Goal: Transaction & Acquisition: Subscribe to service/newsletter

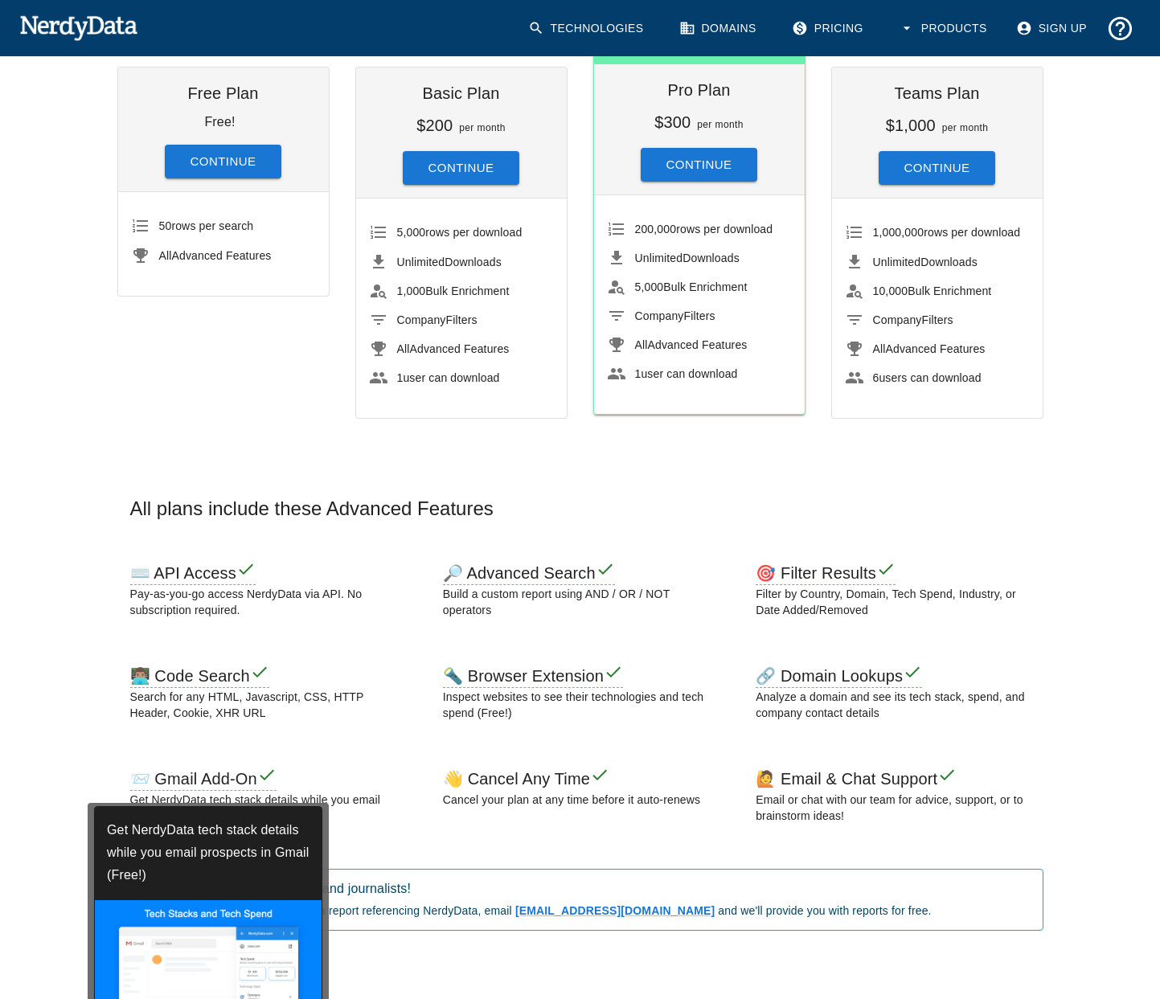
scroll to position [232, 0]
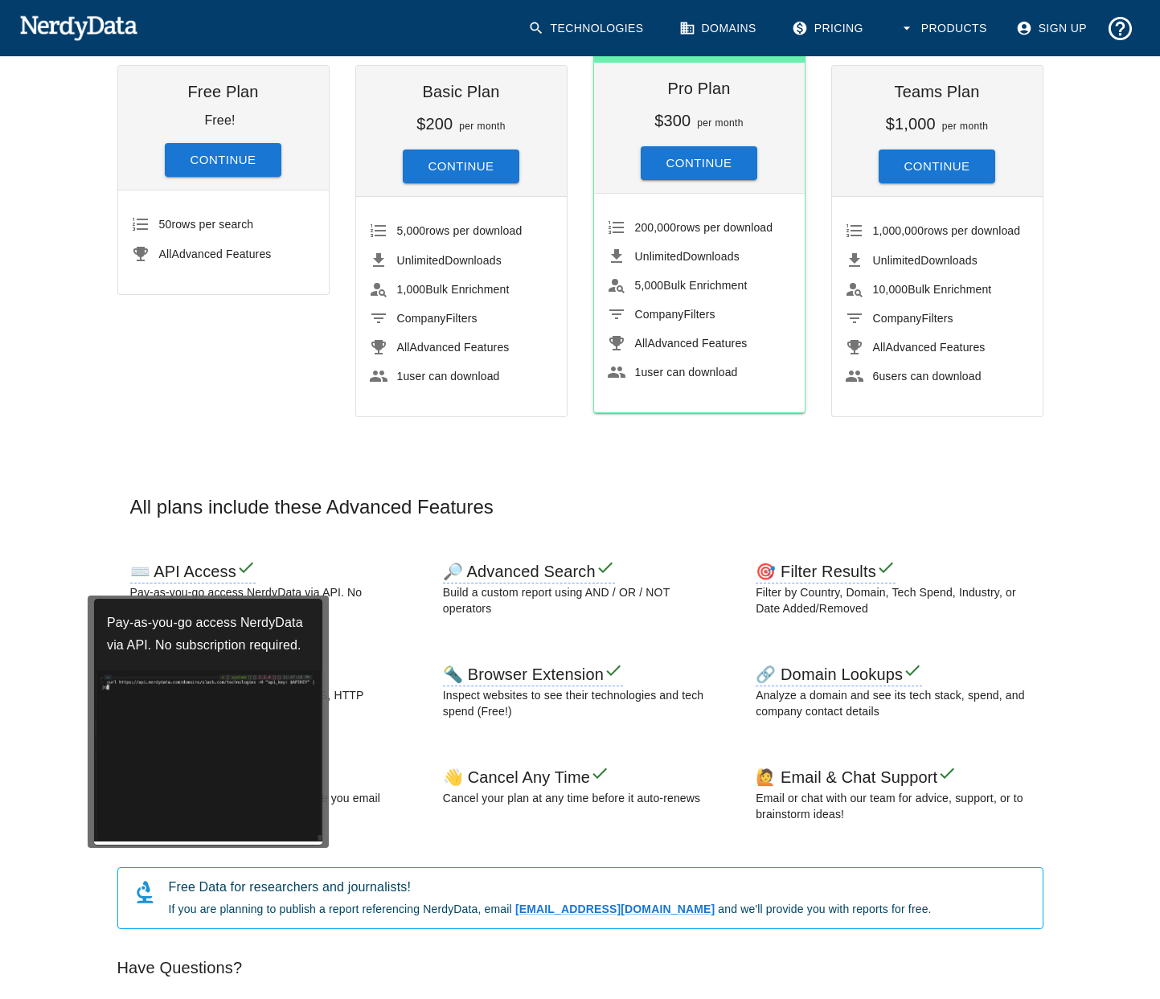
click at [190, 571] on h6 "⌨️ API Access" at bounding box center [192, 573] width 125 height 21
click at [199, 632] on h6 "Pay-as-you-go access NerdyData via API. No subscription required." at bounding box center [208, 634] width 228 height 71
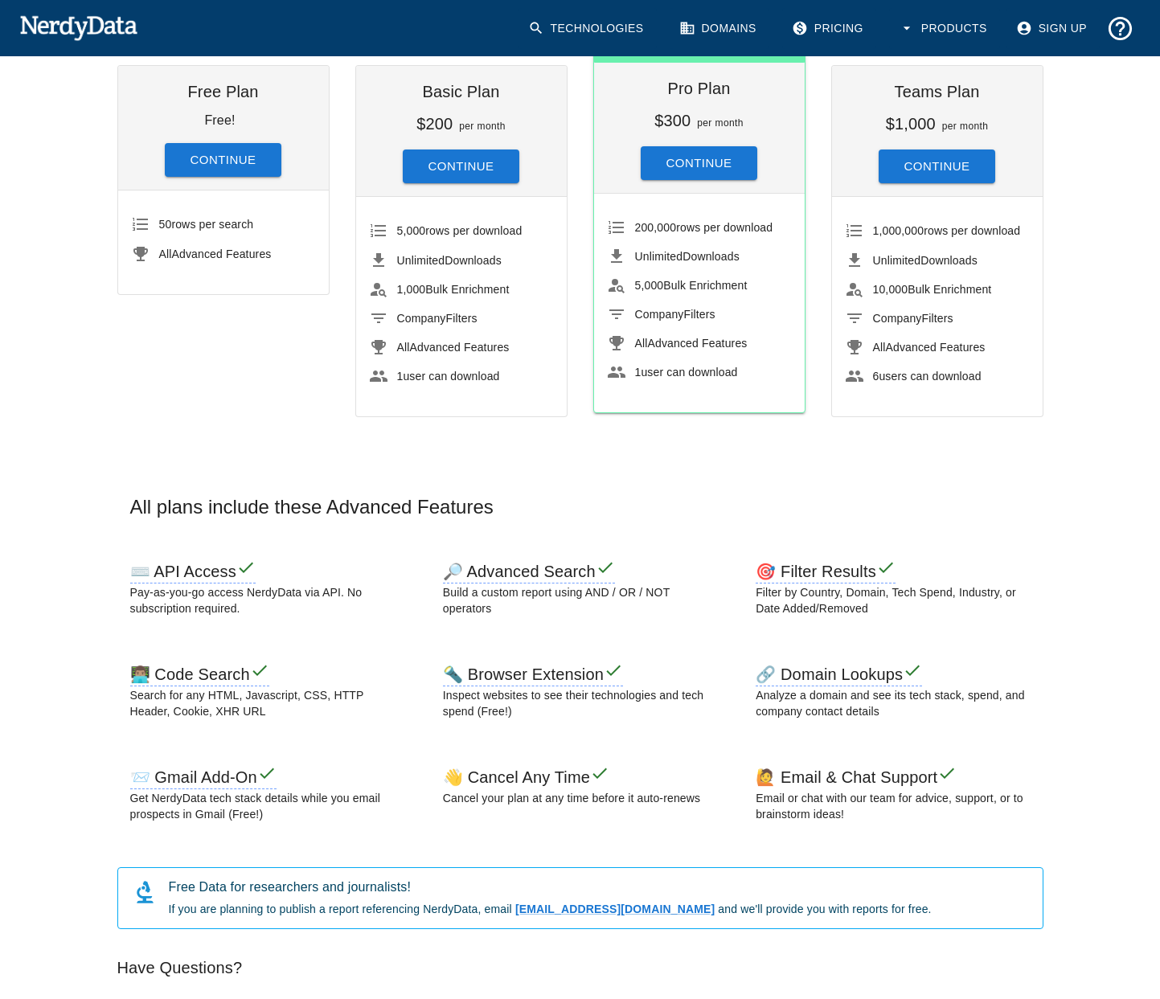
click at [403, 582] on div "⌨️ API Access Pay-as-you-go access NerdyData via API. No subscription required." at bounding box center [267, 591] width 300 height 90
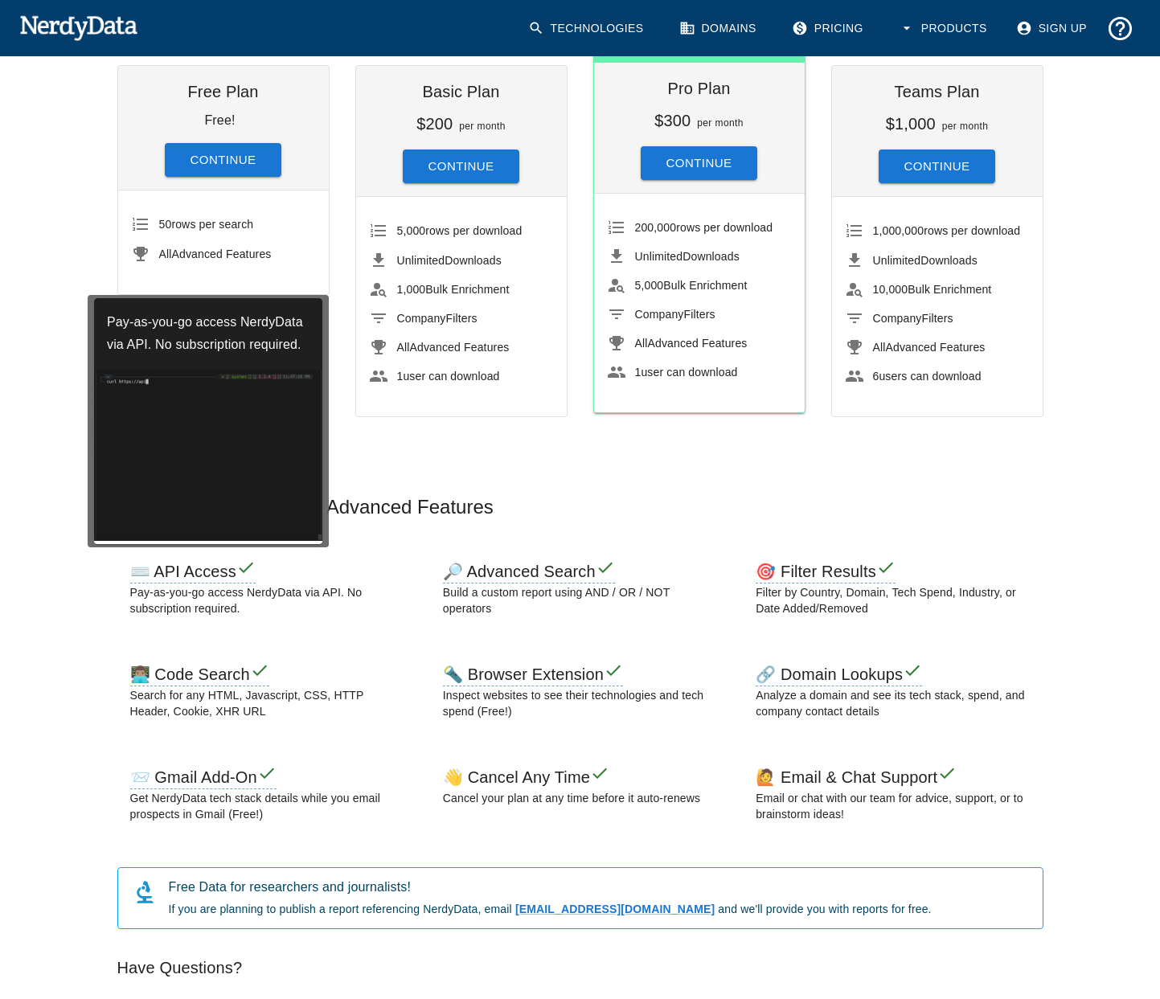
scroll to position [0, 0]
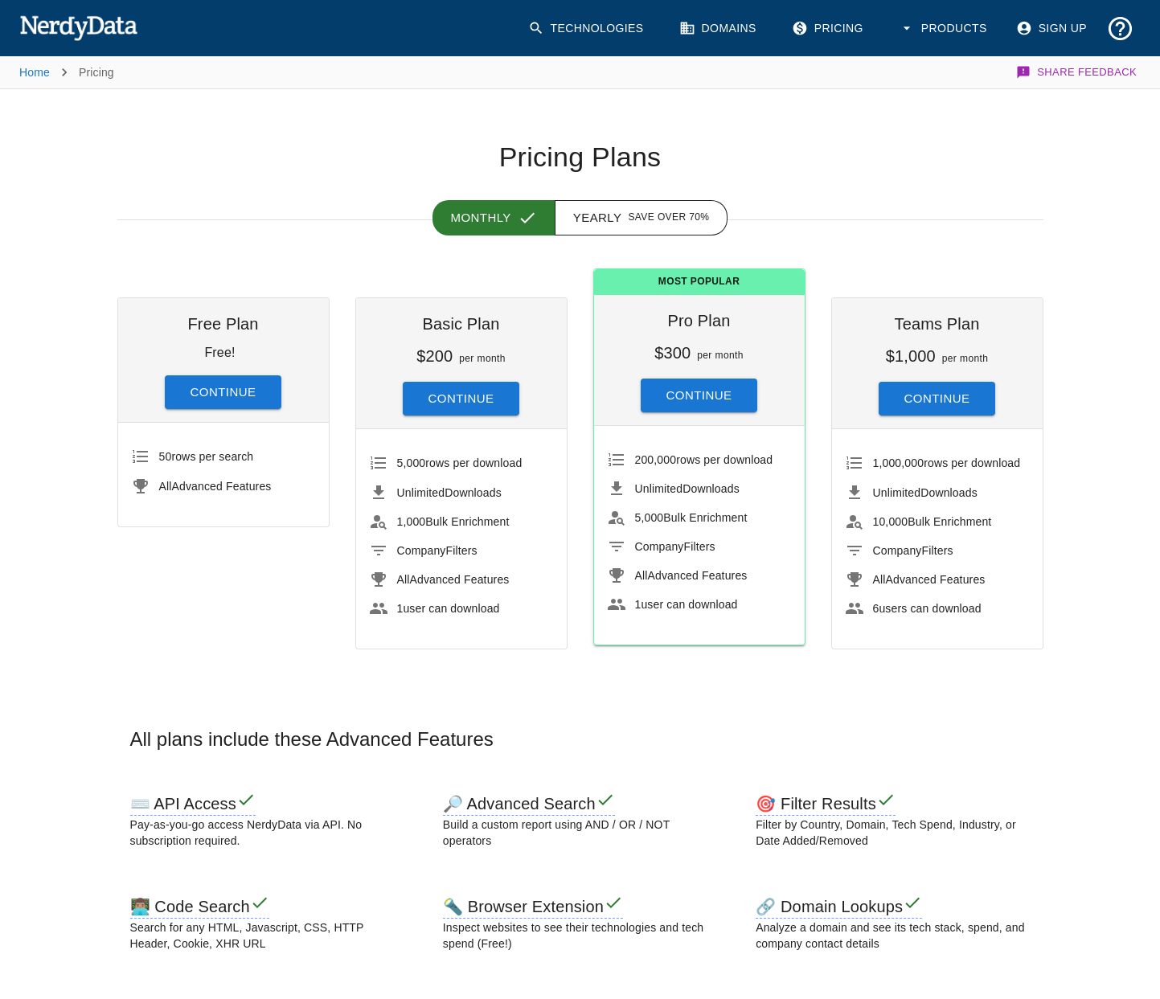
click at [610, 27] on link "Technologies" at bounding box center [587, 28] width 138 height 41
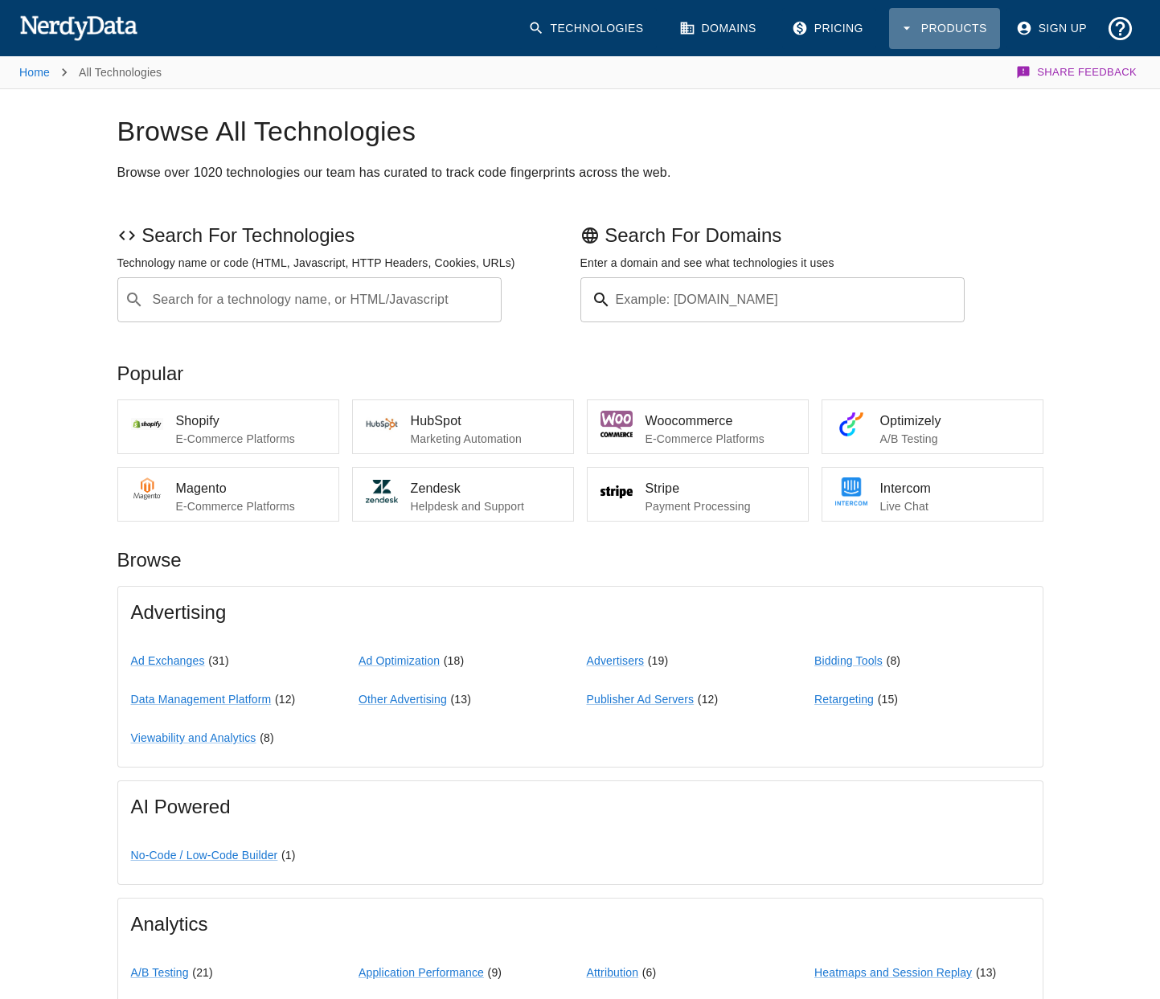
click at [966, 28] on button "Products" at bounding box center [944, 28] width 111 height 41
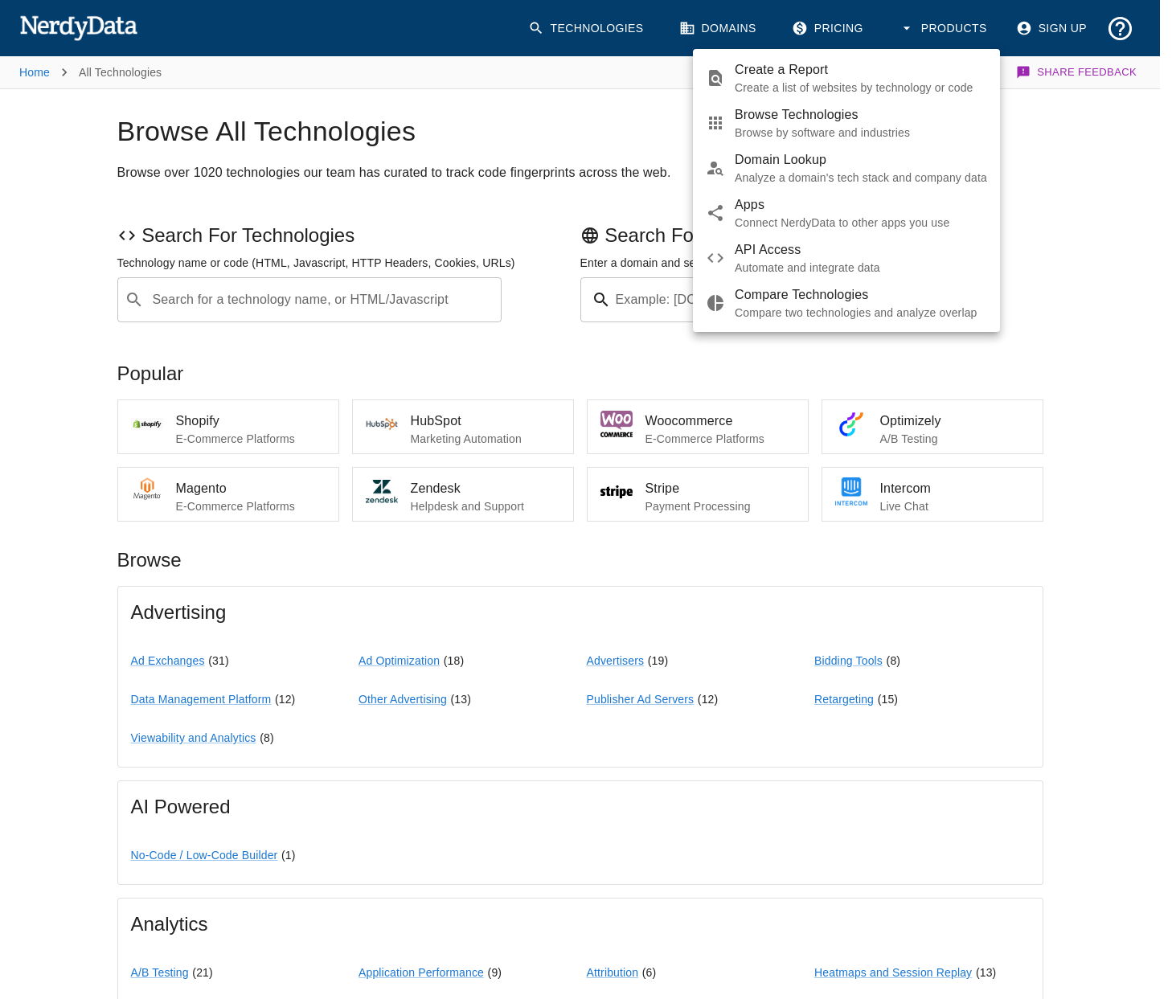
click at [776, 265] on p "Automate and integrate data" at bounding box center [861, 268] width 252 height 16
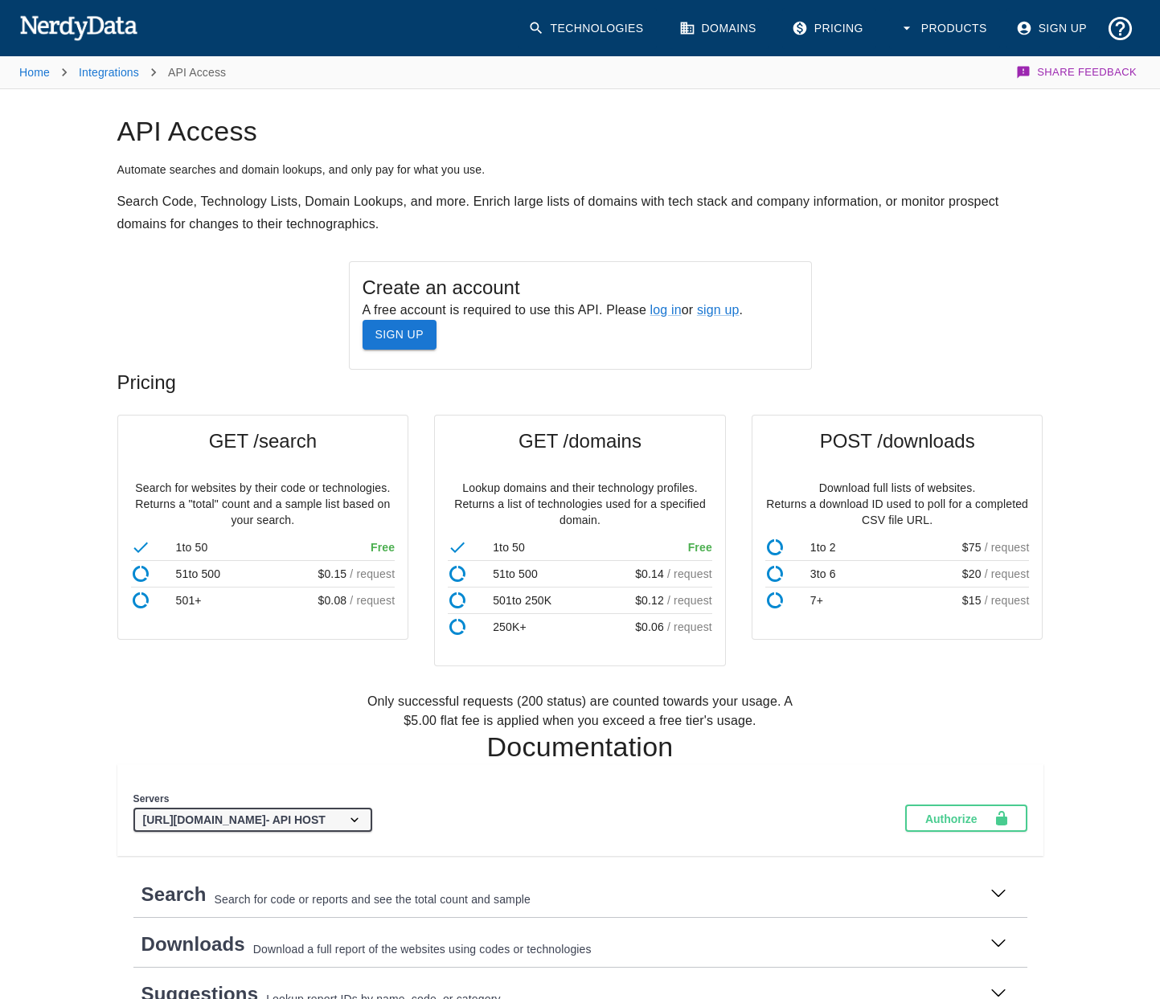
click at [219, 509] on p "Search for websites by their code or technologies. Returns a "total" count and …" at bounding box center [263, 504] width 264 height 48
click at [164, 504] on p "Search for websites by their code or technologies. Returns a "total" count and …" at bounding box center [263, 504] width 264 height 48
click at [182, 490] on p "Search for websites by their code or technologies. Returns a "total" count and …" at bounding box center [263, 504] width 264 height 48
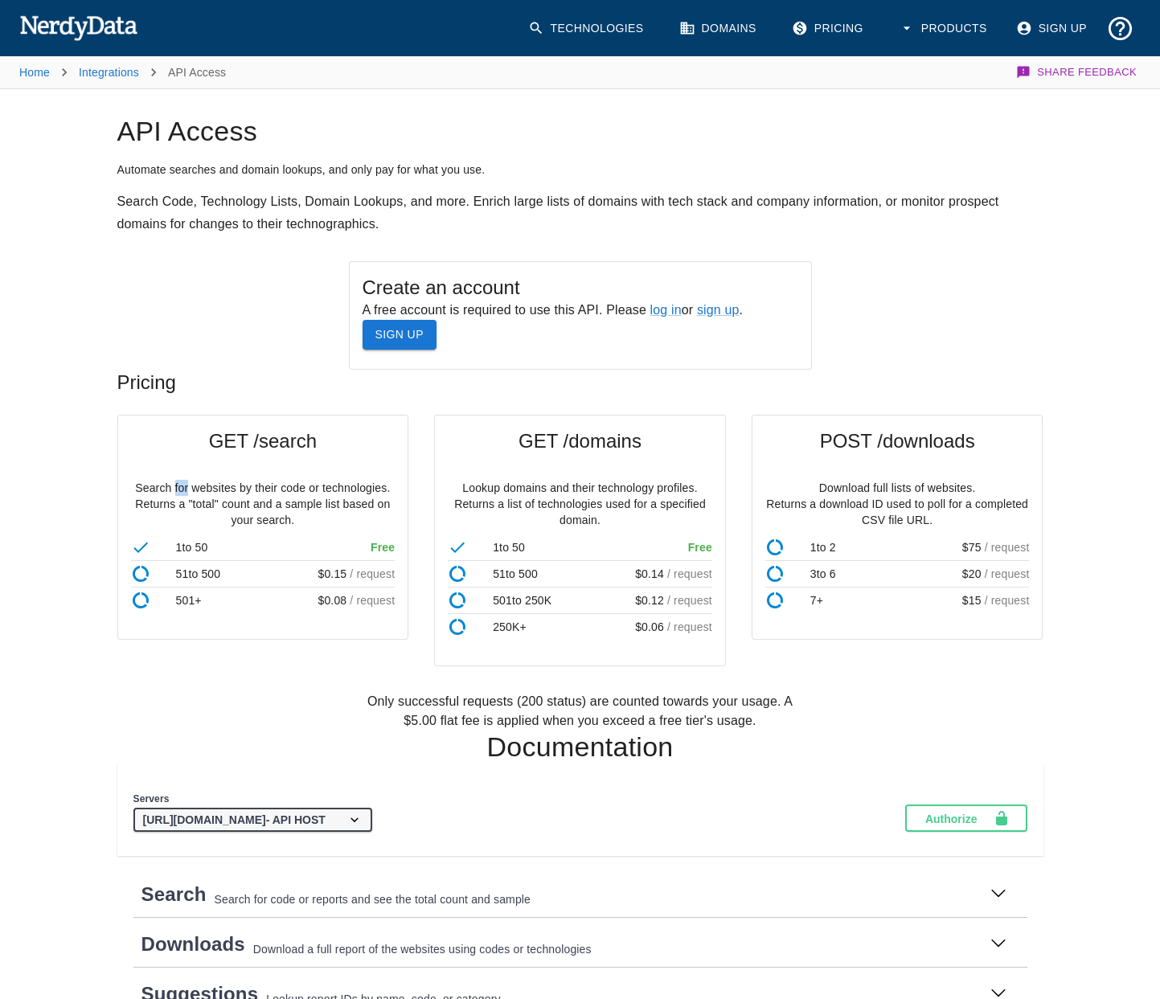
click at [182, 490] on p "Search for websites by their code or technologies. Returns a "total" count and …" at bounding box center [263, 504] width 264 height 48
click at [303, 523] on p "Search for websites by their code or technologies. Returns a "total" count and …" at bounding box center [263, 504] width 264 height 48
click at [301, 506] on p "Search for websites by their code or technologies. Returns a "total" count and …" at bounding box center [263, 504] width 264 height 48
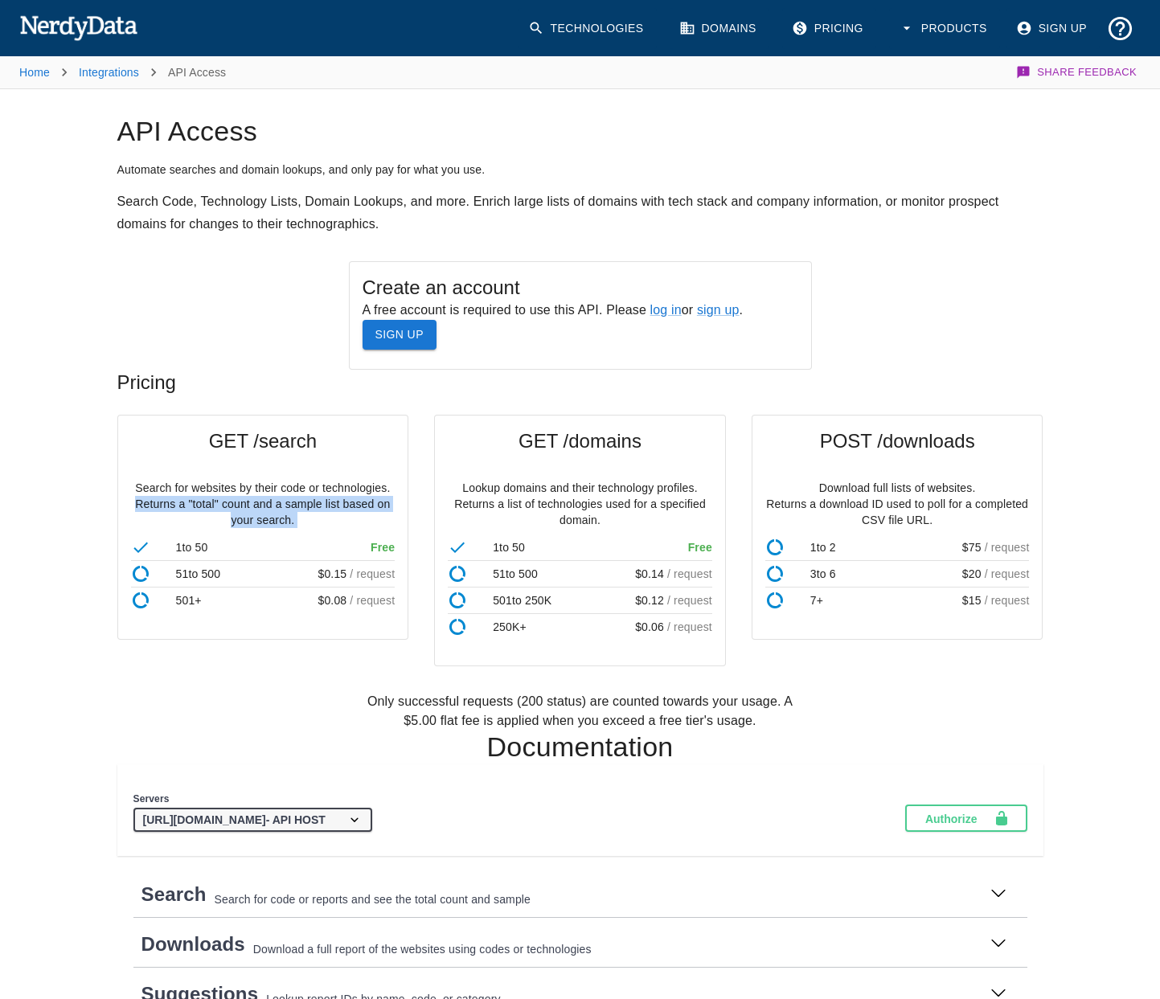
click at [301, 506] on p "Search for websites by their code or technologies. Returns a "total" count and …" at bounding box center [263, 504] width 264 height 48
click at [303, 518] on p "Search for websites by their code or technologies. Returns a "total" count and …" at bounding box center [263, 504] width 264 height 48
click at [354, 509] on p "Search for websites by their code or technologies. Returns a "total" count and …" at bounding box center [263, 504] width 264 height 48
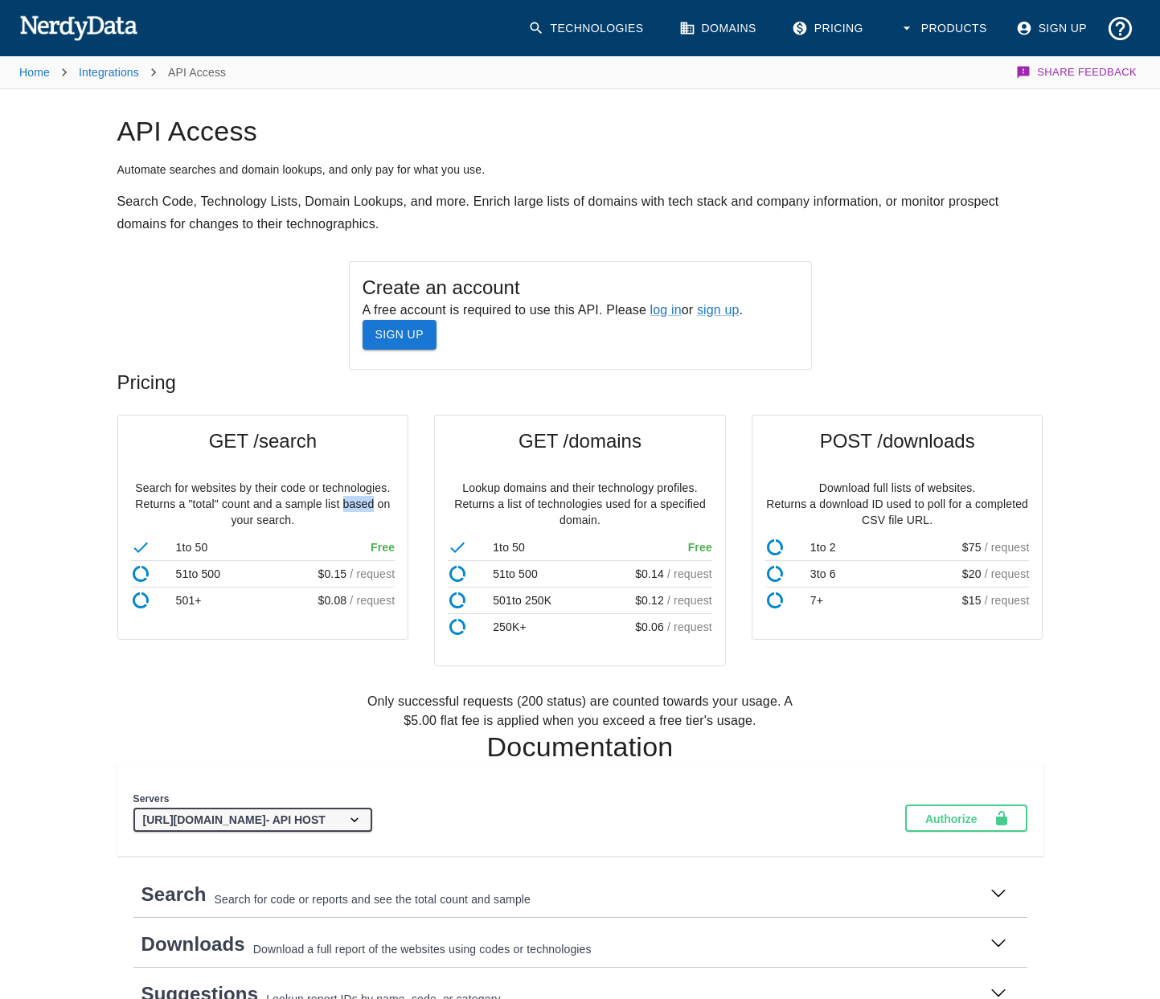
click at [354, 509] on p "Search for websites by their code or technologies. Returns a "total" count and …" at bounding box center [263, 504] width 264 height 48
click at [309, 510] on p "Search for websites by their code or technologies. Returns a "total" count and …" at bounding box center [263, 504] width 264 height 48
click at [275, 515] on p "Search for websites by their code or technologies. Returns a "total" count and …" at bounding box center [263, 504] width 264 height 48
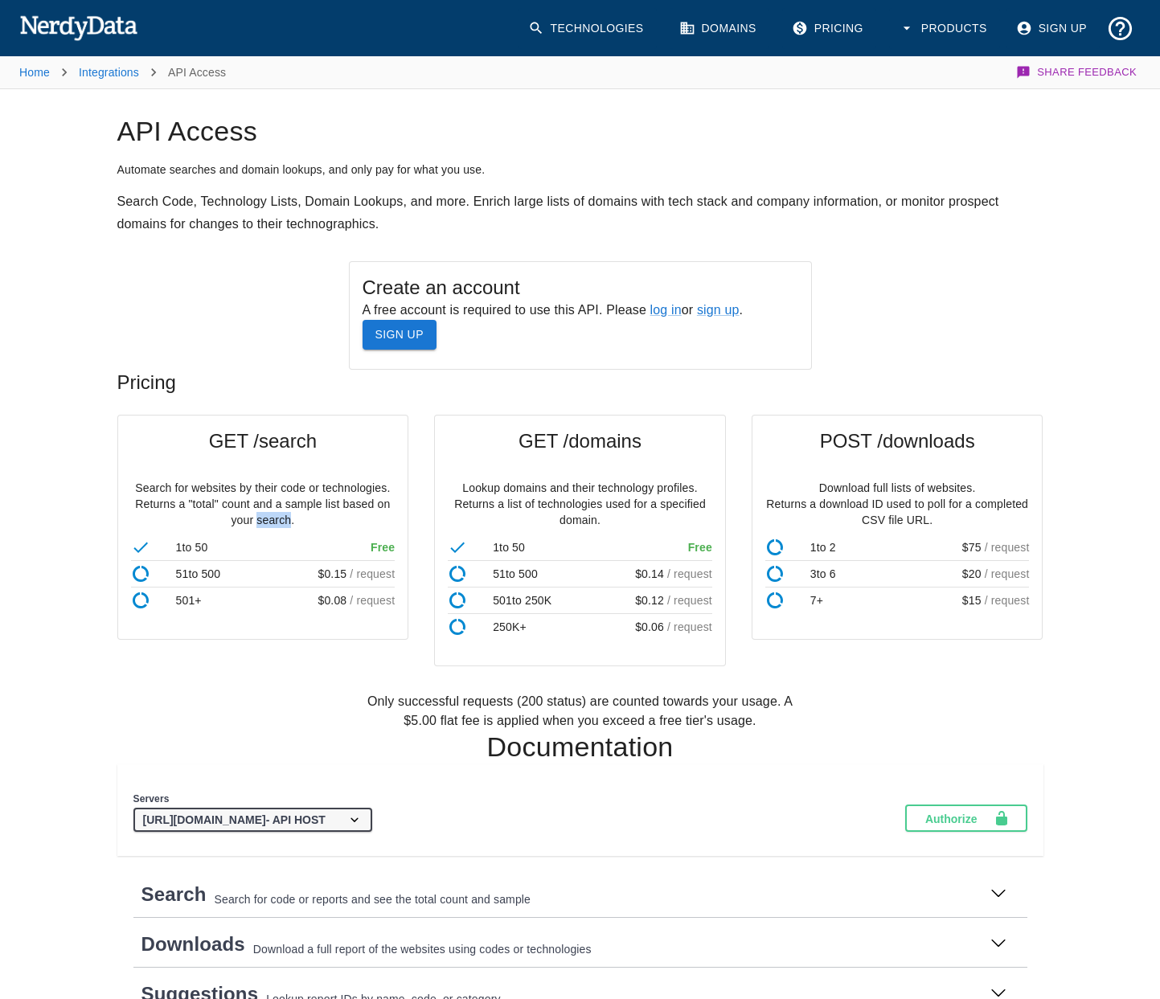
click at [275, 515] on p "Search for websites by their code or technologies. Returns a "total" count and …" at bounding box center [263, 504] width 264 height 48
click at [374, 512] on p "Search for websites by their code or technologies. Returns a "total" count and …" at bounding box center [263, 504] width 264 height 48
click at [319, 515] on p "Search for websites by their code or technologies. Returns a "total" count and …" at bounding box center [263, 504] width 264 height 48
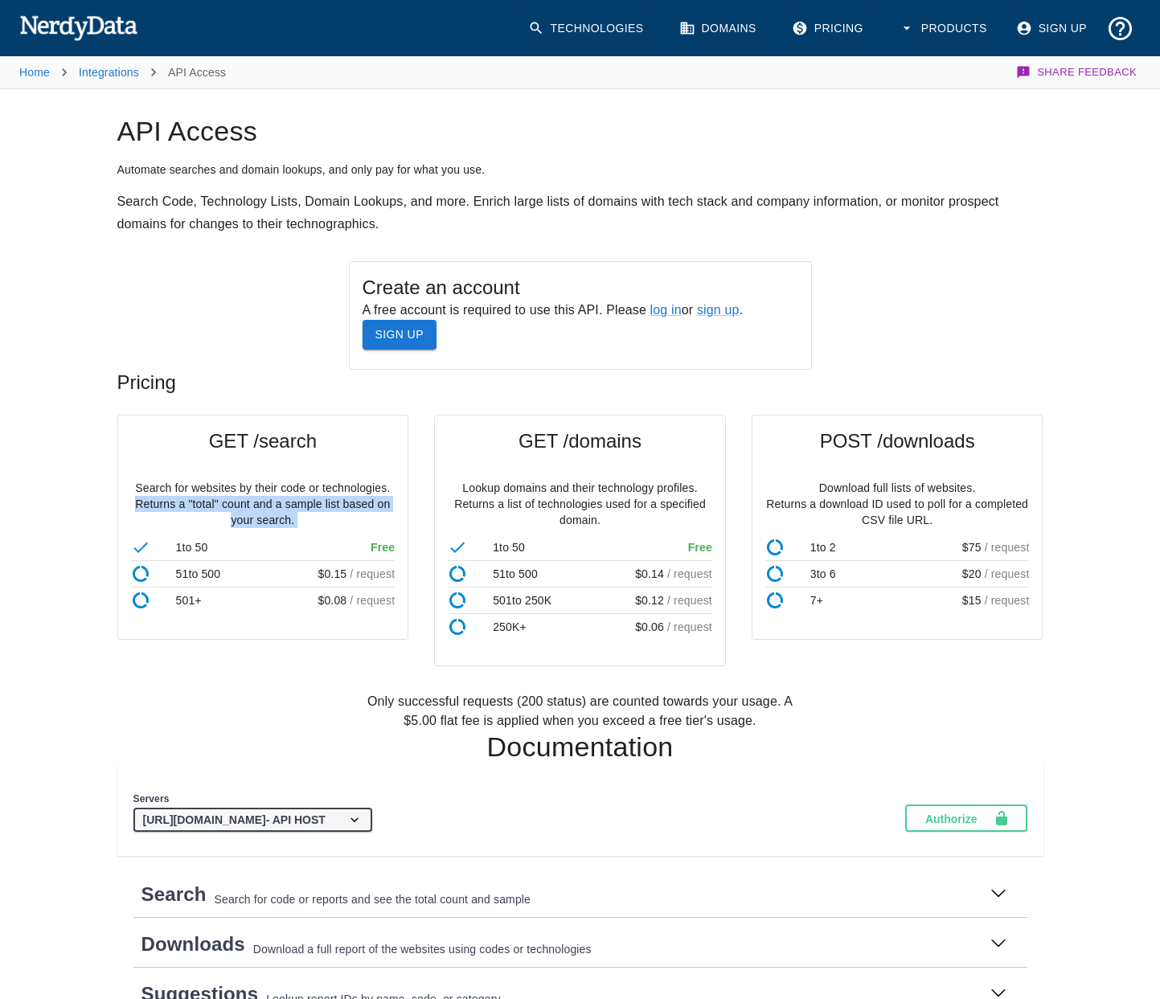
click at [319, 515] on p "Search for websites by their code or technologies. Returns a "total" count and …" at bounding box center [263, 504] width 264 height 48
click at [373, 510] on p "Search for websites by their code or technologies. Returns a "total" count and …" at bounding box center [263, 504] width 264 height 48
click at [597, 494] on p "Lookup domains and their technology profiles. Returns a list of technologies us…" at bounding box center [580, 504] width 264 height 48
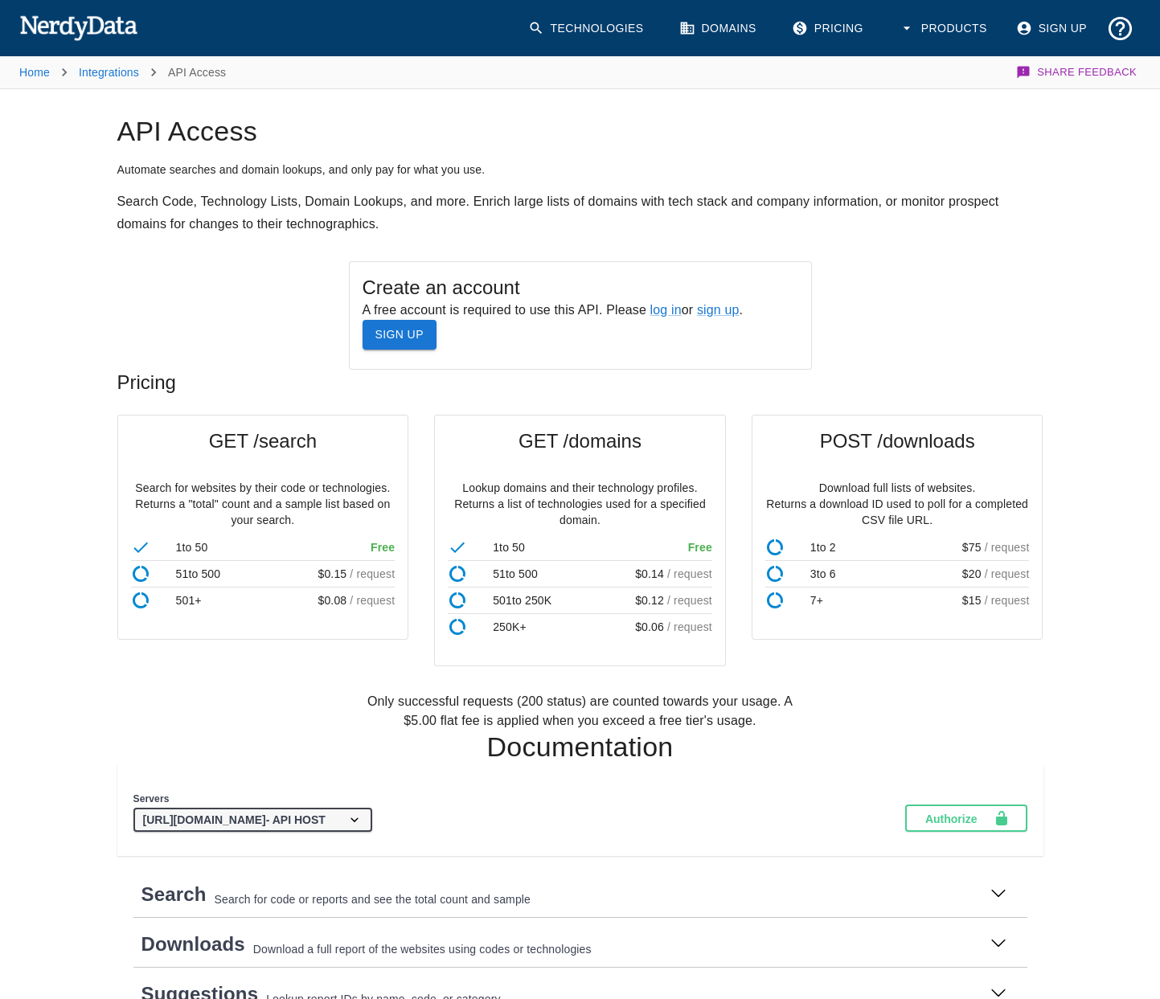
click at [669, 508] on p "Lookup domains and their technology profiles. Returns a list of technologies us…" at bounding box center [580, 504] width 264 height 48
click at [562, 515] on p "Lookup domains and their technology profiles. Returns a list of technologies us…" at bounding box center [580, 504] width 264 height 48
click at [638, 510] on p "Lookup domains and their technology profiles. Returns a list of technologies us…" at bounding box center [580, 504] width 264 height 48
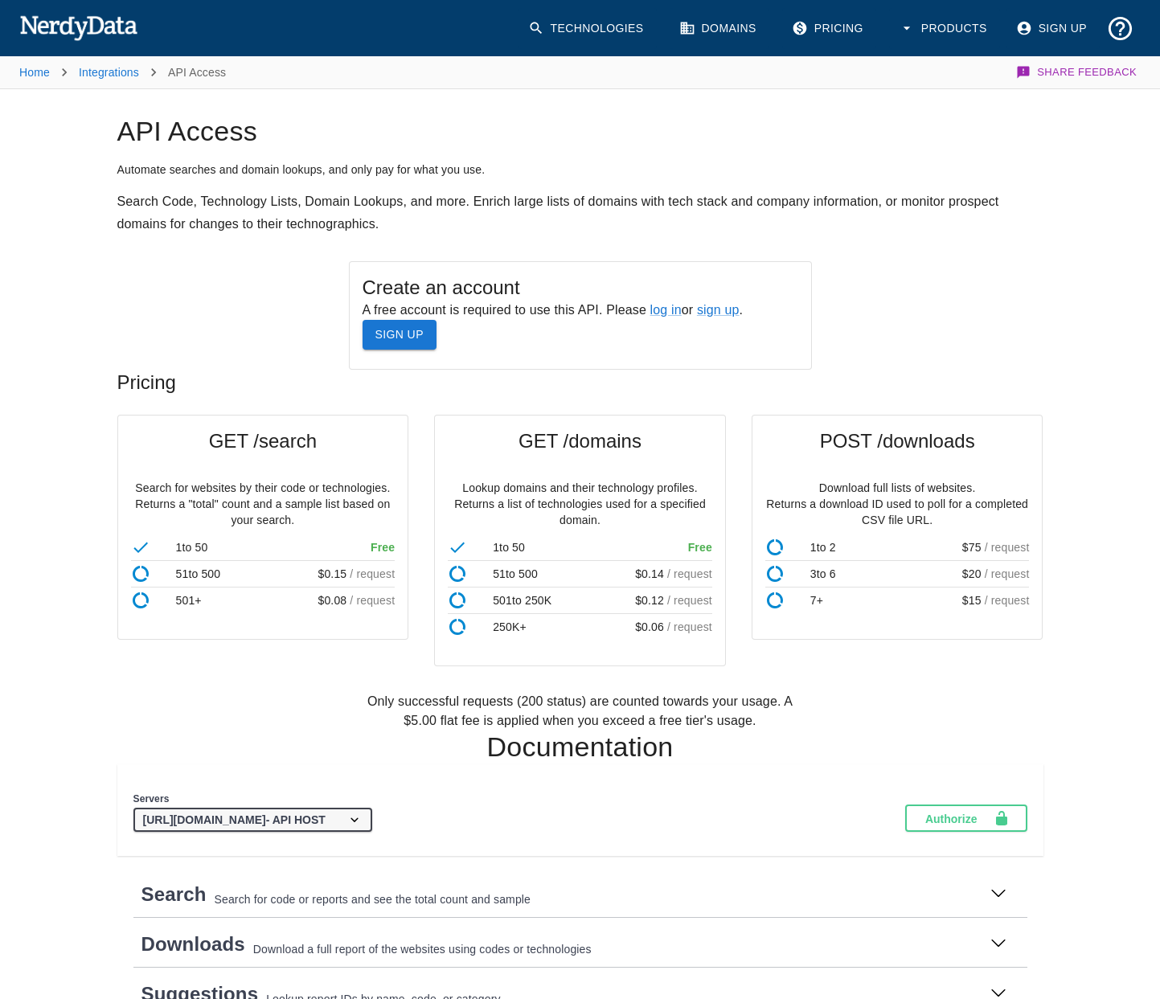
click at [571, 436] on span "GET /domains" at bounding box center [580, 441] width 264 height 26
click at [680, 460] on div "GET /domains" at bounding box center [580, 440] width 290 height 51
click at [624, 485] on p "Lookup domains and their technology profiles. Returns a list of technologies us…" at bounding box center [580, 504] width 264 height 48
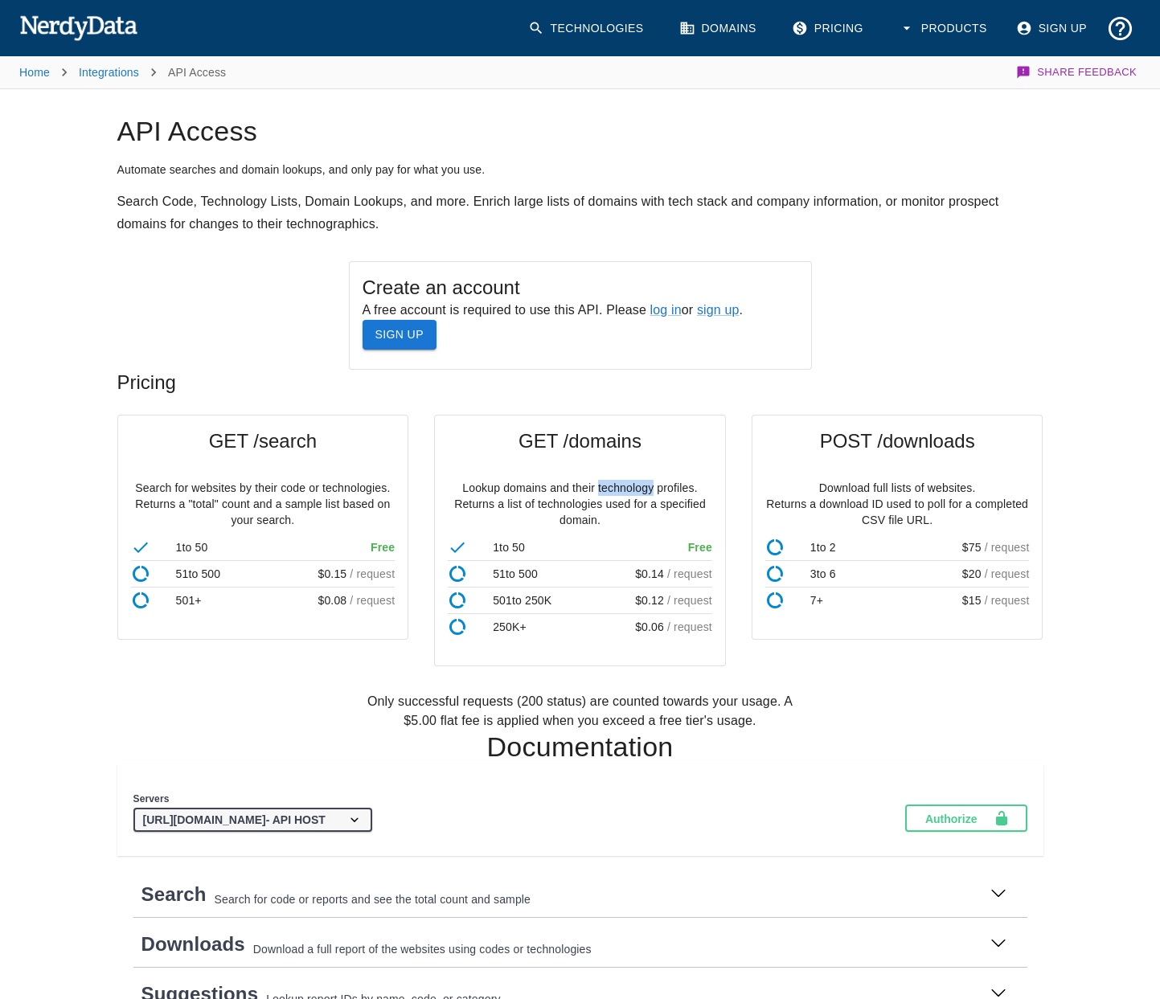
click at [624, 485] on p "Lookup domains and their technology profiles. Returns a list of technologies us…" at bounding box center [580, 504] width 264 height 48
click at [567, 489] on p "Lookup domains and their technology profiles. Returns a list of technologies us…" at bounding box center [580, 504] width 264 height 48
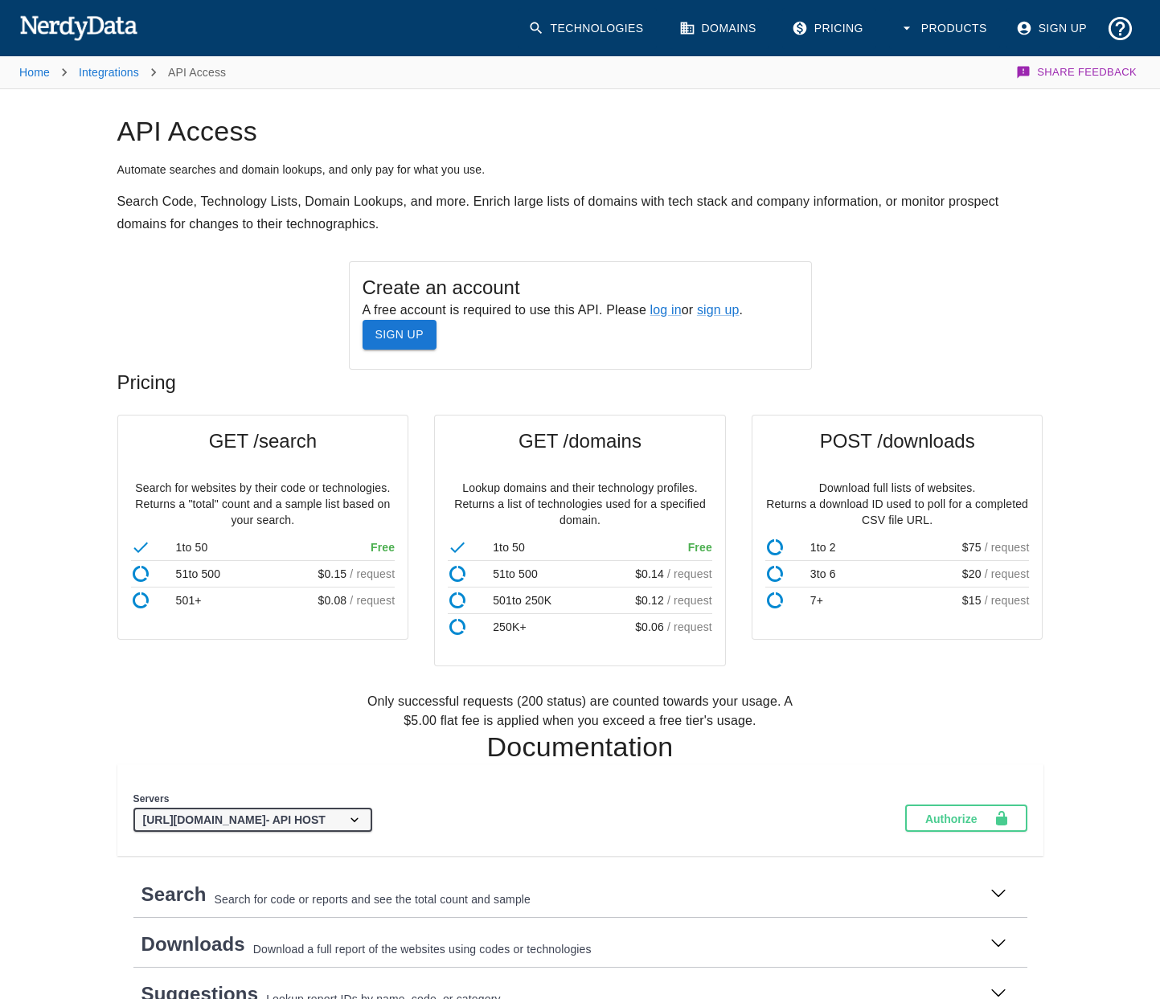
click at [555, 507] on p "Lookup domains and their technology profiles. Returns a list of technologies us…" at bounding box center [580, 504] width 264 height 48
click at [645, 523] on p "Lookup domains and their technology profiles. Returns a list of technologies us…" at bounding box center [580, 504] width 264 height 48
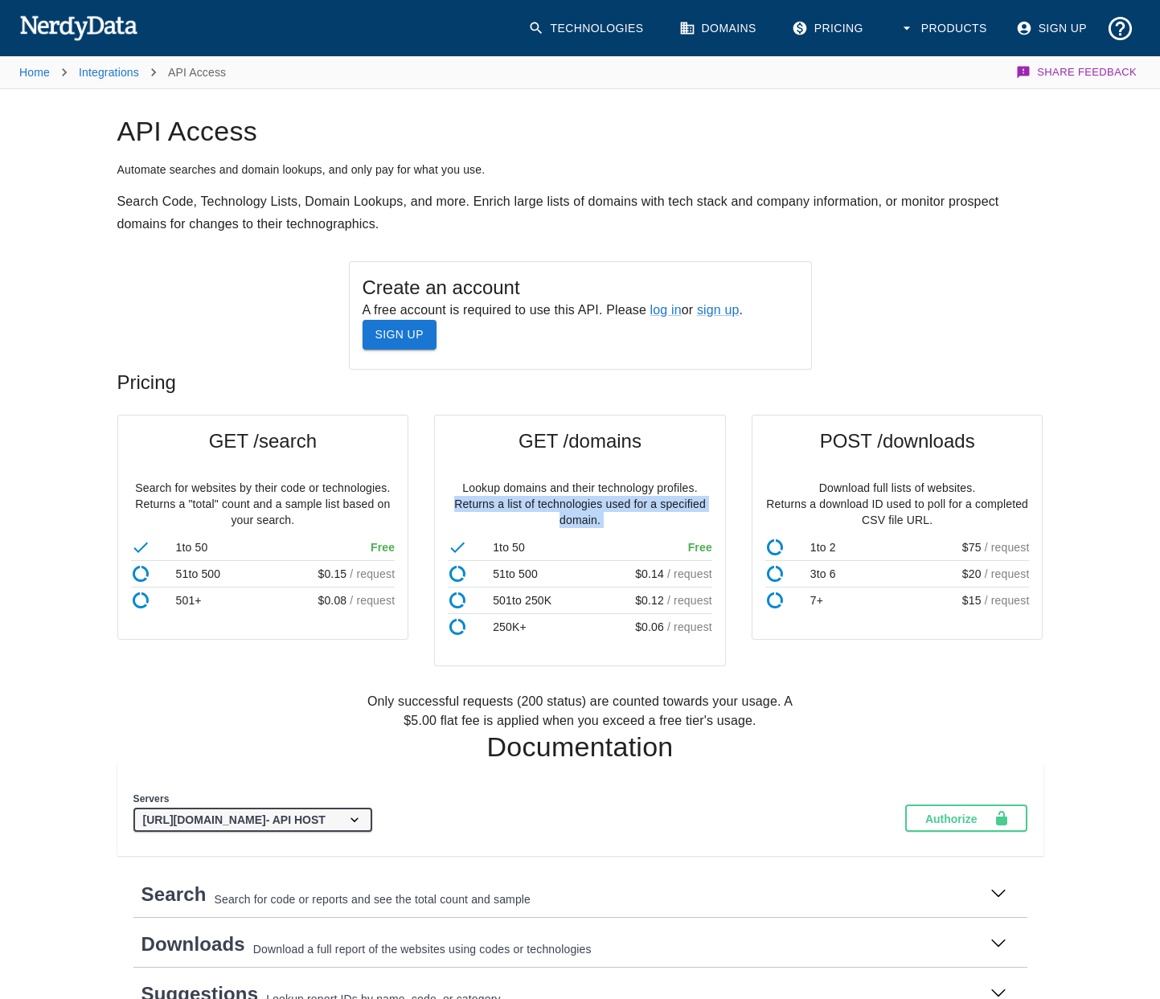
click at [645, 523] on p "Lookup domains and their technology profiles. Returns a list of technologies us…" at bounding box center [580, 504] width 264 height 48
click at [658, 518] on p "Lookup domains and their technology profiles. Returns a list of technologies us…" at bounding box center [580, 504] width 264 height 48
click at [673, 515] on p "Lookup domains and their technology profiles. Returns a list of technologies us…" at bounding box center [580, 504] width 264 height 48
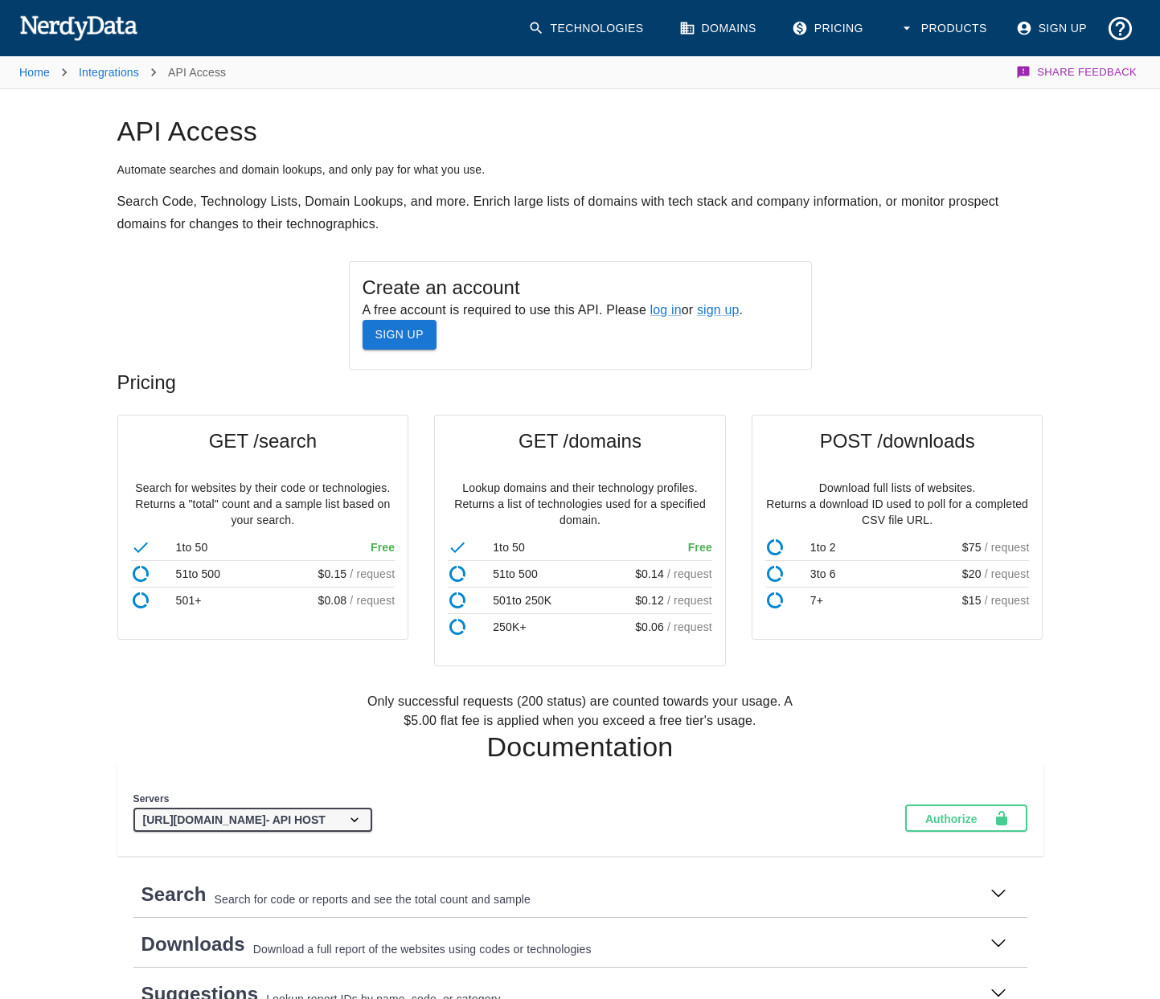
click at [673, 515] on p "Lookup domains and their technology profiles. Returns a list of technologies us…" at bounding box center [580, 504] width 264 height 48
click at [692, 513] on p "Lookup domains and their technology profiles. Returns a list of technologies us…" at bounding box center [580, 504] width 264 height 48
click at [651, 516] on p "Lookup domains and their technology profiles. Returns a list of technologies us…" at bounding box center [580, 504] width 264 height 48
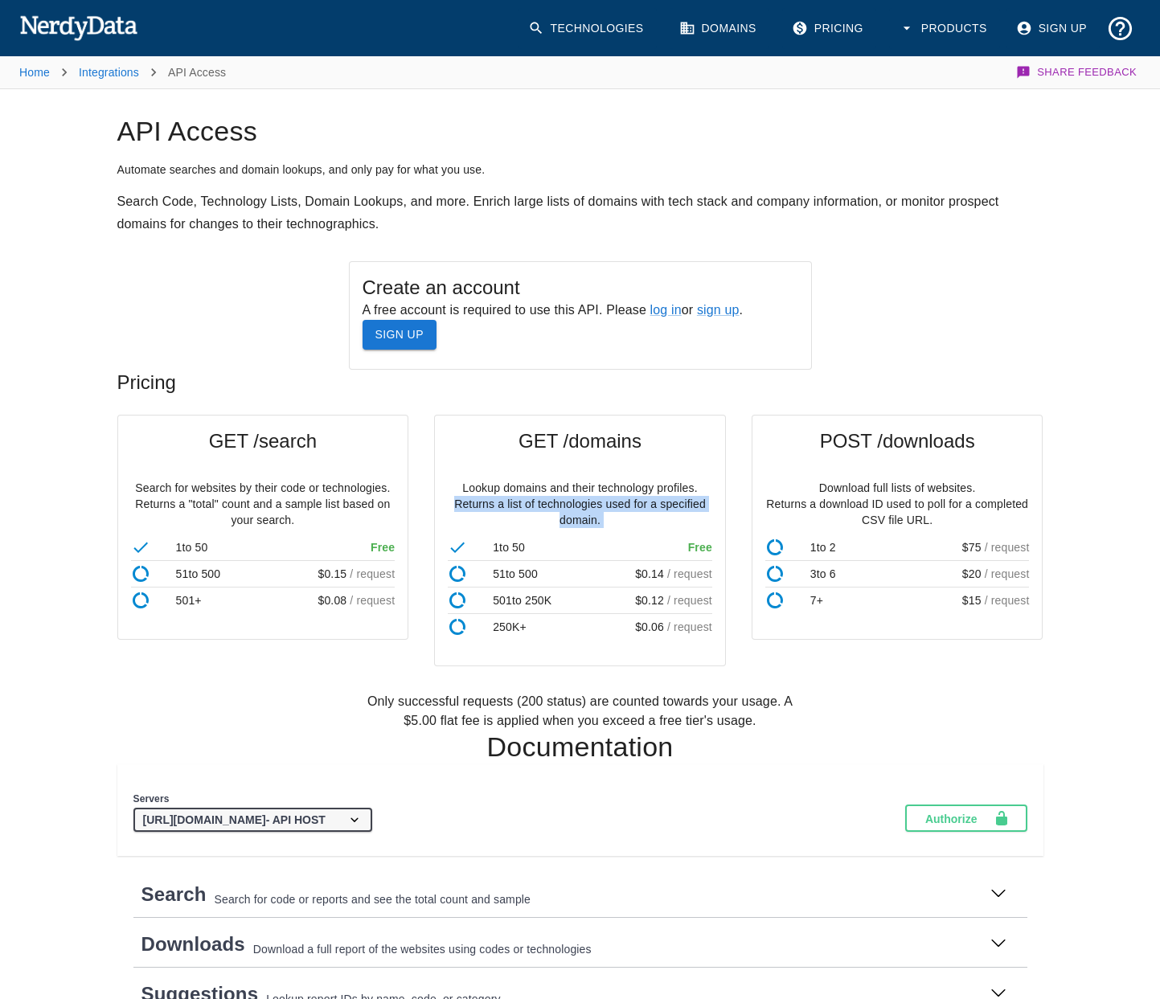
click at [651, 516] on p "Lookup domains and their technology profiles. Returns a list of technologies us…" at bounding box center [580, 504] width 264 height 48
click at [675, 513] on p "Lookup domains and their technology profiles. Returns a list of technologies us…" at bounding box center [580, 504] width 264 height 48
click at [880, 489] on p "Download full lists of websites. Returns a download ID used to poll for a compl…" at bounding box center [897, 504] width 264 height 48
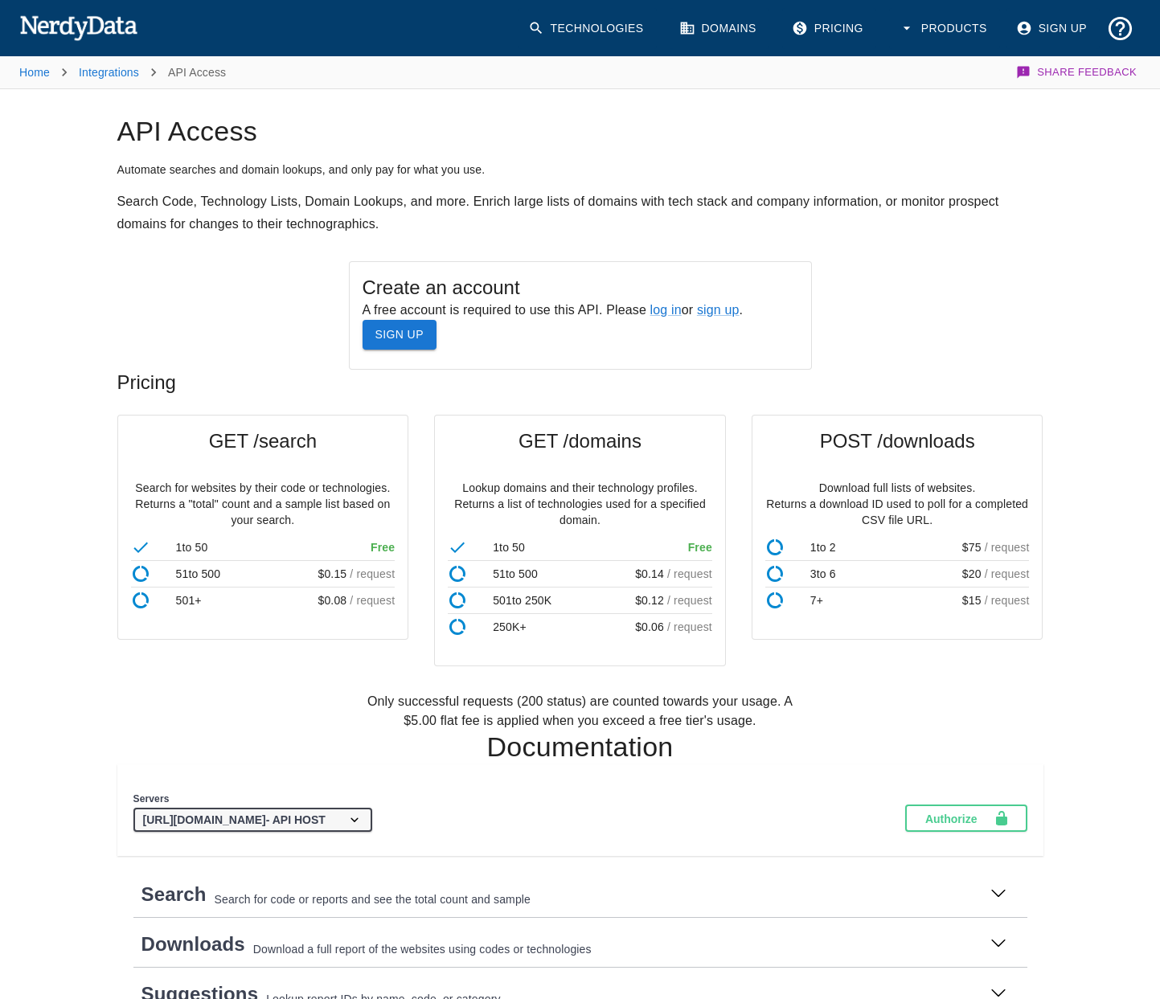
click at [837, 506] on p "Download full lists of websites. Returns a download ID used to poll for a compl…" at bounding box center [897, 504] width 264 height 48
click at [937, 514] on p "Download full lists of websites. Returns a download ID used to poll for a compl…" at bounding box center [897, 504] width 264 height 48
drag, startPoint x: 941, startPoint y: 510, endPoint x: 727, endPoint y: 506, distance: 213.8
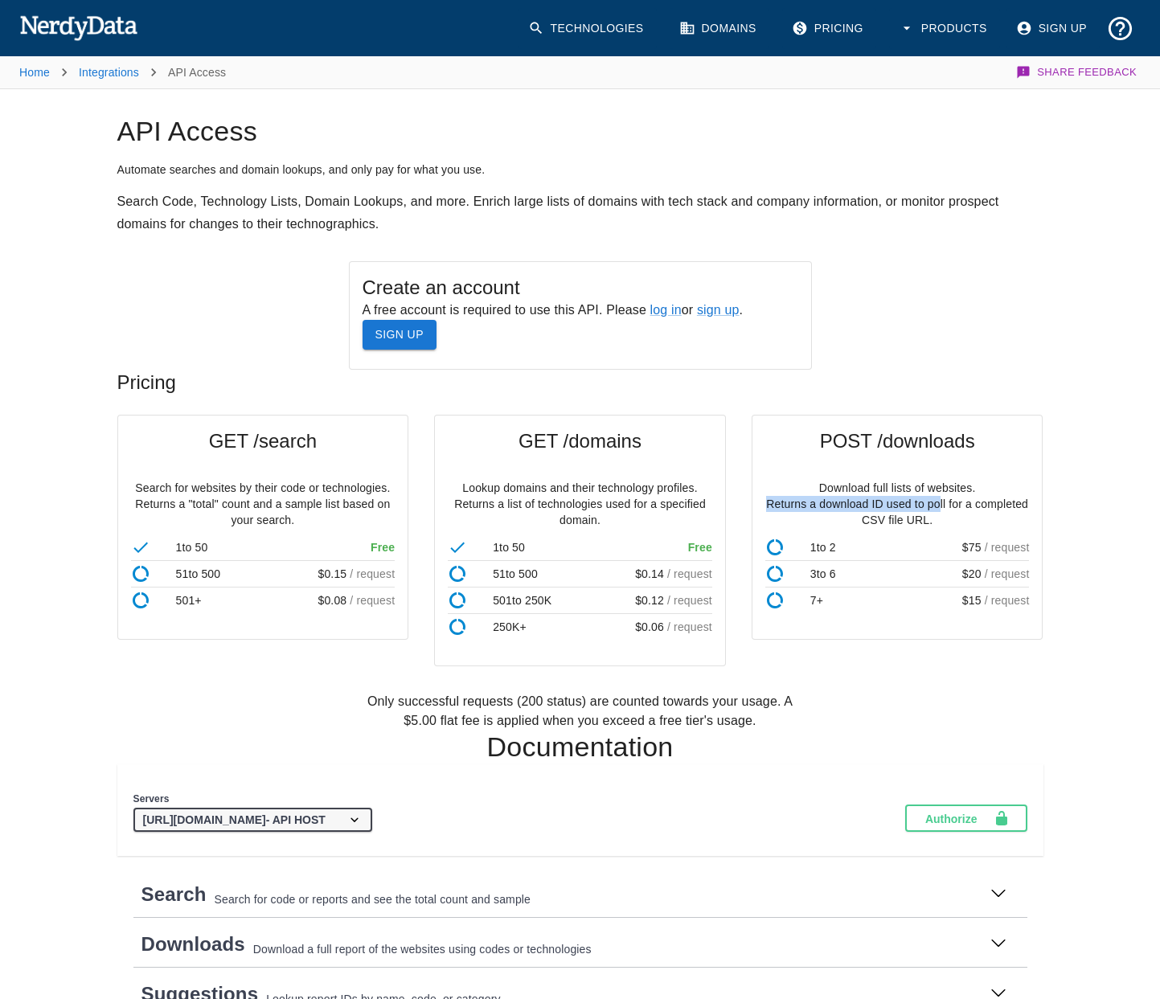
click at [727, 506] on div "POST /downloads Download full lists of websites. Returns a download ID used to …" at bounding box center [884, 527] width 317 height 277
click at [906, 521] on p "Download full lists of websites. Returns a download ID used to poll for a compl…" at bounding box center [897, 504] width 264 height 48
drag, startPoint x: 960, startPoint y: 523, endPoint x: 735, endPoint y: 501, distance: 226.1
click at [735, 501] on div "POST /downloads Download full lists of websites. Returns a download ID used to …" at bounding box center [884, 527] width 317 height 277
click at [280, 555] on div "1 to 50" at bounding box center [263, 547] width 264 height 26
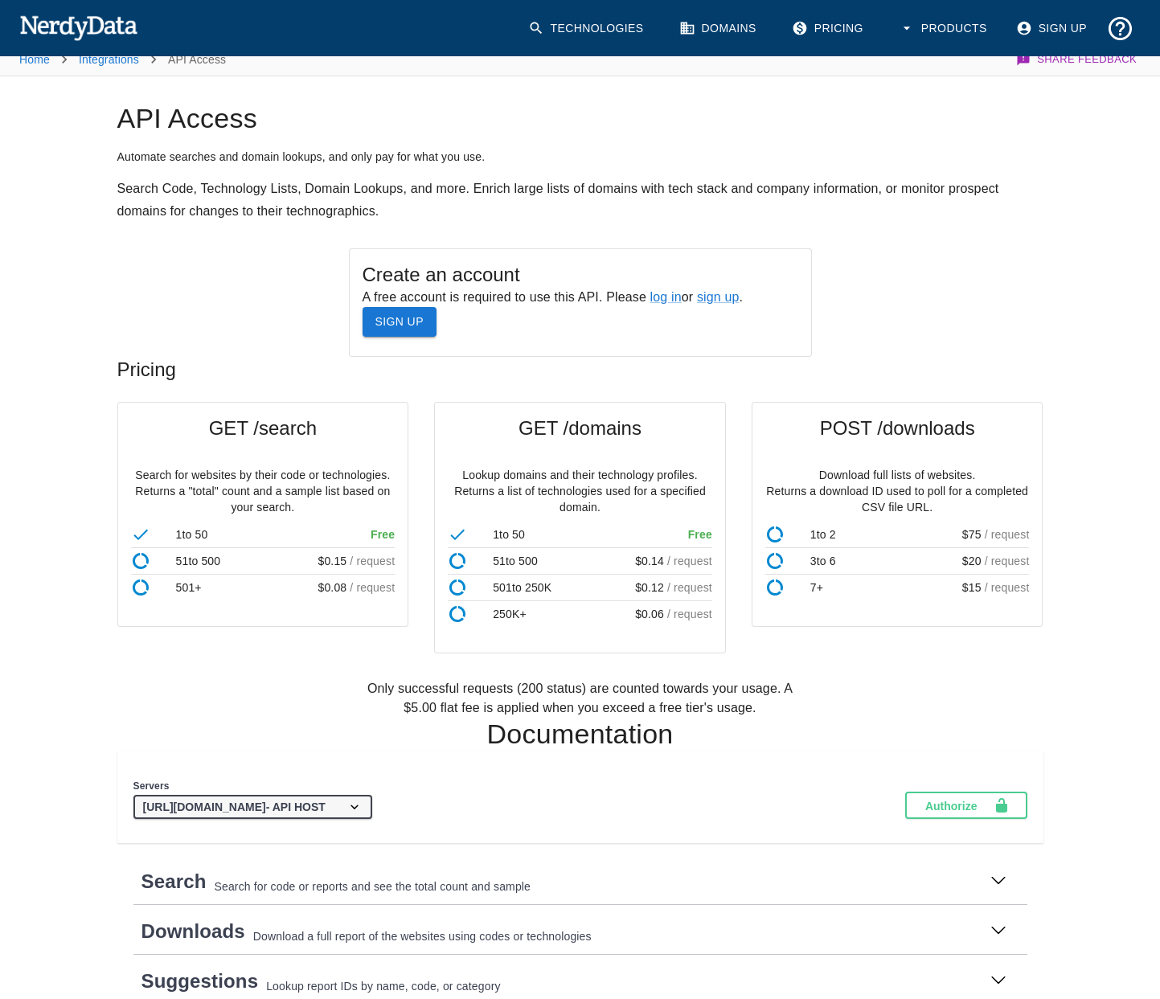
scroll to position [11, 0]
click at [883, 424] on span "POST /downloads" at bounding box center [897, 430] width 264 height 26
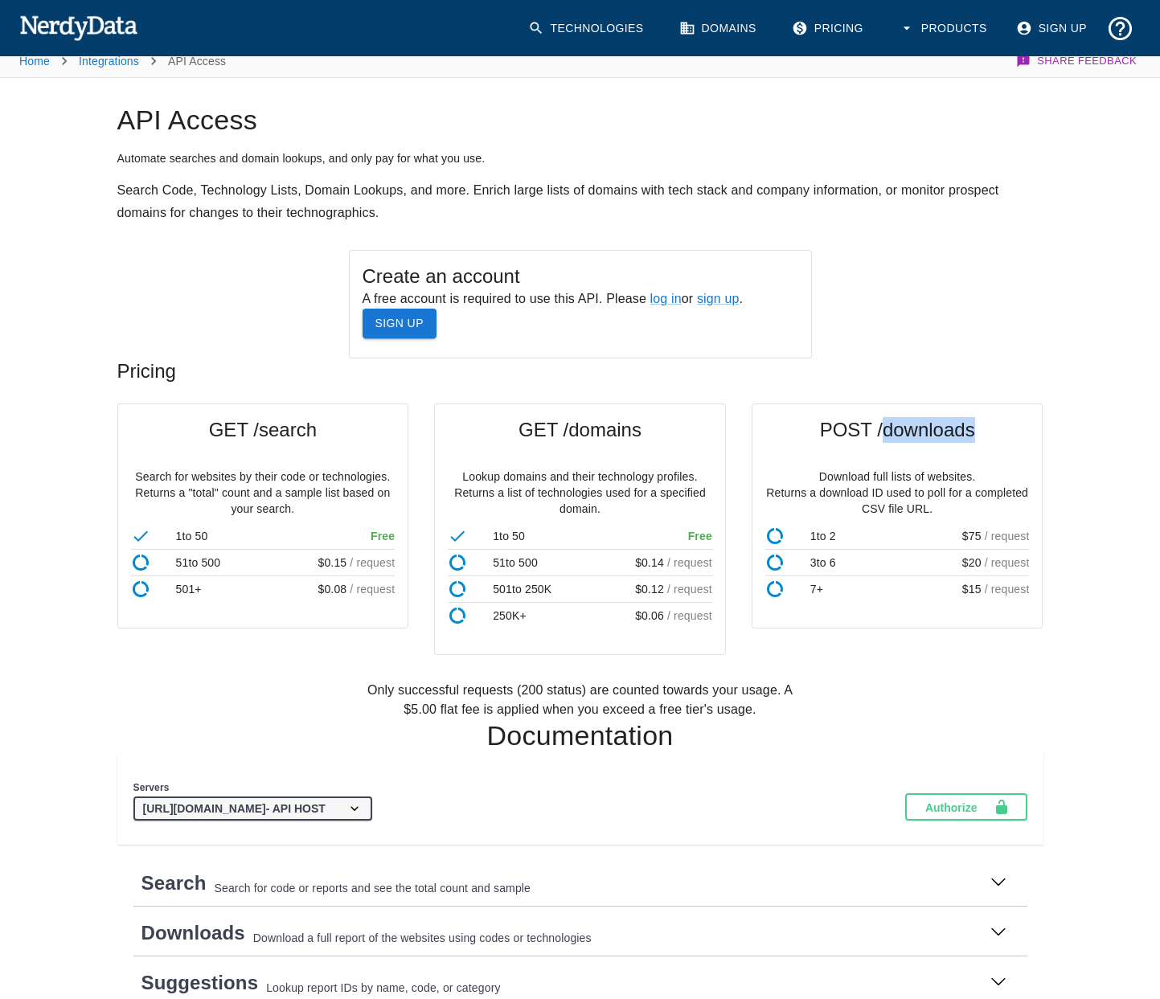
click at [883, 424] on span "POST /downloads" at bounding box center [897, 430] width 264 height 26
click at [925, 479] on p "Download full lists of websites. Returns a download ID used to poll for a compl…" at bounding box center [897, 493] width 264 height 48
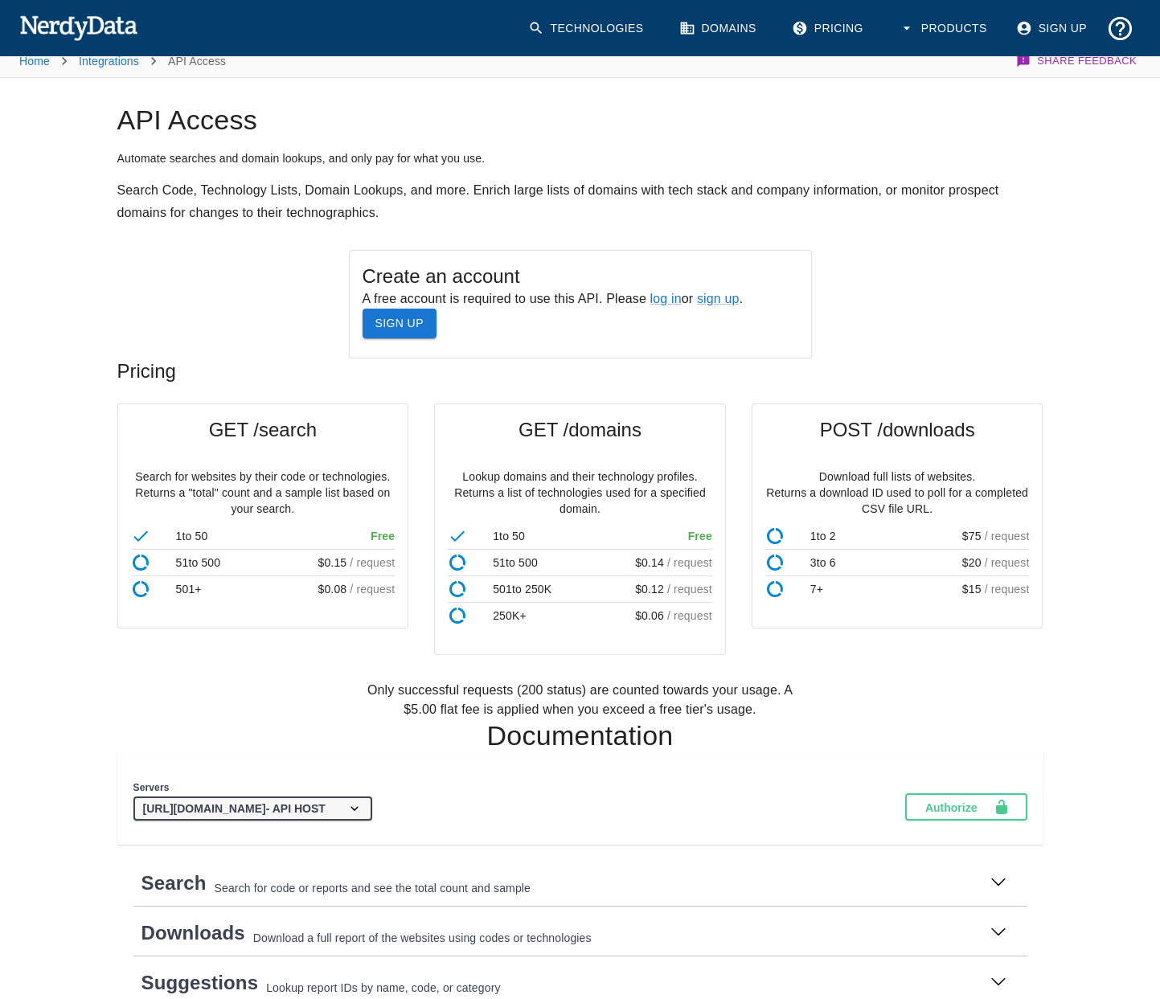
click at [913, 514] on p "Download full lists of websites. Returns a download ID used to poll for a compl…" at bounding box center [897, 493] width 264 height 48
click at [915, 496] on p "Download full lists of websites. Returns a download ID used to poll for a compl…" at bounding box center [897, 493] width 264 height 48
click at [956, 499] on p "Download full lists of websites. Returns a download ID used to poll for a compl…" at bounding box center [897, 493] width 264 height 48
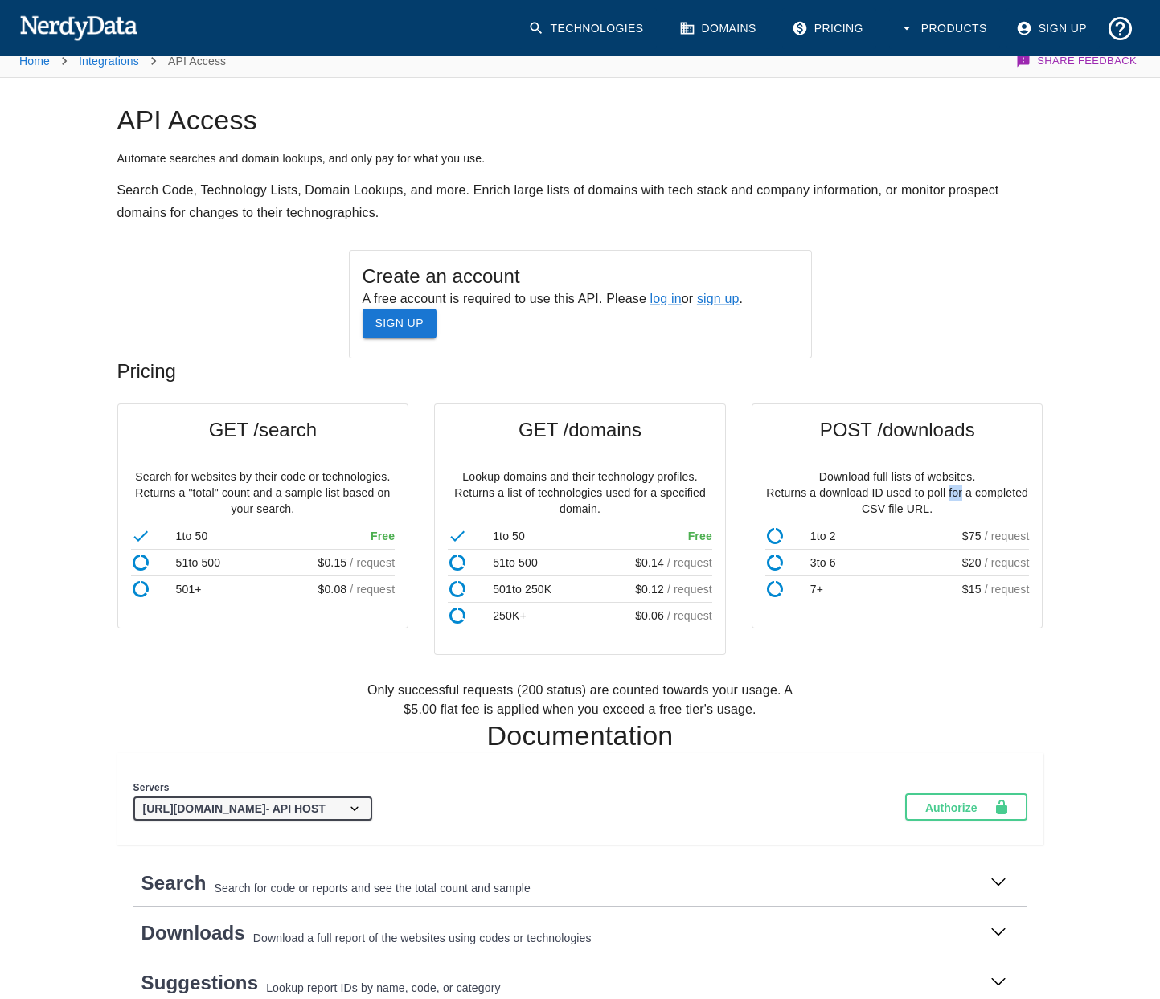
click at [956, 499] on p "Download full lists of websites. Returns a download ID used to poll for a compl…" at bounding box center [897, 493] width 264 height 48
click at [969, 500] on p "Download full lists of websites. Returns a download ID used to poll for a compl…" at bounding box center [897, 493] width 264 height 48
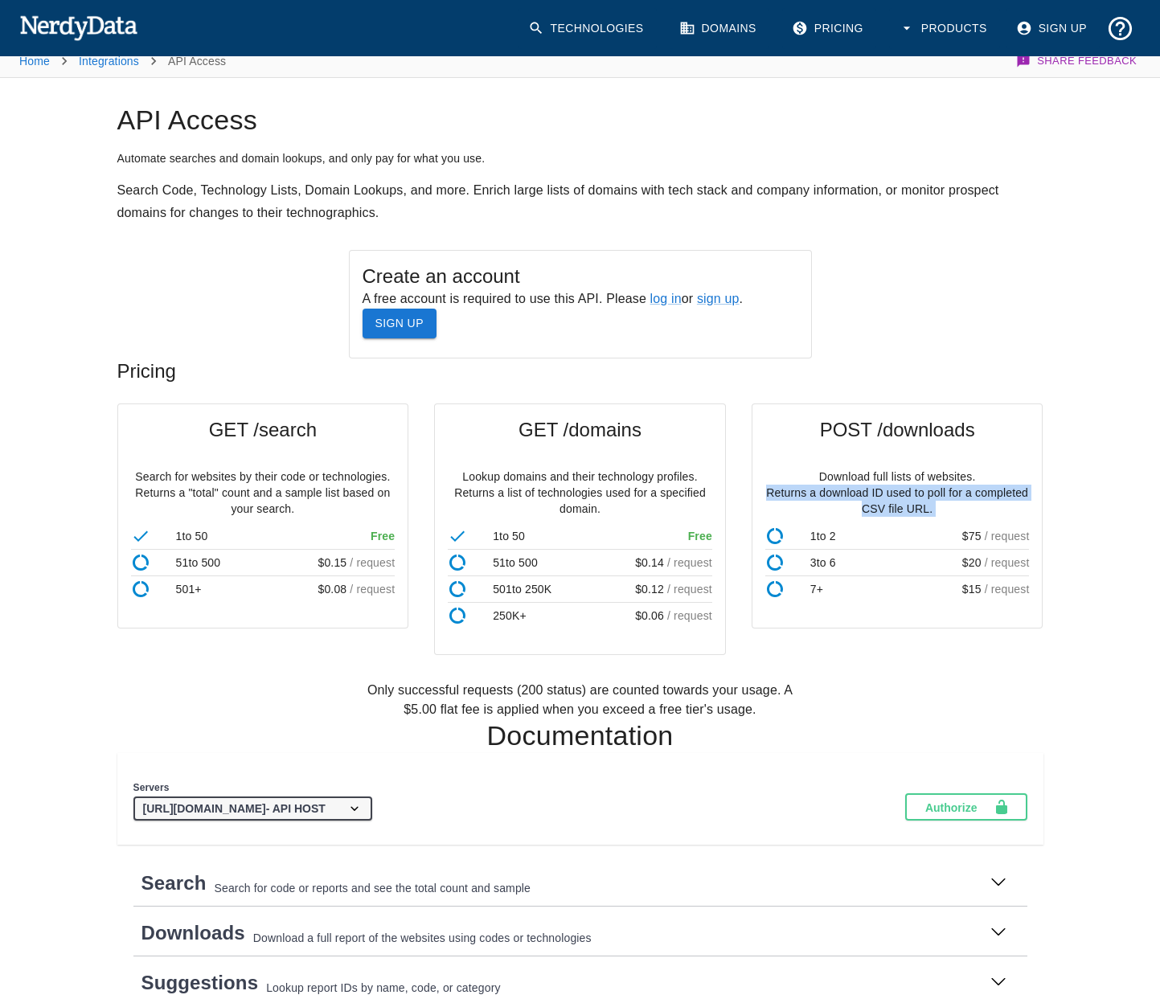
click at [979, 501] on p "Download full lists of websites. Returns a download ID used to poll for a compl…" at bounding box center [897, 493] width 264 height 48
click at [961, 511] on p "Download full lists of websites. Returns a download ID used to poll for a compl…" at bounding box center [897, 493] width 264 height 48
click at [205, 491] on p "Search for websites by their code or technologies. Returns a "total" count and …" at bounding box center [263, 493] width 264 height 48
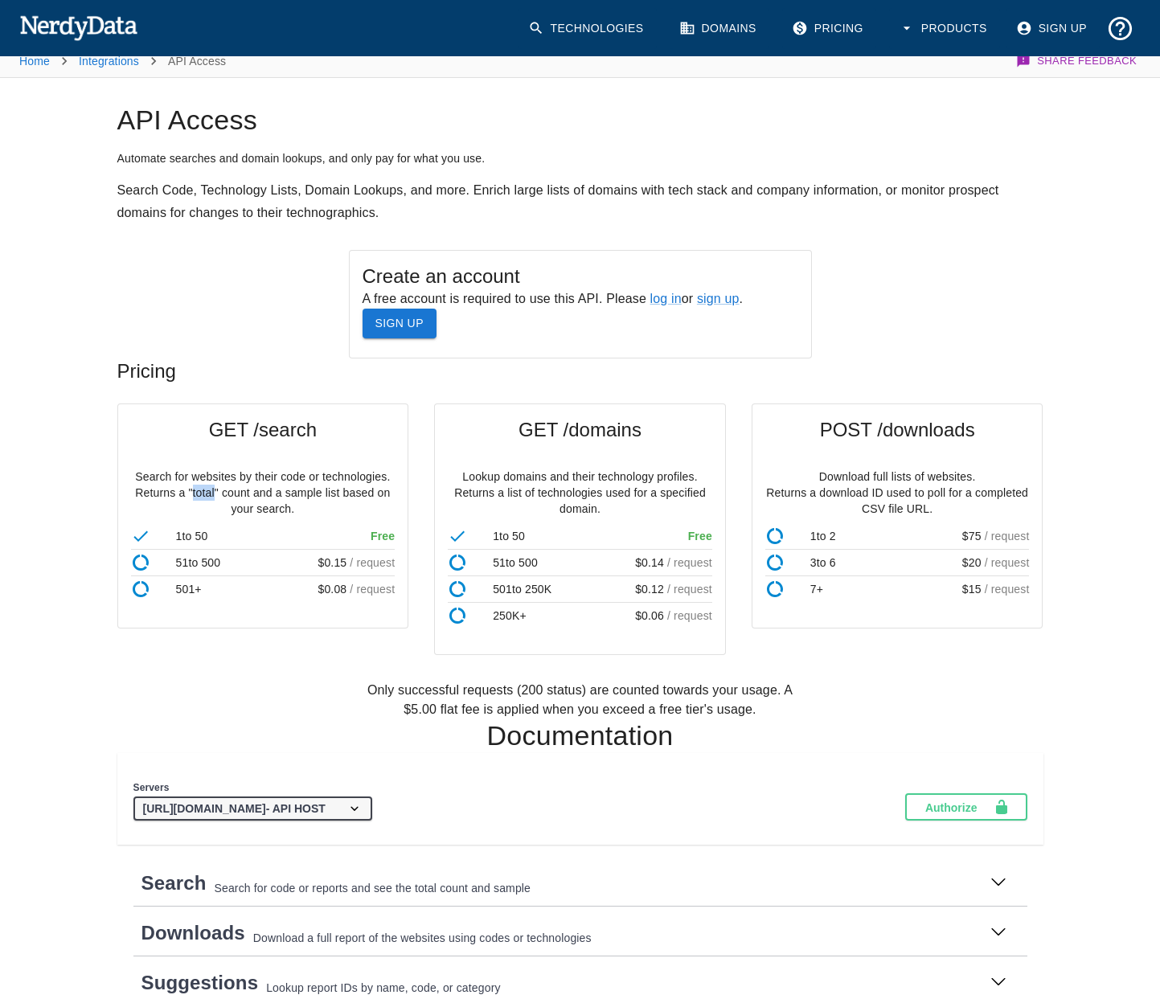
click at [205, 491] on p "Search for websites by their code or technologies. Returns a "total" count and …" at bounding box center [263, 493] width 264 height 48
click at [329, 517] on ul "1 to 50 Free 51 to 500 $ 0.15 / request 501 + $ 0.08 / request" at bounding box center [263, 563] width 264 height 92
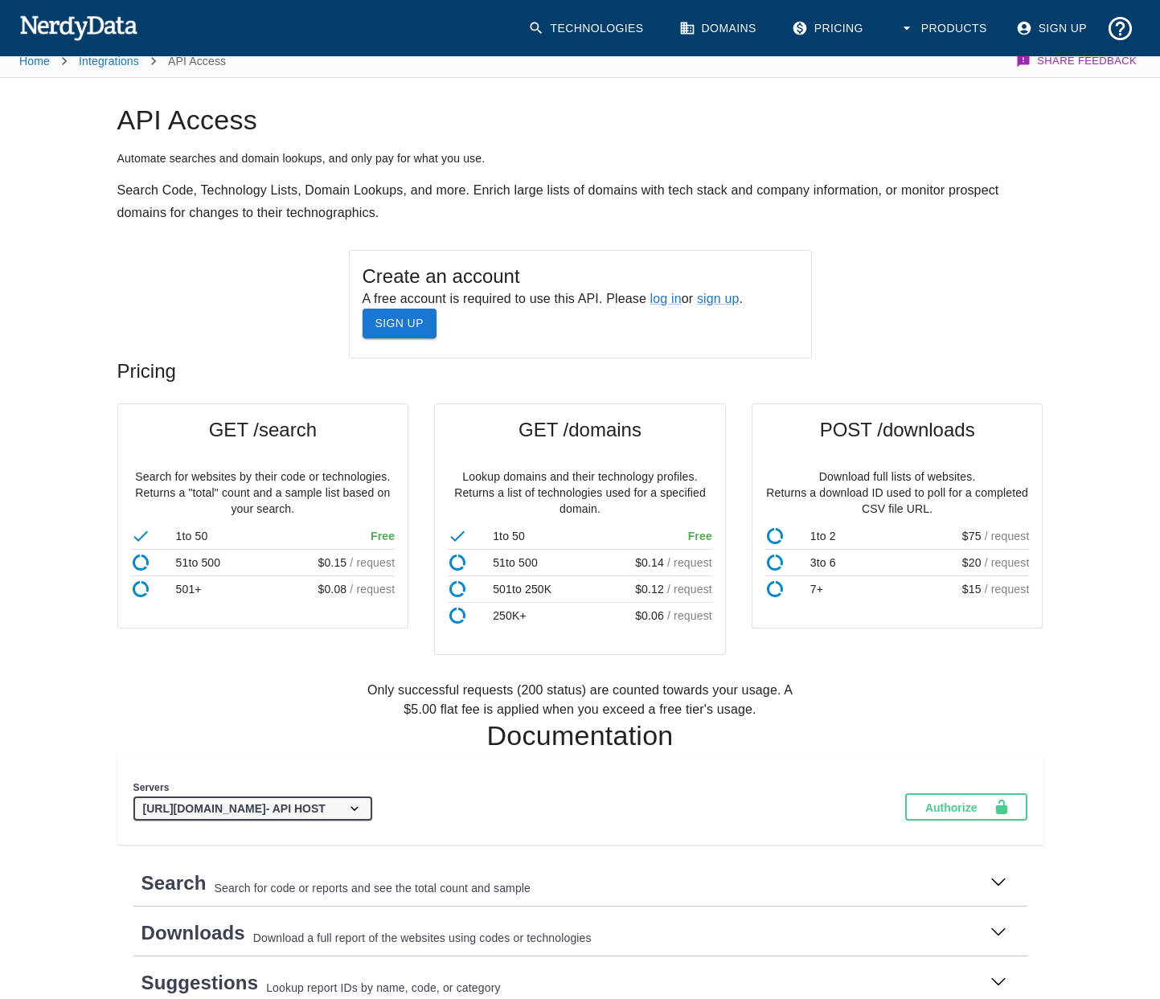
click at [344, 503] on p "Search for websites by their code or technologies. Returns a "total" count and …" at bounding box center [263, 493] width 264 height 48
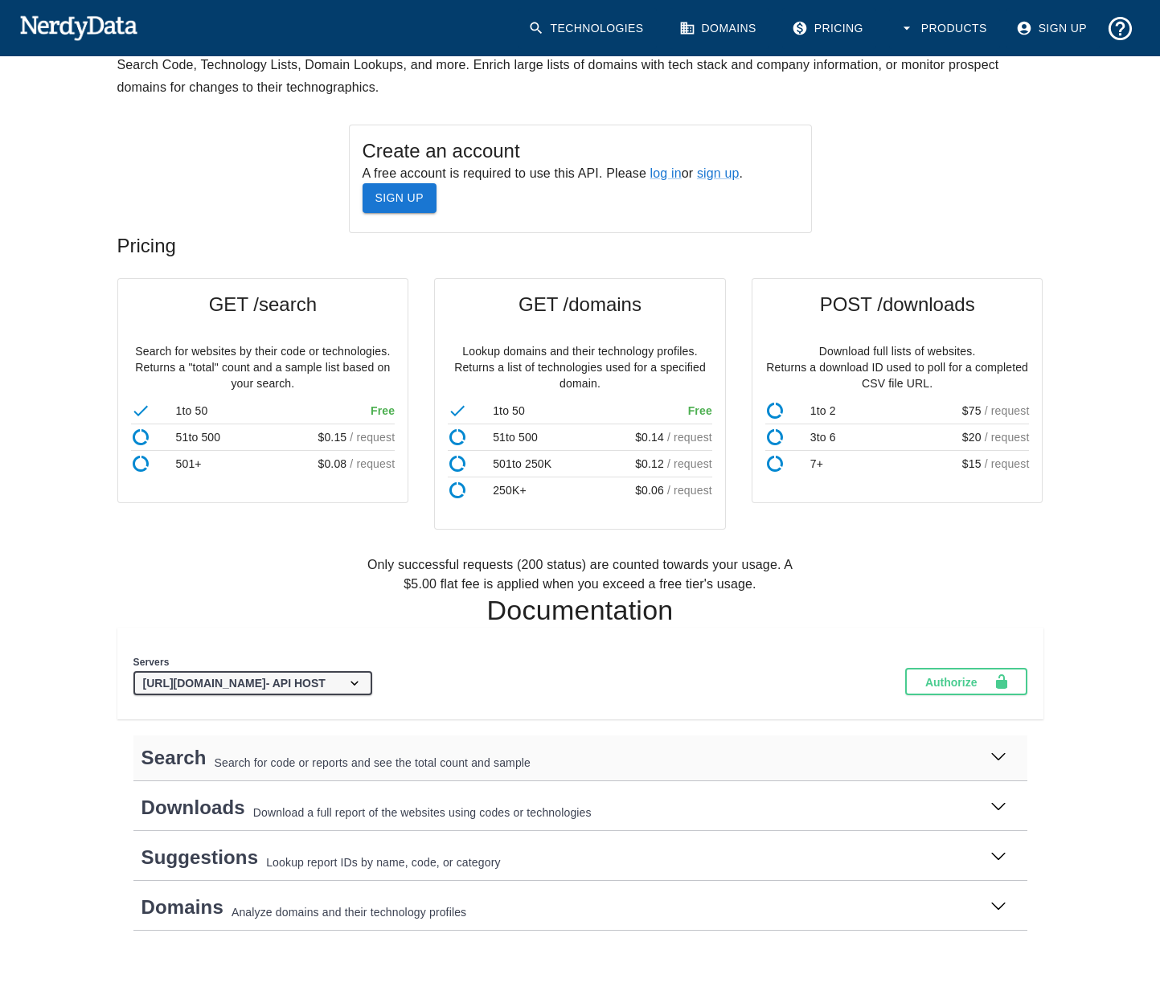
click at [276, 755] on p "Search for code or reports and see the total count and sample" at bounding box center [595, 763] width 763 height 17
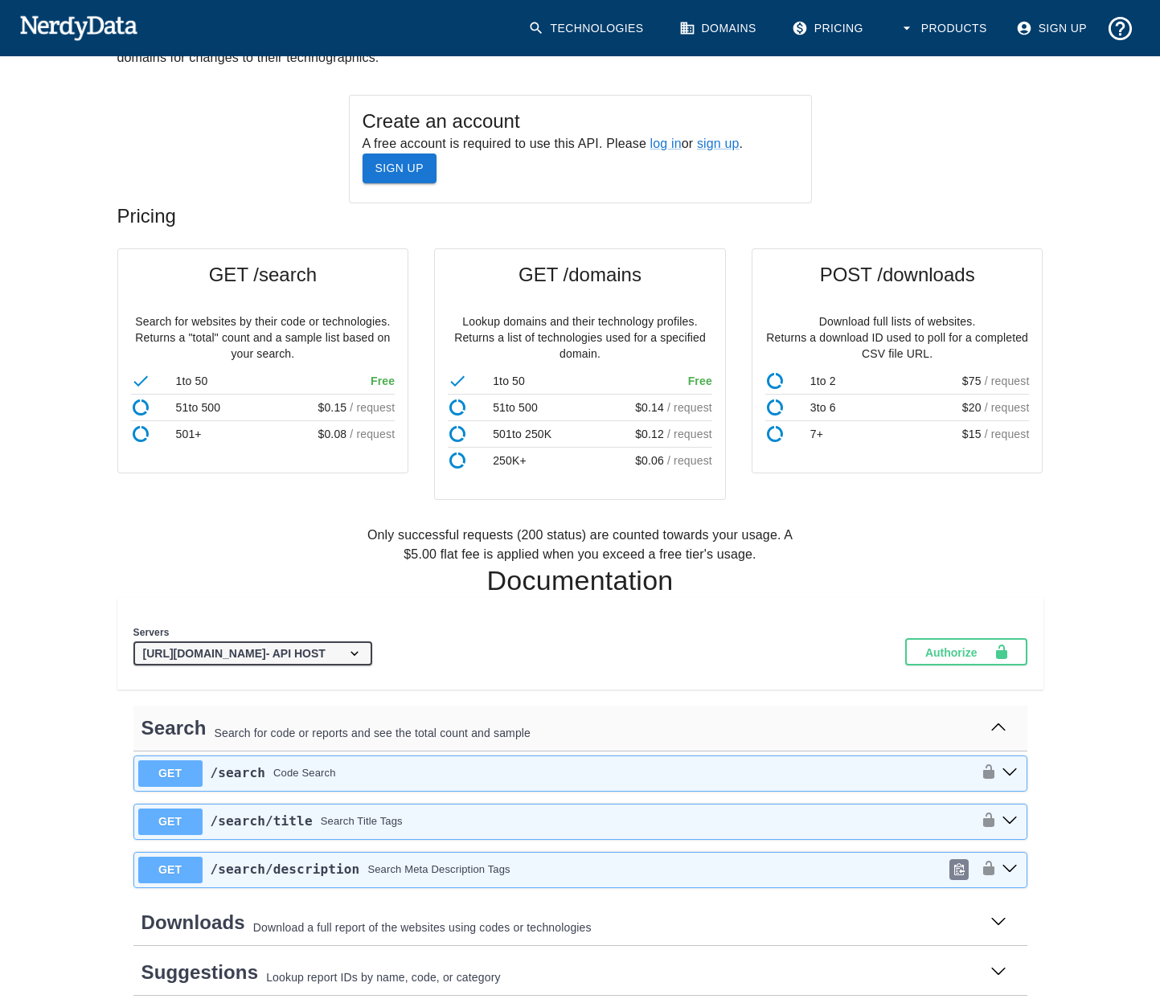
scroll to position [270, 0]
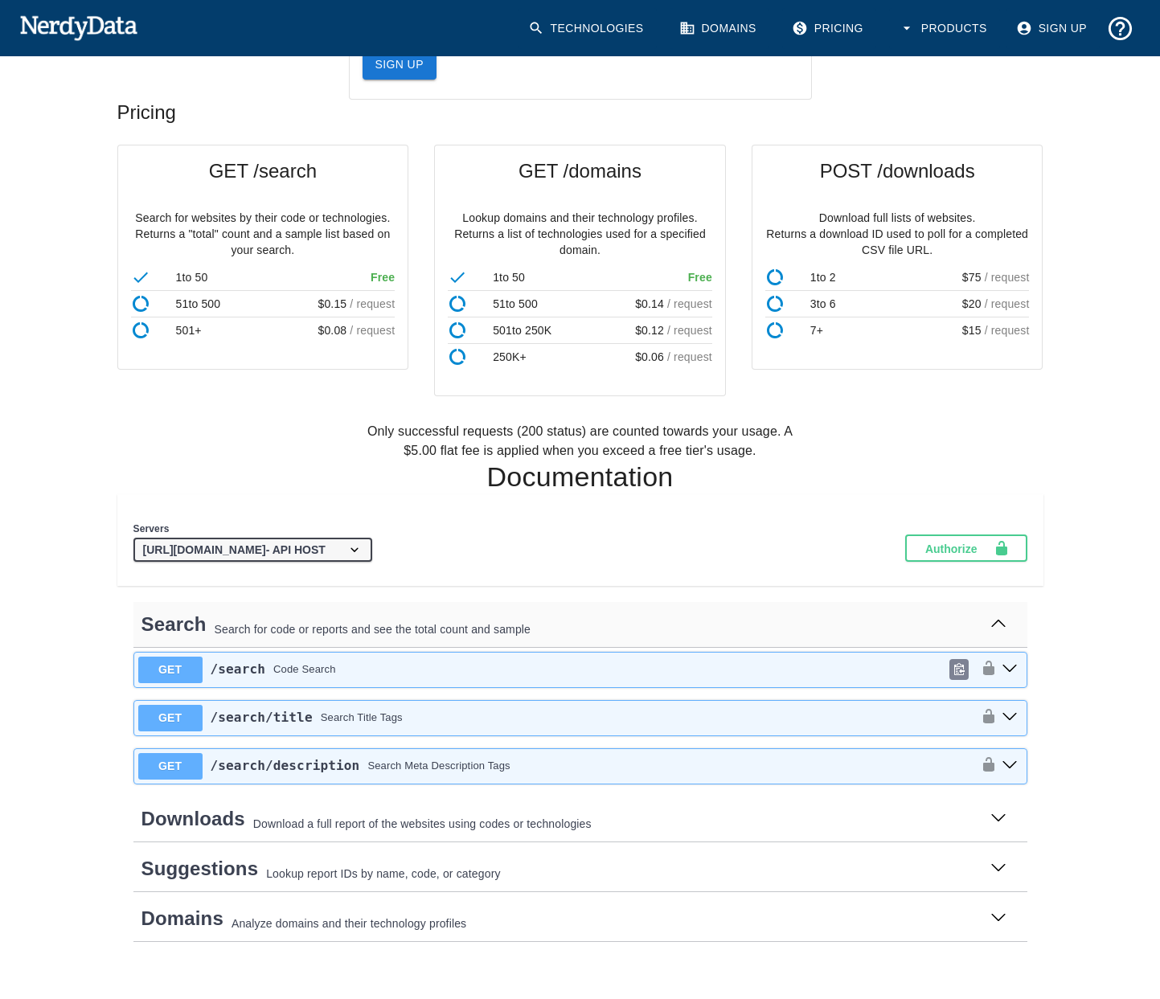
click at [1014, 667] on icon "get ​/search" at bounding box center [1009, 668] width 16 height 16
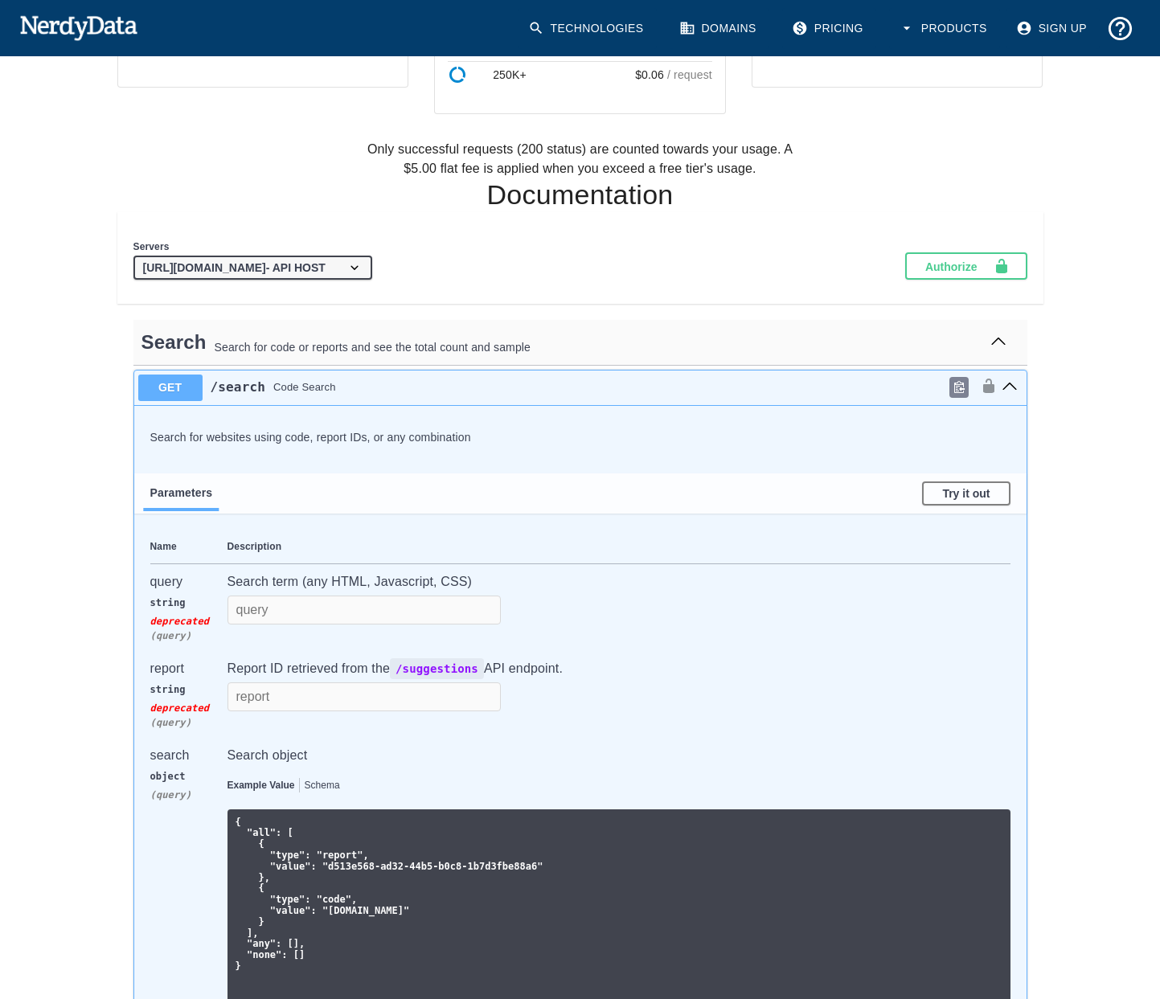
scroll to position [640, 0]
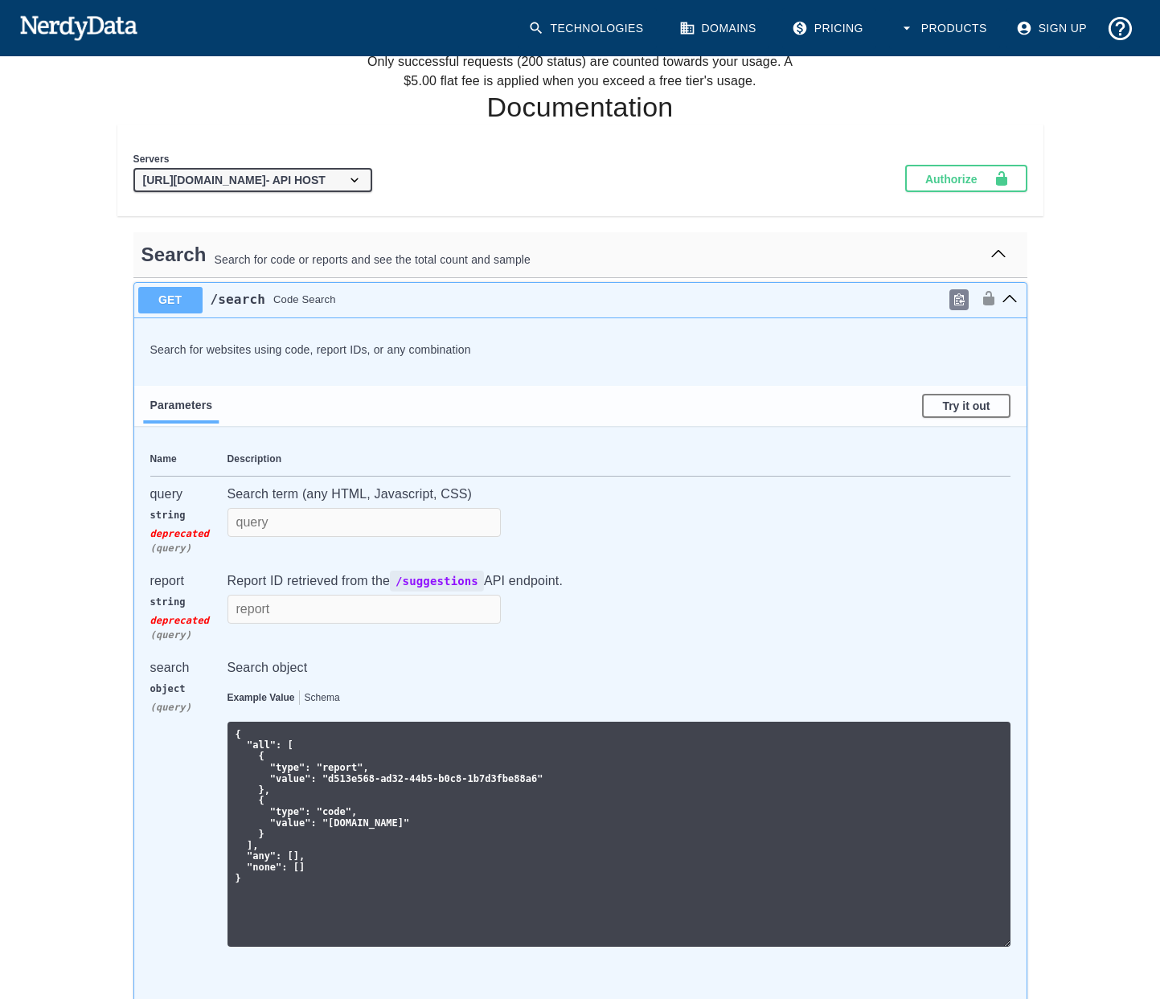
click at [153, 579] on div "report" at bounding box center [184, 580] width 68 height 19
click at [371, 593] on td "Report ID retrieved from the /suggestions API endpoint." at bounding box center [618, 606] width 783 height 87
click at [366, 584] on p "Report ID retrieved from the /suggestions API endpoint." at bounding box center [618, 580] width 783 height 19
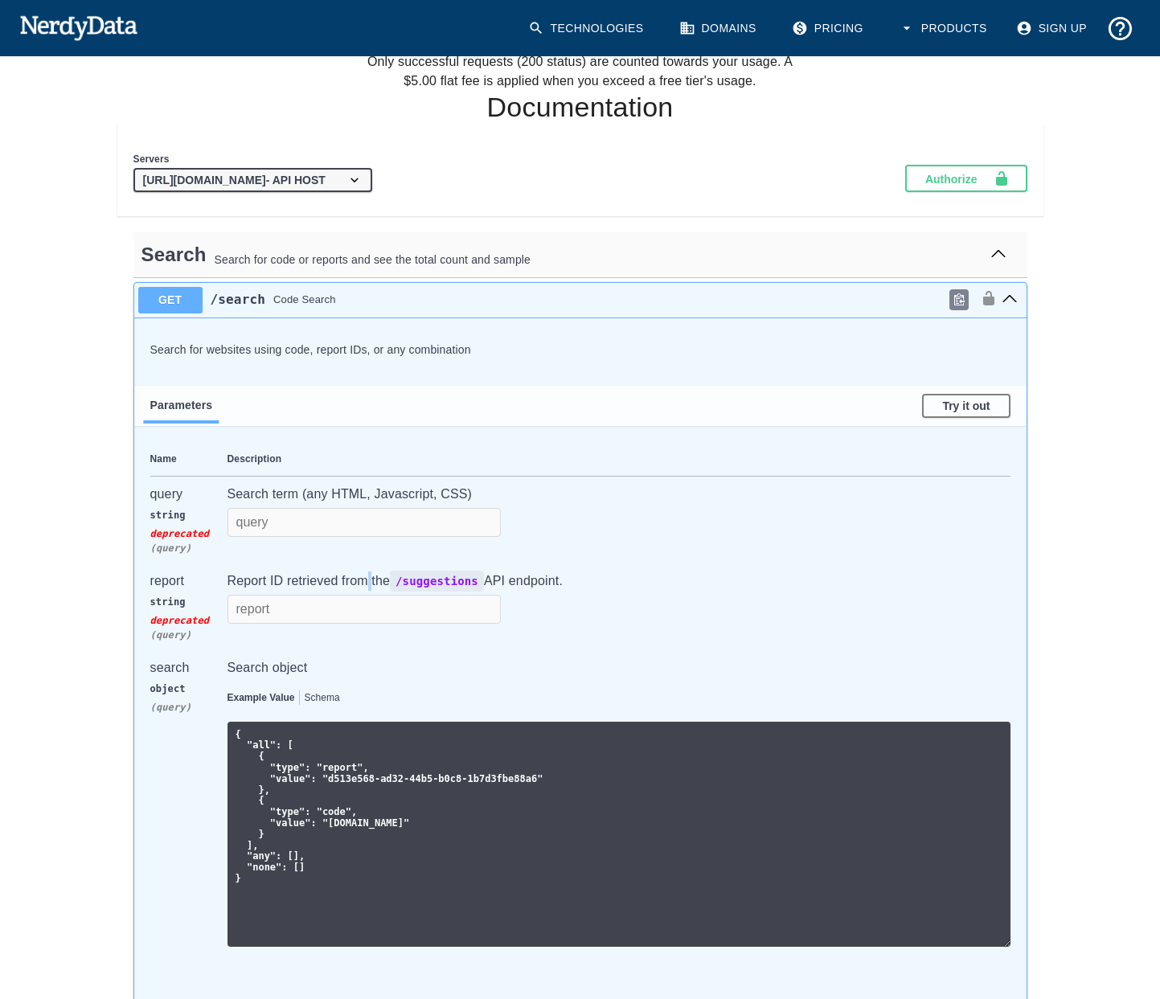
click at [366, 584] on p "Report ID retrieved from the /suggestions API endpoint." at bounding box center [618, 580] width 783 height 19
click at [611, 590] on td "Report ID retrieved from the /suggestions API endpoint." at bounding box center [618, 606] width 783 height 87
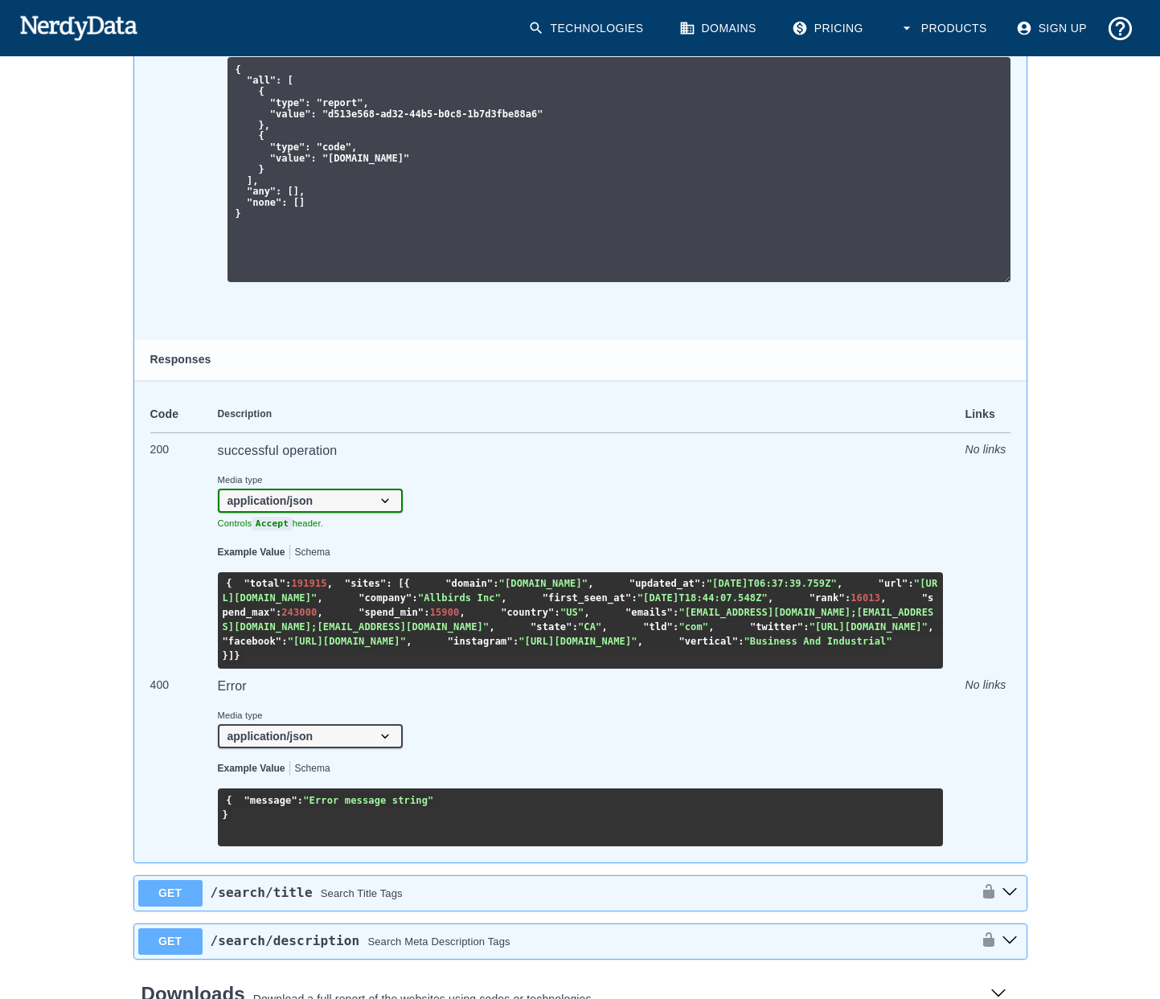
scroll to position [1341, 0]
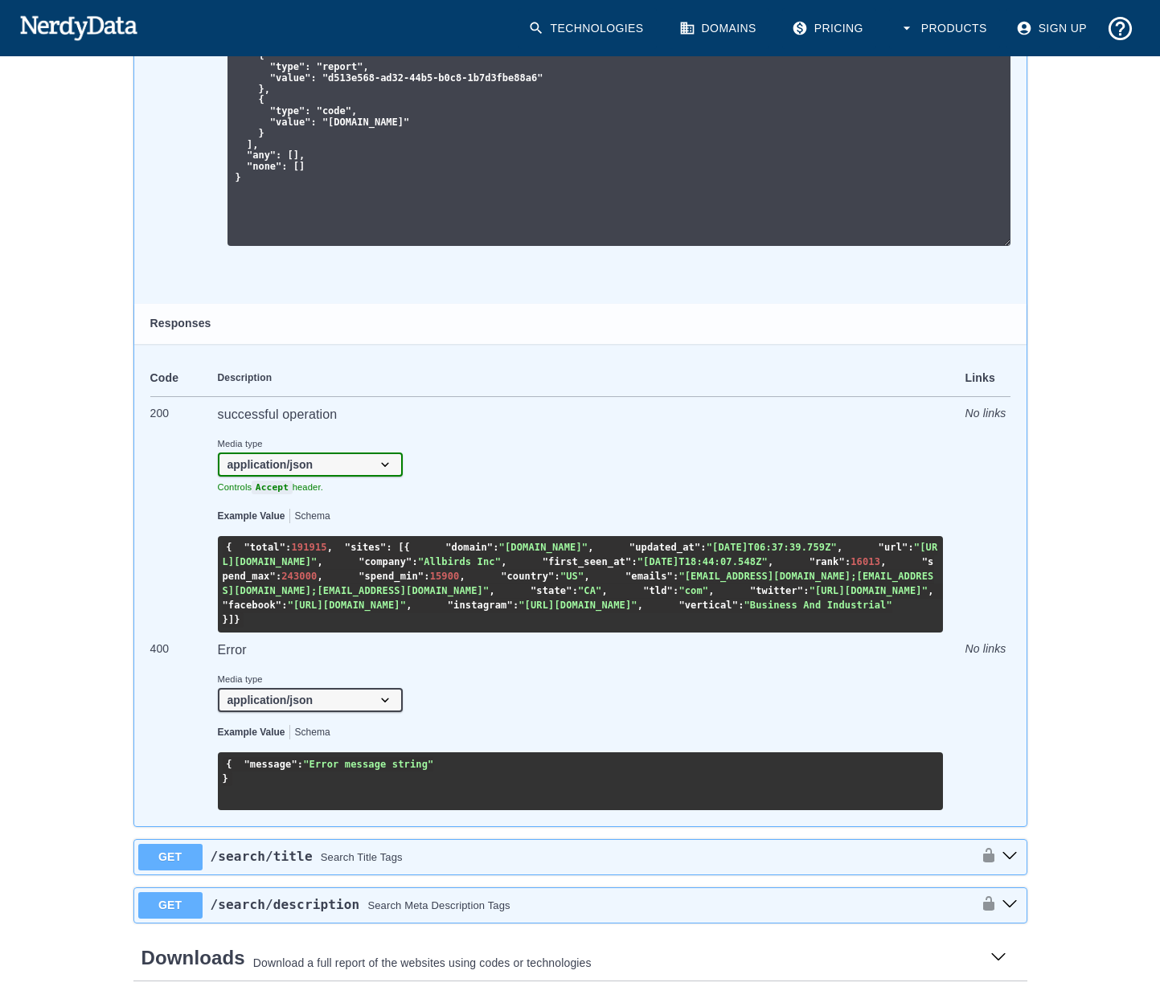
drag, startPoint x: 303, startPoint y: 628, endPoint x: 452, endPoint y: 637, distance: 148.9
click at [452, 568] on span ""[URL][DOMAIN_NAME]"" at bounding box center [580, 555] width 715 height 26
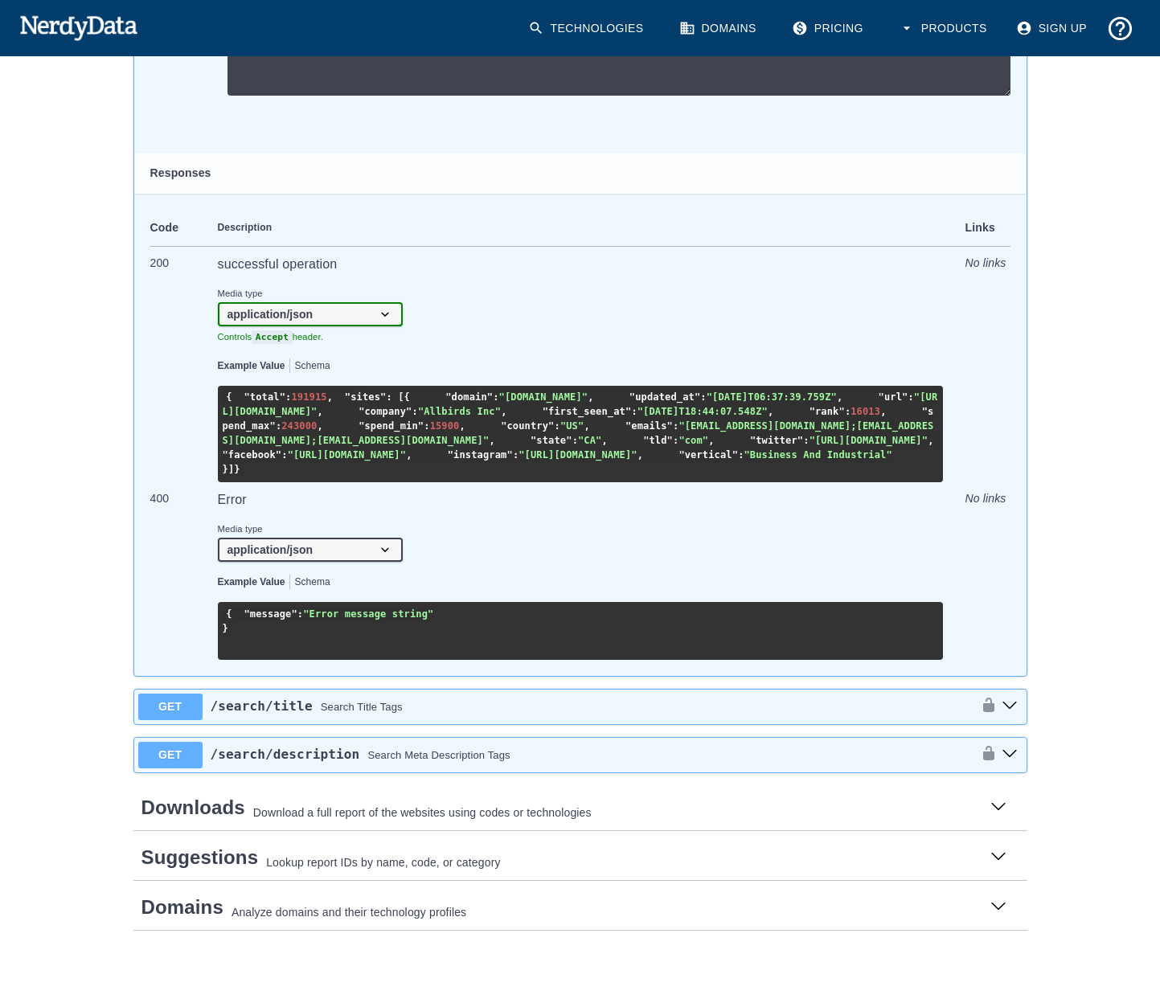
scroll to position [1716, 0]
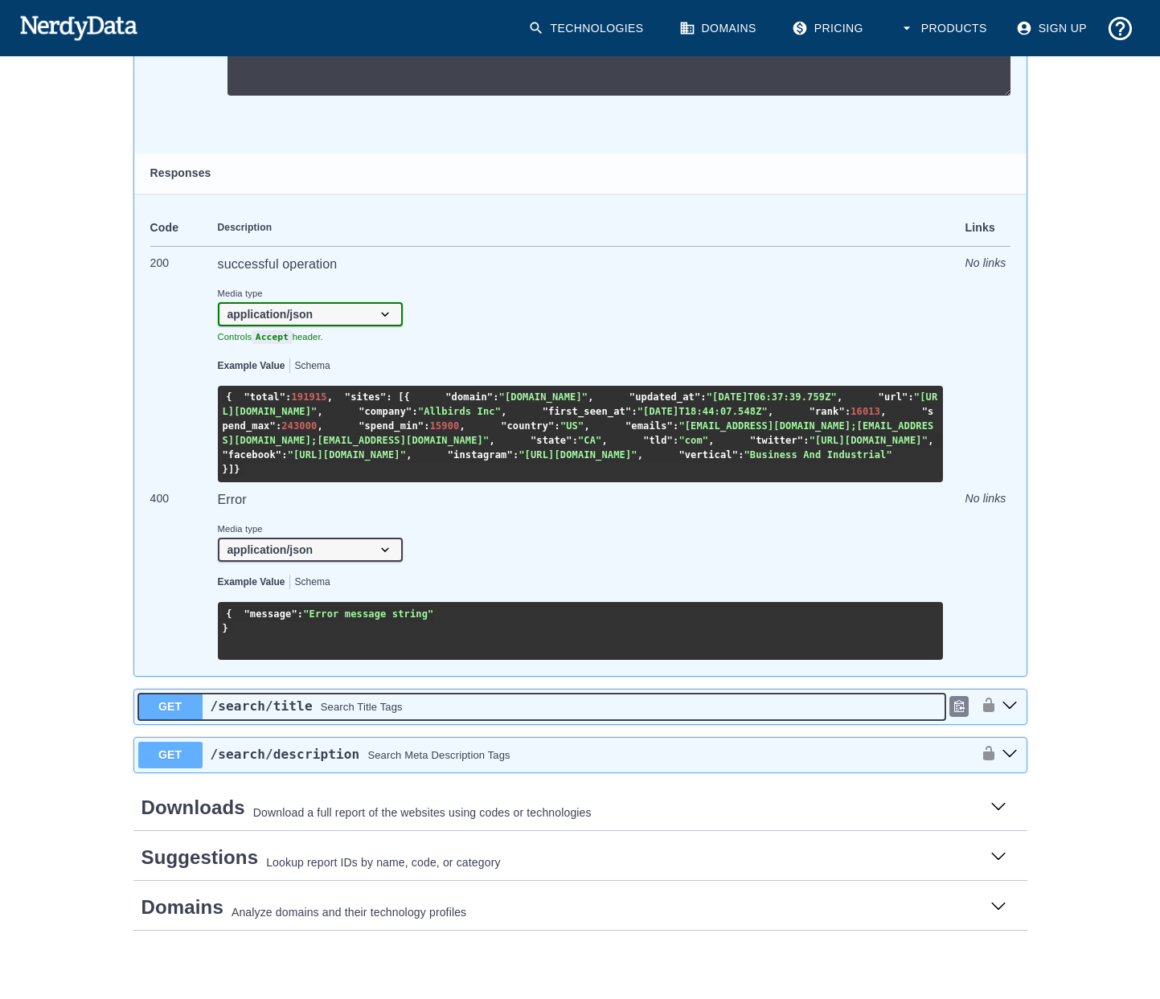
click at [416, 702] on div "/search /title Search Title Tags" at bounding box center [574, 706] width 743 height 19
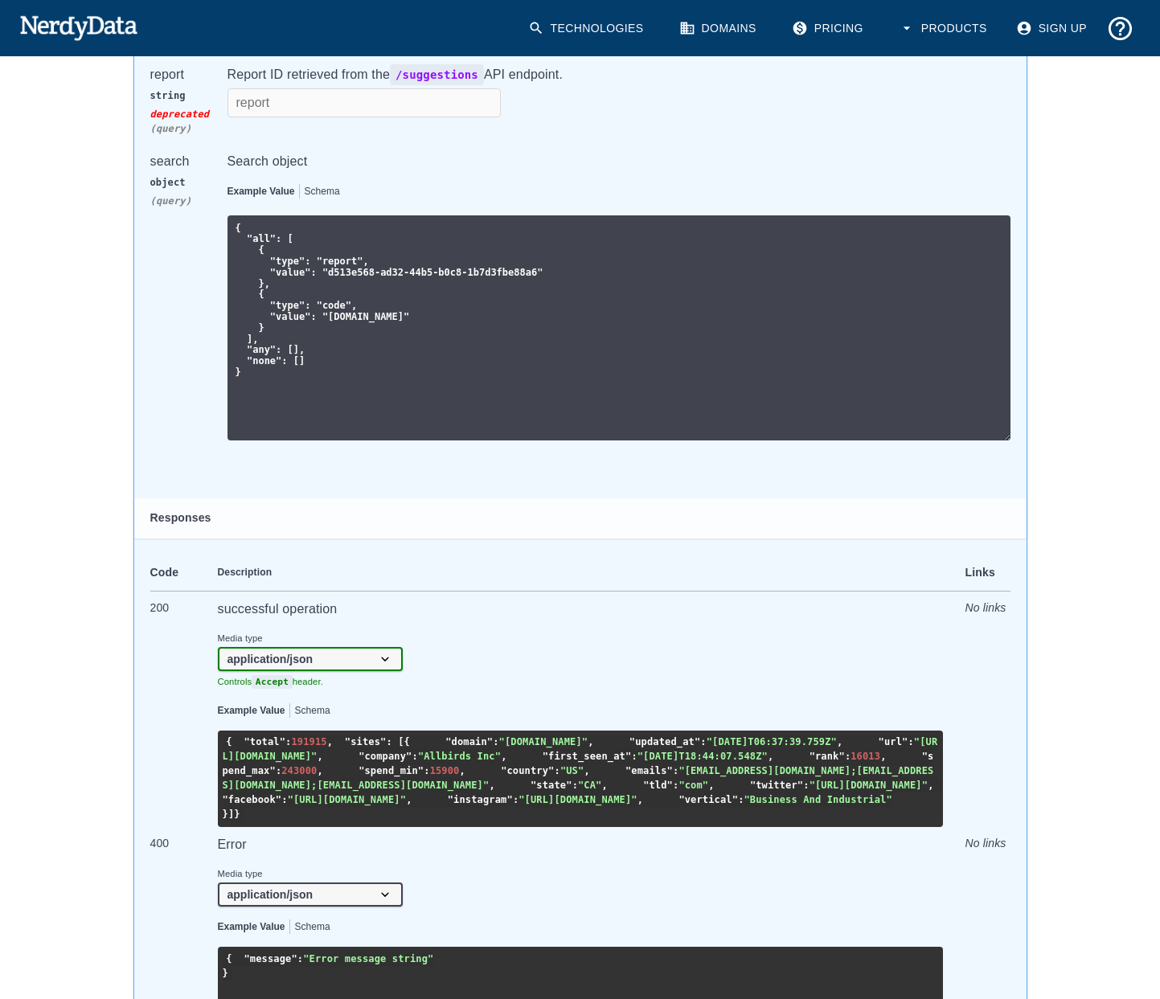
scroll to position [900, 0]
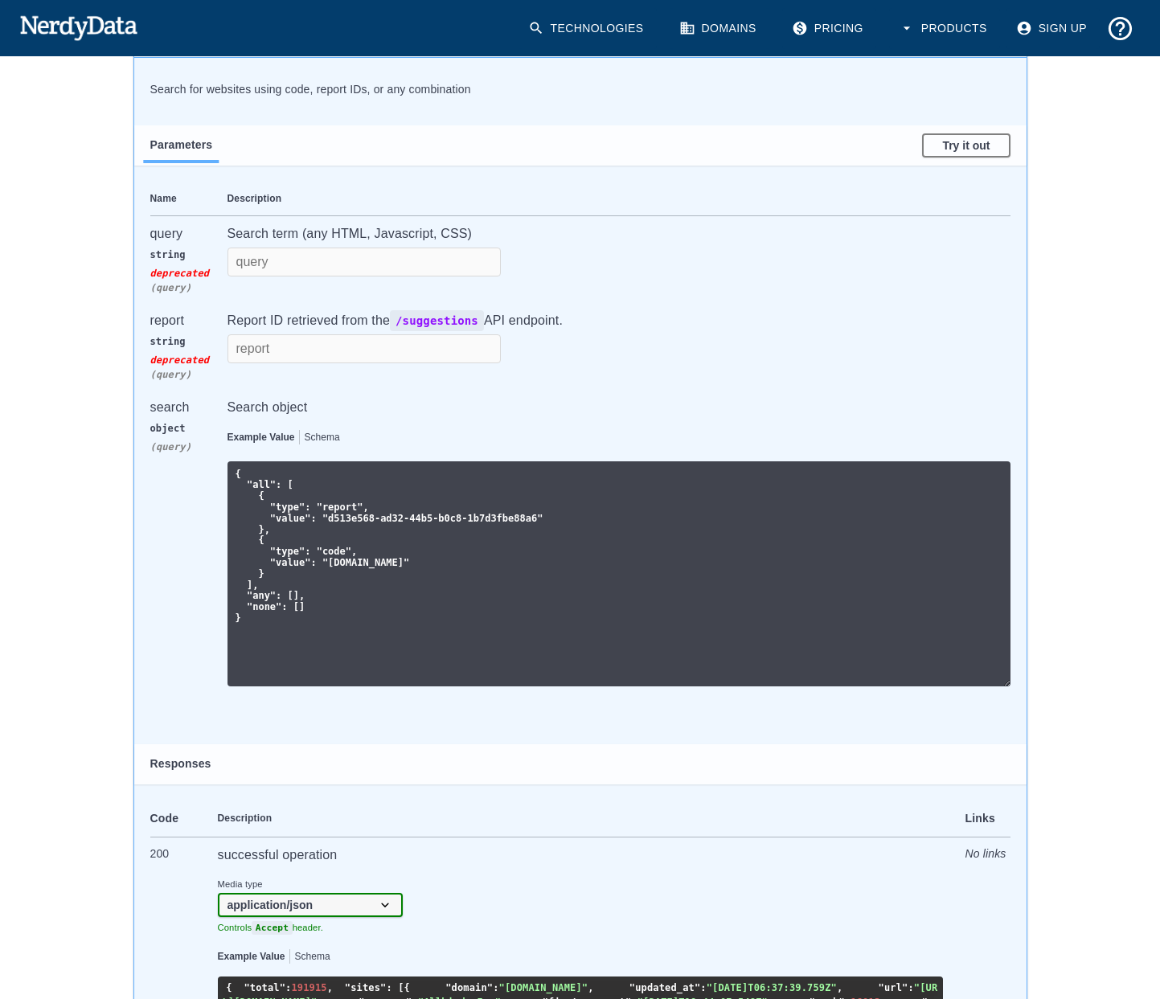
click at [297, 235] on p "Search term (any HTML, Javascript, CSS)" at bounding box center [618, 233] width 783 height 19
click at [729, 236] on p "Search term (any HTML, Javascript, CSS)" at bounding box center [618, 233] width 783 height 19
click at [571, 227] on p "Search term (any HTML, Javascript, CSS)" at bounding box center [618, 233] width 783 height 19
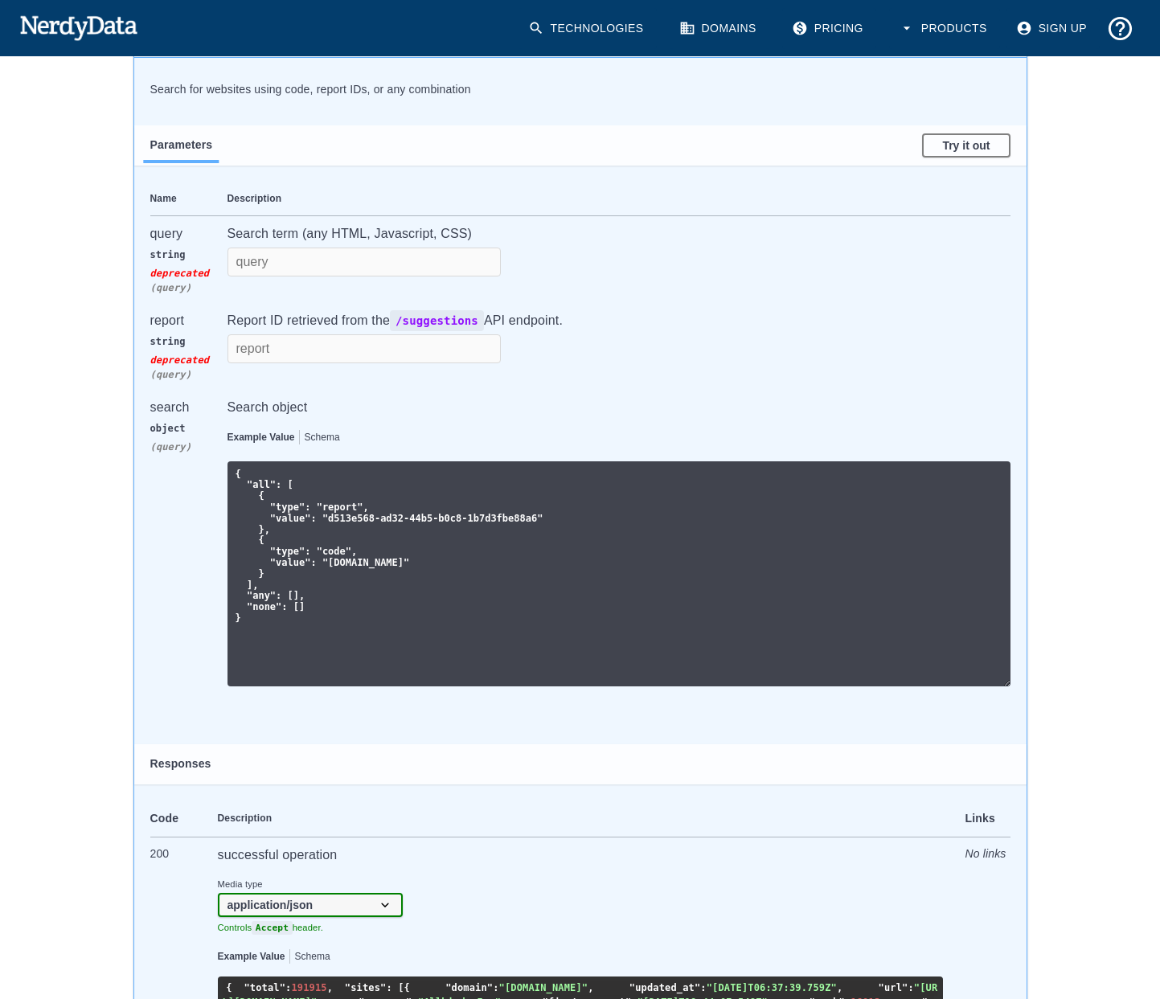
click at [571, 227] on p "Search term (any HTML, Javascript, CSS)" at bounding box center [618, 233] width 783 height 19
click at [607, 224] on p "Search term (any HTML, Javascript, CSS)" at bounding box center [618, 233] width 783 height 19
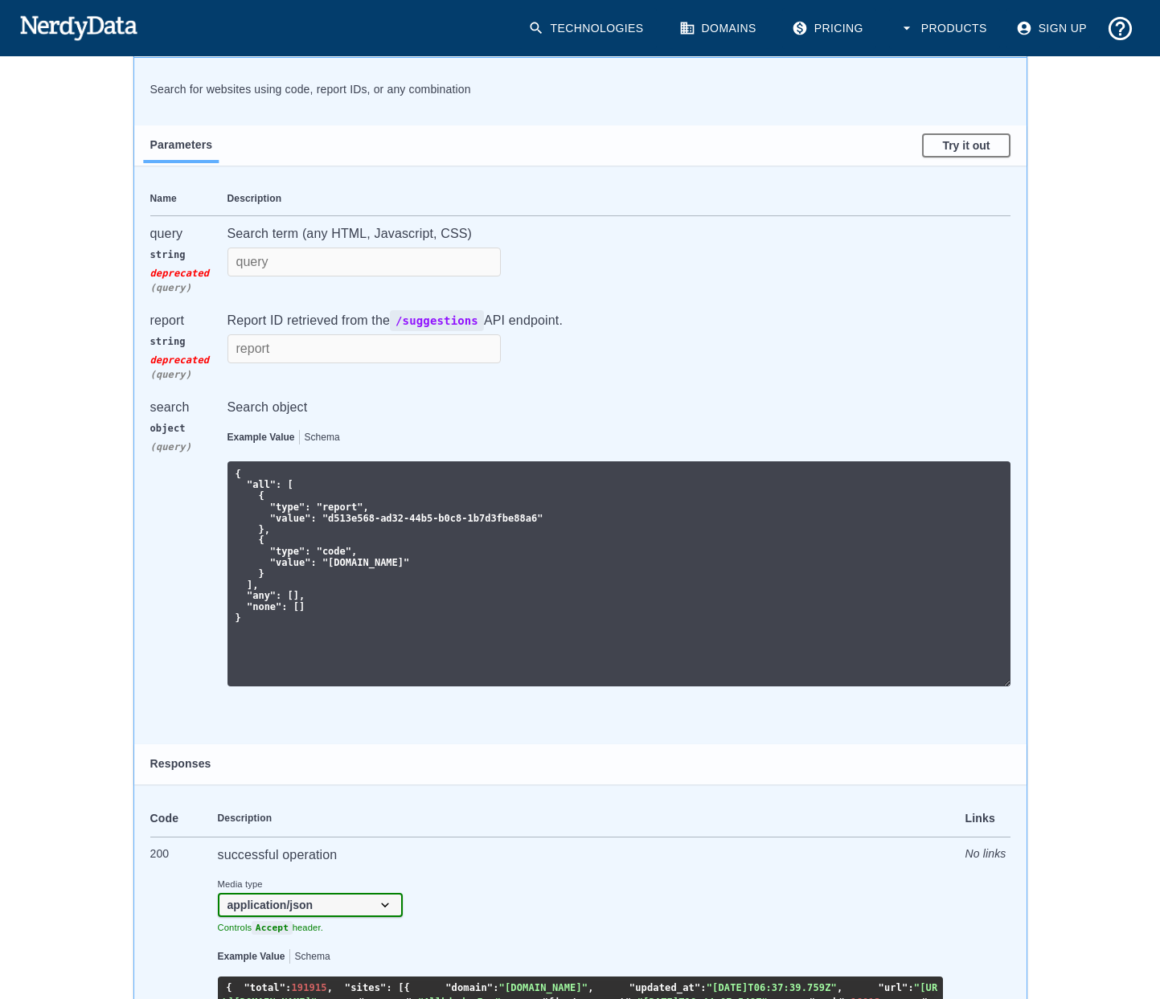
click at [710, 229] on p "Search term (any HTML, Javascript, CSS)" at bounding box center [618, 233] width 783 height 19
click at [762, 229] on p "Search term (any HTML, Javascript, CSS)" at bounding box center [618, 233] width 783 height 19
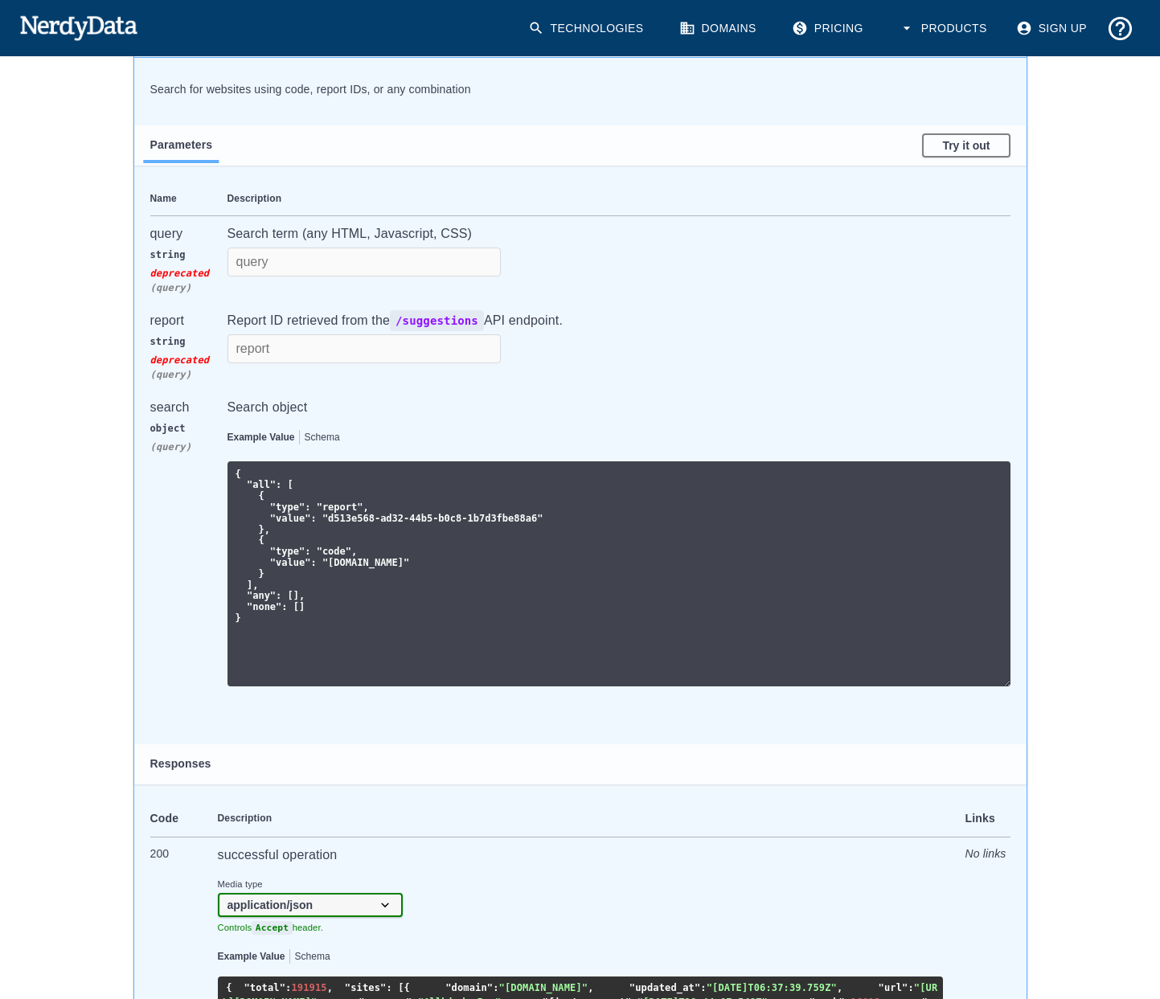
click at [762, 229] on p "Search term (any HTML, Javascript, CSS)" at bounding box center [618, 233] width 783 height 19
click at [833, 219] on td "Search term (any HTML, Javascript, CSS)" at bounding box center [618, 259] width 783 height 88
click at [872, 215] on td "Search term (any HTML, Javascript, CSS)" at bounding box center [618, 259] width 783 height 88
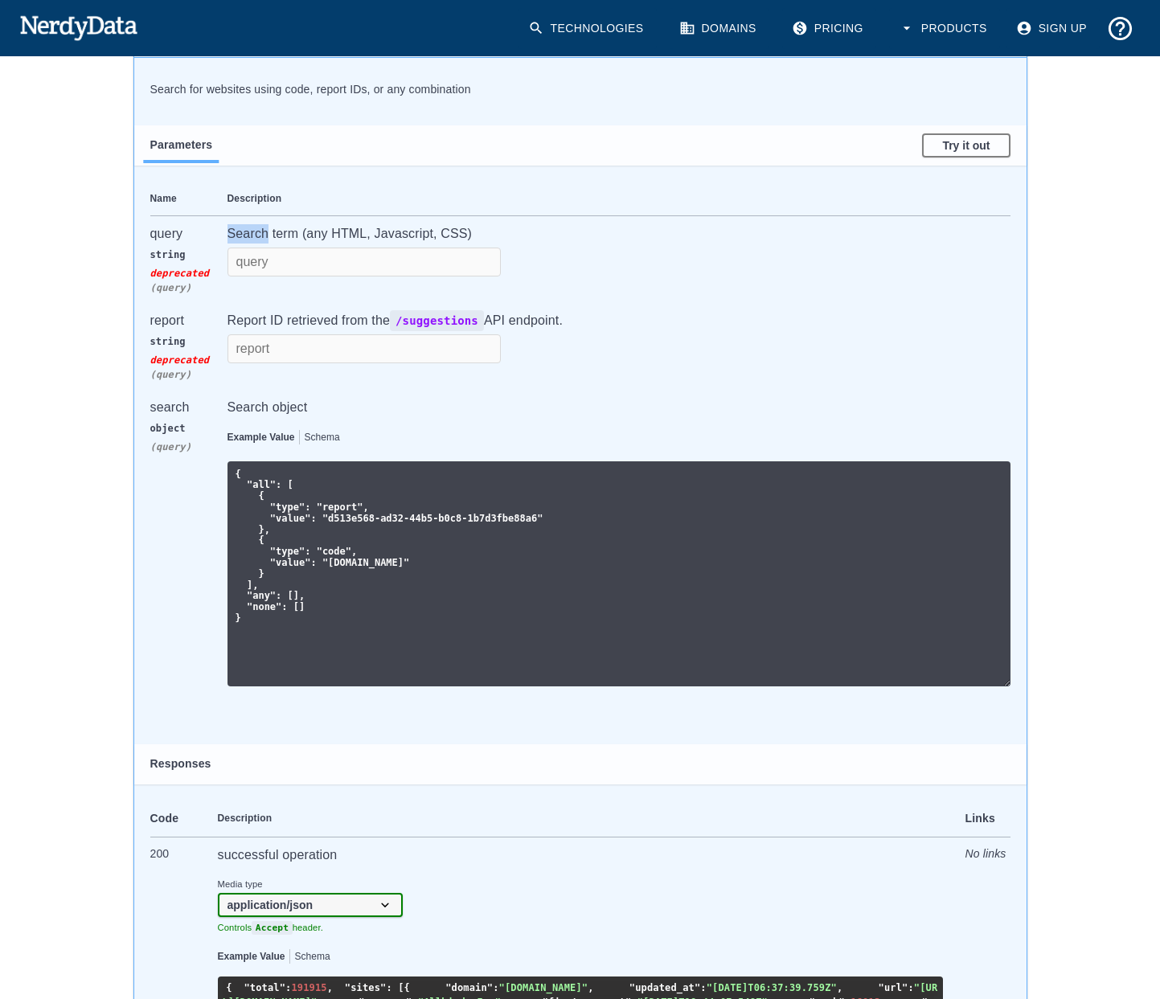
click at [872, 215] on td "Search term (any HTML, Javascript, CSS)" at bounding box center [618, 259] width 783 height 88
click at [917, 211] on th "Description" at bounding box center [618, 199] width 783 height 35
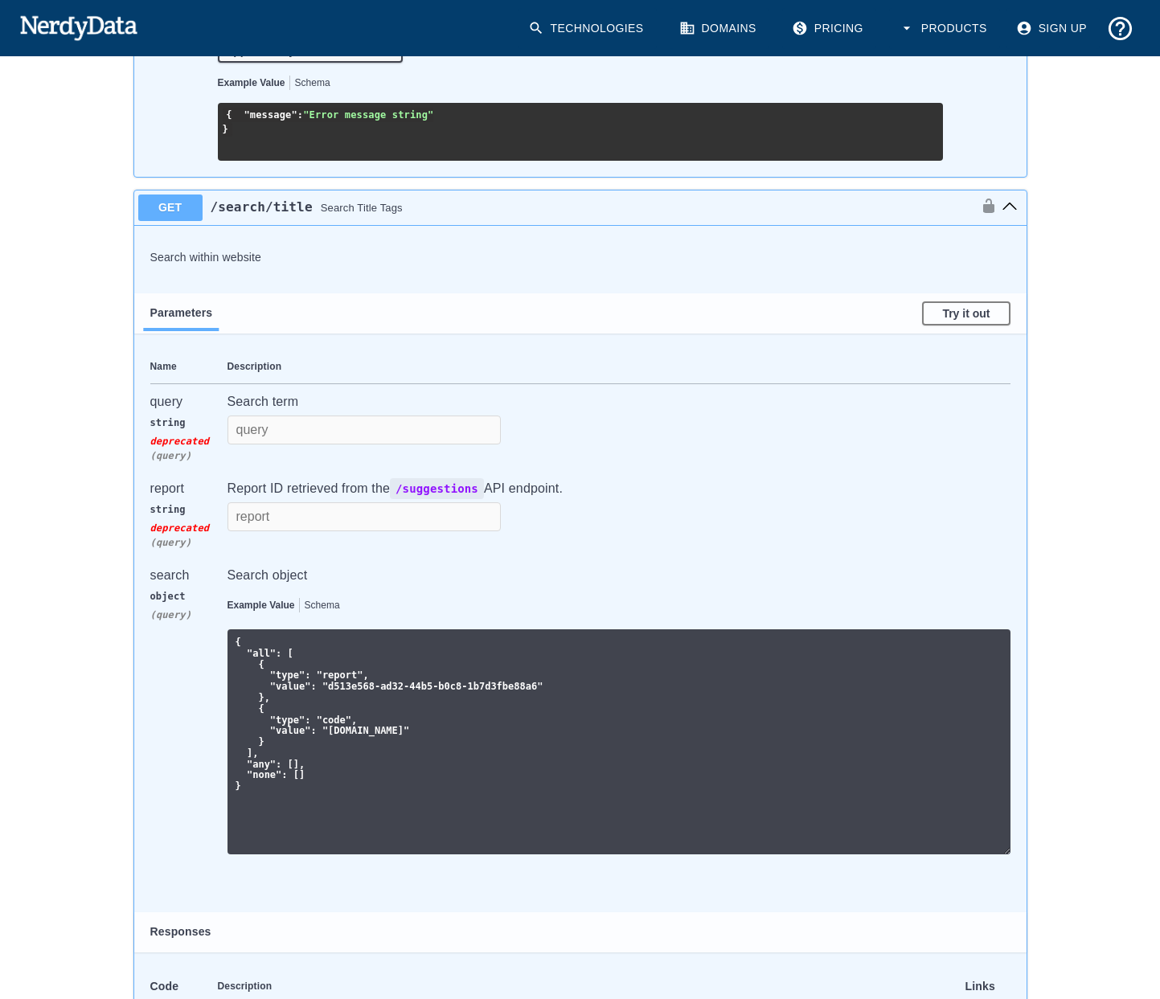
scroll to position [1991, 0]
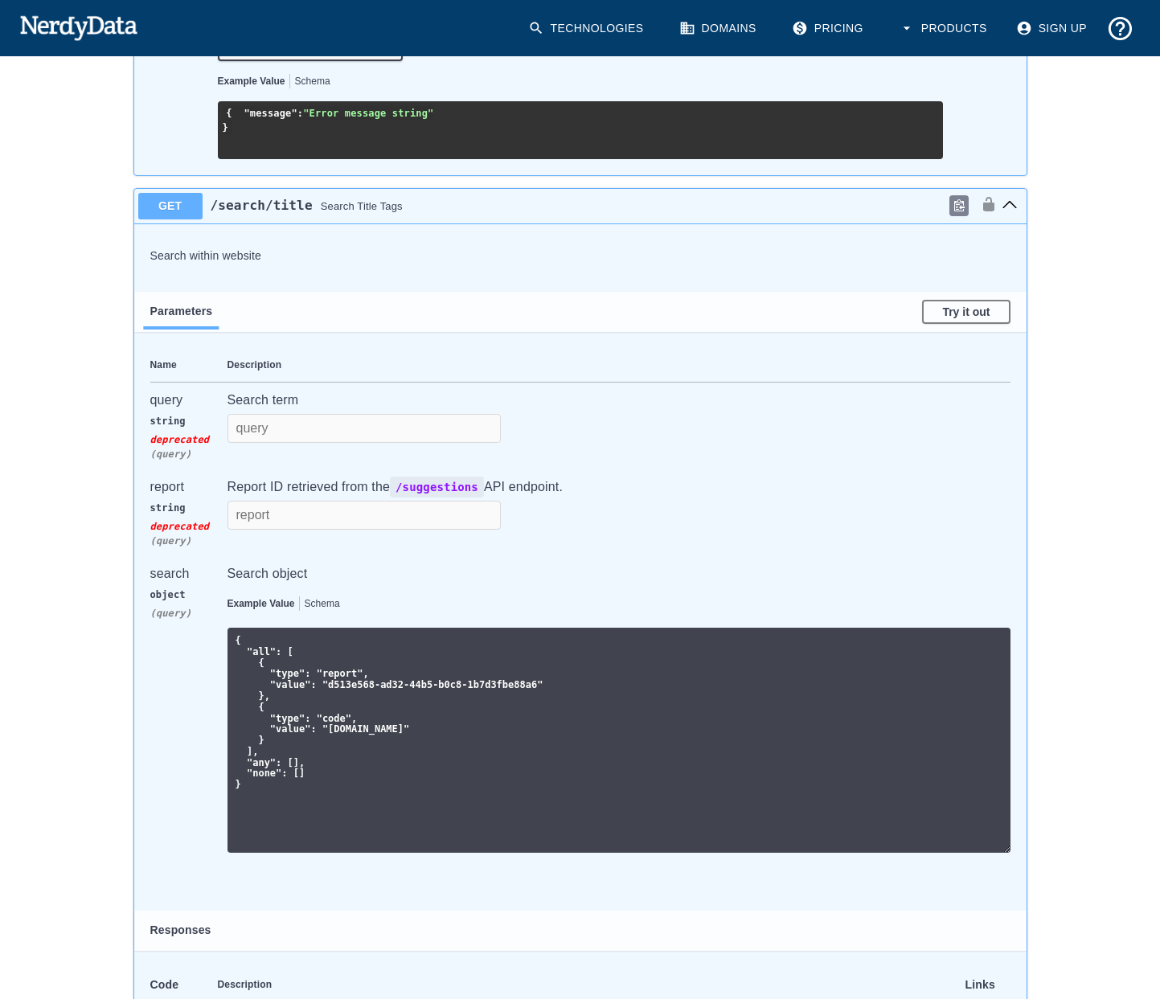
click at [1008, 212] on icon "get ​/search​/title" at bounding box center [1009, 204] width 16 height 16
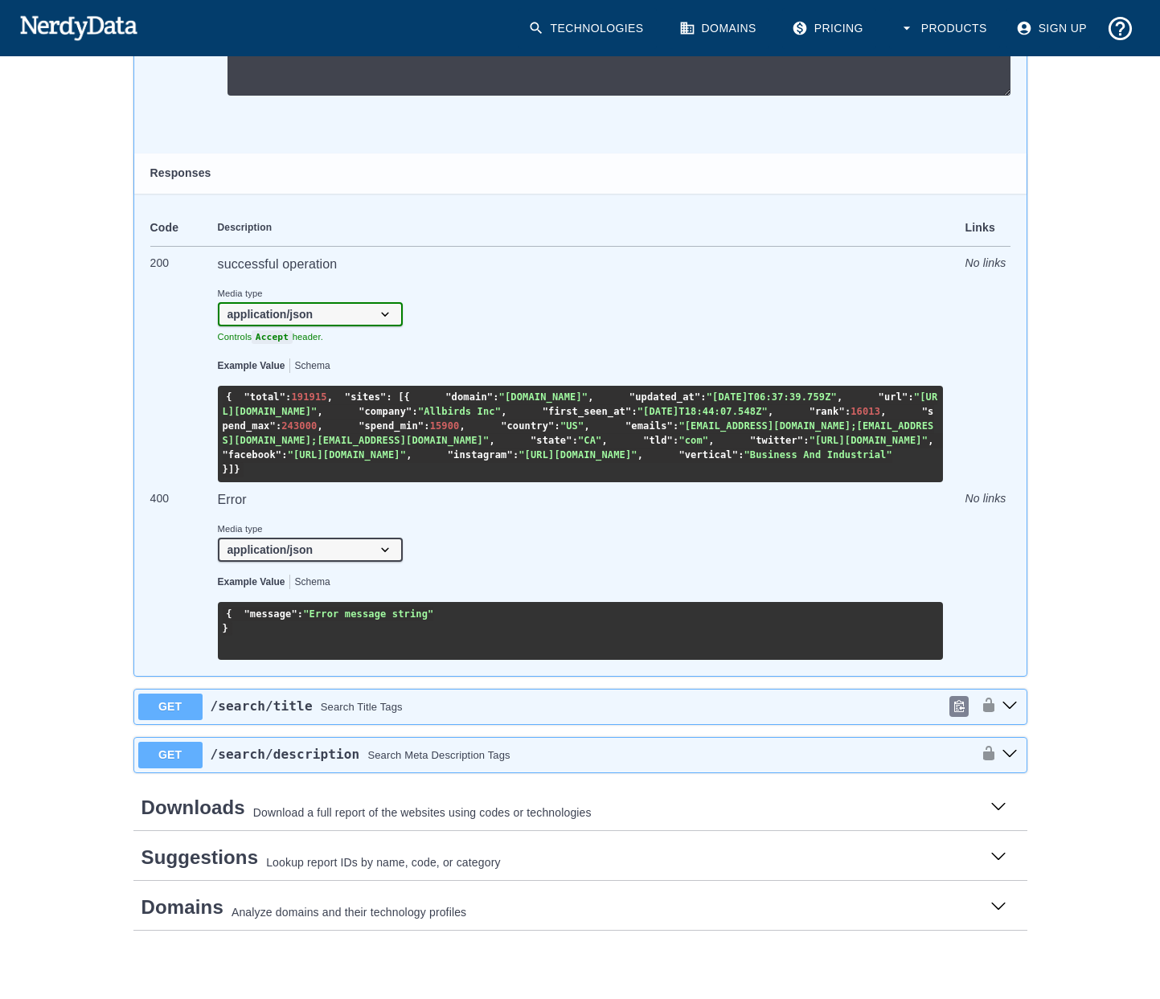
scroll to position [1716, 0]
click at [1009, 753] on icon "get ​/search​/description" at bounding box center [1009, 753] width 16 height 16
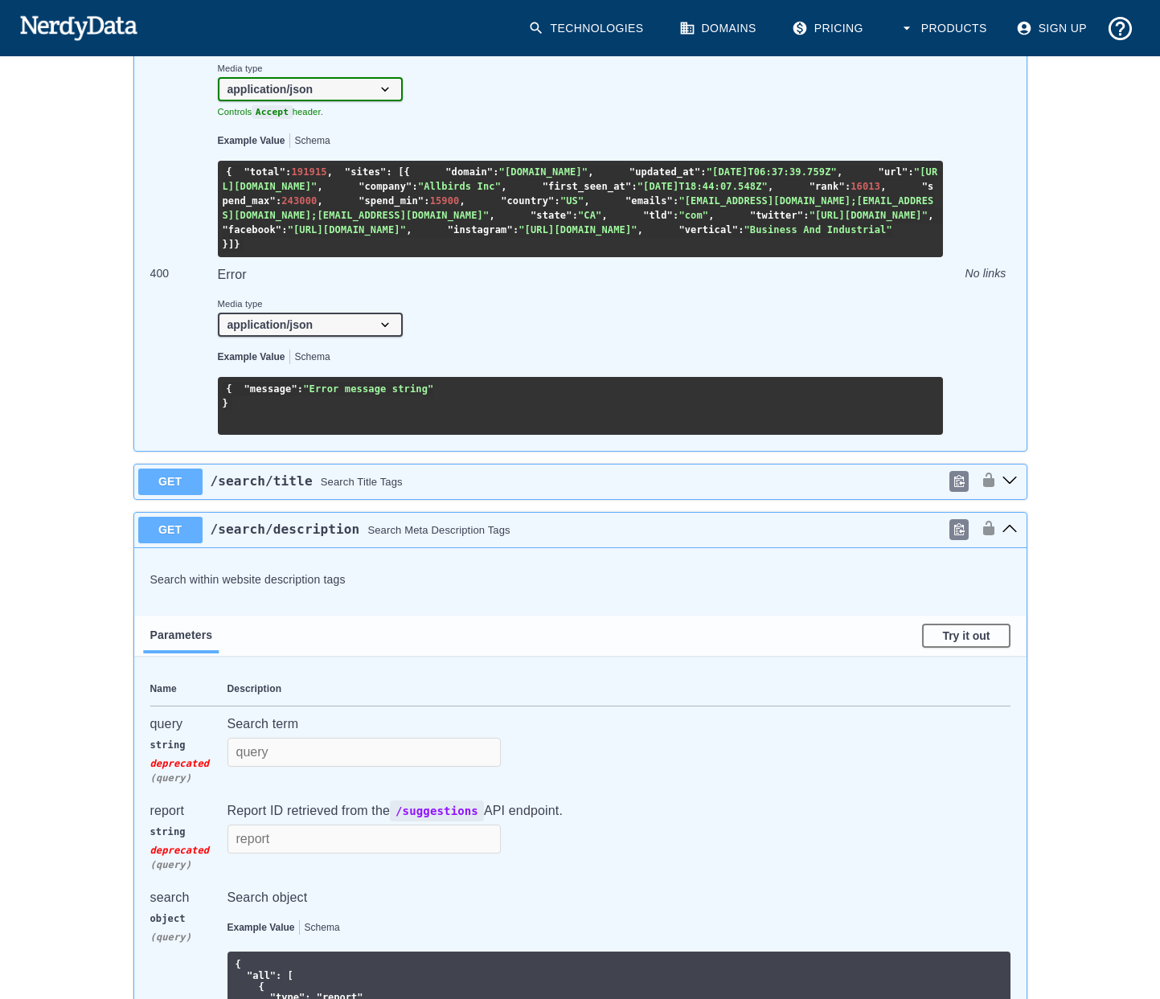
click at [1010, 536] on icon "get ​/search​/description" at bounding box center [1009, 528] width 16 height 16
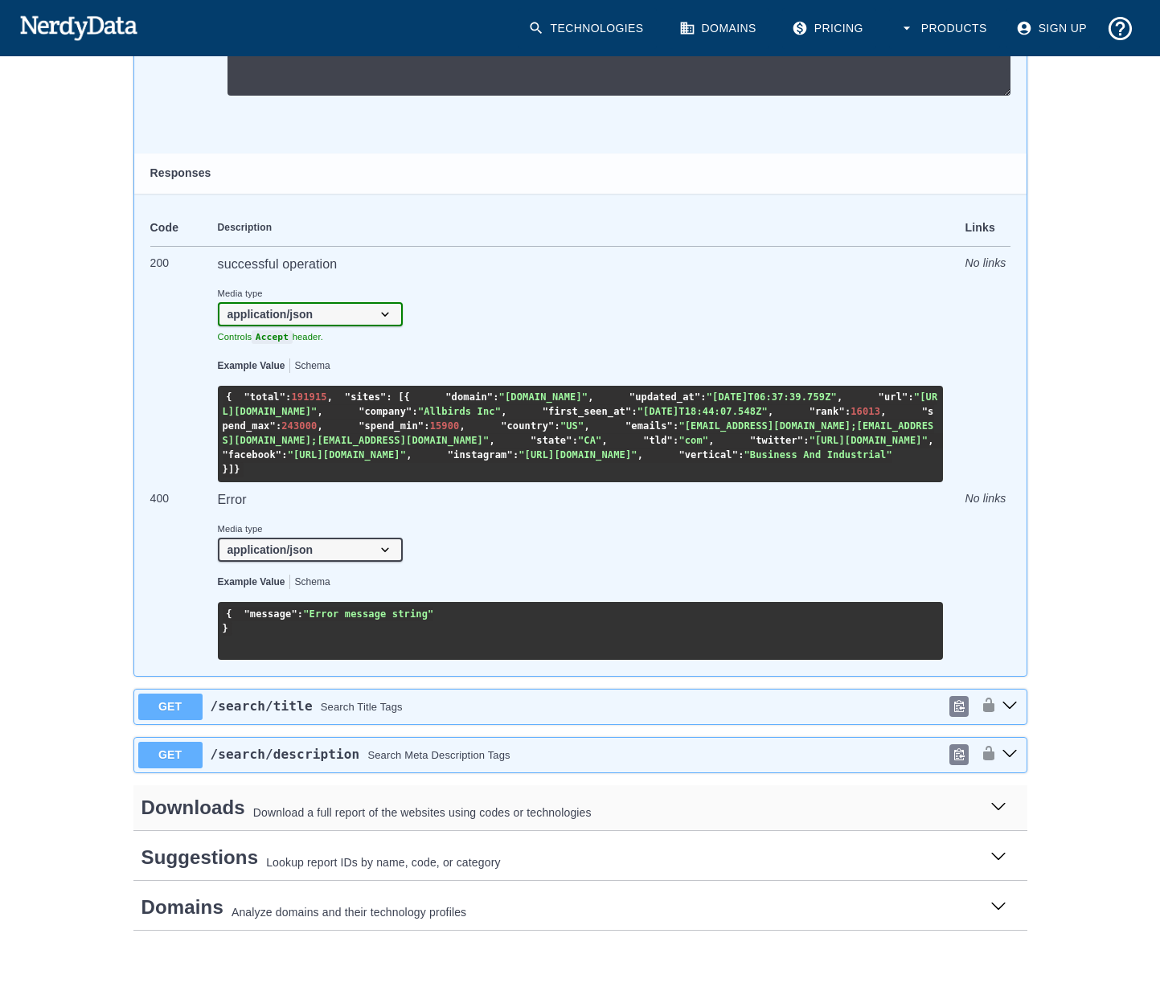
scroll to position [1715, 0]
click at [616, 799] on small "Download a full report of the websites using codes or technologies" at bounding box center [615, 807] width 740 height 28
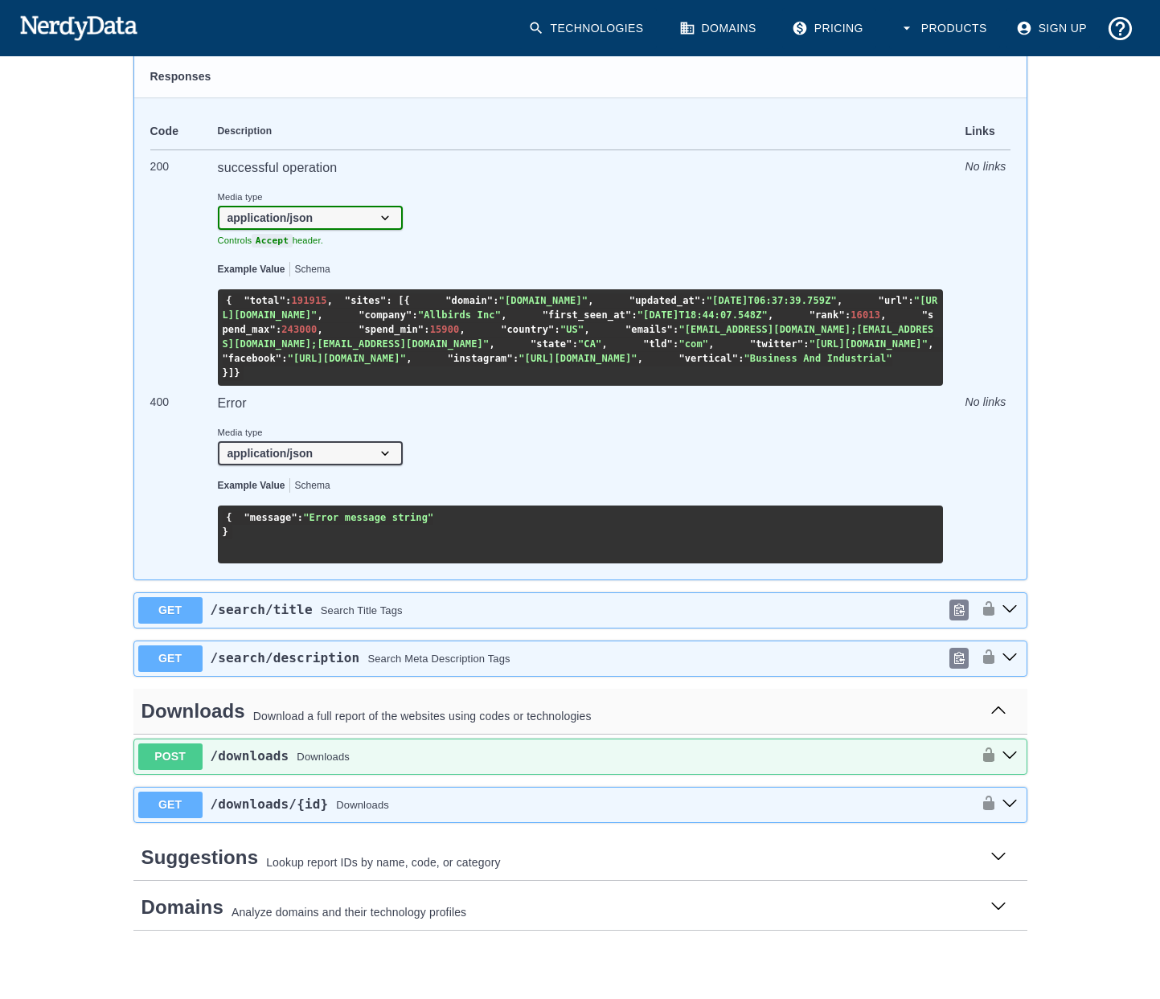
click at [614, 725] on small "Download a full report of the websites using codes or technologies" at bounding box center [615, 711] width 740 height 28
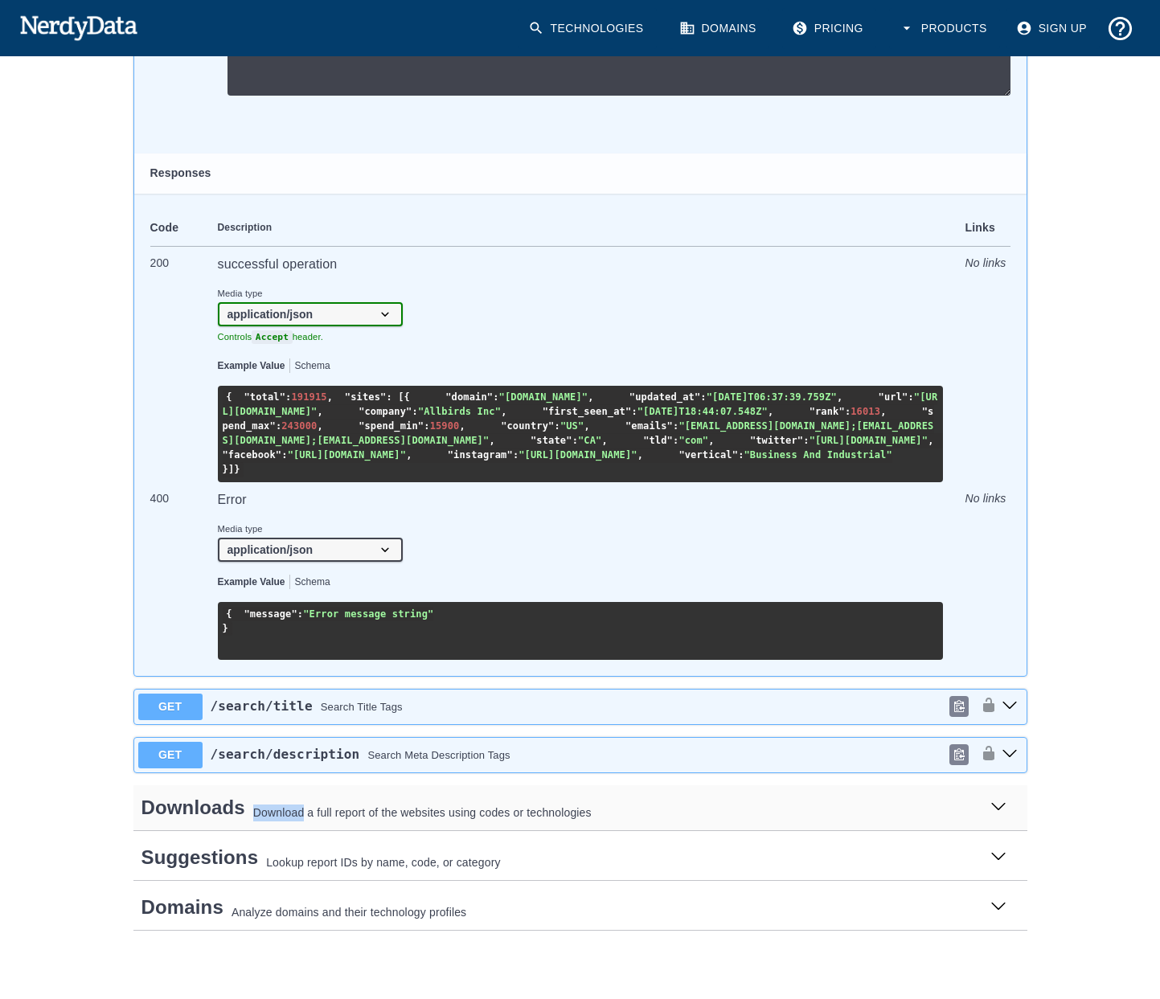
click at [614, 803] on small "Download a full report of the websites using codes or technologies" at bounding box center [615, 807] width 740 height 28
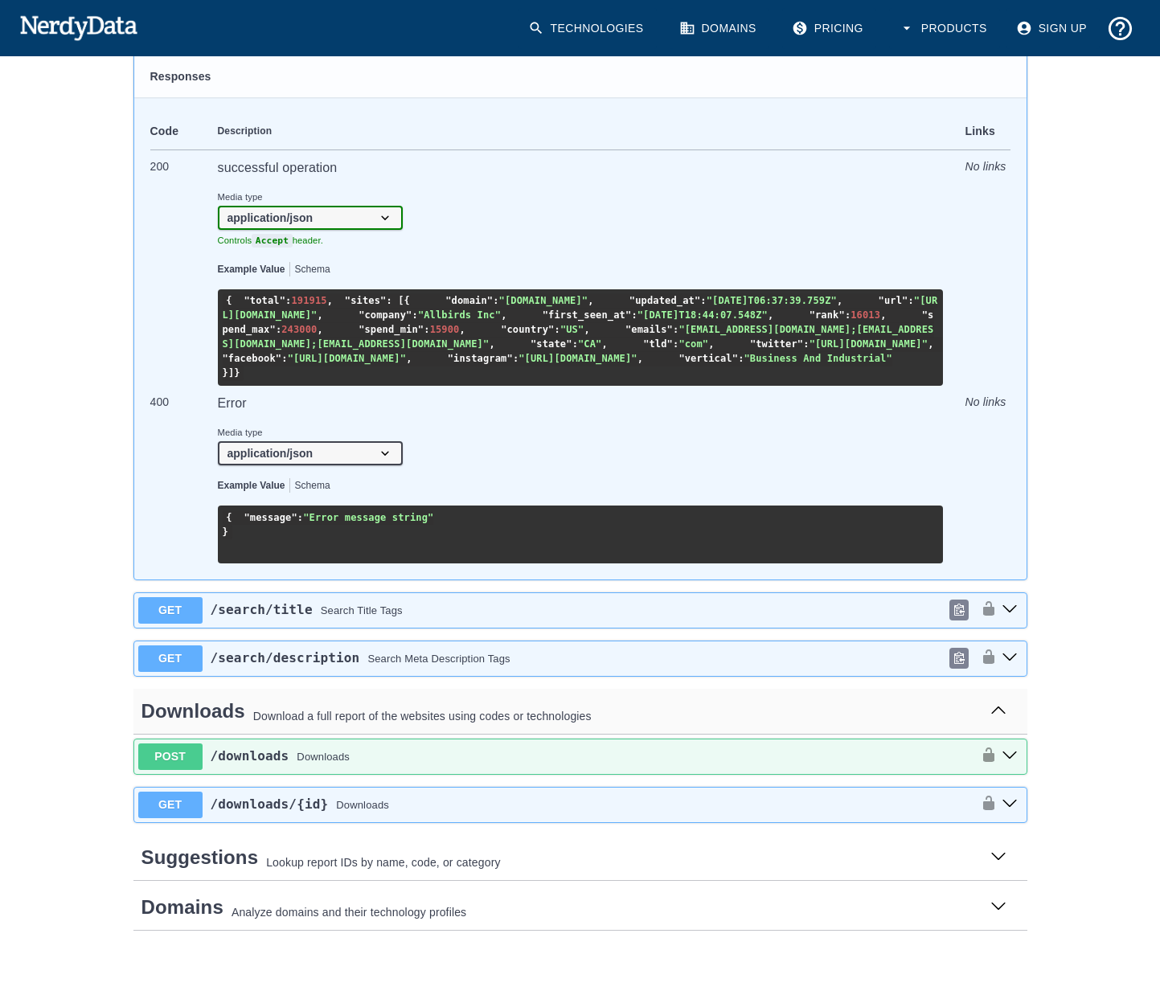
click at [464, 735] on h3 "Downloads Download a full report of the websites using codes or technologies" at bounding box center [580, 712] width 894 height 46
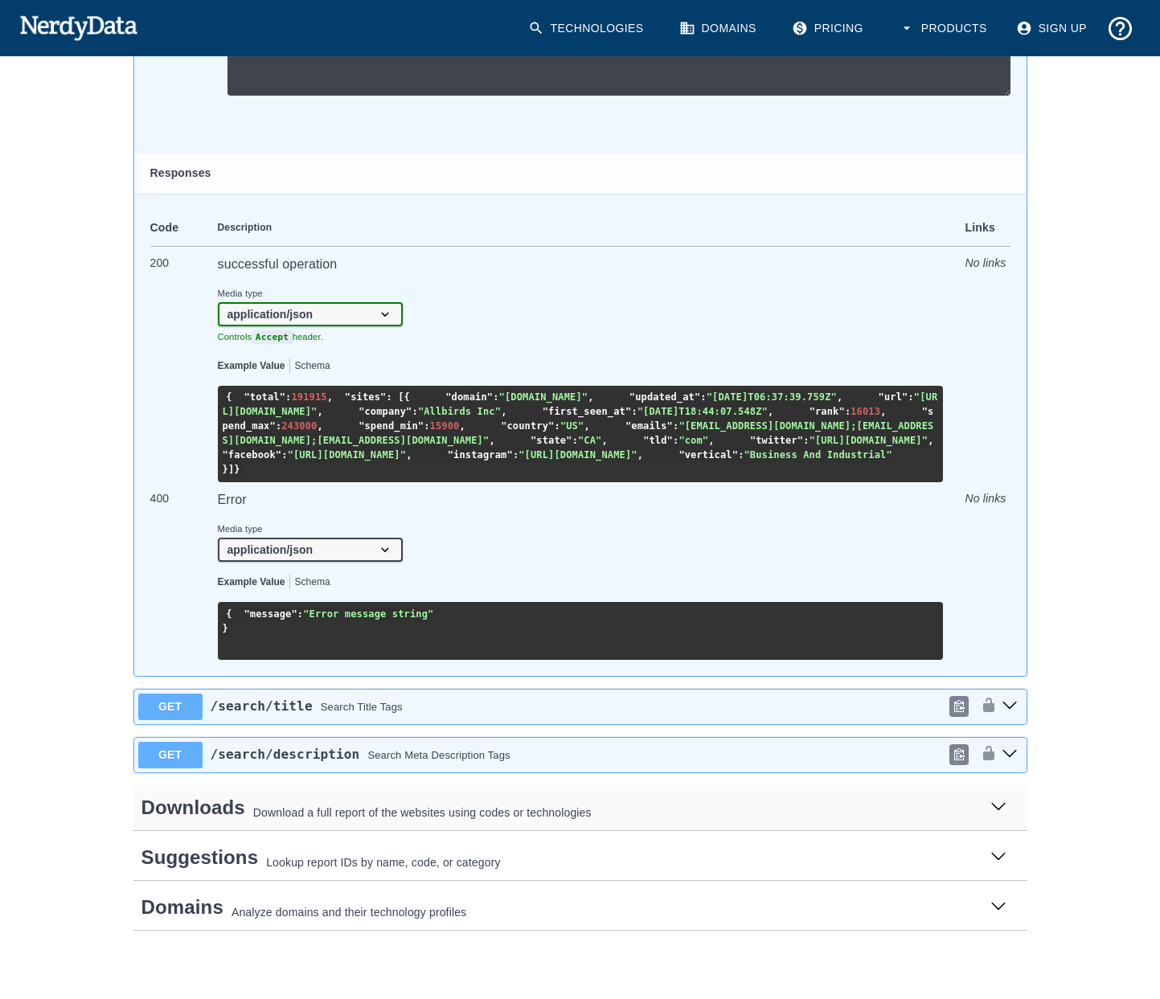
scroll to position [1716, 0]
click at [450, 808] on p "Download a full report of the websites using codes or technologies" at bounding box center [615, 812] width 724 height 17
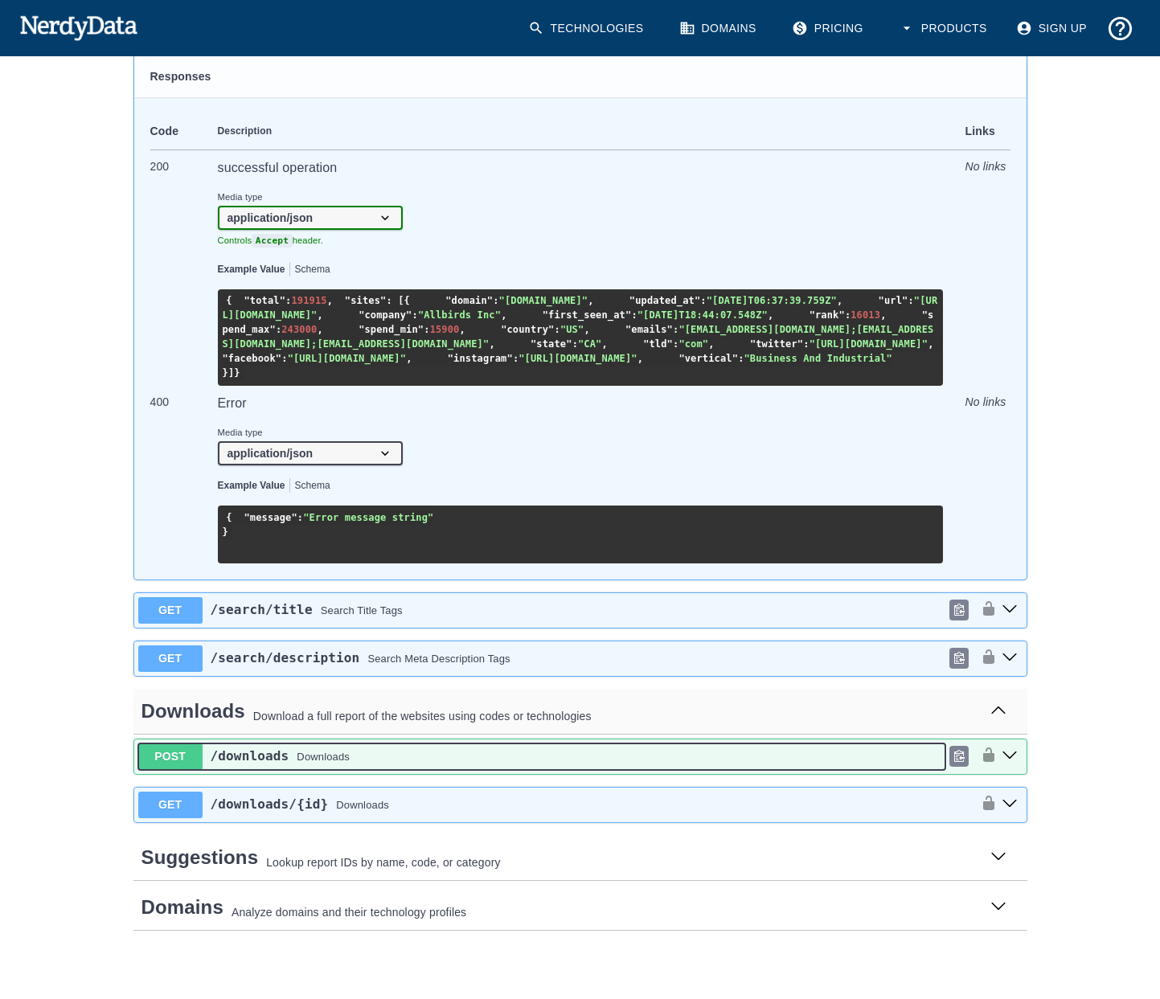
click at [387, 766] on div "/downloads Downloads" at bounding box center [574, 756] width 743 height 19
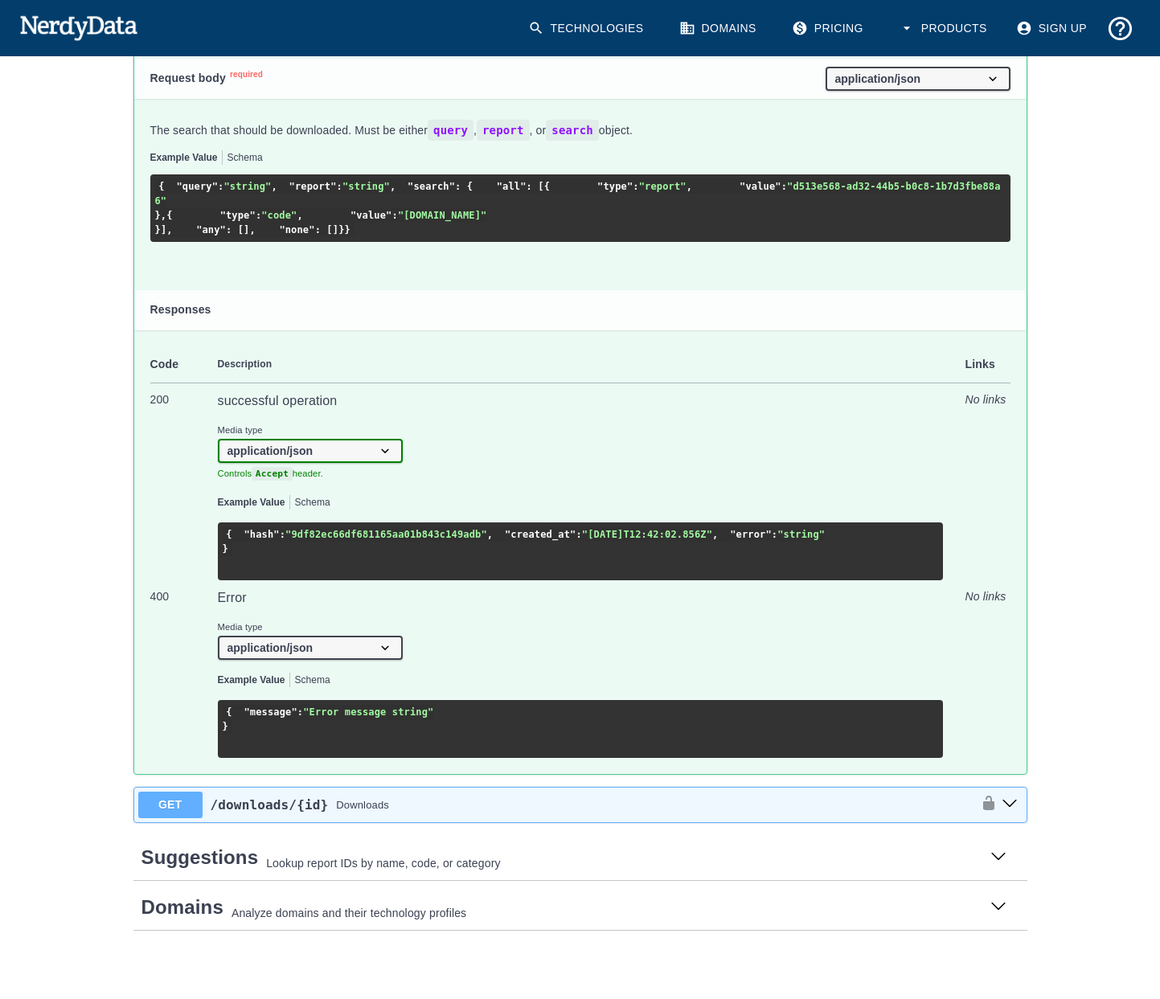
scroll to position [2442, 0]
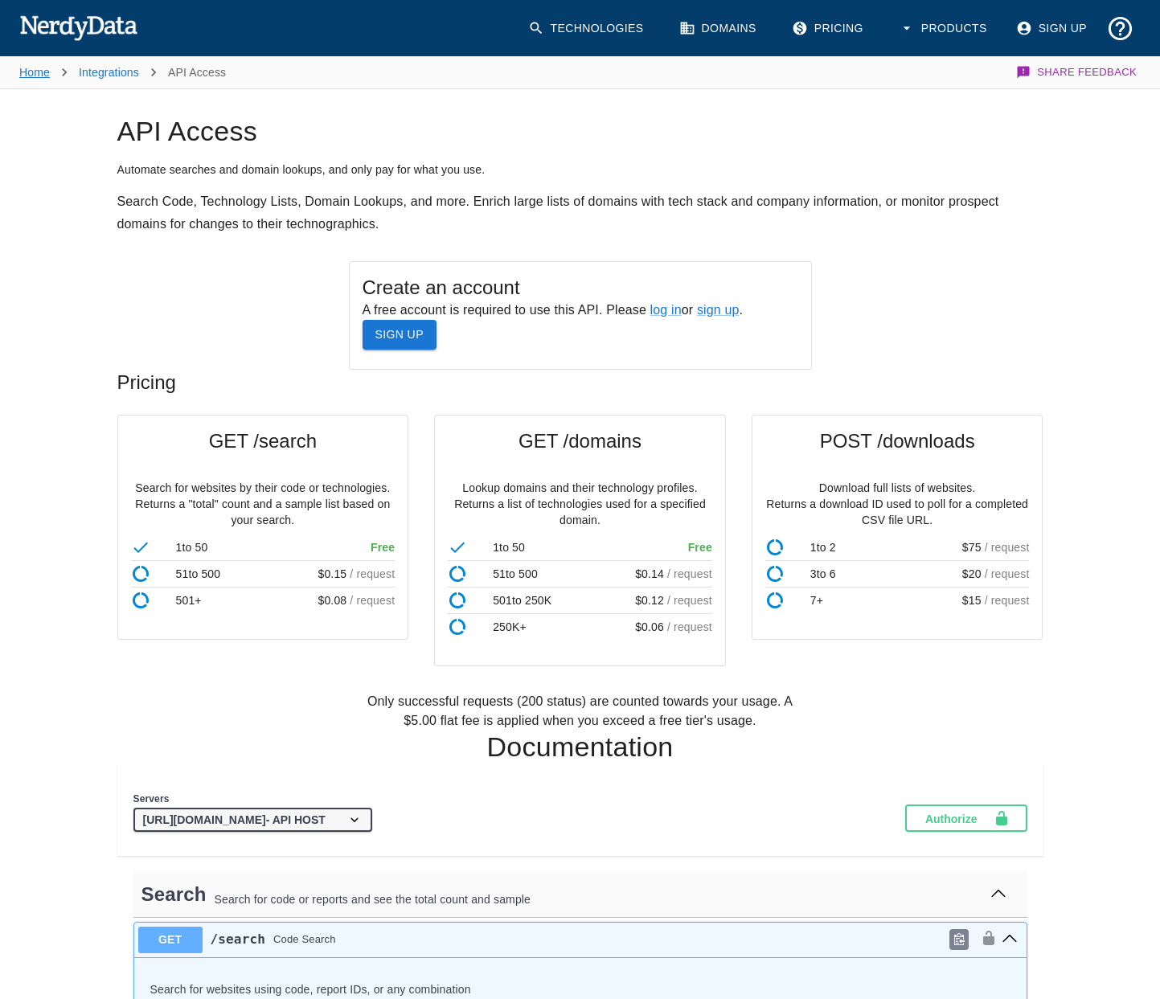
click at [39, 76] on link "Home" at bounding box center [34, 72] width 31 height 13
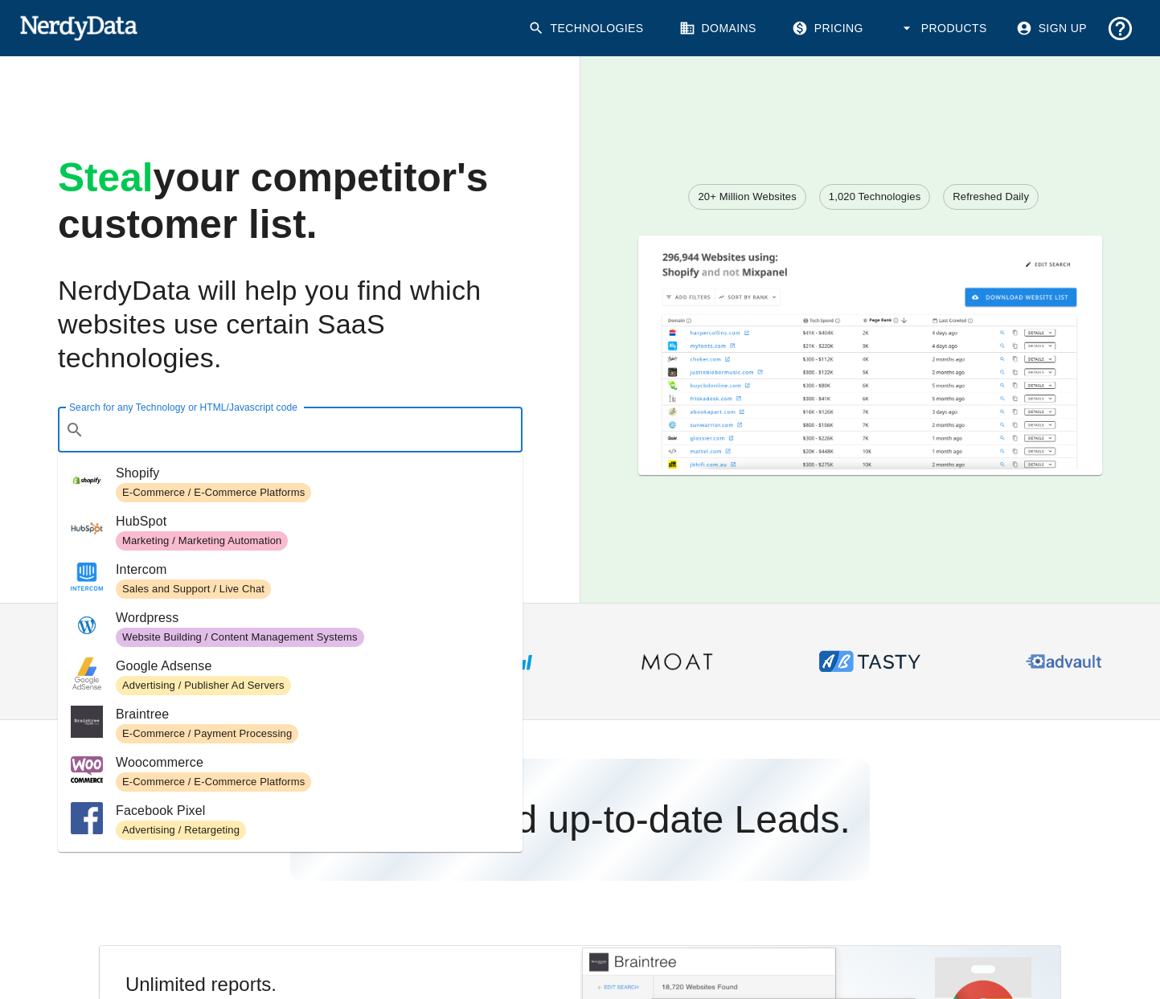
click at [193, 417] on input "Search for any Technology or HTML/Javascript code" at bounding box center [303, 430] width 424 height 31
click at [190, 366] on h2 "NerdyData will help you find which websites use certain SaaS technologies." at bounding box center [290, 324] width 465 height 101
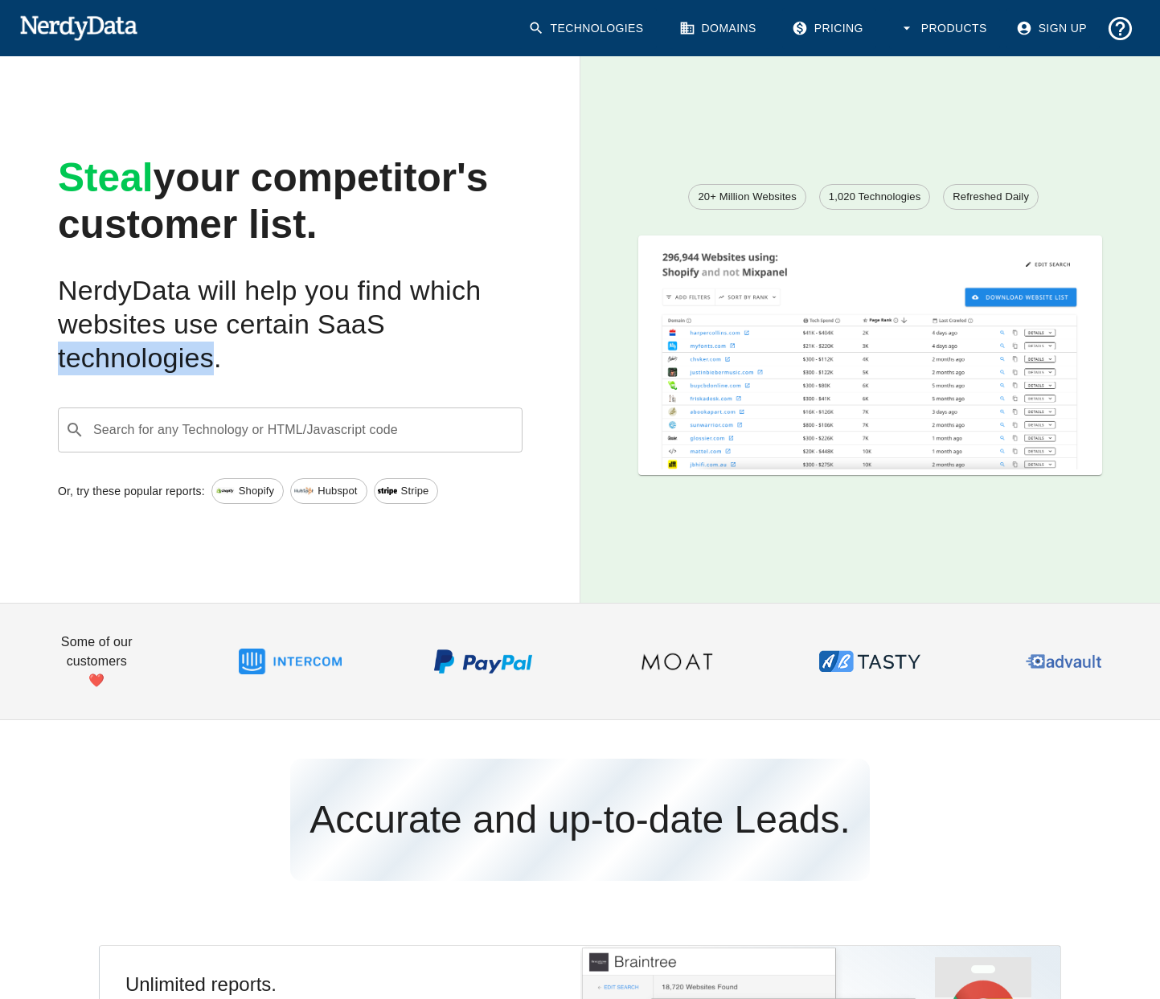
click at [190, 366] on h2 "NerdyData will help you find which websites use certain SaaS technologies." at bounding box center [290, 324] width 465 height 101
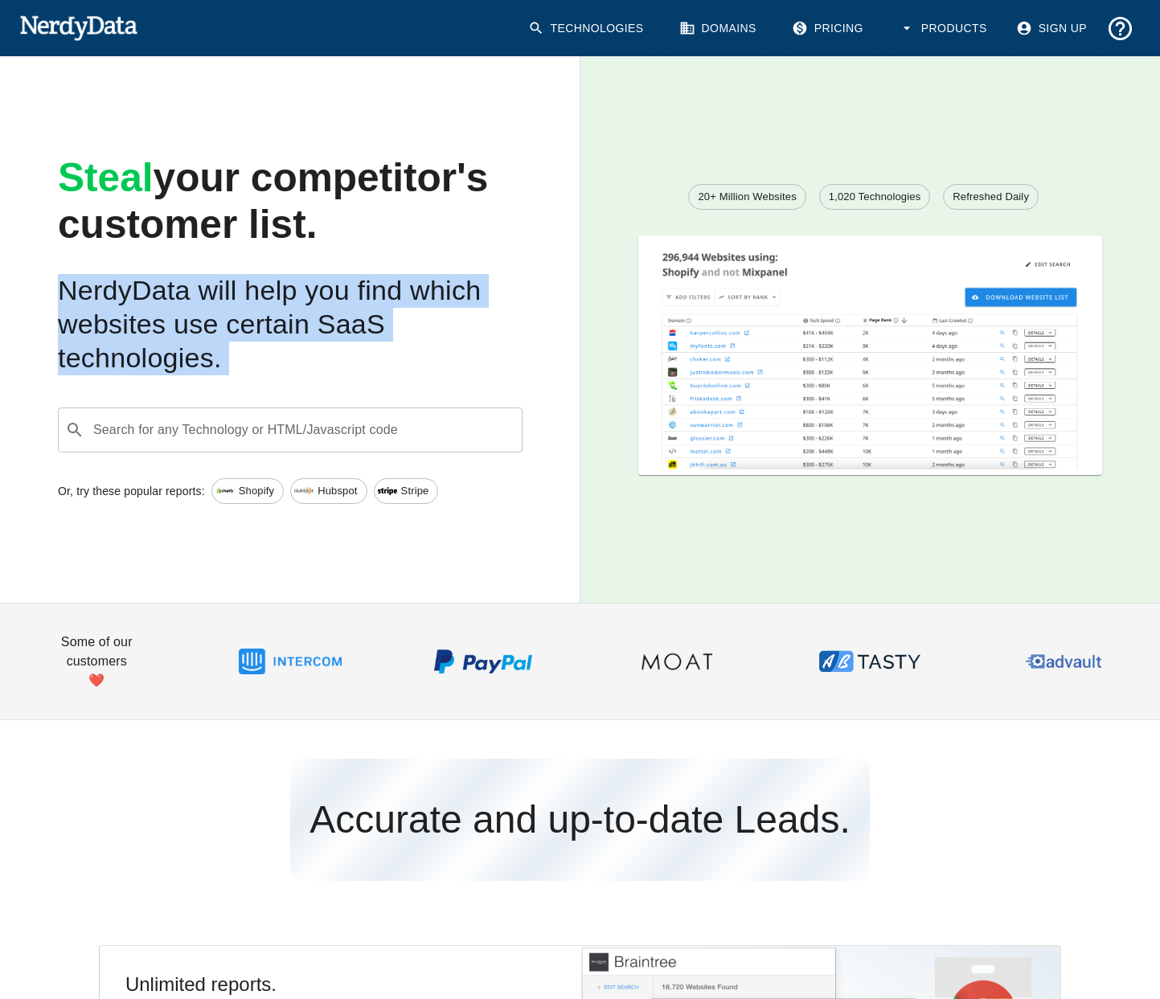
click at [190, 366] on h2 "NerdyData will help you find which websites use certain SaaS technologies." at bounding box center [290, 324] width 465 height 101
click at [293, 363] on h2 "NerdyData will help you find which websites use certain SaaS technologies." at bounding box center [290, 324] width 465 height 101
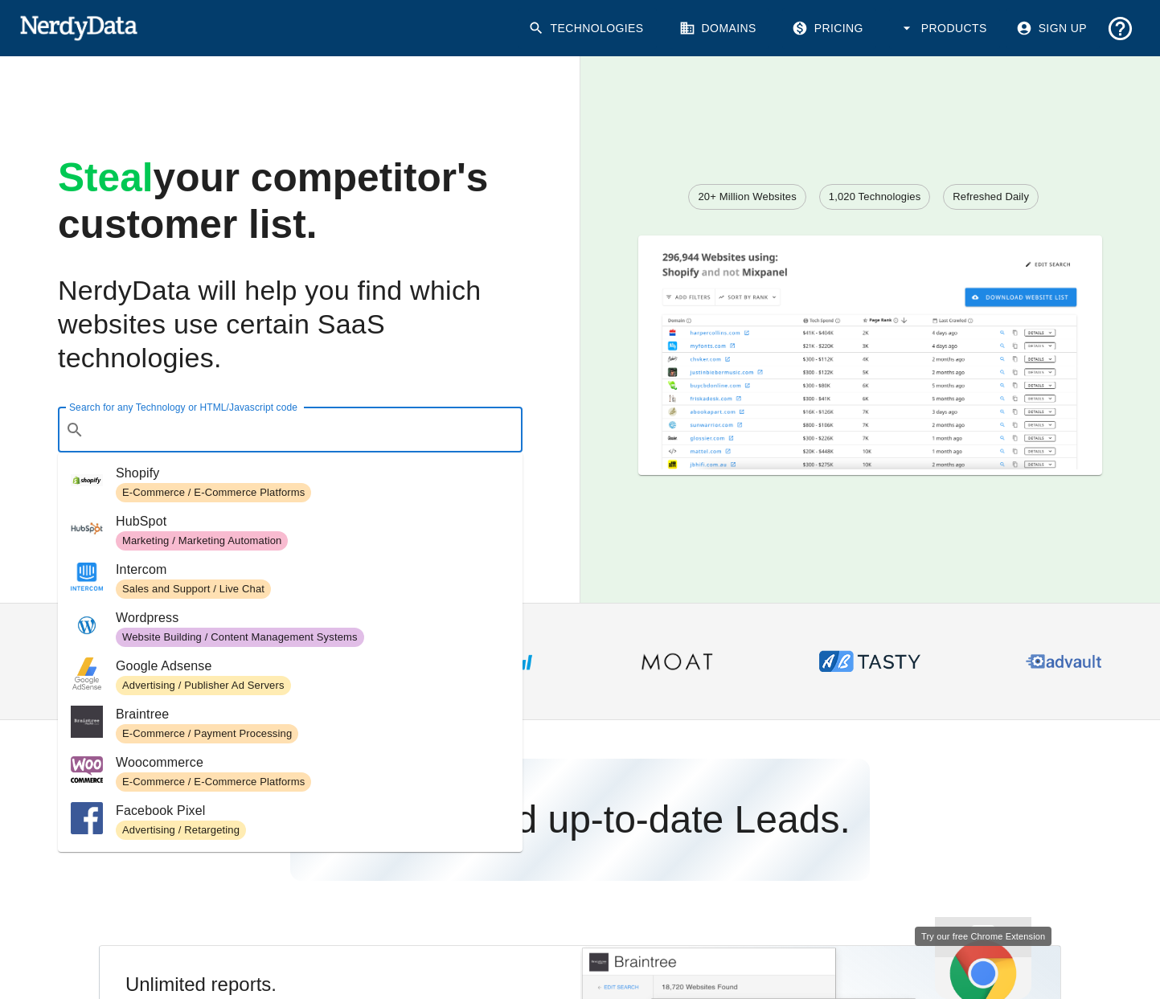
click at [280, 426] on input "Search for any Technology or HTML/Javascript code" at bounding box center [303, 430] width 424 height 31
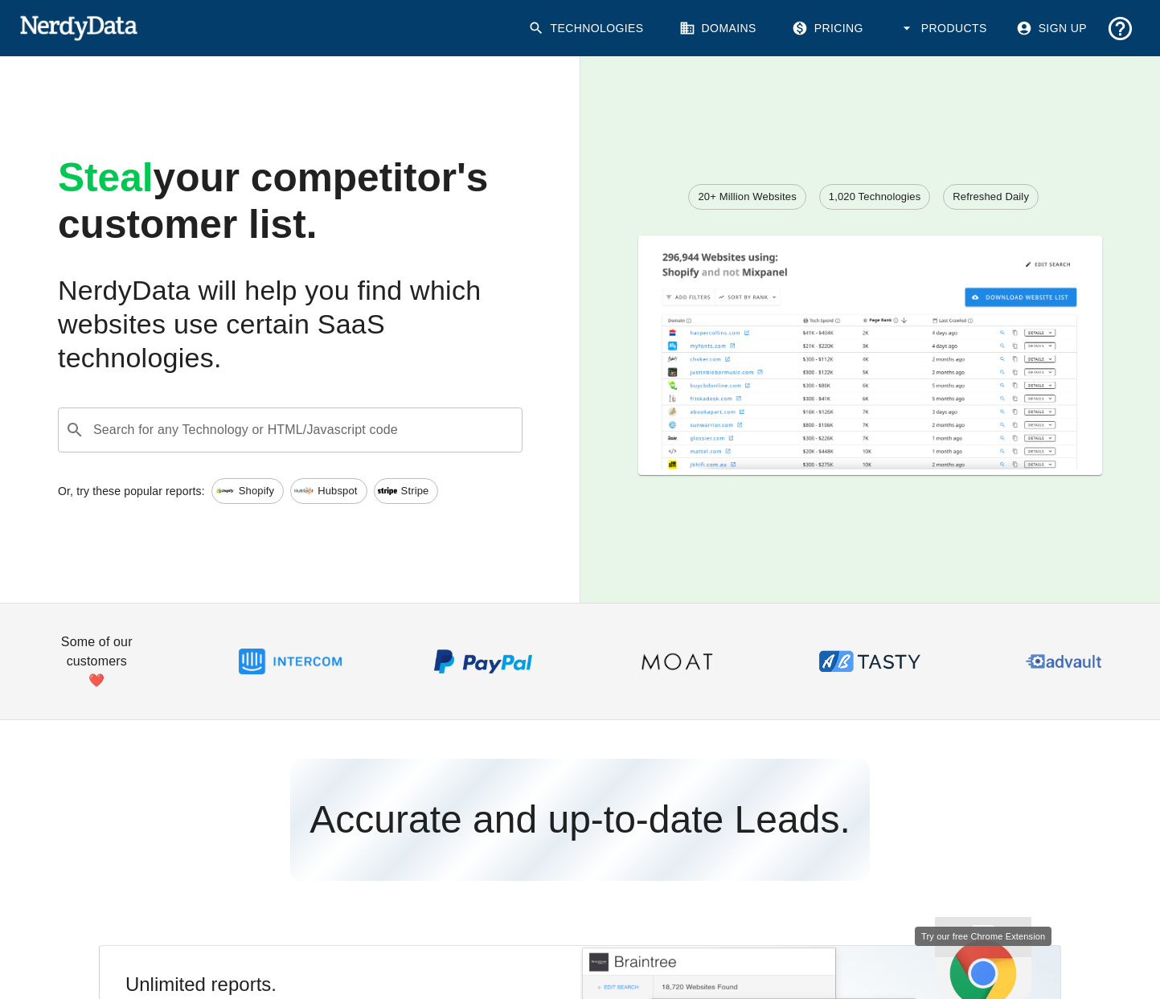
click at [390, 330] on h2 "NerdyData will help you find which websites use certain SaaS technologies." at bounding box center [290, 324] width 465 height 101
click at [636, 28] on link "Technologies" at bounding box center [587, 28] width 138 height 41
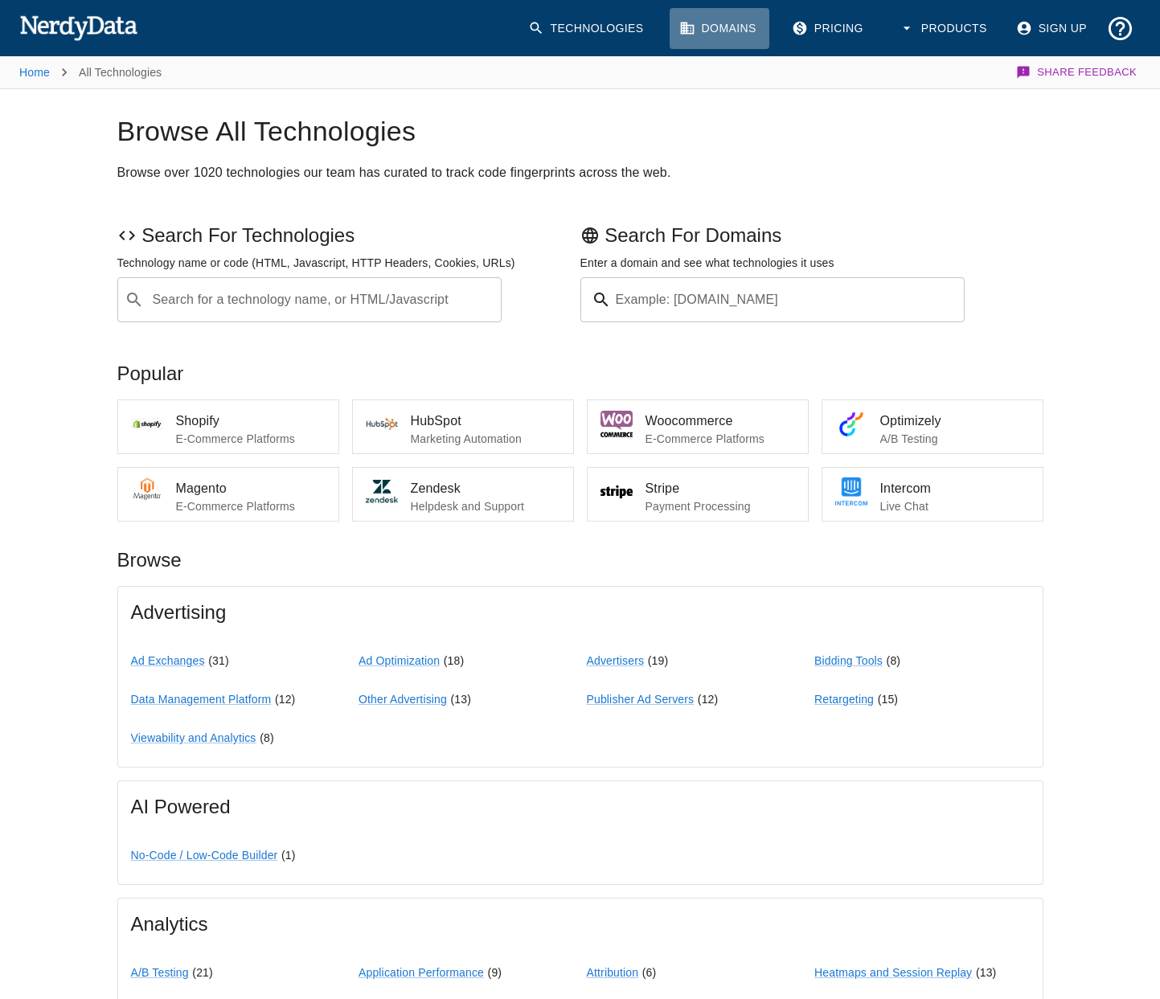
click at [713, 40] on link "Domains" at bounding box center [719, 28] width 100 height 41
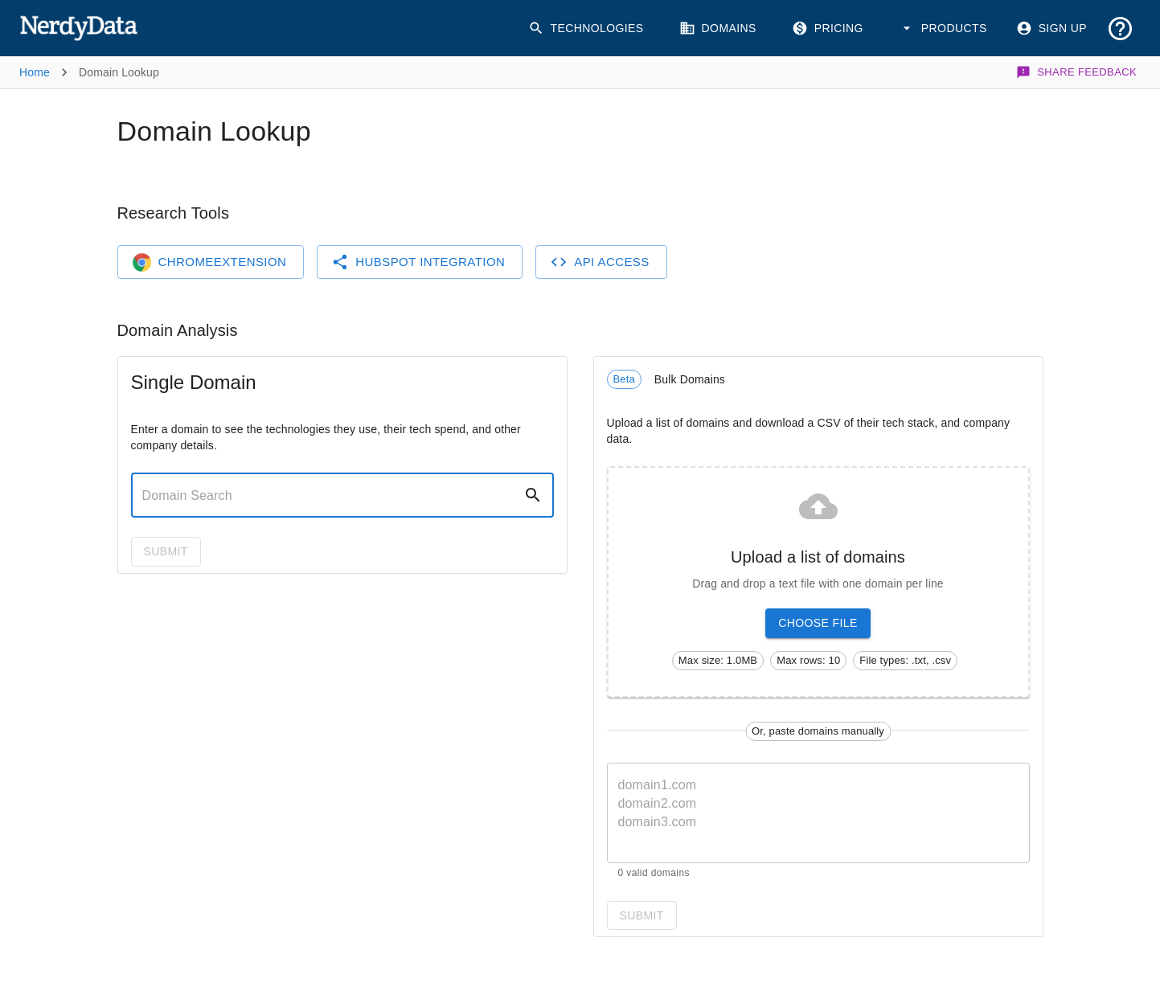
click at [197, 485] on input "text" at bounding box center [327, 495] width 392 height 45
click at [363, 338] on h6 "Domain Analysis" at bounding box center [580, 330] width 926 height 26
click at [211, 505] on input "text" at bounding box center [327, 495] width 392 height 45
paste input "[URL][DOMAIN_NAME]"
type input "[URL][DOMAIN_NAME]"
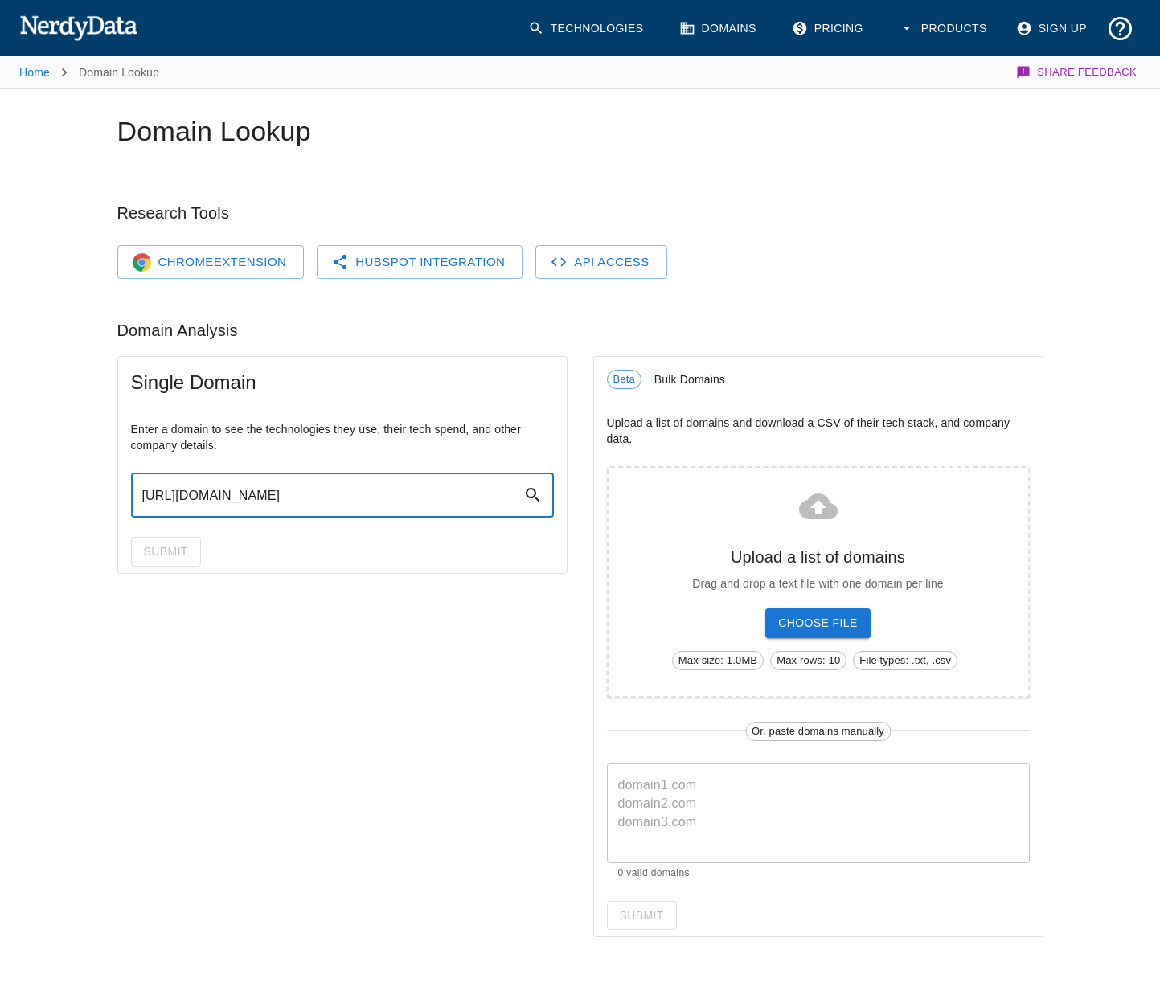
click at [173, 542] on div "Submit" at bounding box center [342, 551] width 448 height 43
click at [125, 540] on div "Submit" at bounding box center [342, 551] width 448 height 43
click at [211, 551] on div "Submit" at bounding box center [342, 551] width 448 height 43
click at [155, 551] on button "Submit" at bounding box center [166, 552] width 70 height 30
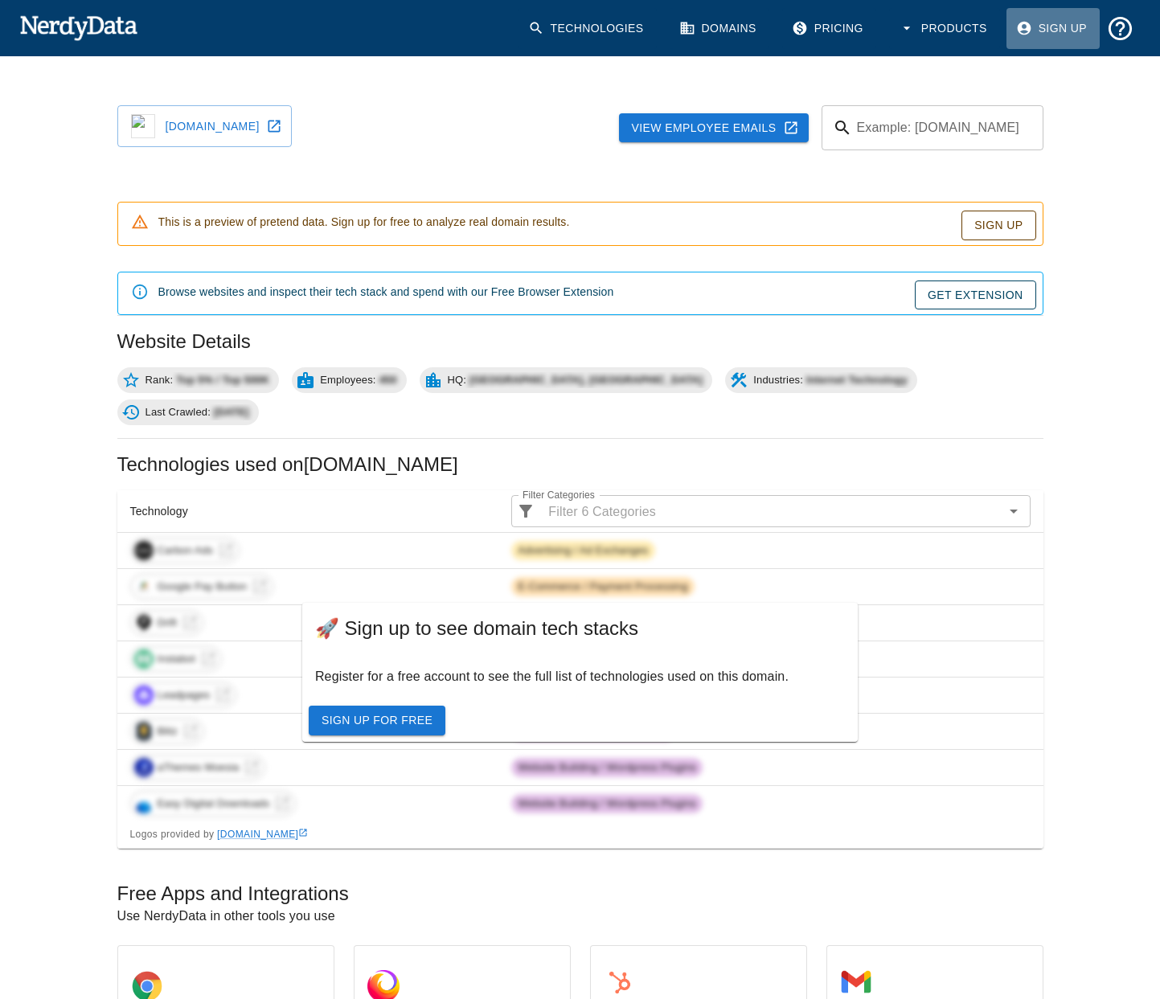
click at [1027, 17] on link "Sign Up" at bounding box center [1052, 28] width 93 height 41
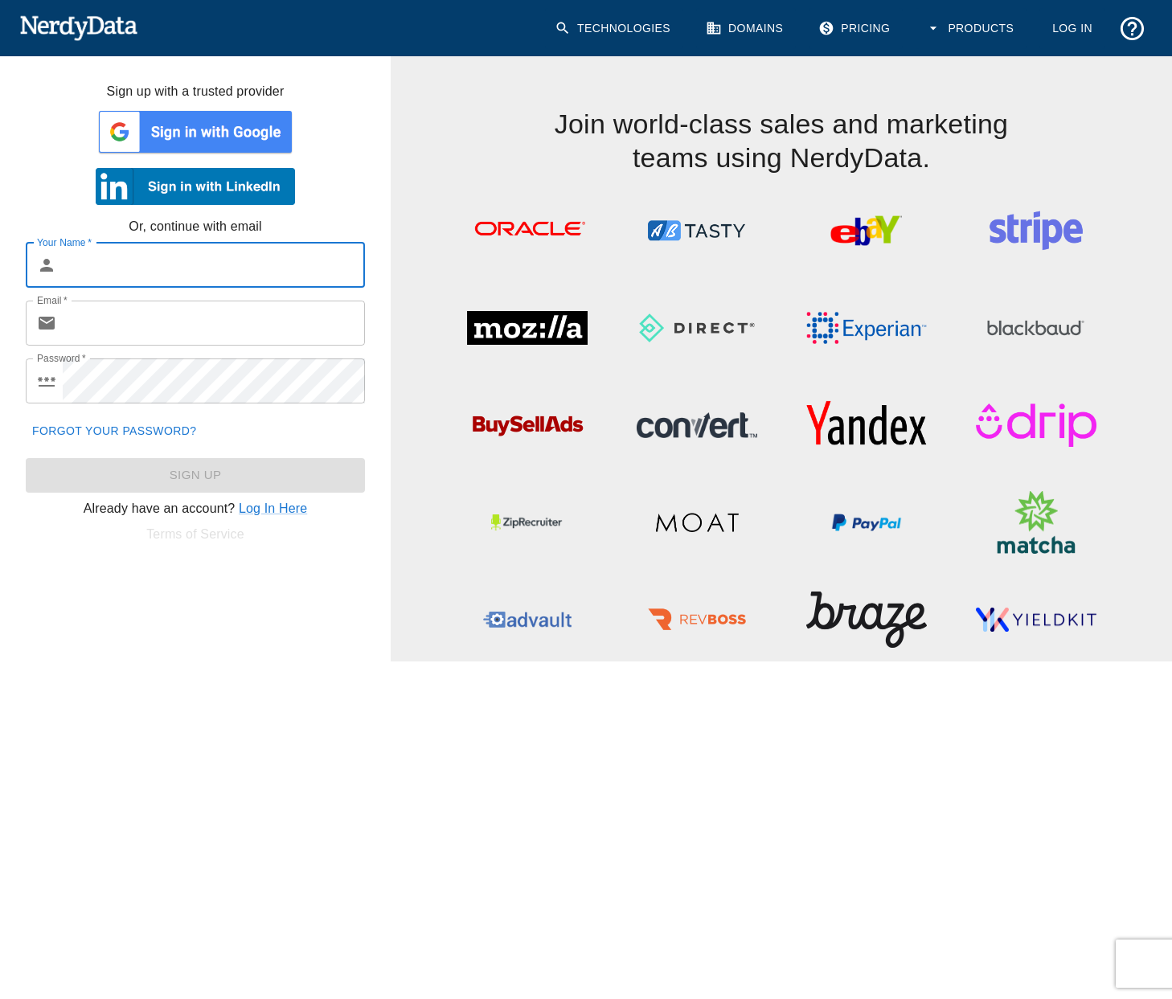
click at [156, 276] on input "Your Name   *" at bounding box center [214, 265] width 302 height 45
click at [354, 130] on div at bounding box center [195, 131] width 391 height 60
click at [203, 251] on input "Your Name   *" at bounding box center [214, 265] width 302 height 45
type input "[PERSON_NAME]"
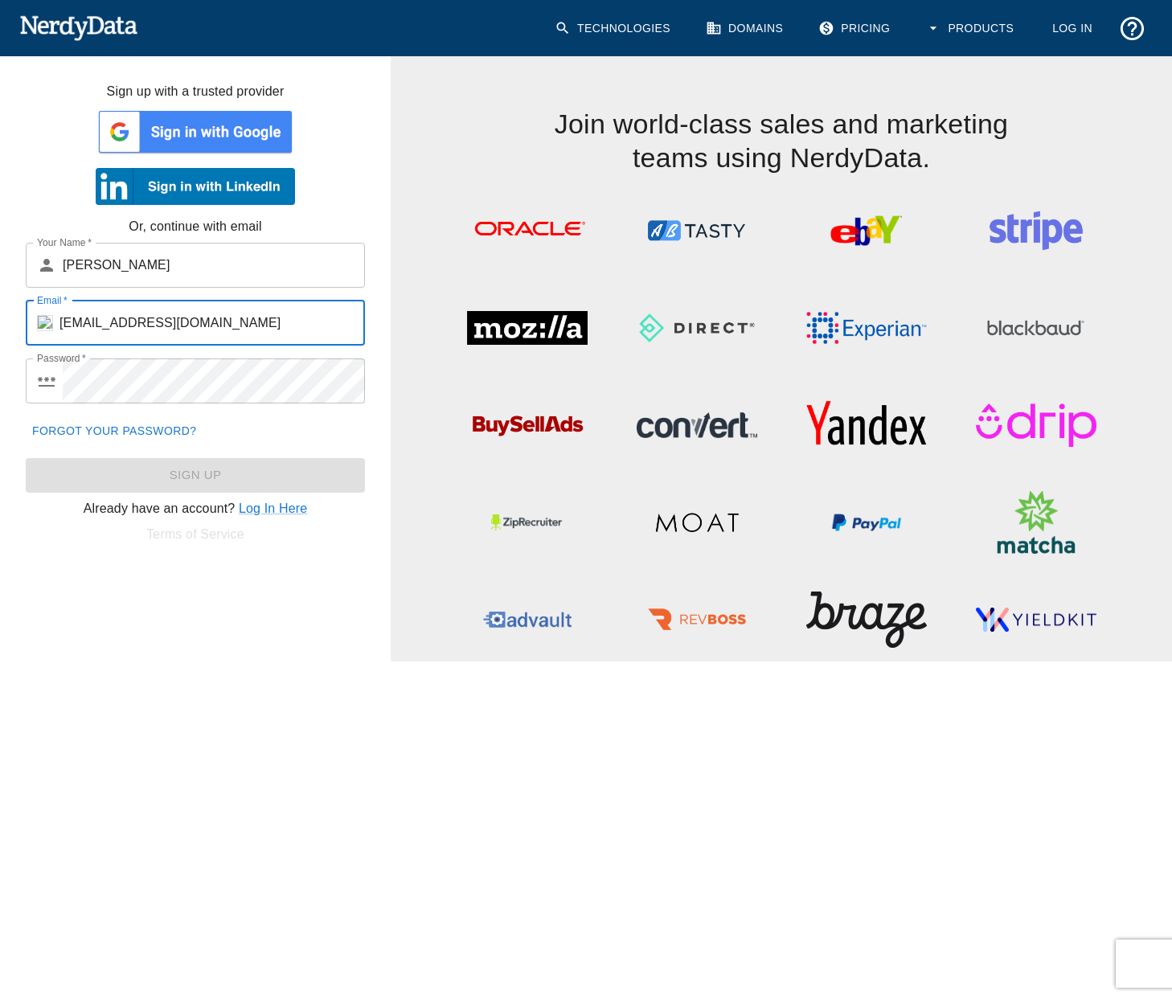
type input "[EMAIL_ADDRESS][DOMAIN_NAME]"
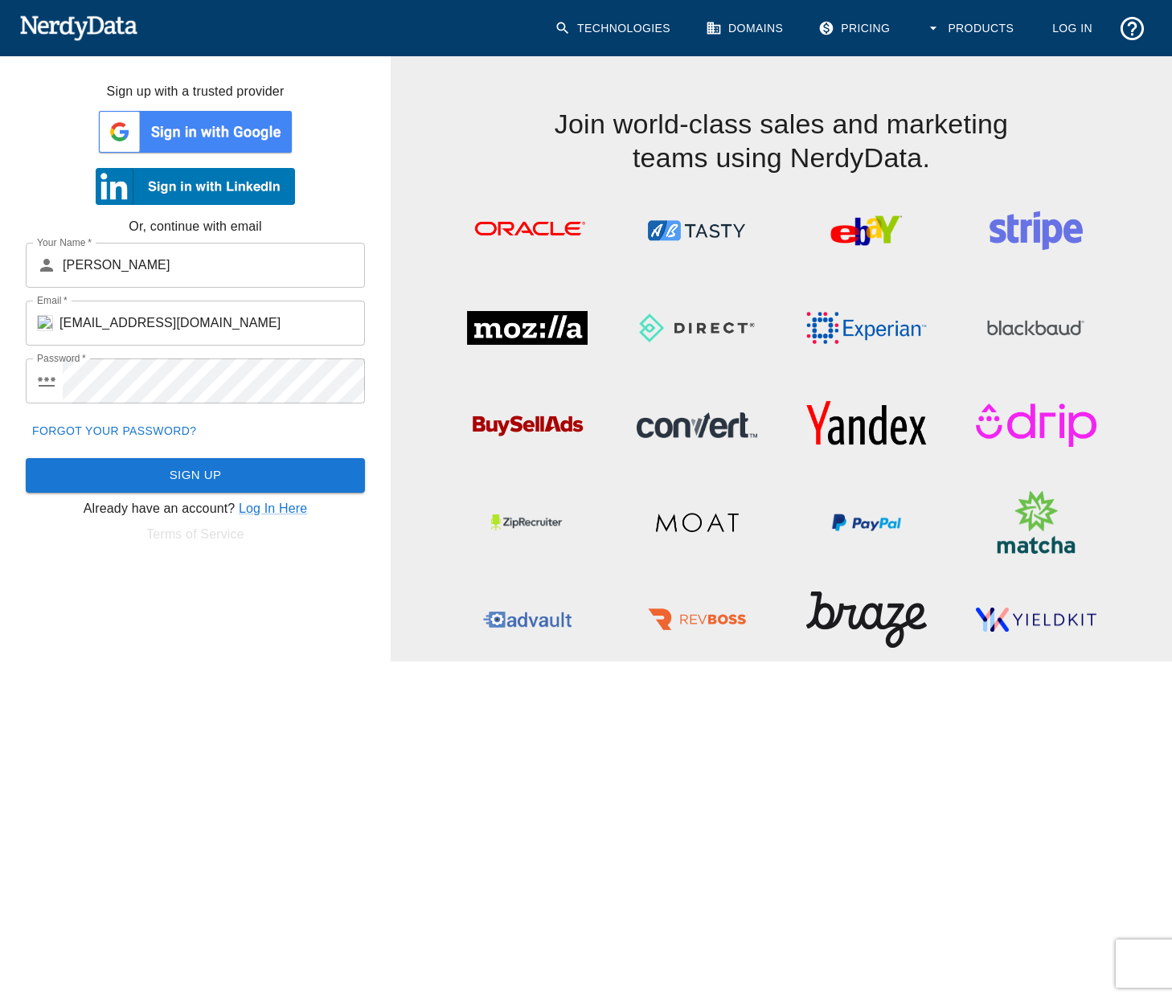
click at [188, 472] on button "Sign Up" at bounding box center [195, 475] width 339 height 34
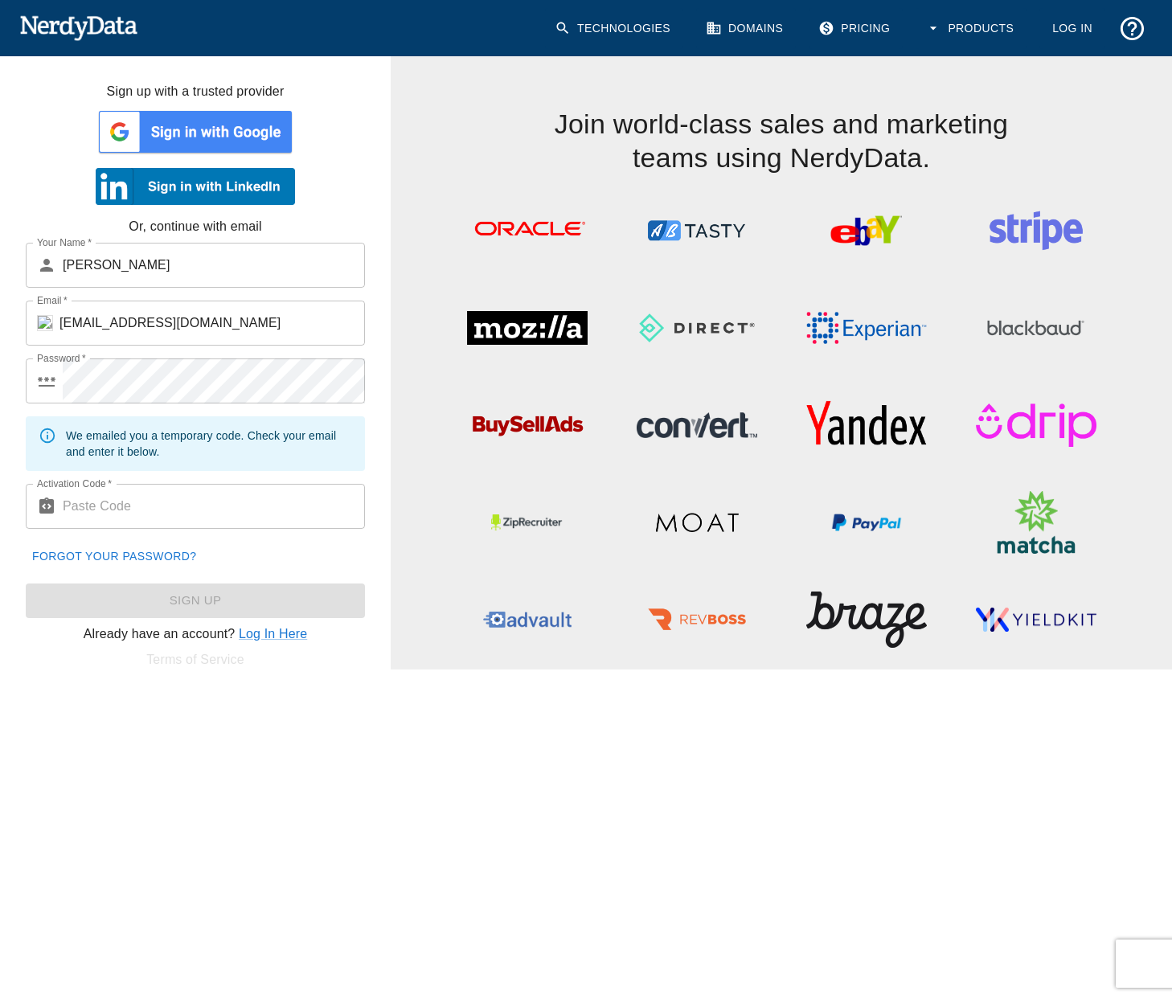
click at [137, 496] on input "Activation Code   *" at bounding box center [214, 506] width 302 height 45
click at [139, 510] on input "Activation Code   *" at bounding box center [214, 506] width 302 height 45
paste input "290892"
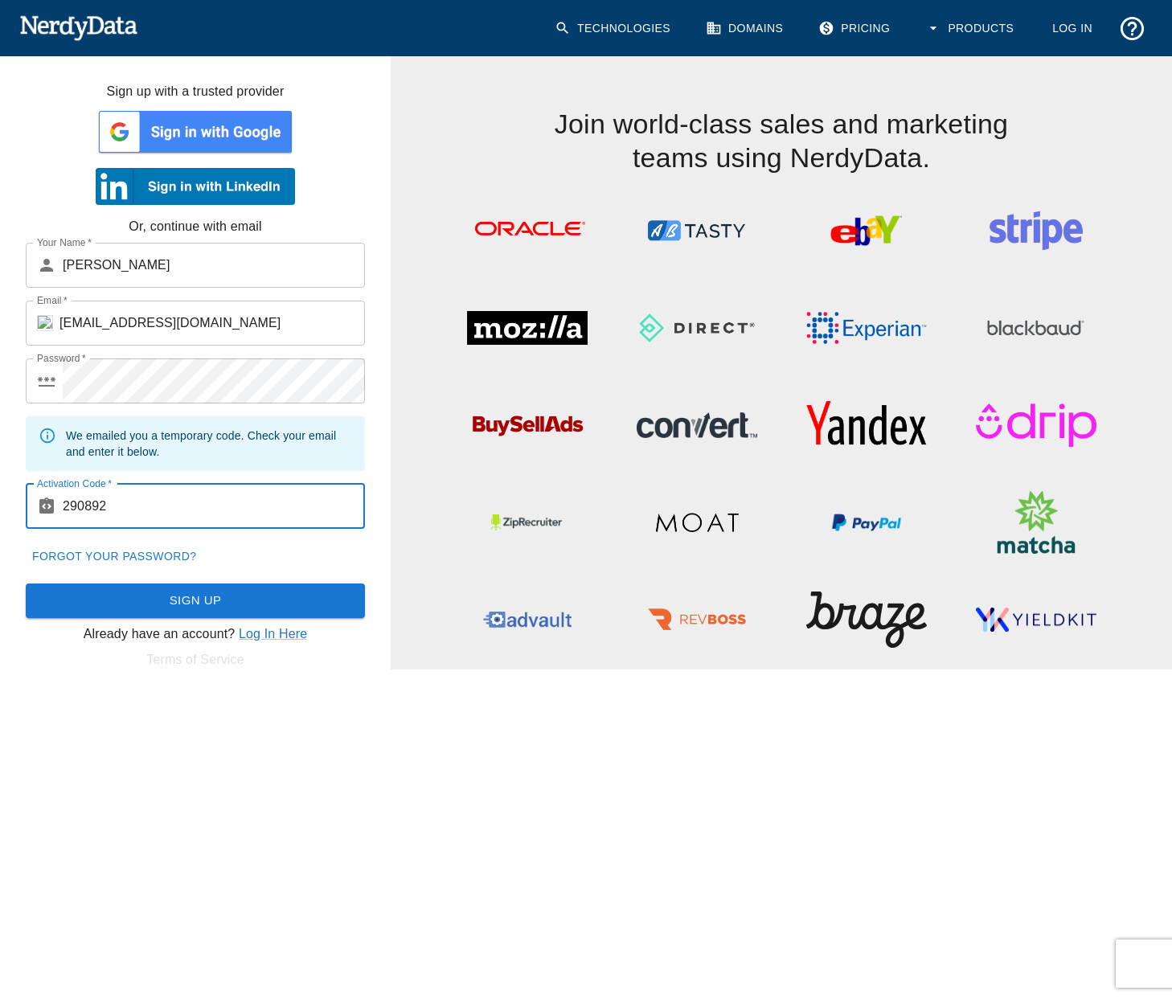
type input "290892"
click at [202, 609] on button "Sign Up" at bounding box center [195, 600] width 339 height 34
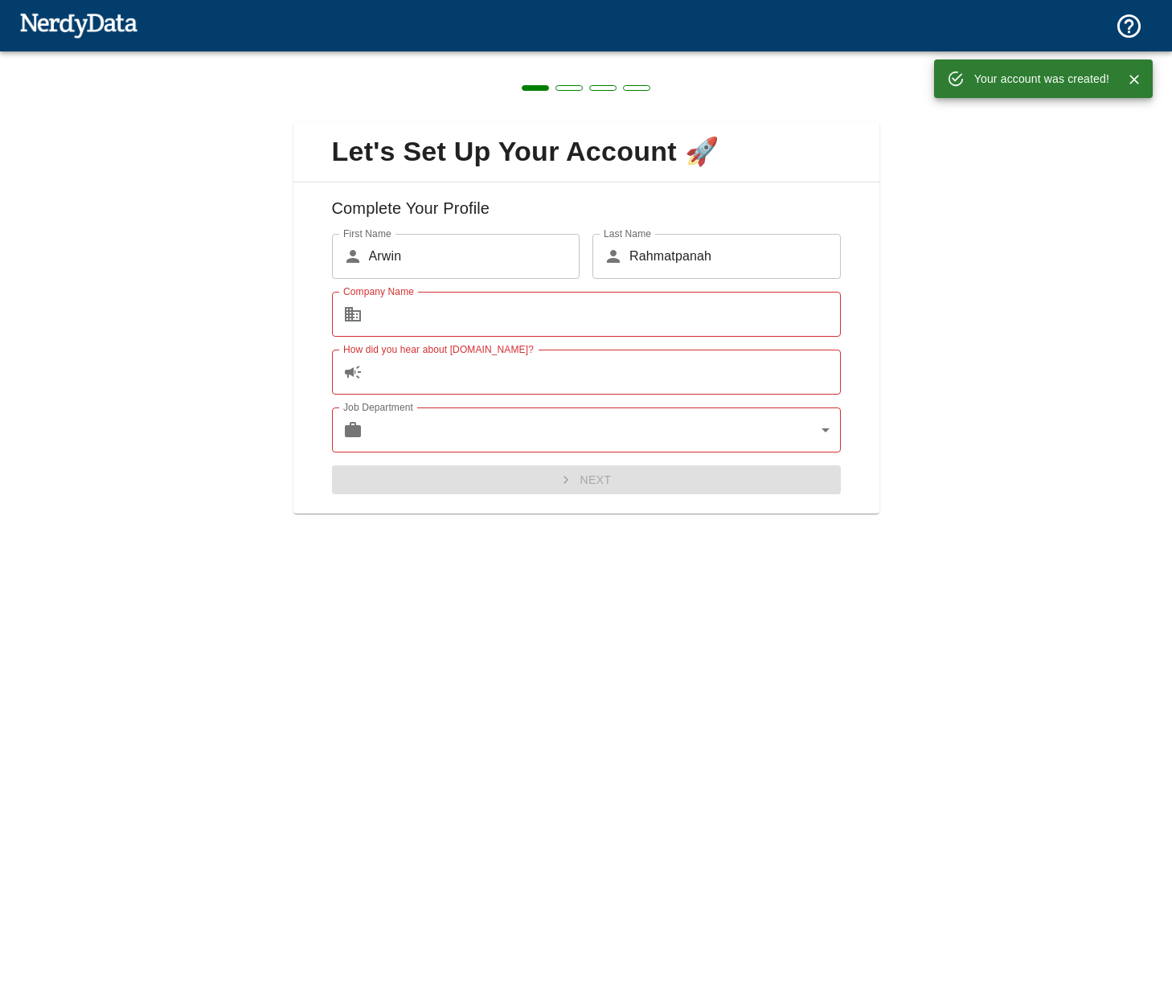
click at [882, 302] on div "Let's Set Up Your Account 🚀 Complete Your Profile First Name ​ [PERSON_NAME] Fi…" at bounding box center [586, 308] width 1172 height 514
click at [482, 309] on input "Company Name" at bounding box center [605, 314] width 472 height 45
type input "B"
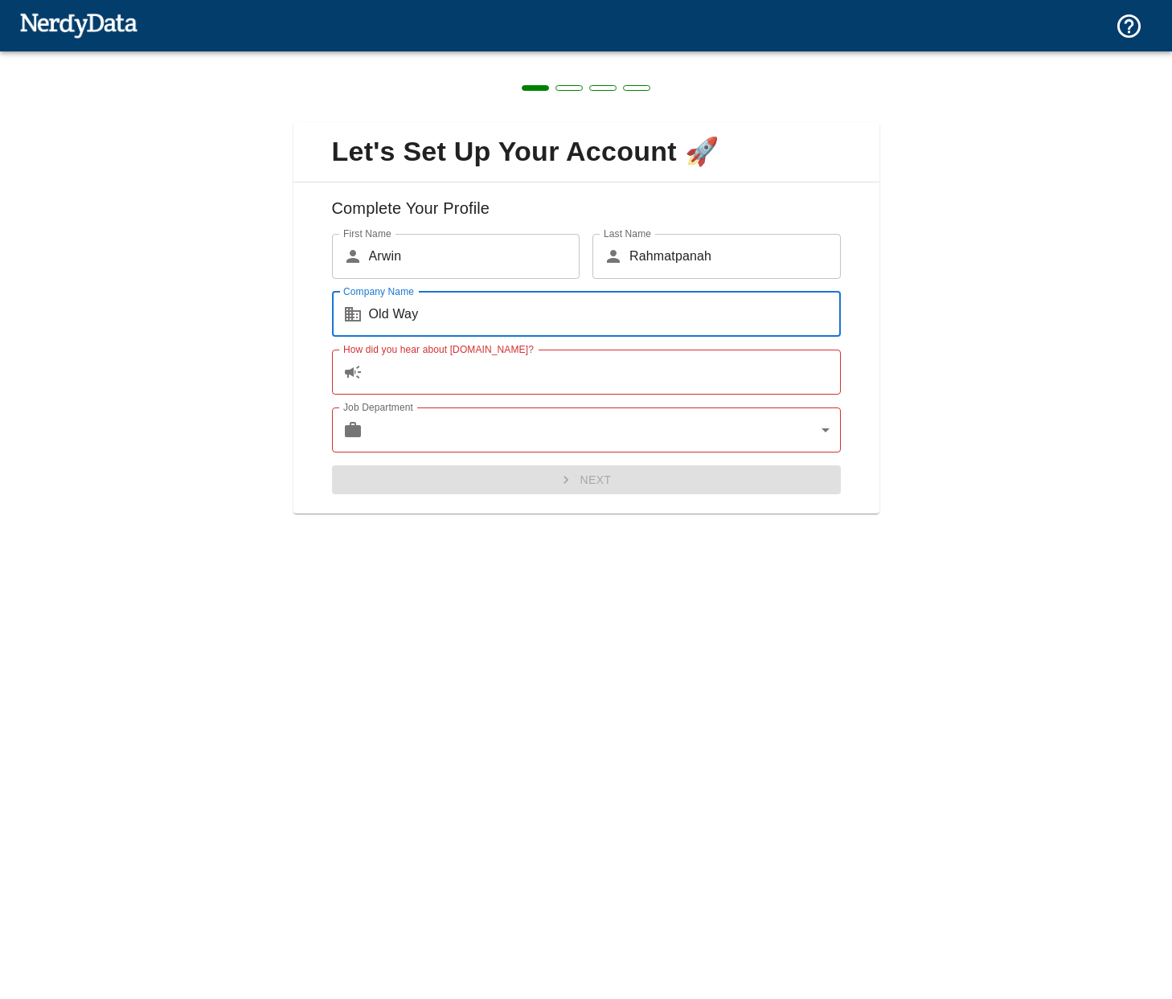
type input "Old Way"
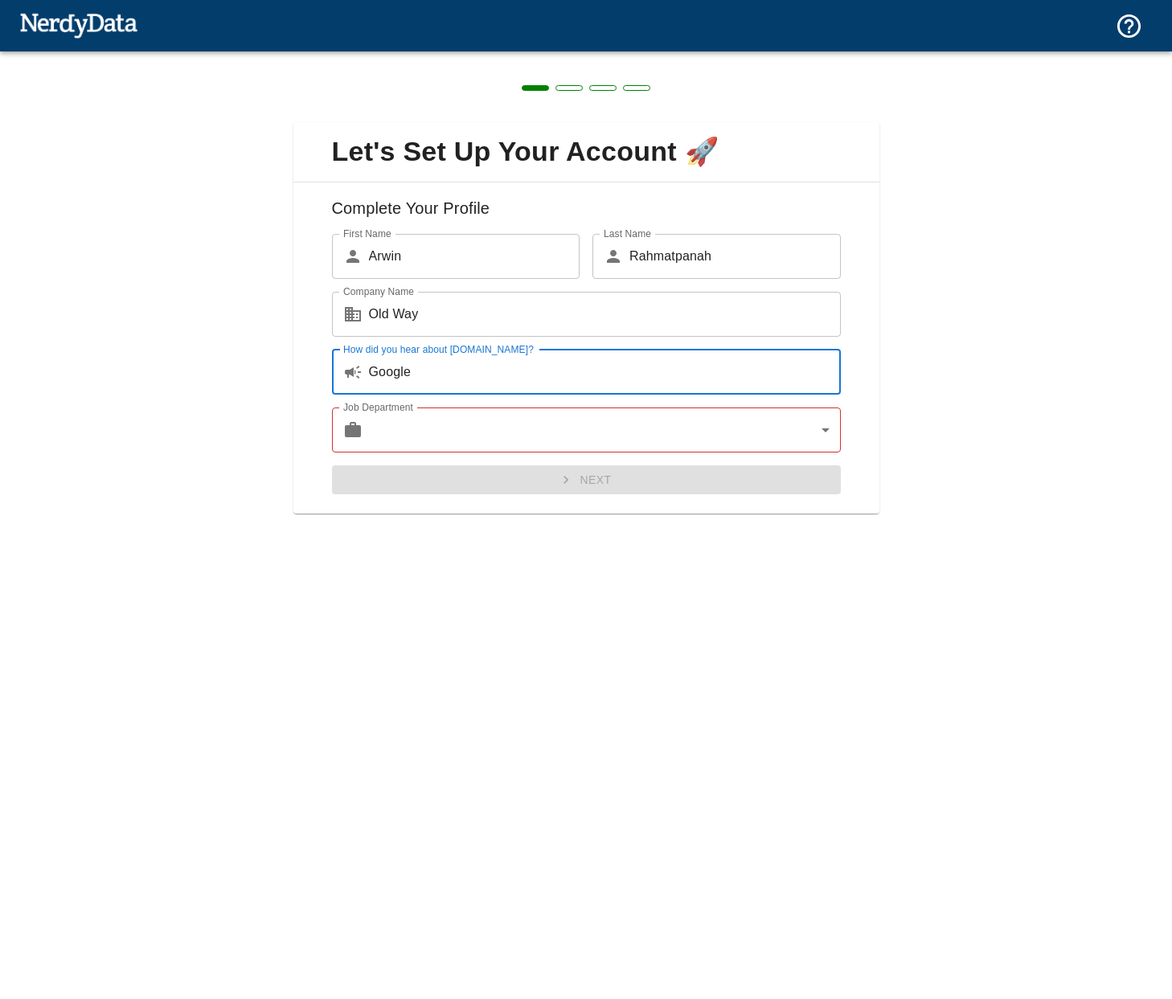
type input "Google"
click at [632, 458] on div "Next" at bounding box center [580, 473] width 522 height 43
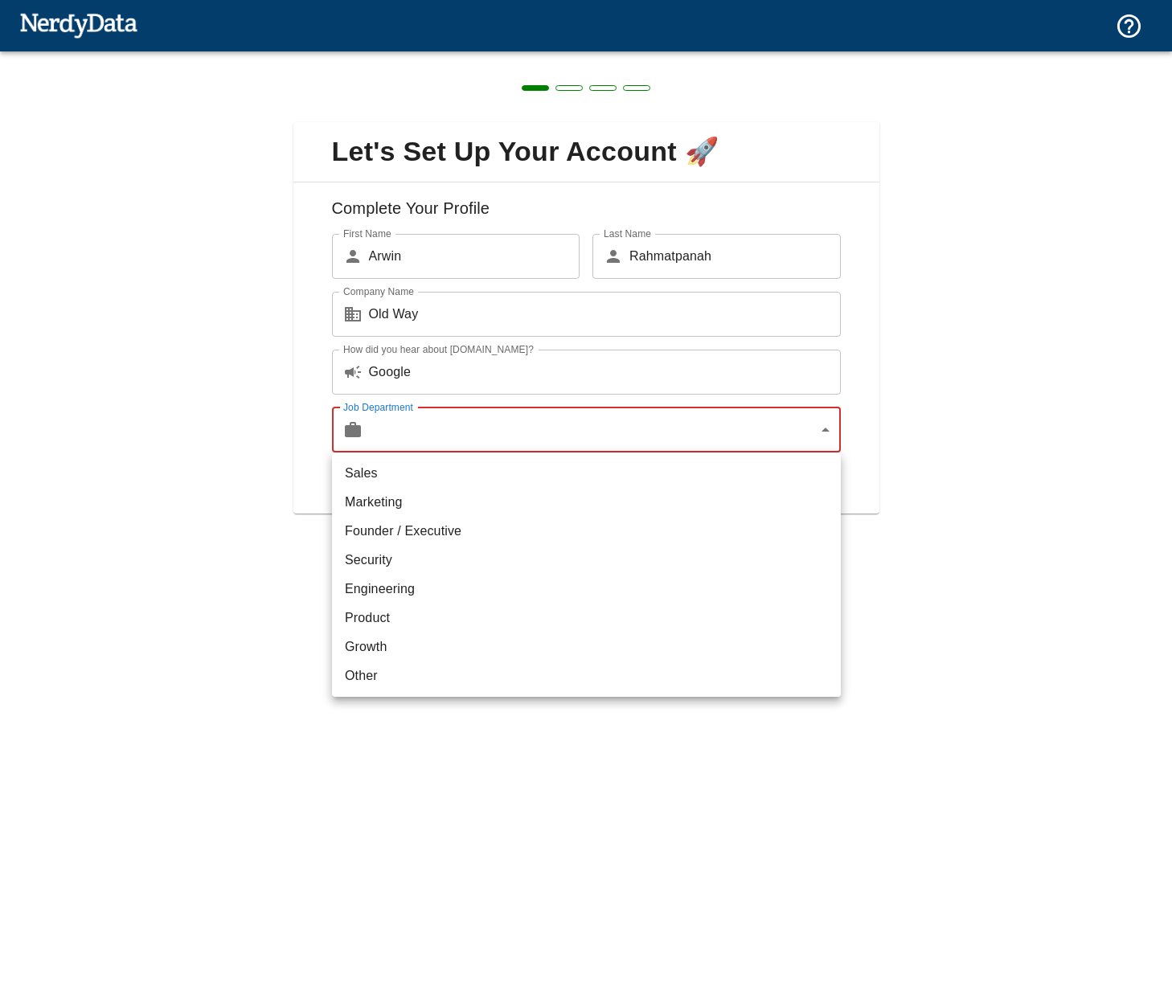
click at [634, 56] on body "Technologies Domains Pricing Products Create a Report Create a list of websites…" at bounding box center [586, 28] width 1172 height 56
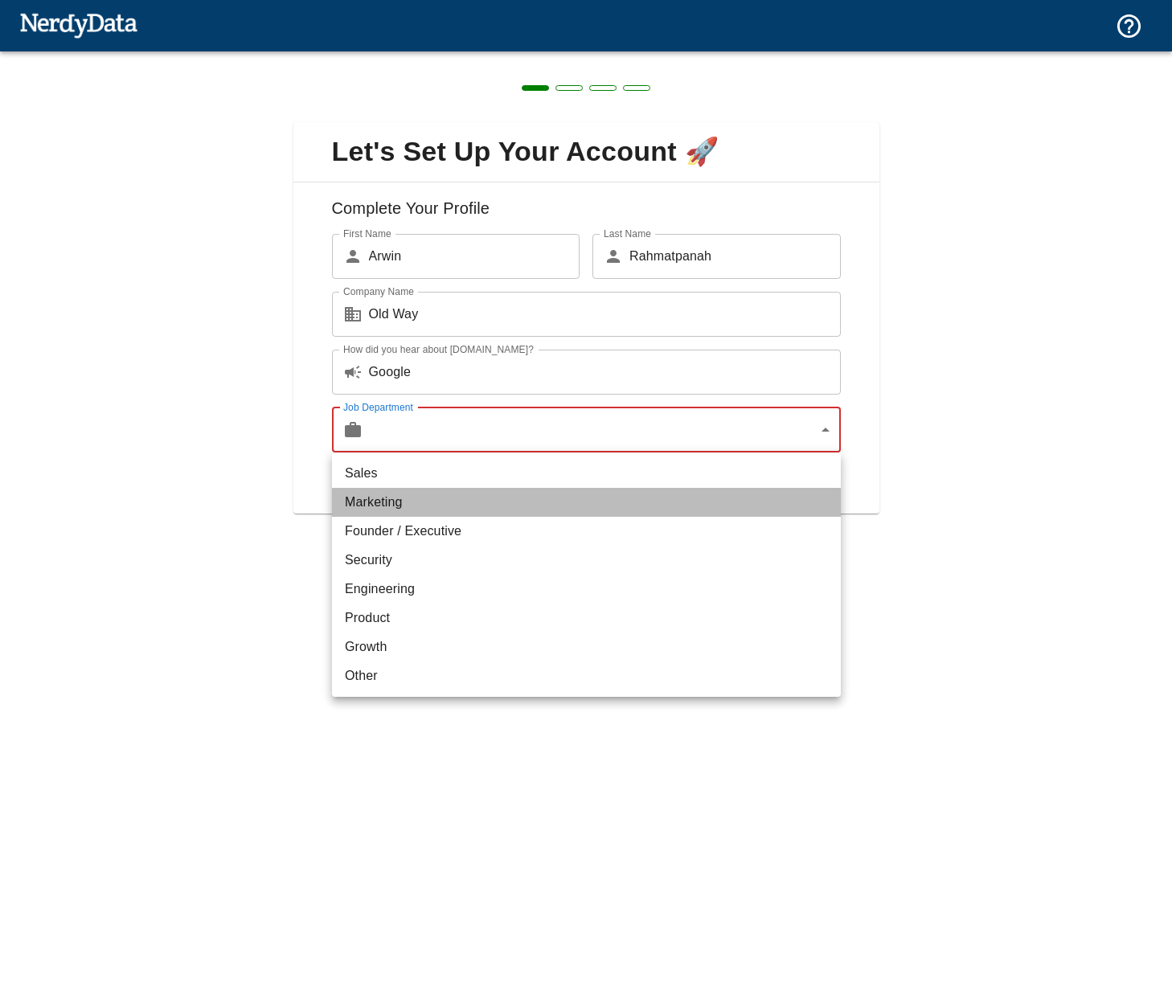
click at [462, 499] on li "Marketing" at bounding box center [586, 502] width 509 height 29
type input "marketing"
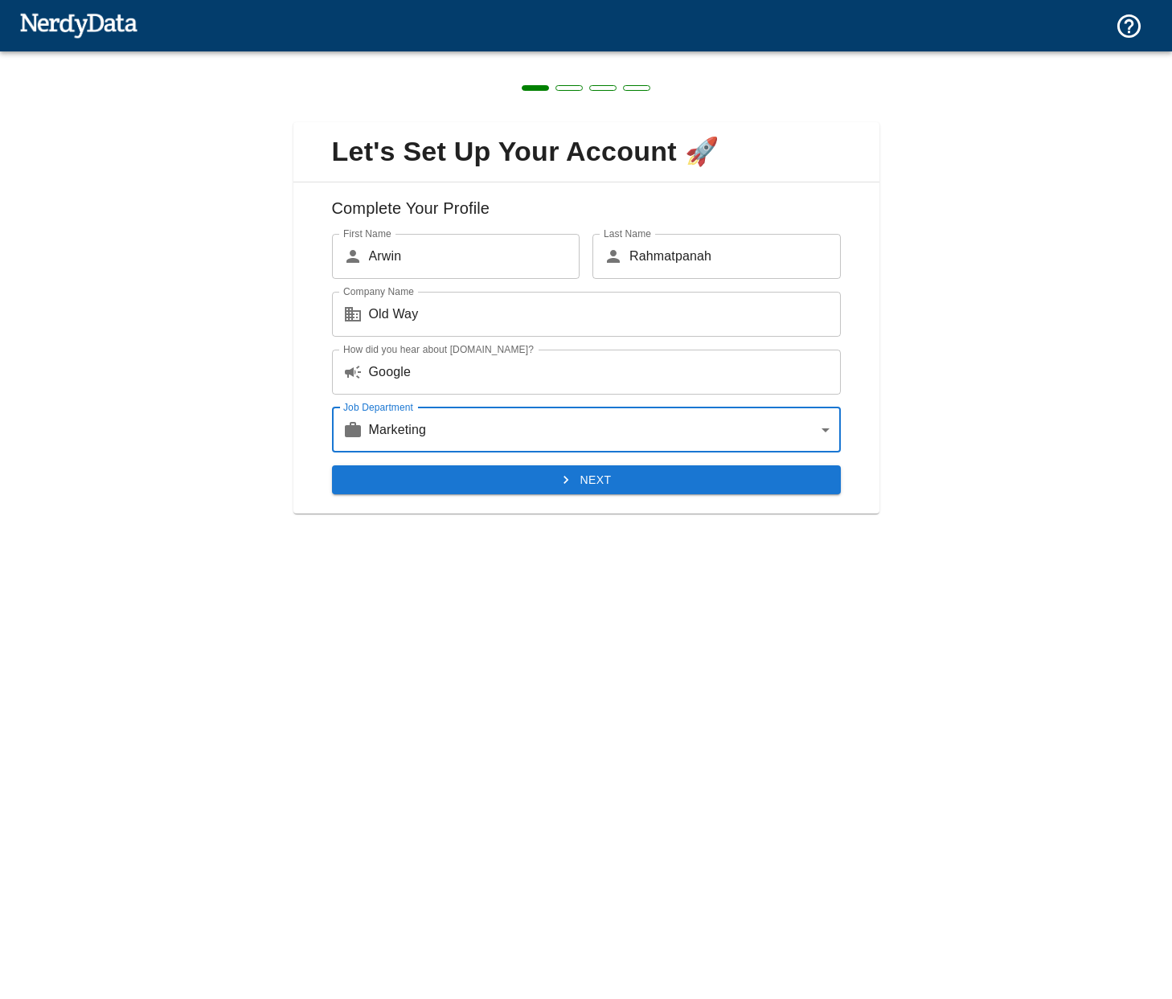
click at [542, 503] on div "Complete Your Profile First Name ​ [PERSON_NAME] First Name Last Name ​ Rahmatp…" at bounding box center [586, 348] width 586 height 332
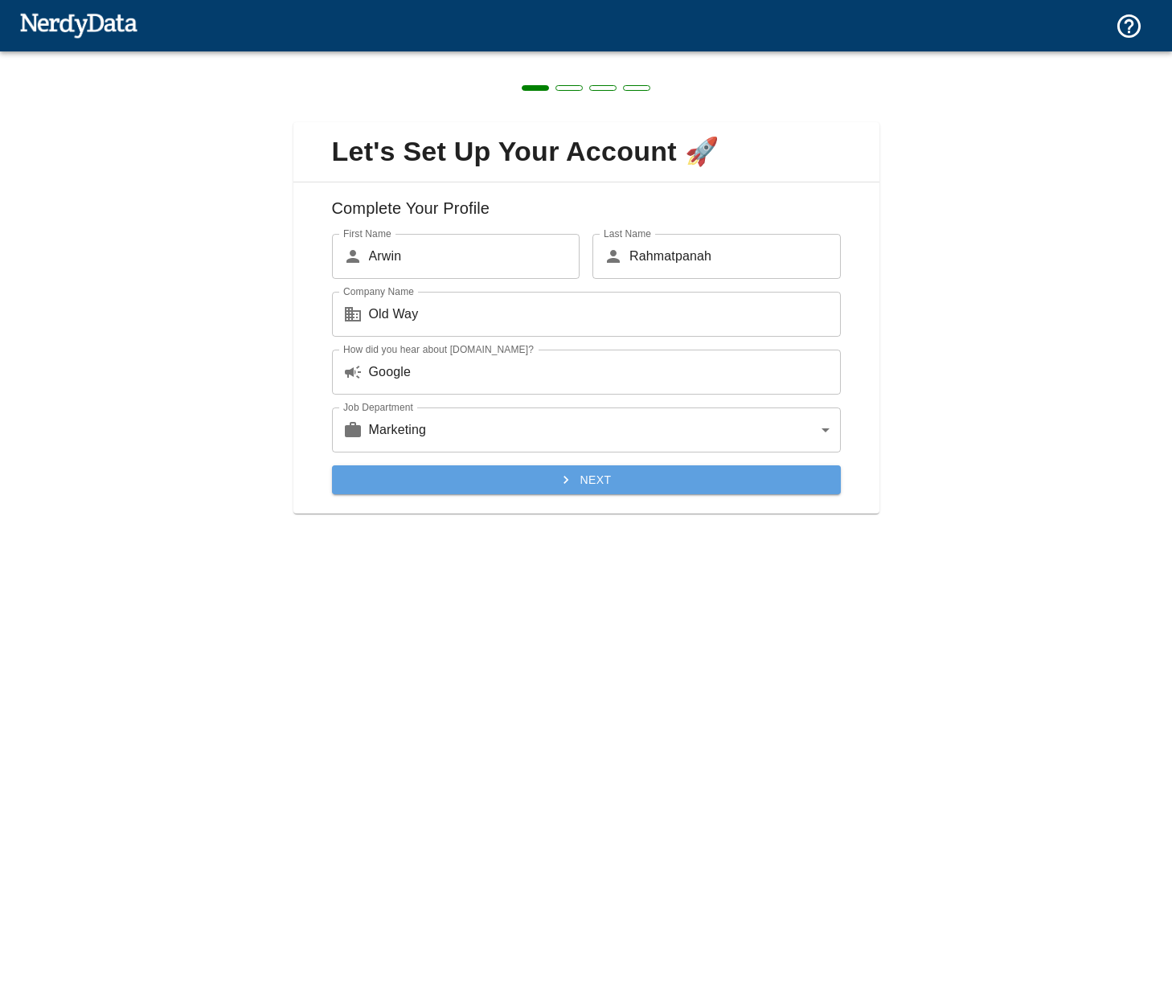
click at [559, 488] on button "Next" at bounding box center [586, 480] width 509 height 30
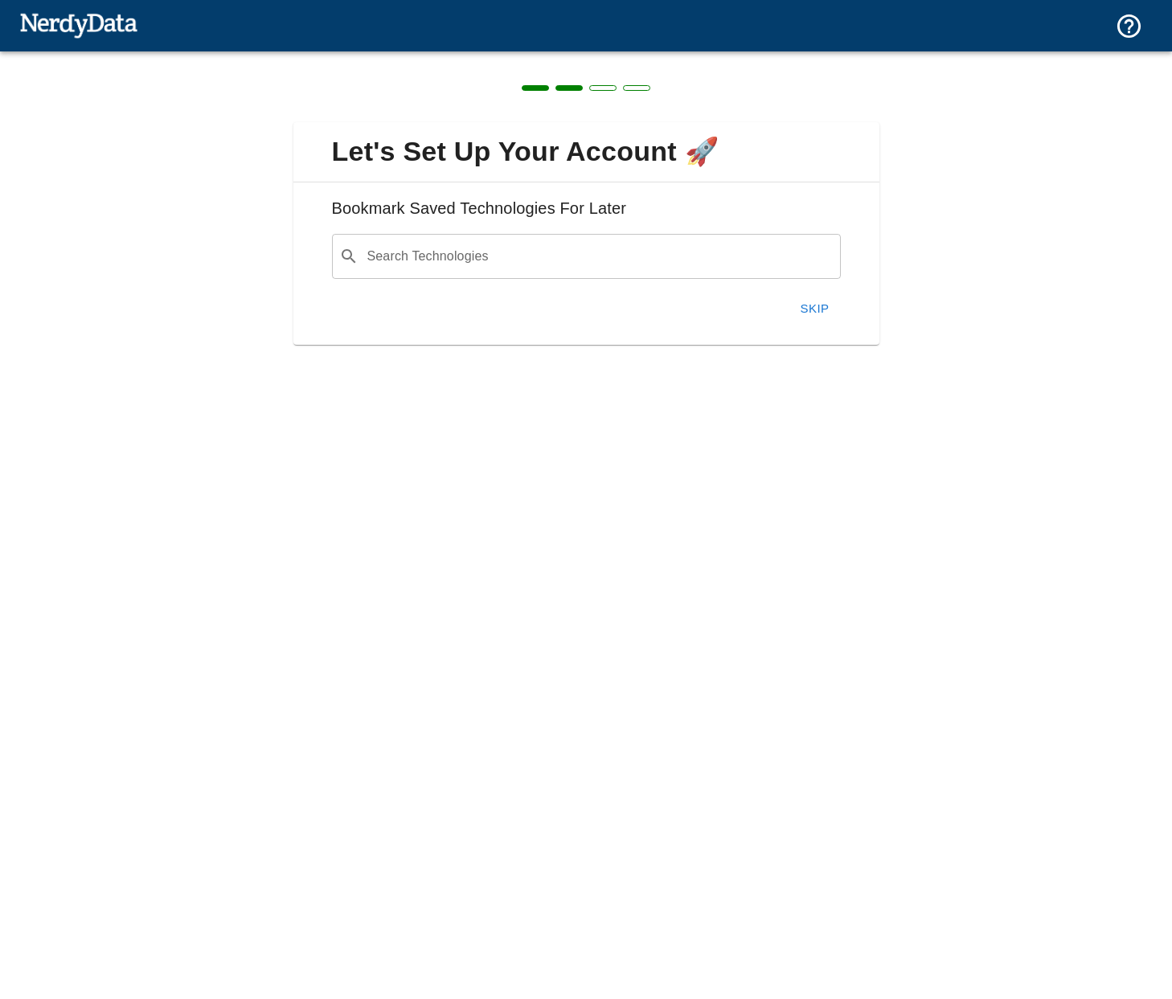
click at [829, 310] on button "Skip" at bounding box center [814, 309] width 51 height 34
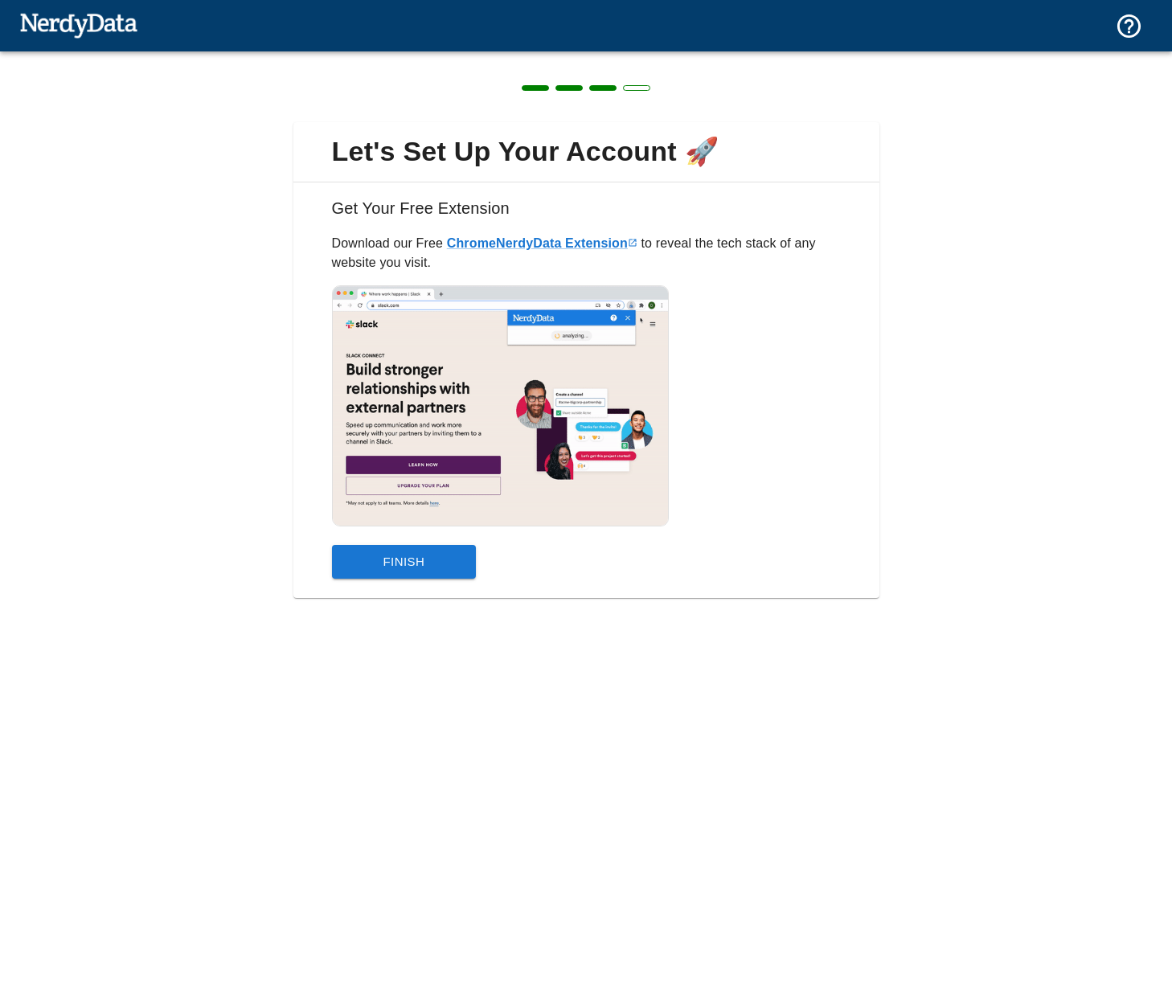
click at [400, 563] on button "Finish" at bounding box center [404, 562] width 145 height 34
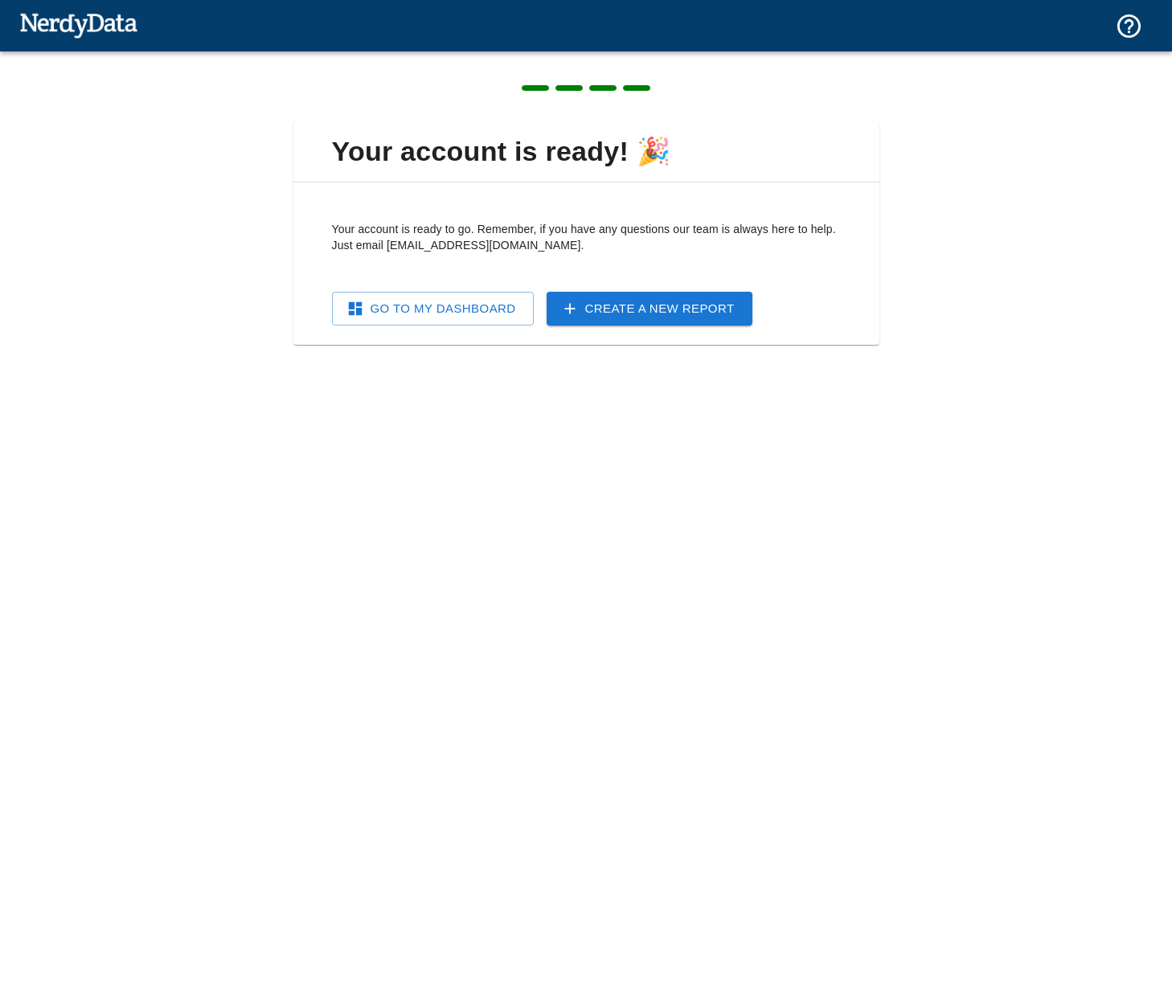
click at [419, 297] on link "Go To My Dashboard" at bounding box center [433, 309] width 202 height 34
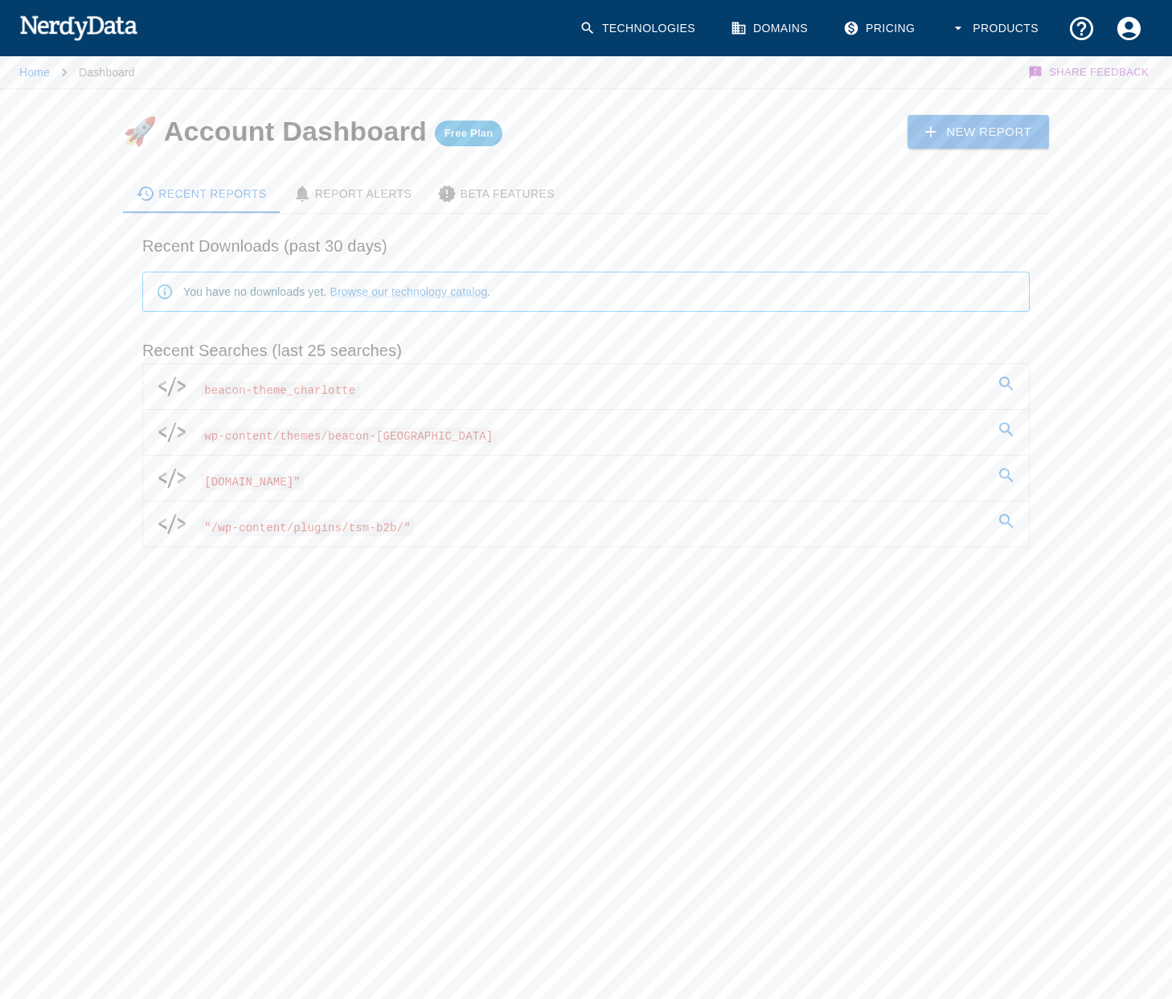
click at [238, 386] on span "beacon-theme_charlotte" at bounding box center [280, 390] width 158 height 17
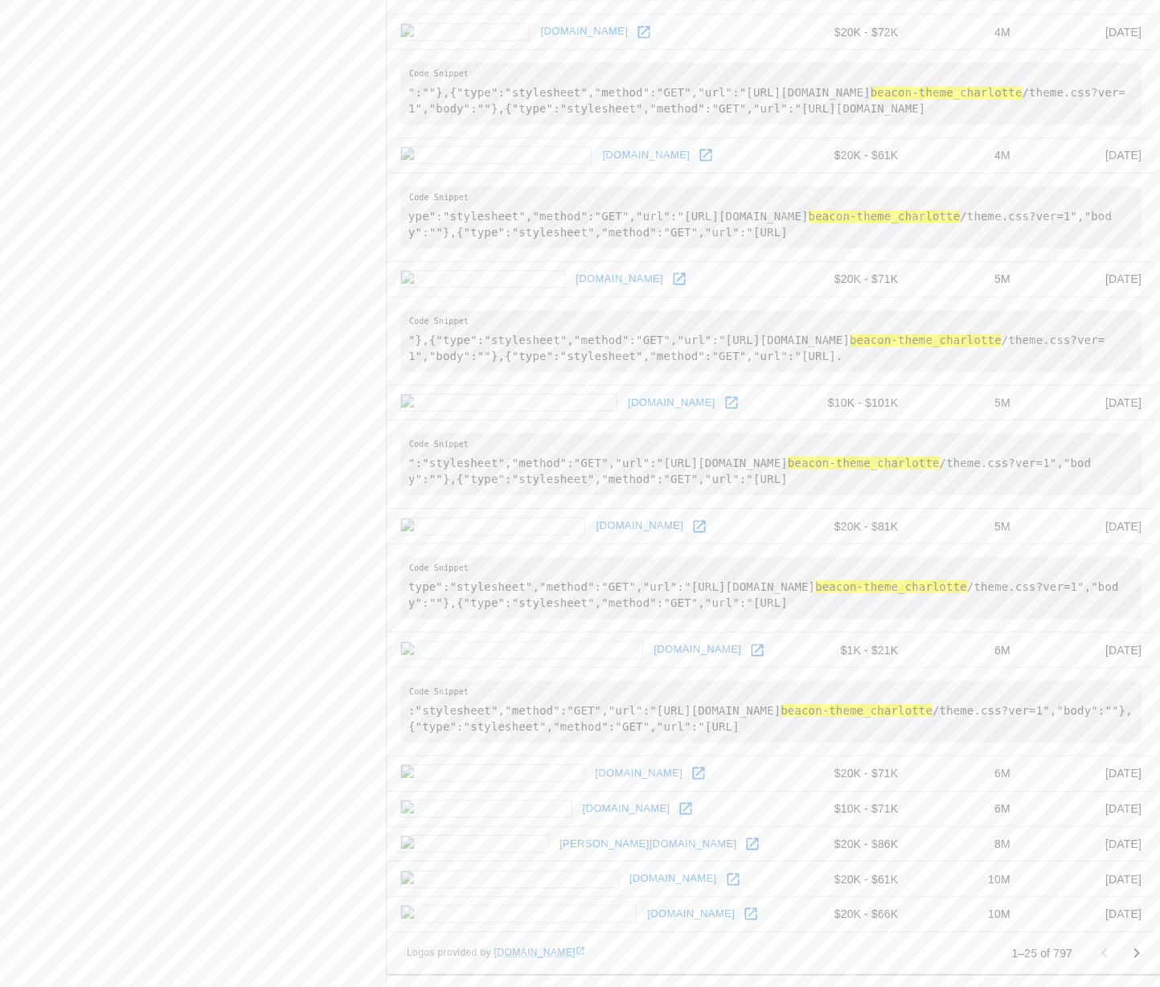
scroll to position [1996, 0]
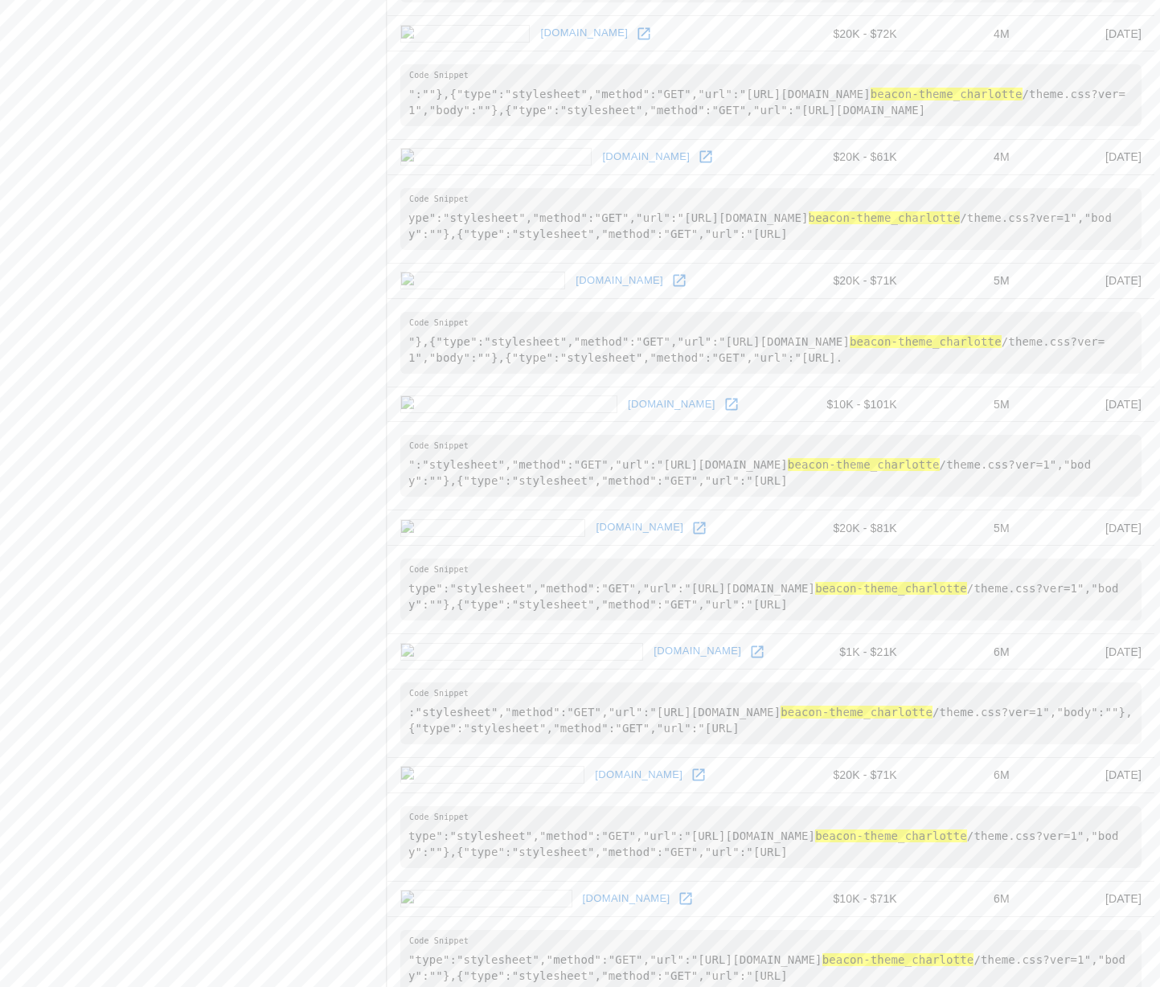
click at [693, 776] on icon at bounding box center [699, 775] width 12 height 12
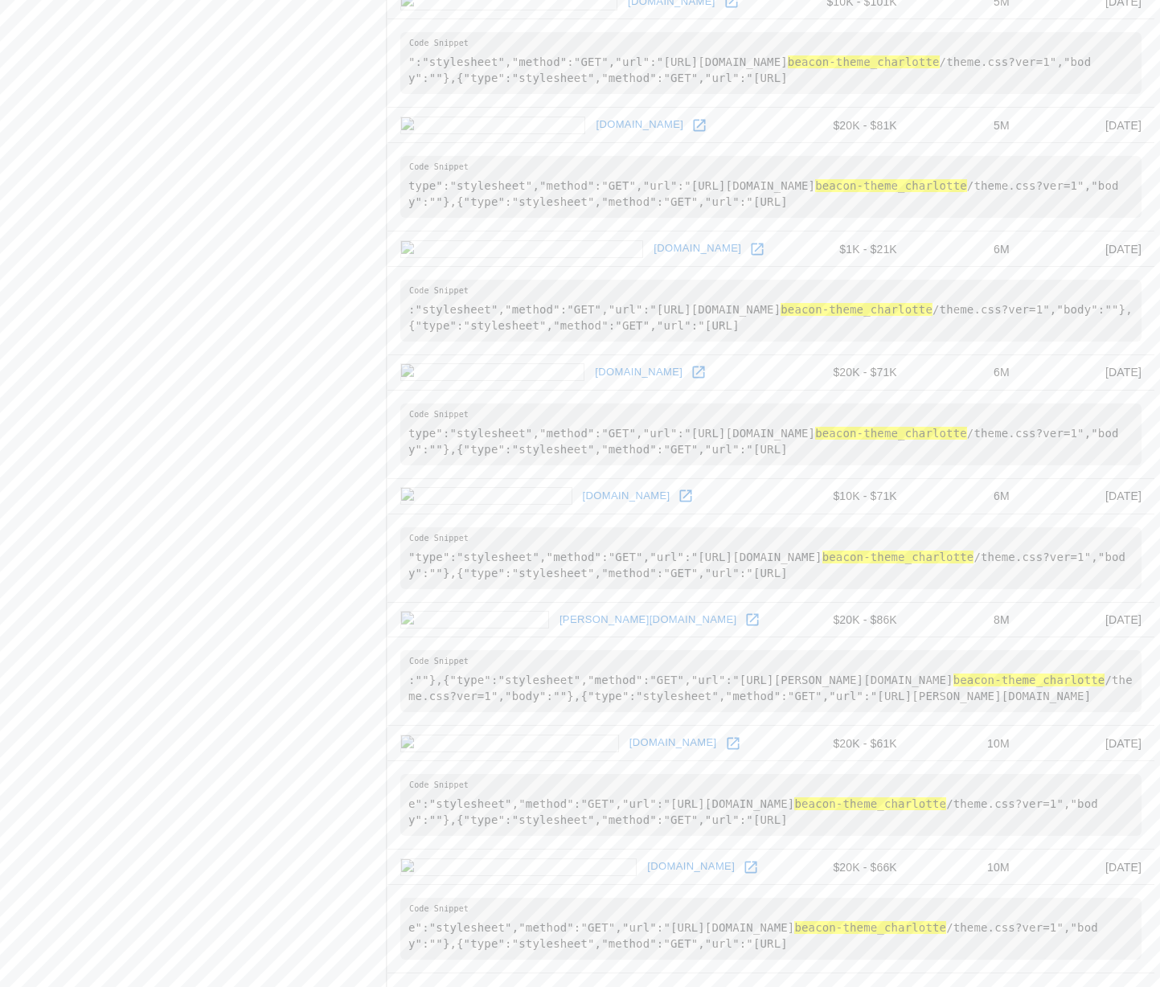
scroll to position [2439, 0]
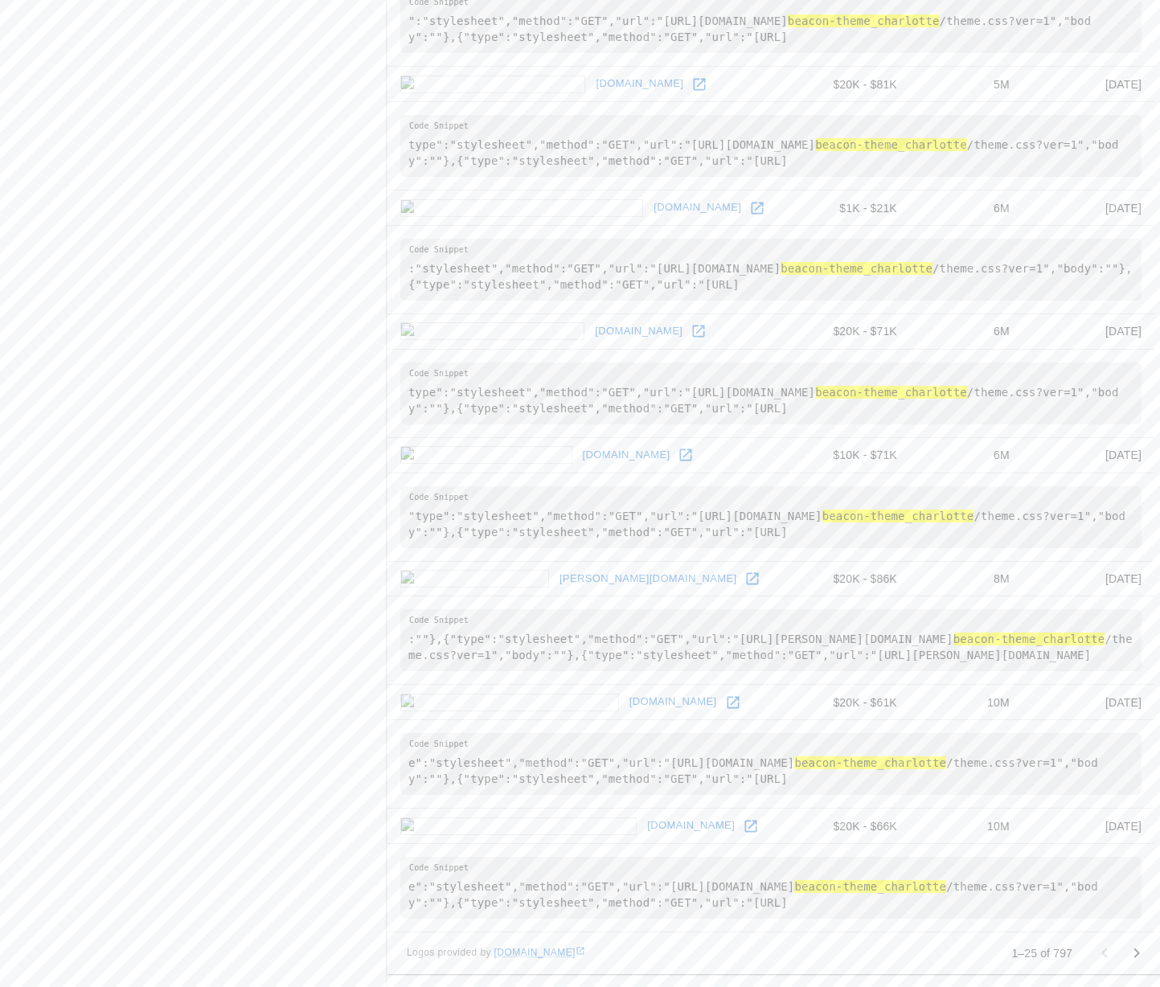
click at [747, 583] on icon at bounding box center [753, 578] width 12 height 12
click at [745, 826] on icon at bounding box center [751, 826] width 12 height 12
click at [1128, 952] on icon "Go to next page" at bounding box center [1136, 953] width 19 height 19
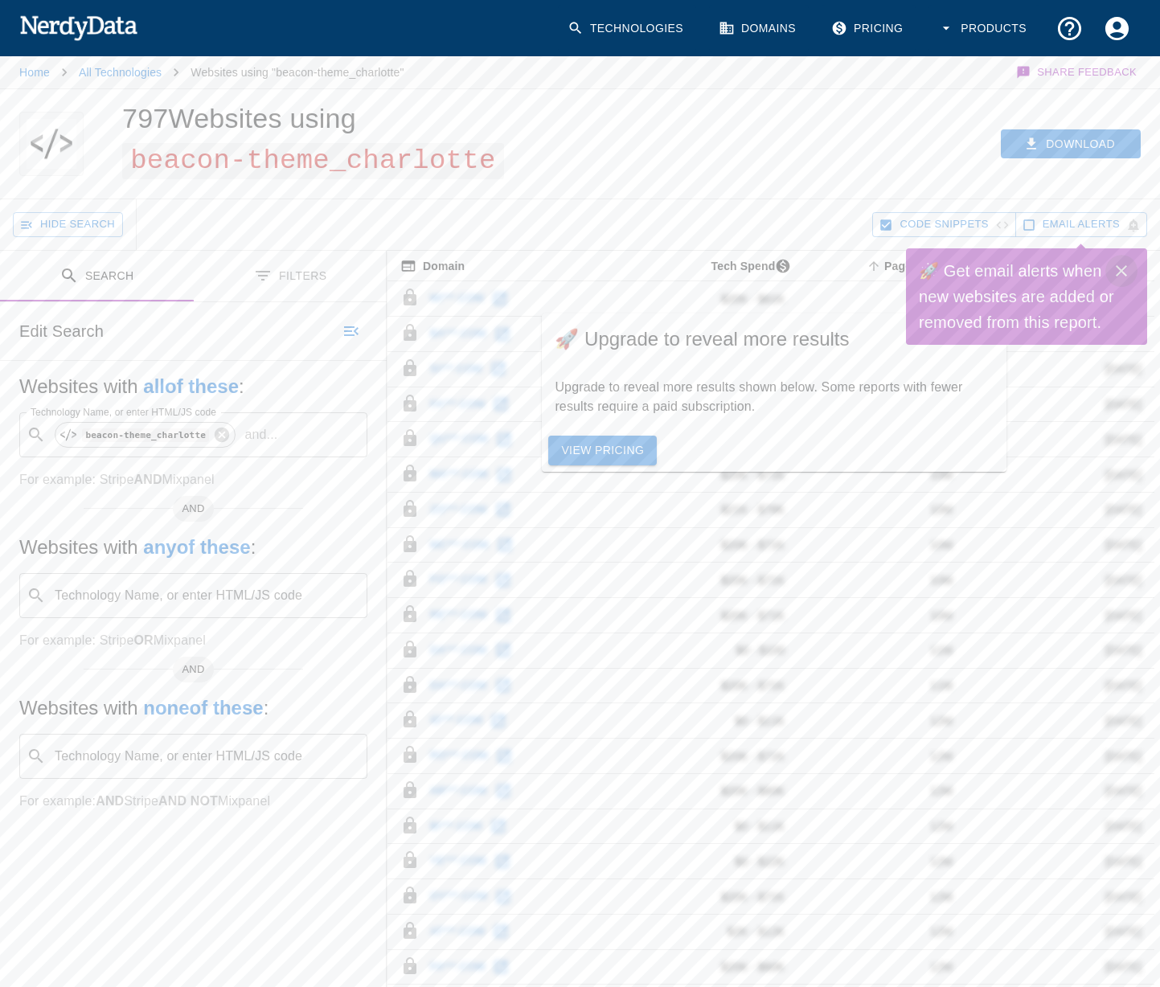
click at [1113, 268] on icon "Close" at bounding box center [1120, 270] width 19 height 19
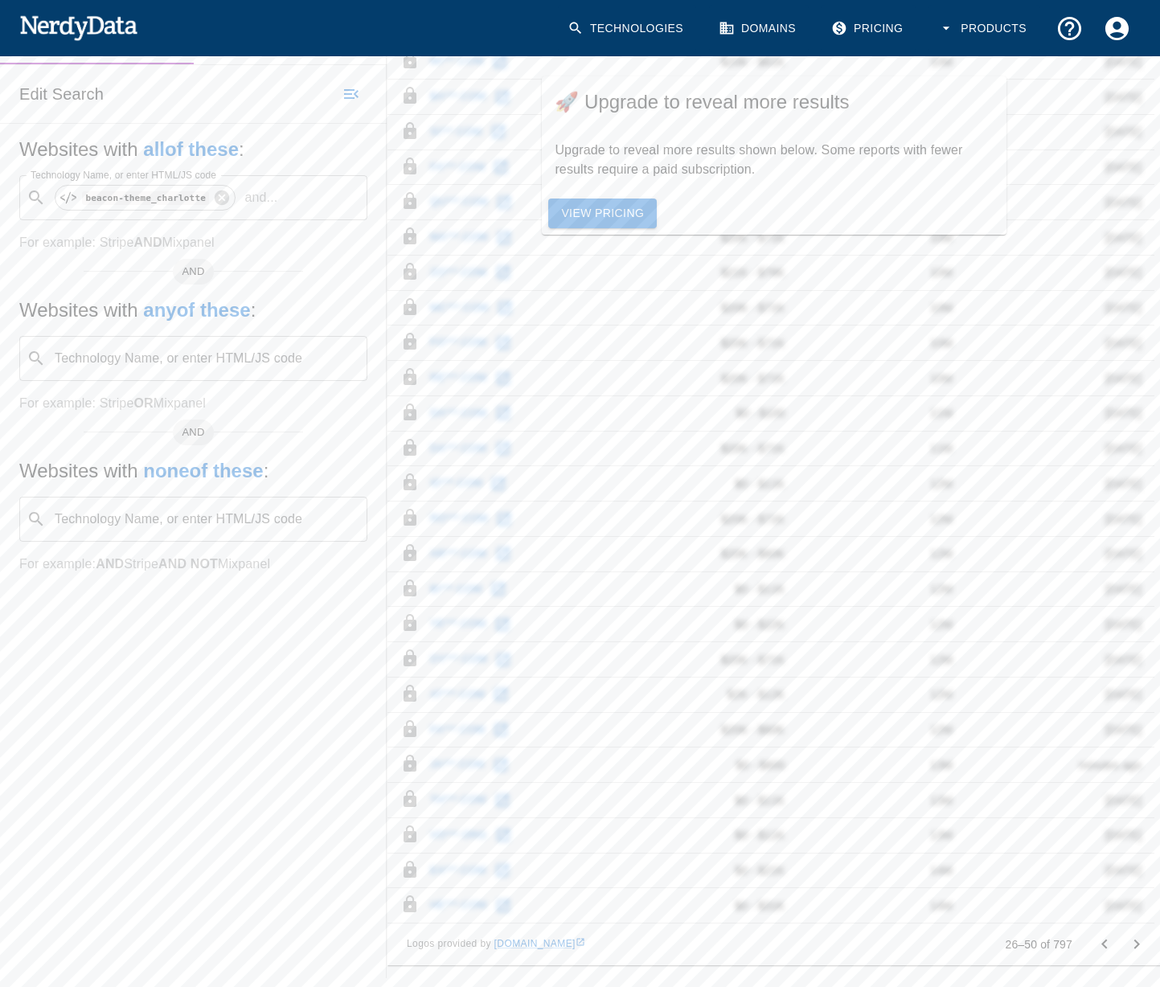
scroll to position [228, 0]
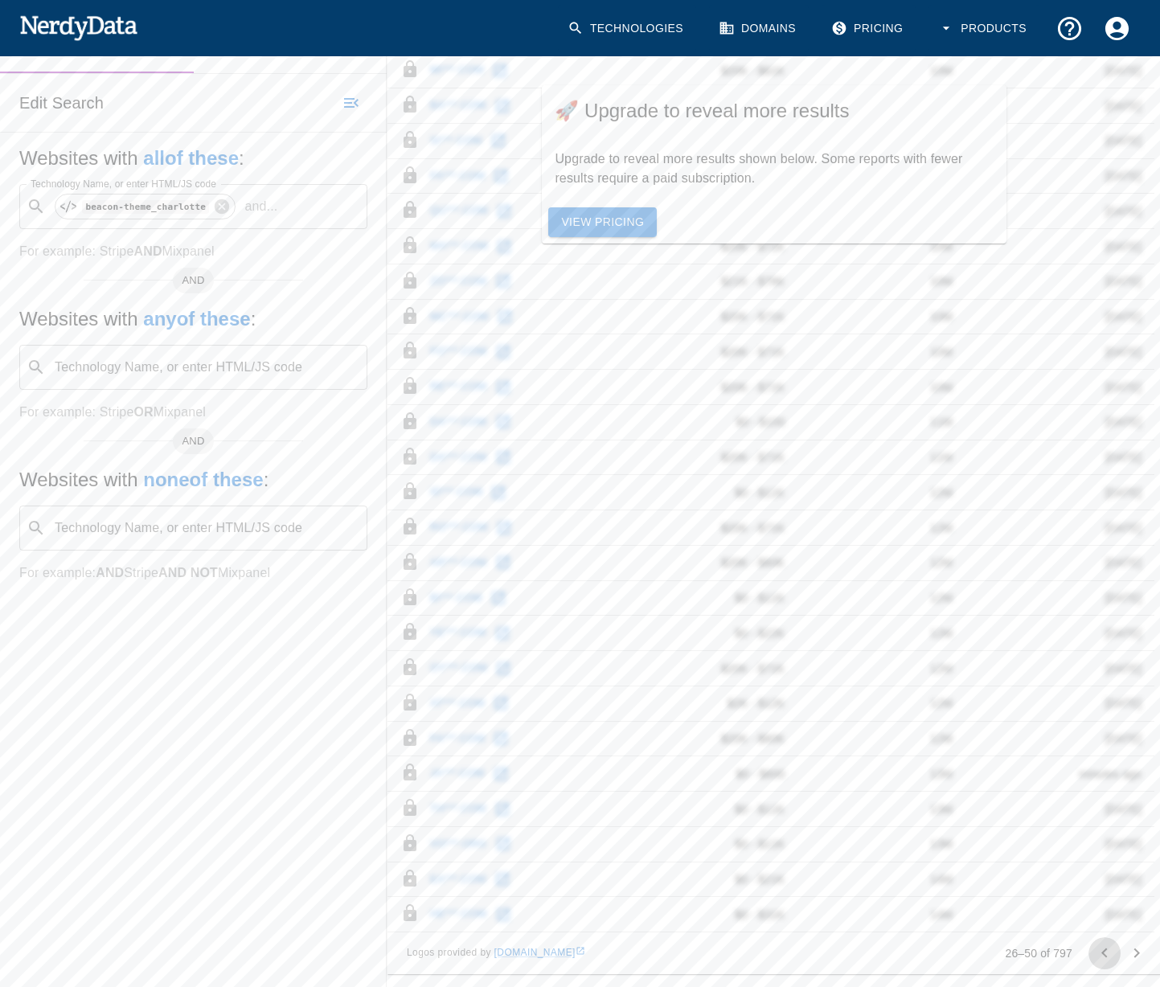
click at [1104, 948] on icon "Go to previous page" at bounding box center [1104, 953] width 19 height 19
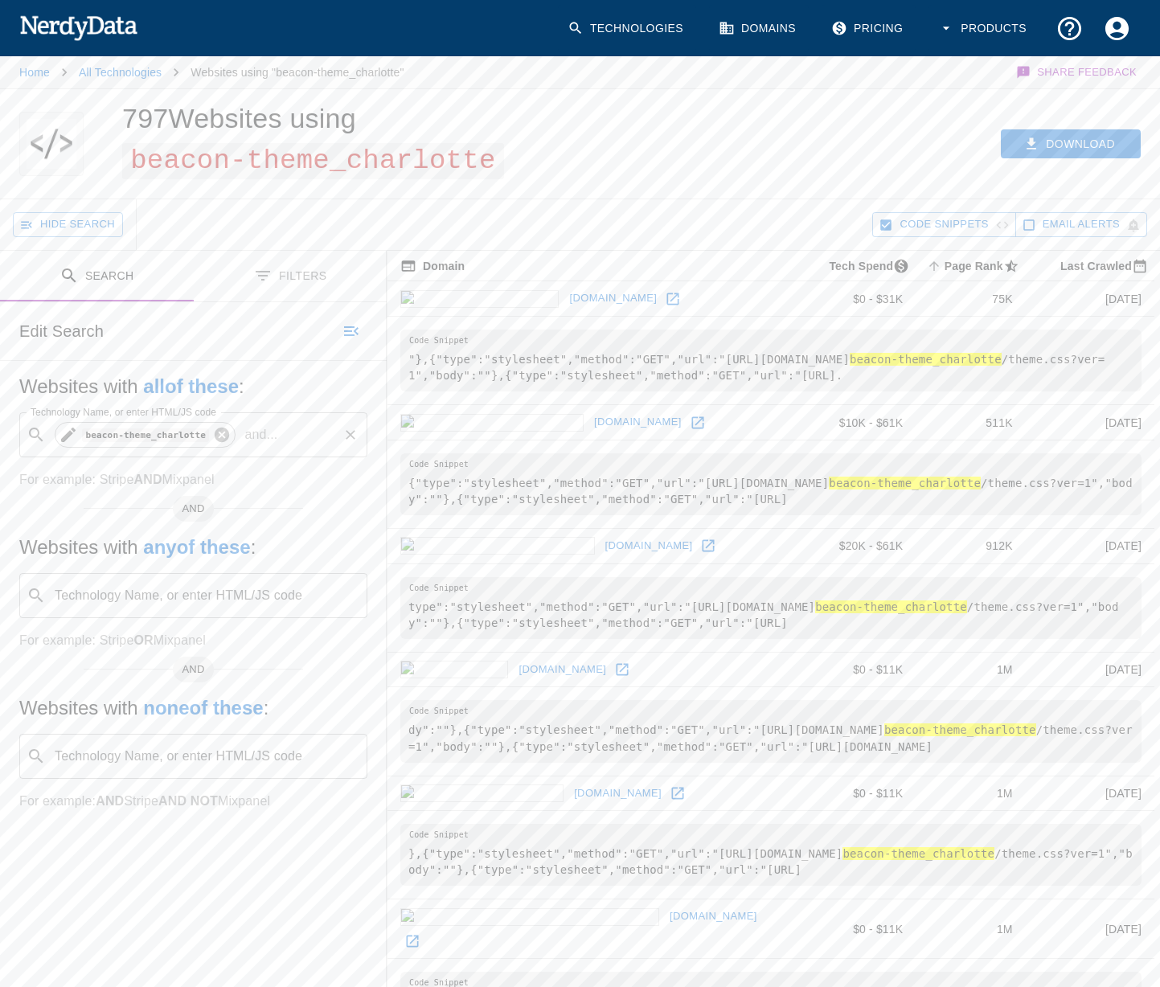
click at [225, 436] on icon at bounding box center [222, 435] width 14 height 14
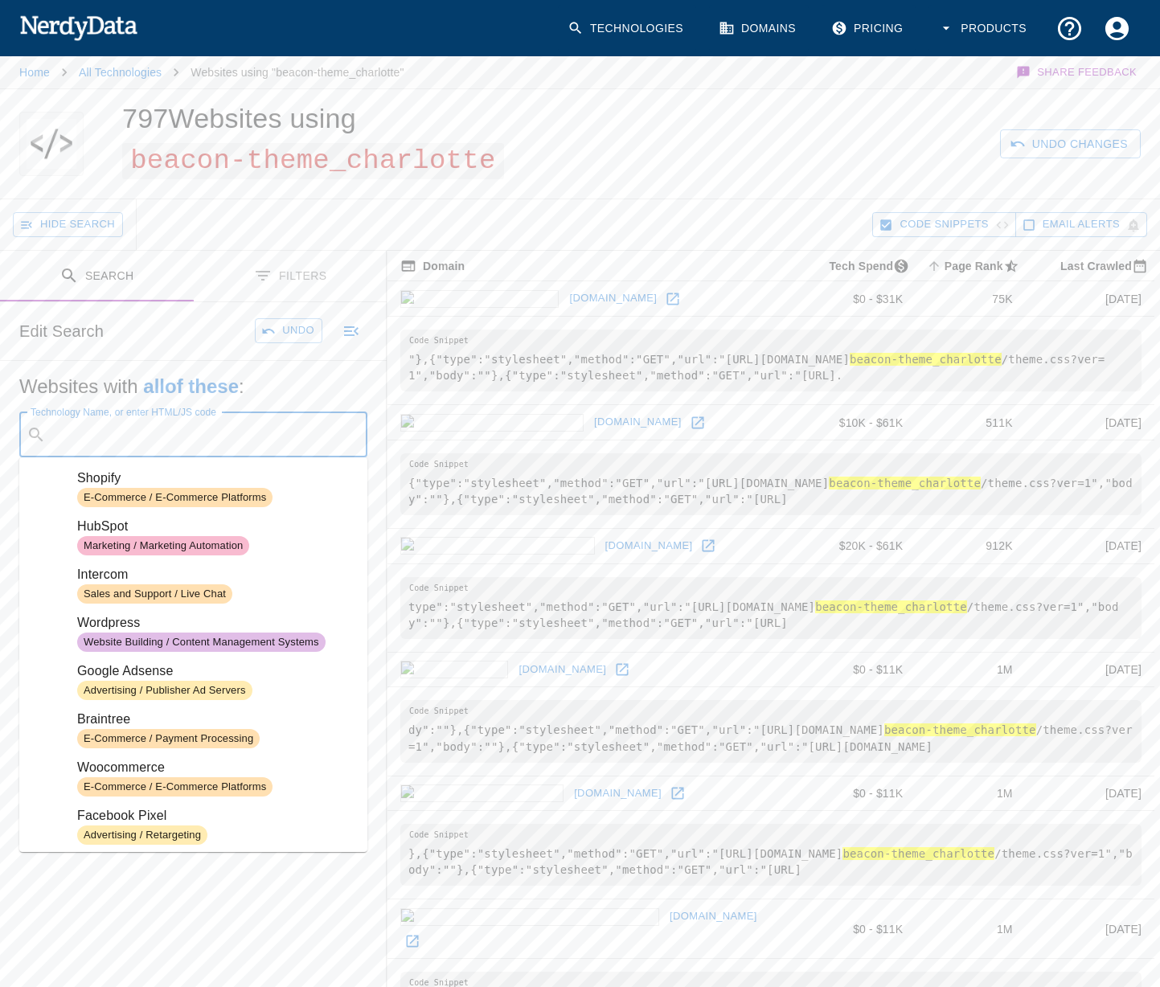
click at [139, 443] on input "Technology Name, or enter HTML/JS code" at bounding box center [206, 435] width 308 height 31
paste input "tsm-theme-1"
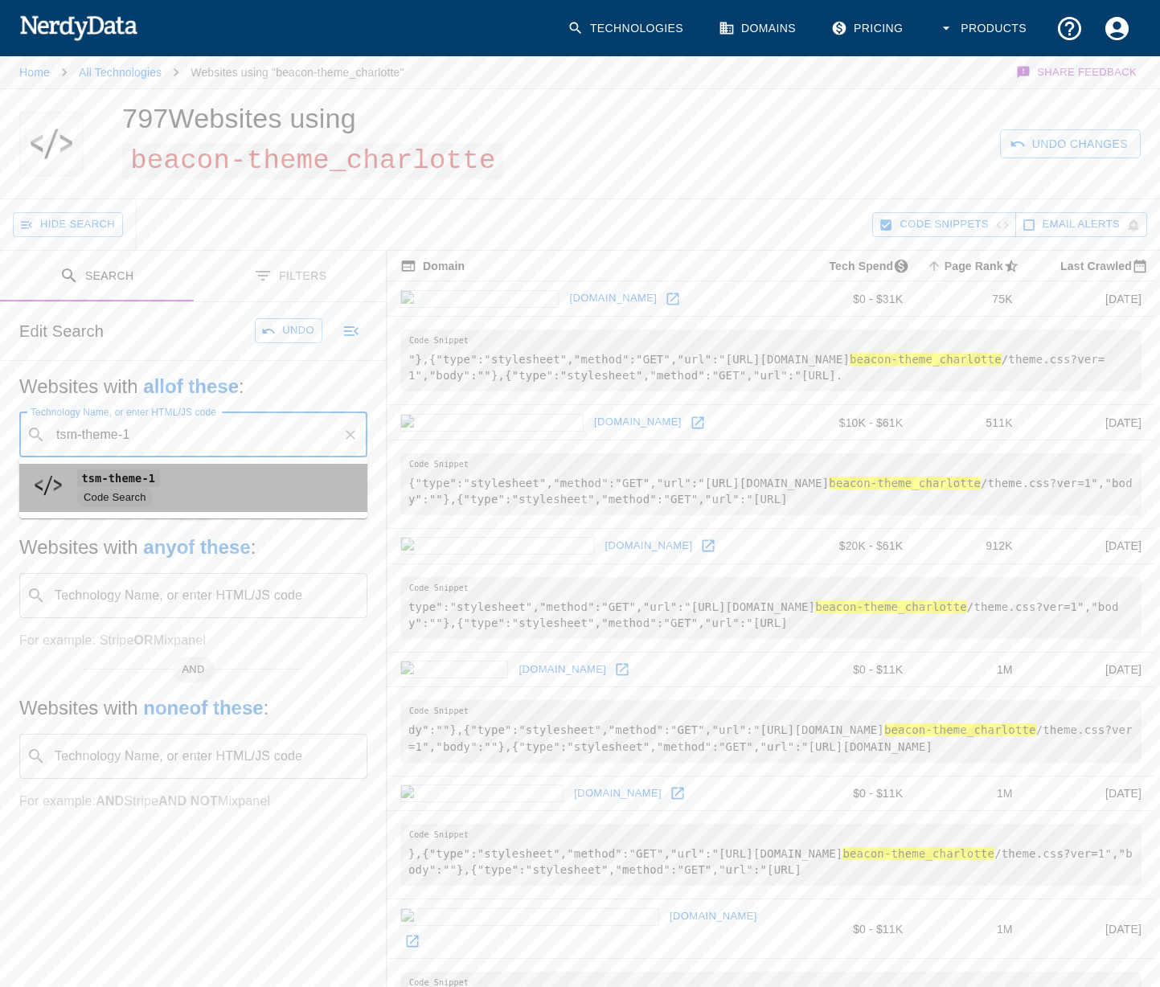
click at [129, 465] on li "tsm-theme-1 Code Search" at bounding box center [193, 488] width 348 height 48
type input "tsm-theme-1"
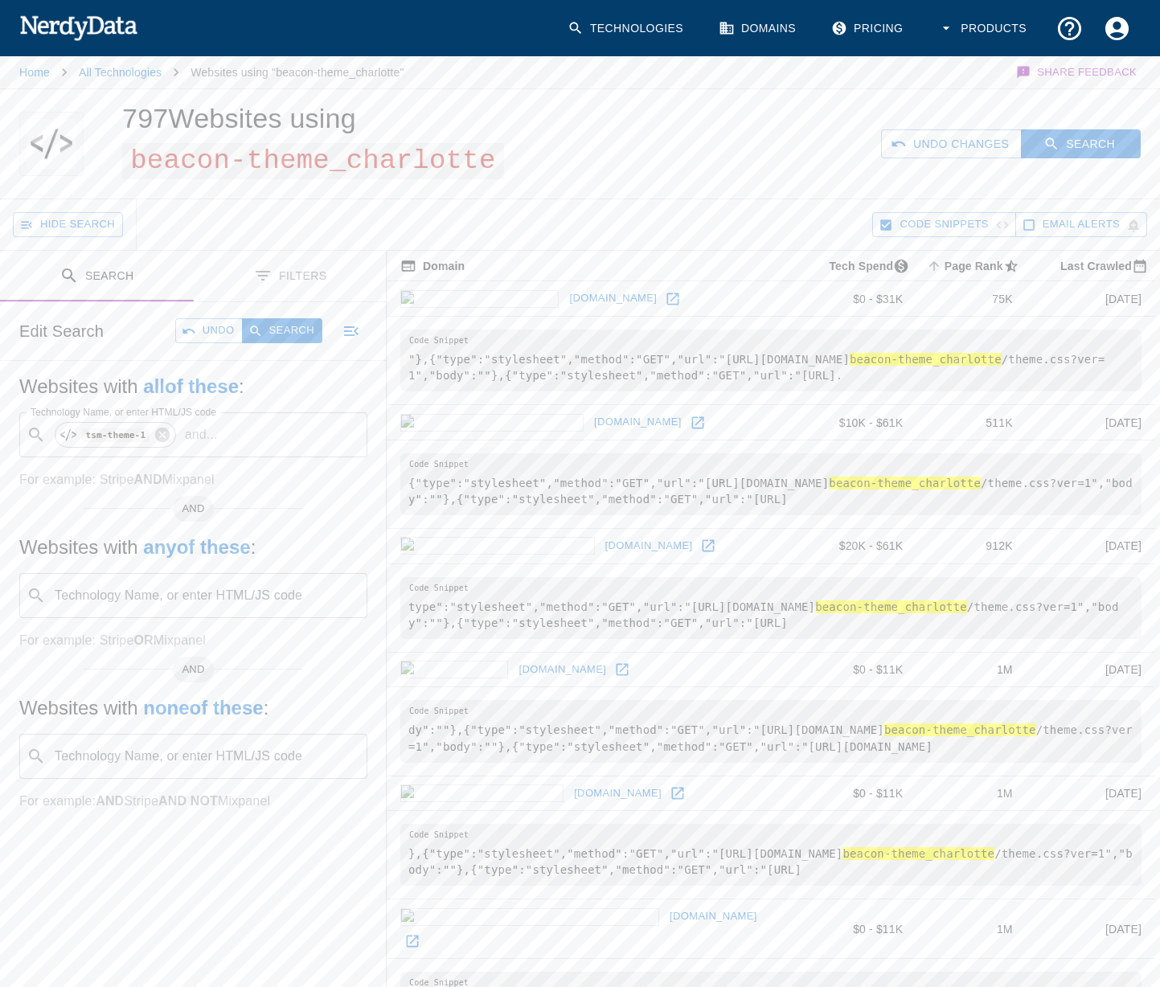
click at [260, 345] on div "Edit Search Undo Search" at bounding box center [193, 331] width 387 height 58
click at [269, 331] on button "Search" at bounding box center [282, 330] width 80 height 25
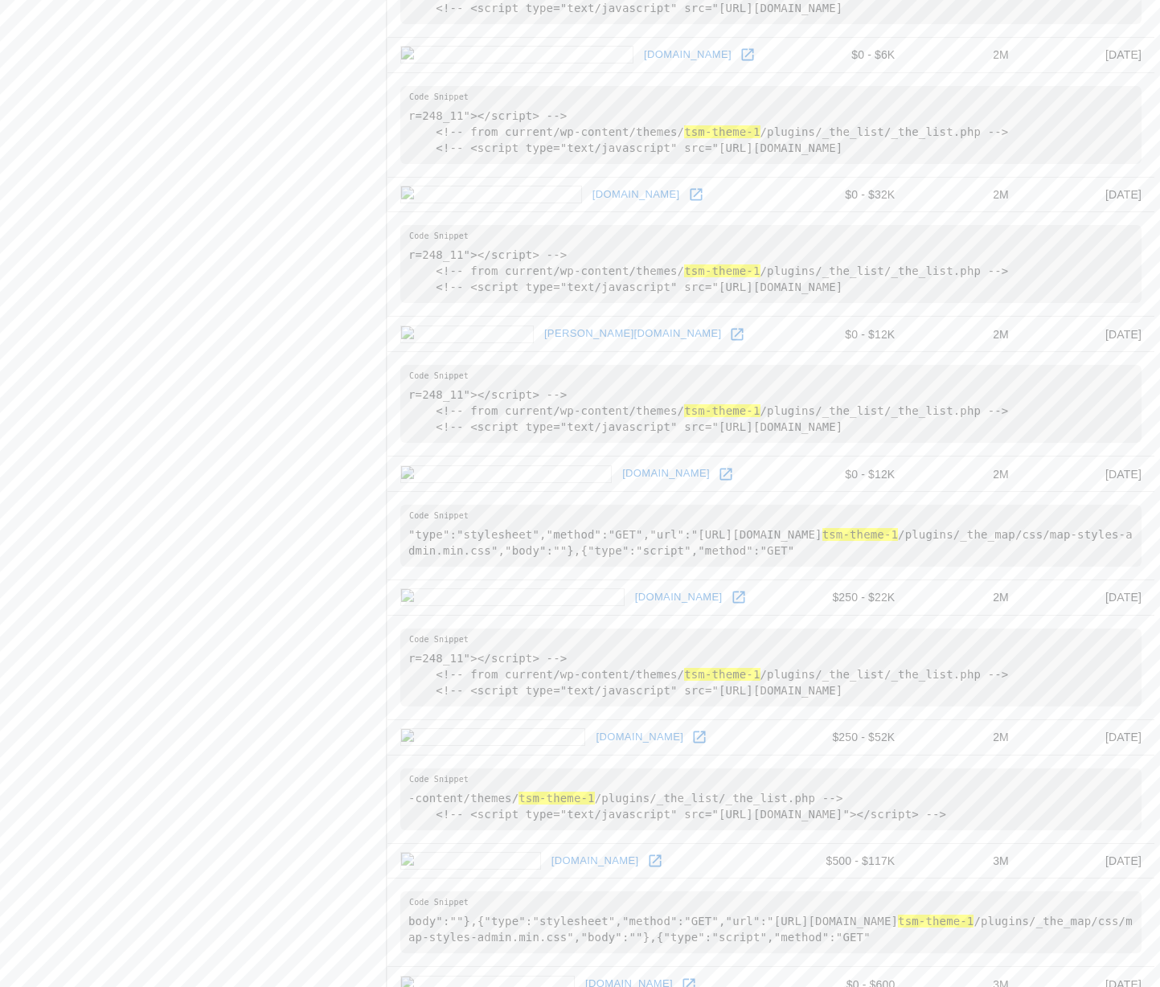
scroll to position [1712, 0]
click at [731, 606] on icon at bounding box center [739, 601] width 16 height 16
click at [691, 734] on icon at bounding box center [699, 741] width 16 height 16
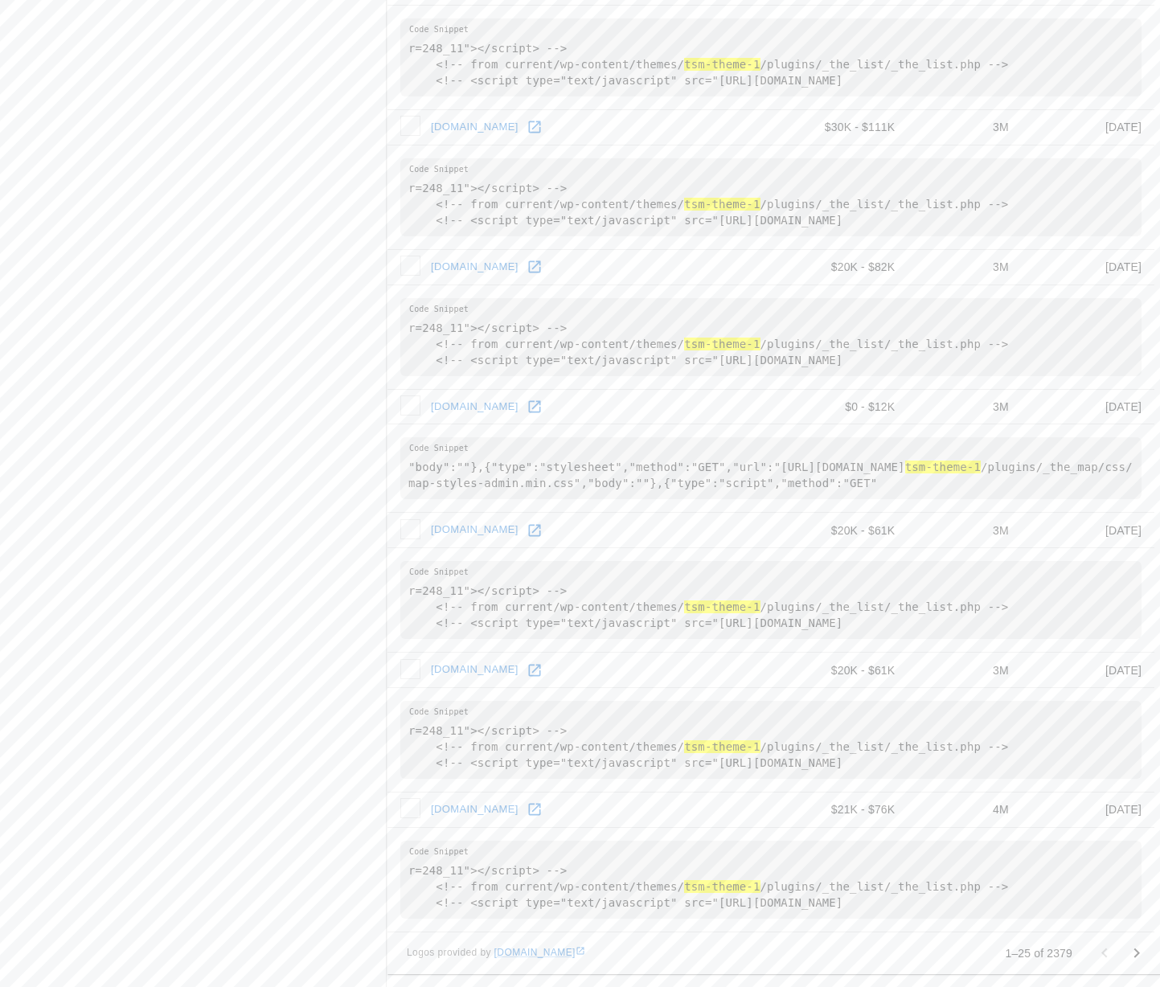
scroll to position [2742, 0]
click at [627, 808] on link at bounding box center [639, 809] width 24 height 24
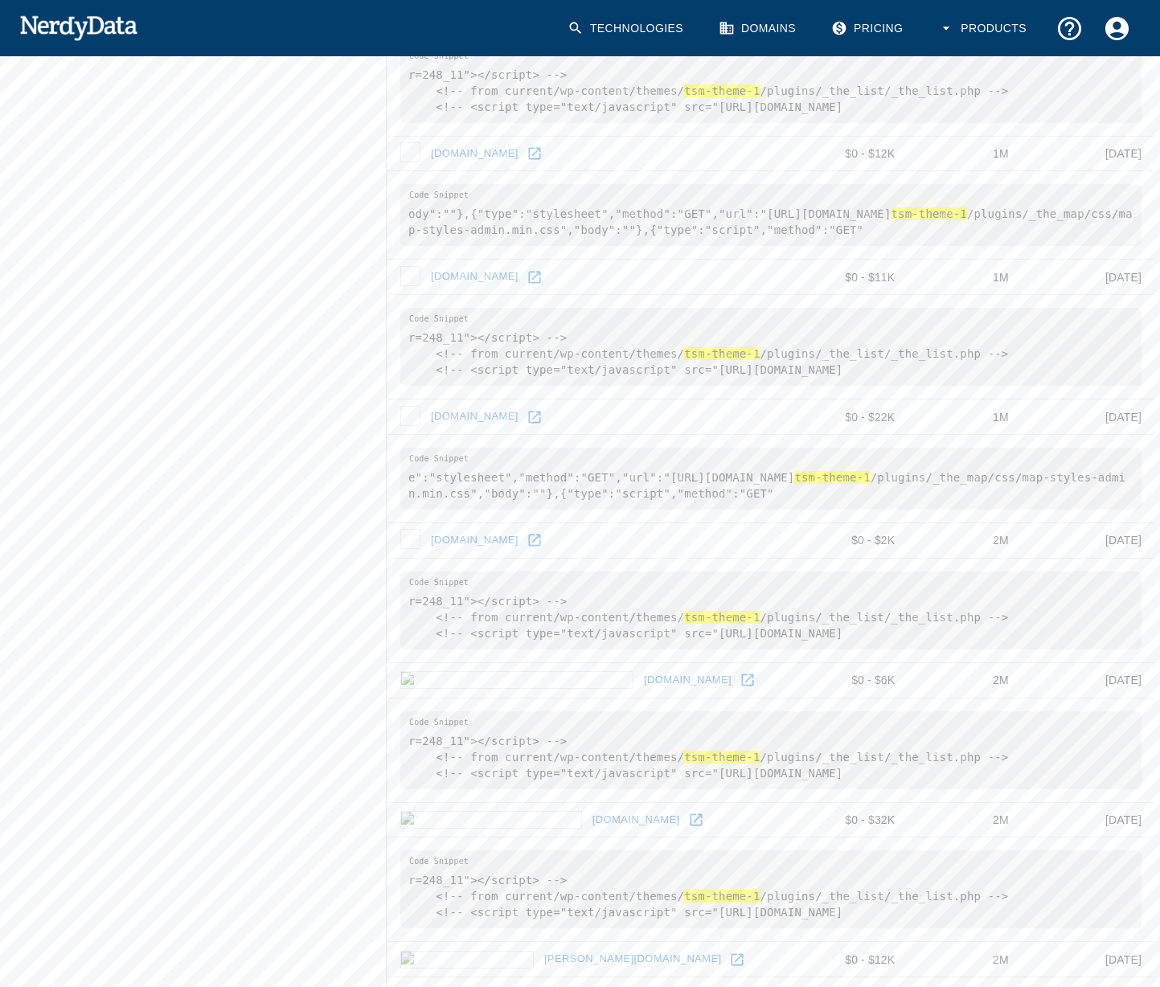
scroll to position [0, 0]
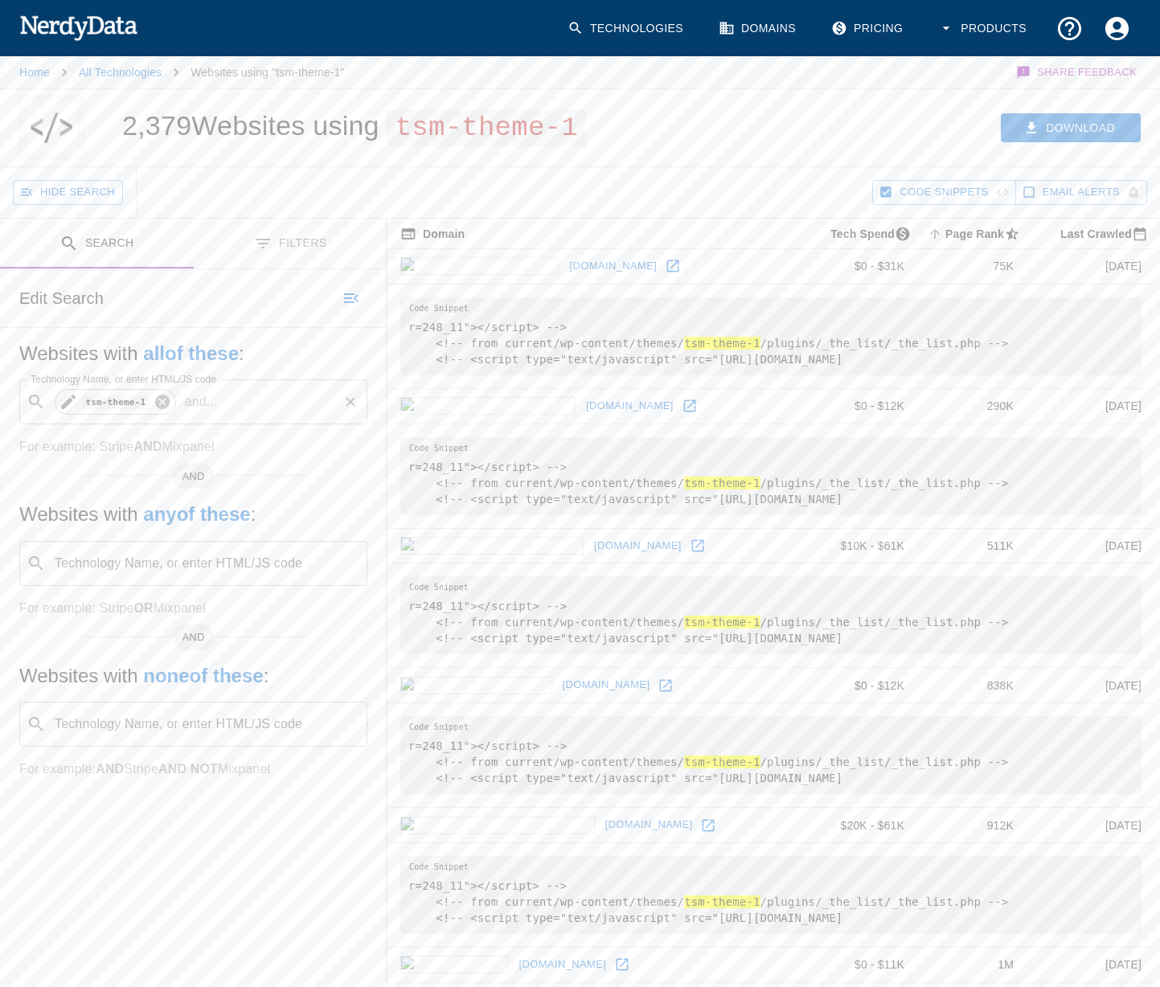
click at [161, 403] on icon at bounding box center [163, 402] width 18 height 18
click at [130, 413] on input "Technology Name, or enter HTML/JS code" at bounding box center [206, 402] width 308 height 31
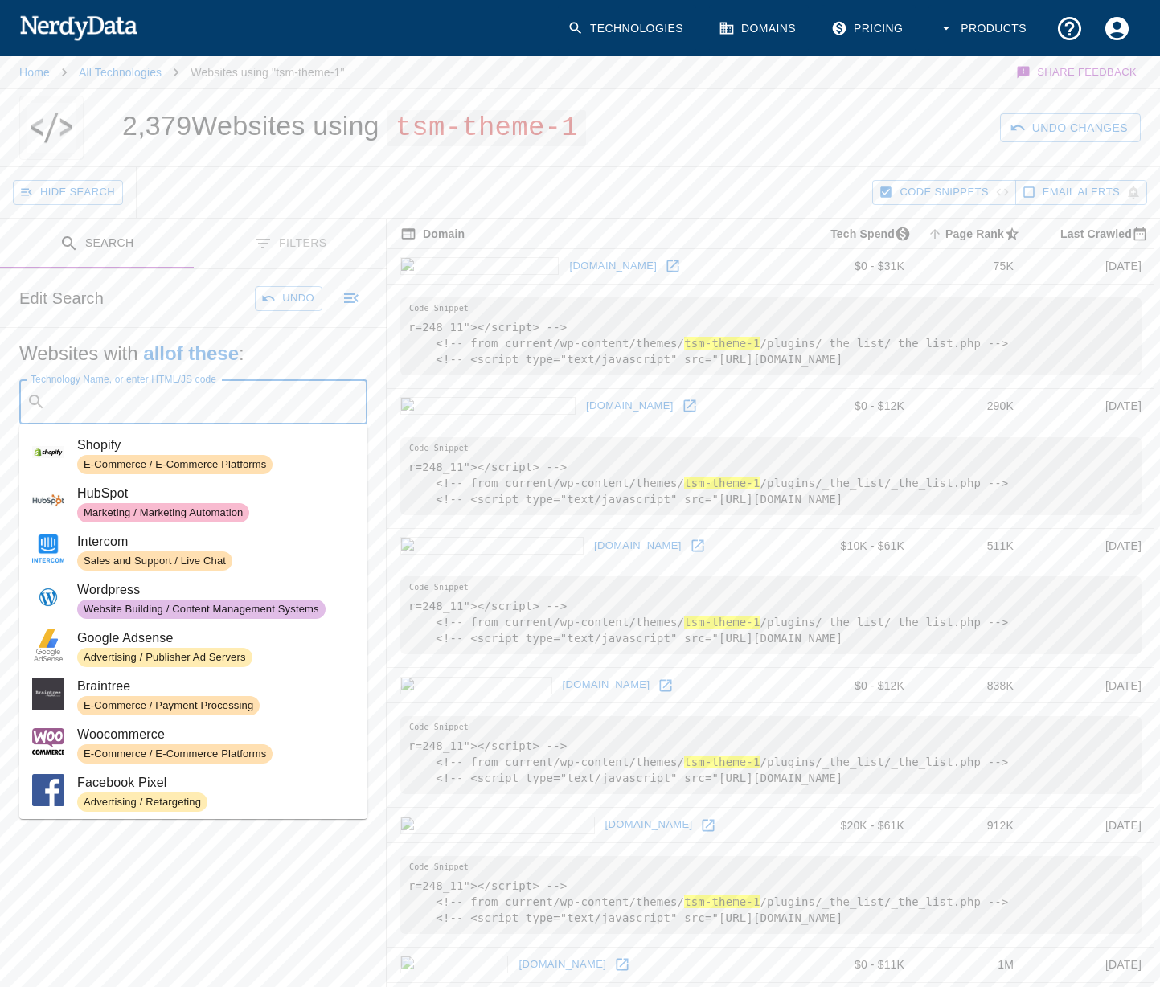
paste input "wp-content/themes/"
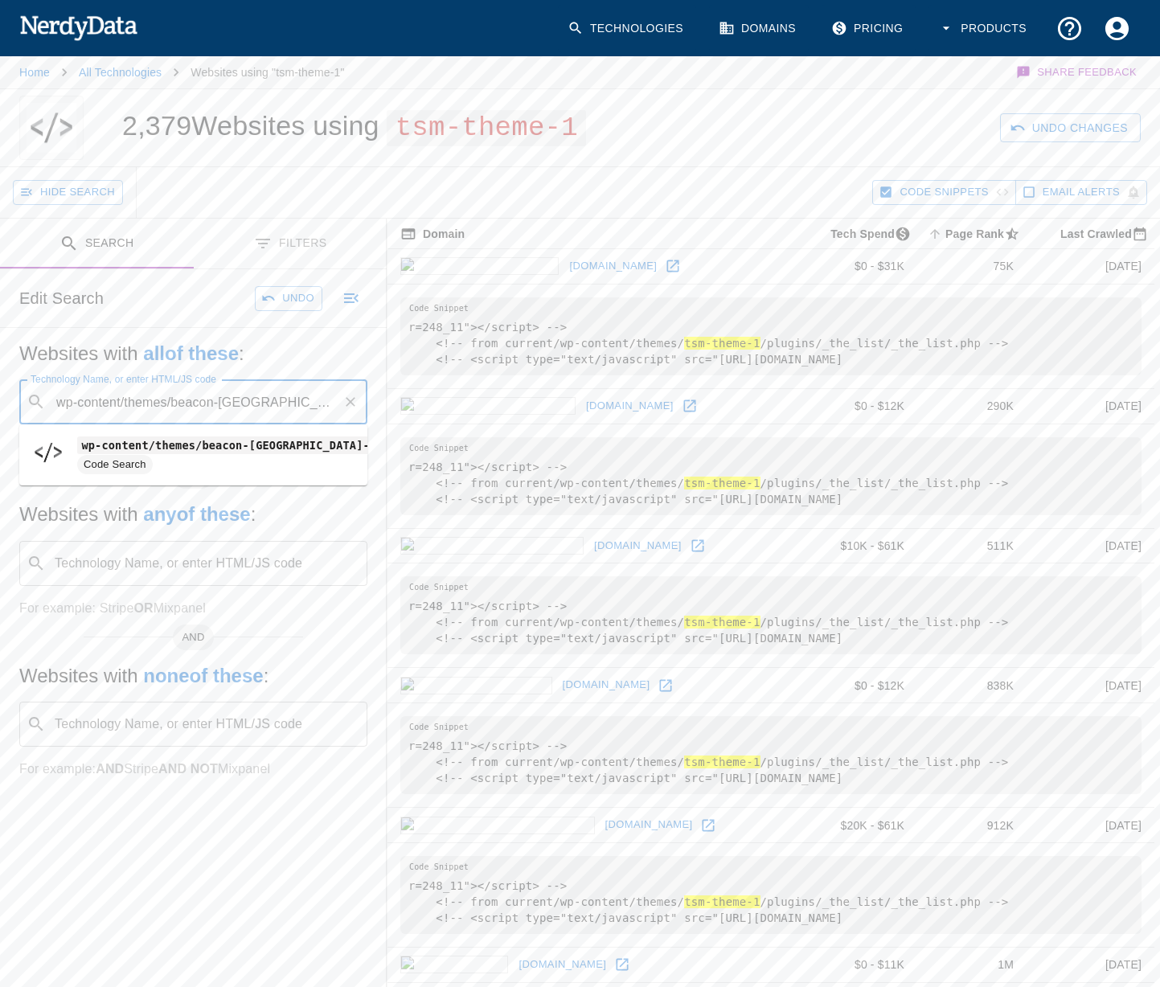
type input "wp-content/themes/beacon-[GEOGRAPHIC_DATA]"
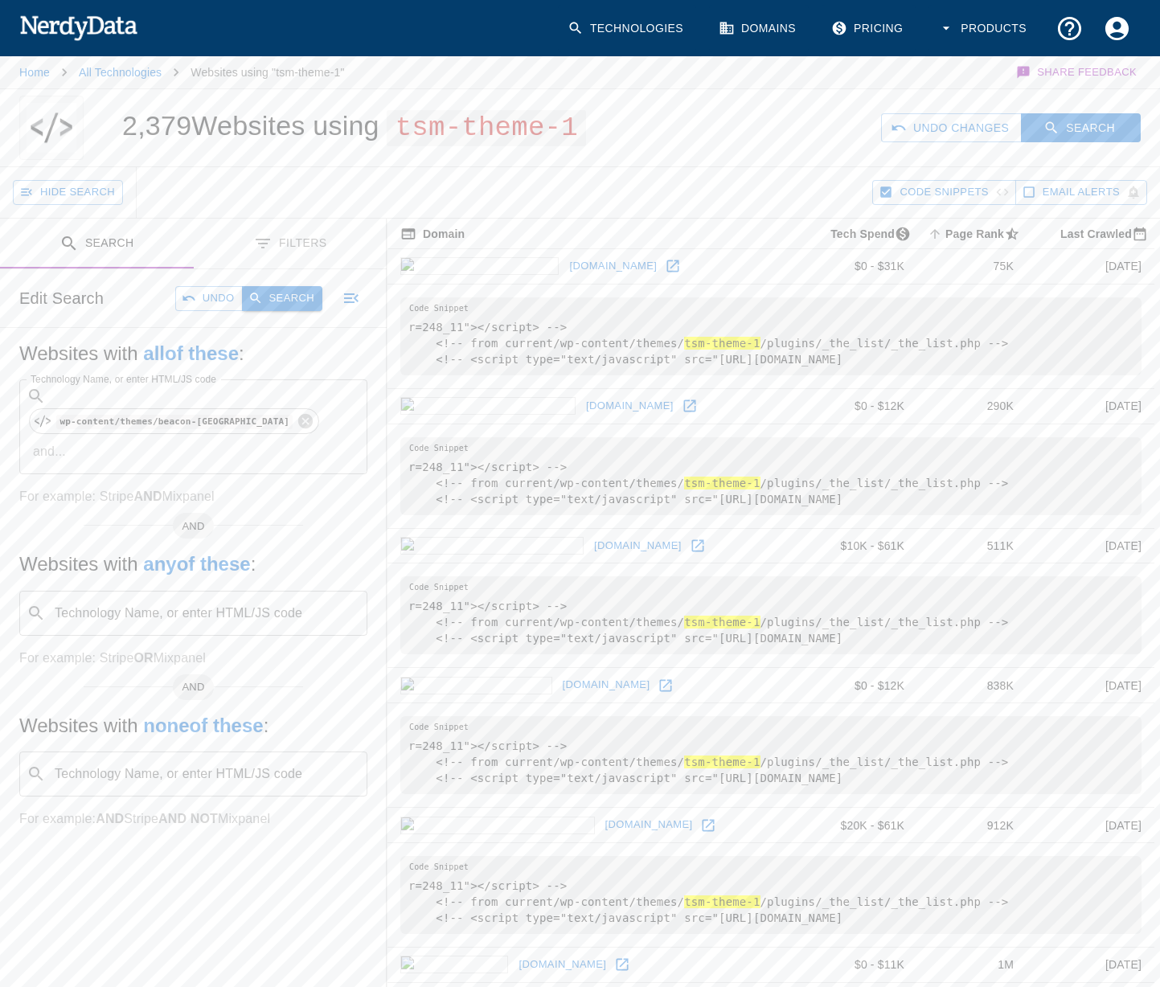
click at [274, 297] on button "Search" at bounding box center [282, 298] width 80 height 25
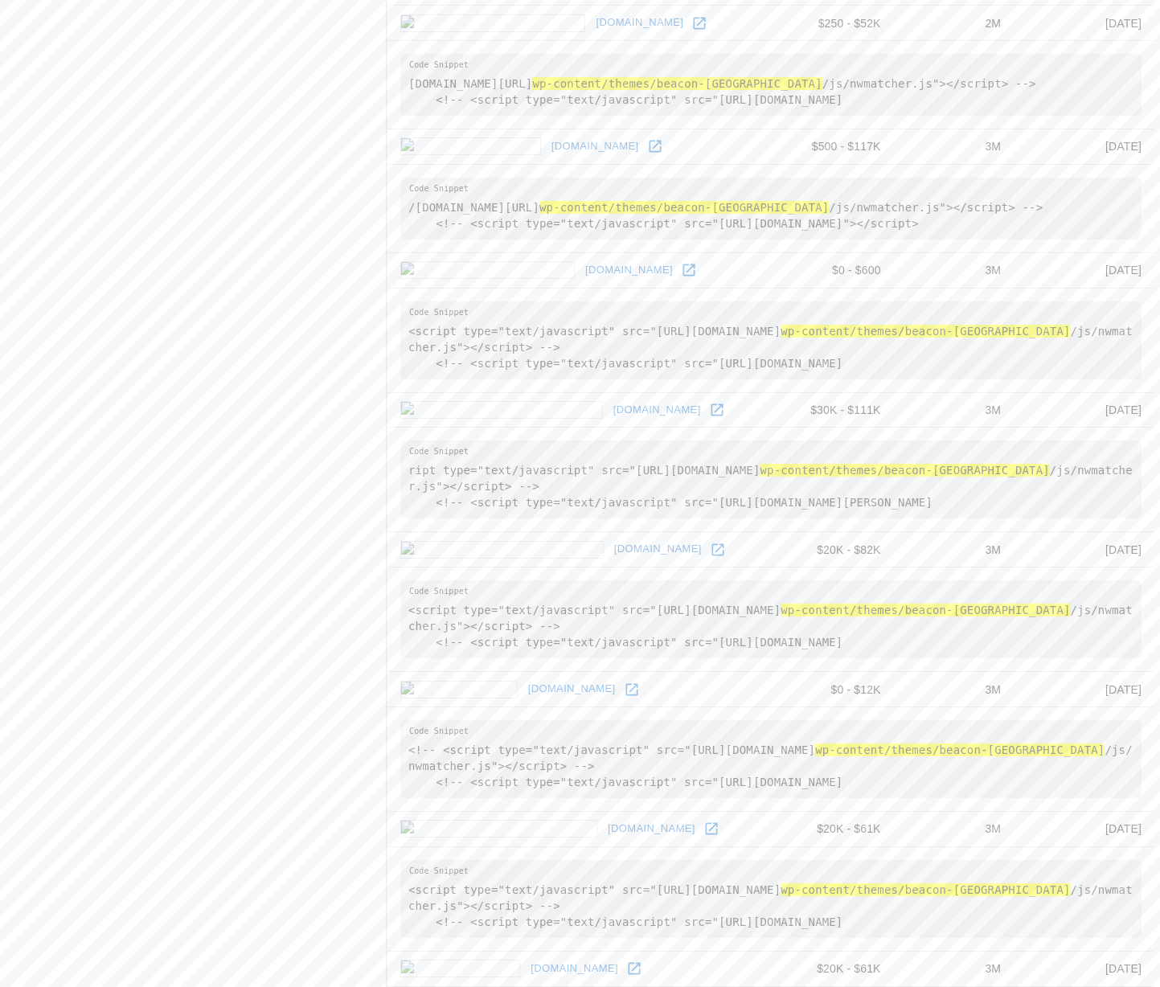
scroll to position [2891, 0]
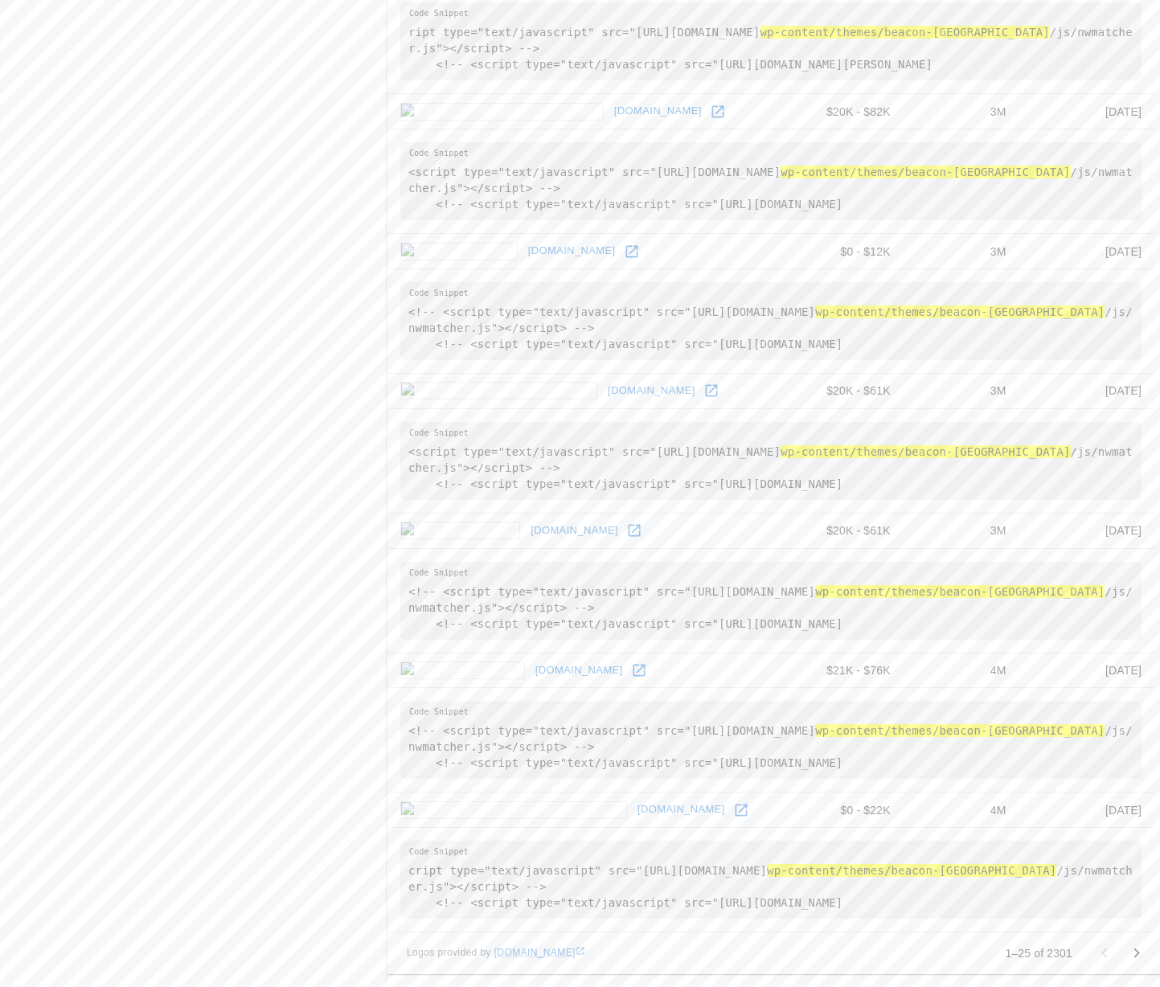
click at [733, 813] on icon at bounding box center [741, 810] width 16 height 16
click at [1130, 963] on icon "Go to next page" at bounding box center [1136, 953] width 19 height 19
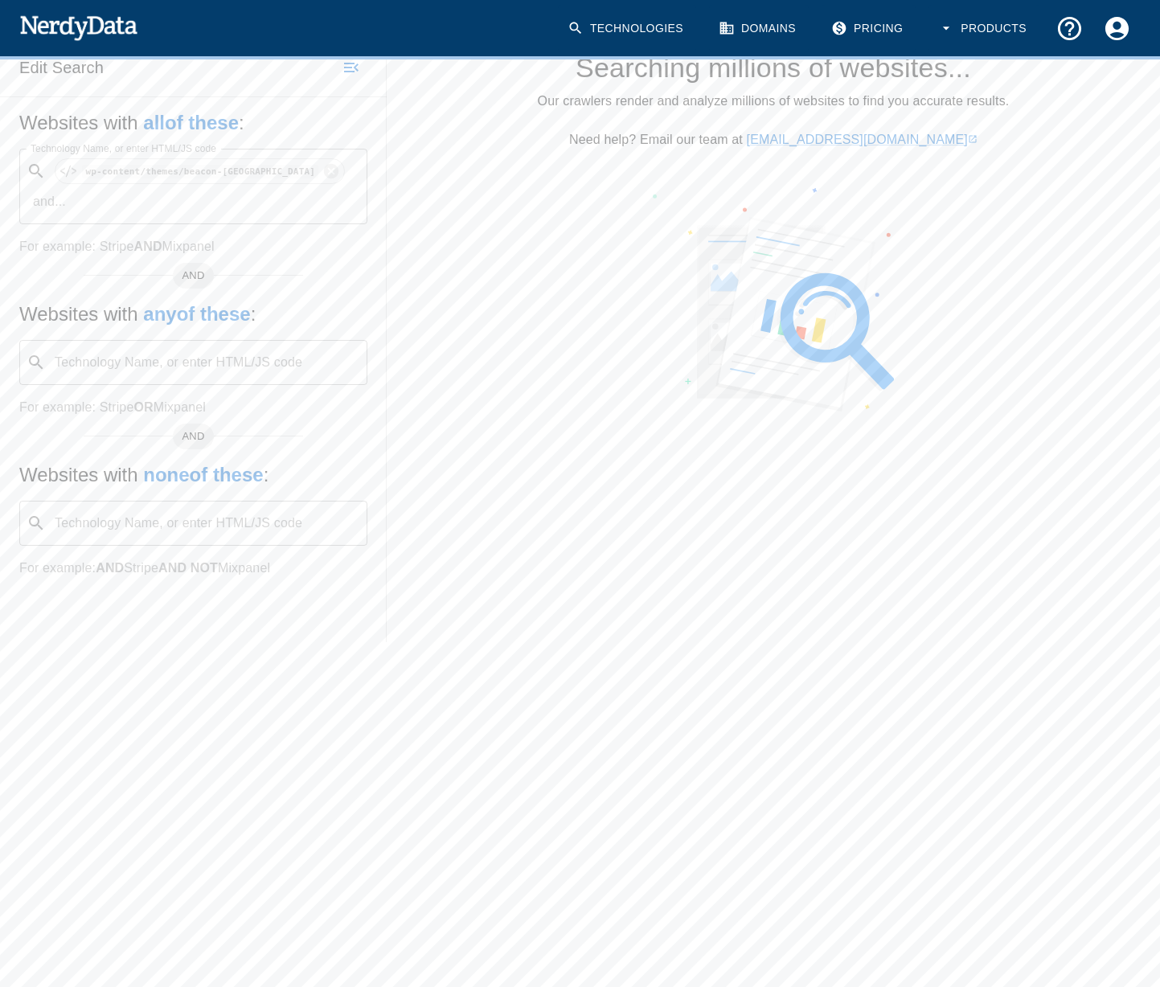
scroll to position [0, 0]
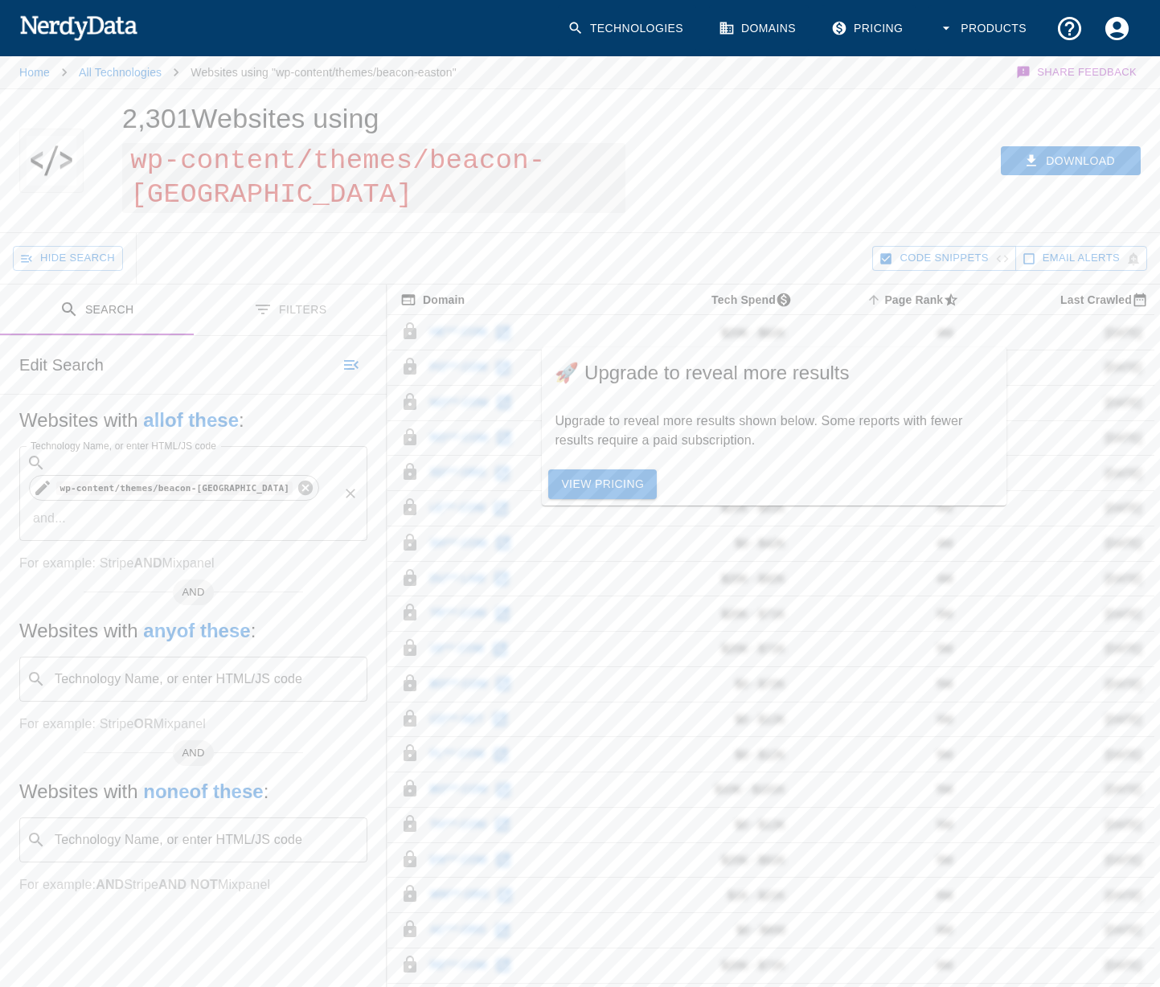
click at [297, 479] on icon at bounding box center [306, 488] width 18 height 18
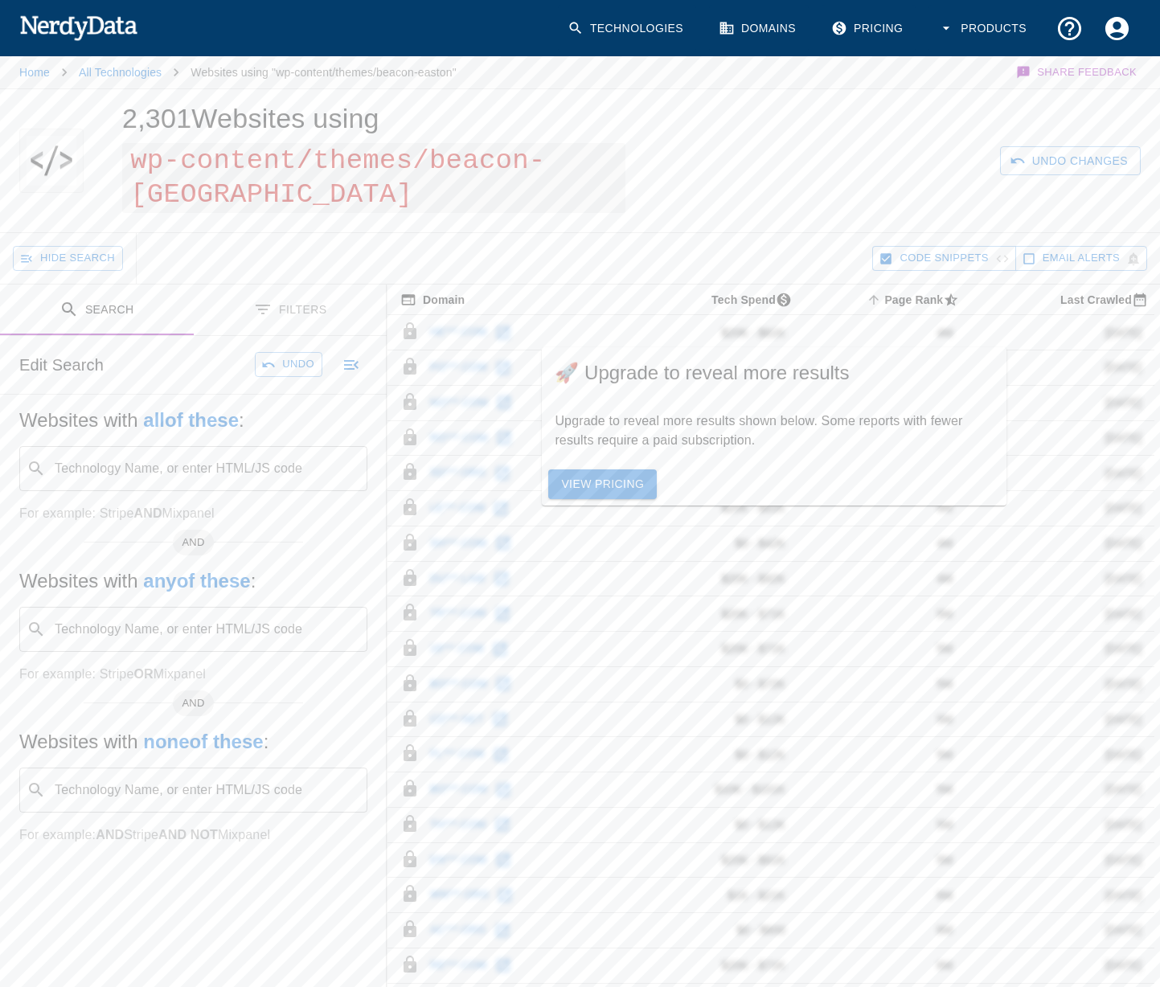
click at [112, 461] on input "Technology Name, or enter HTML/JS code" at bounding box center [206, 468] width 308 height 31
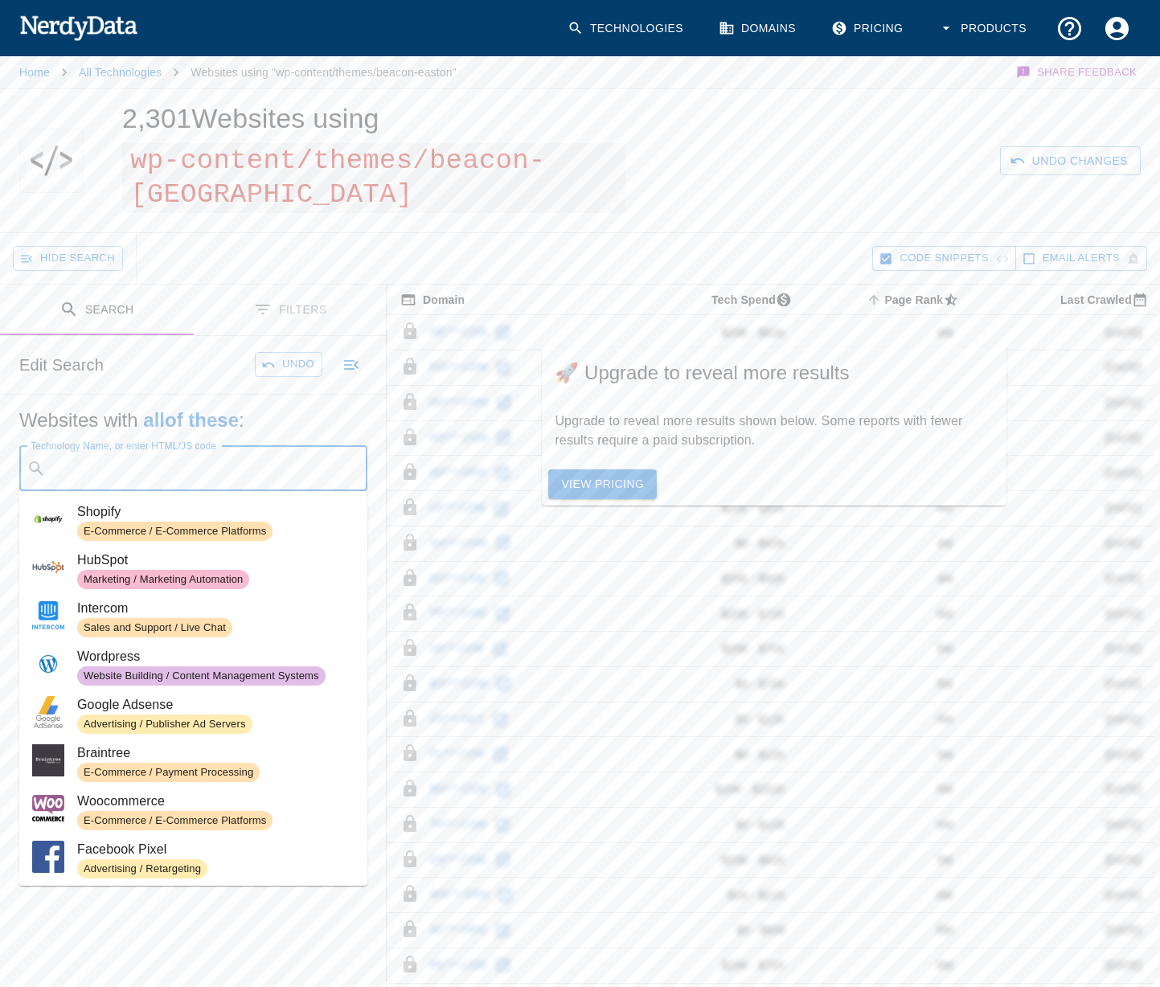
paste input "[URL][DOMAIN_NAME]"
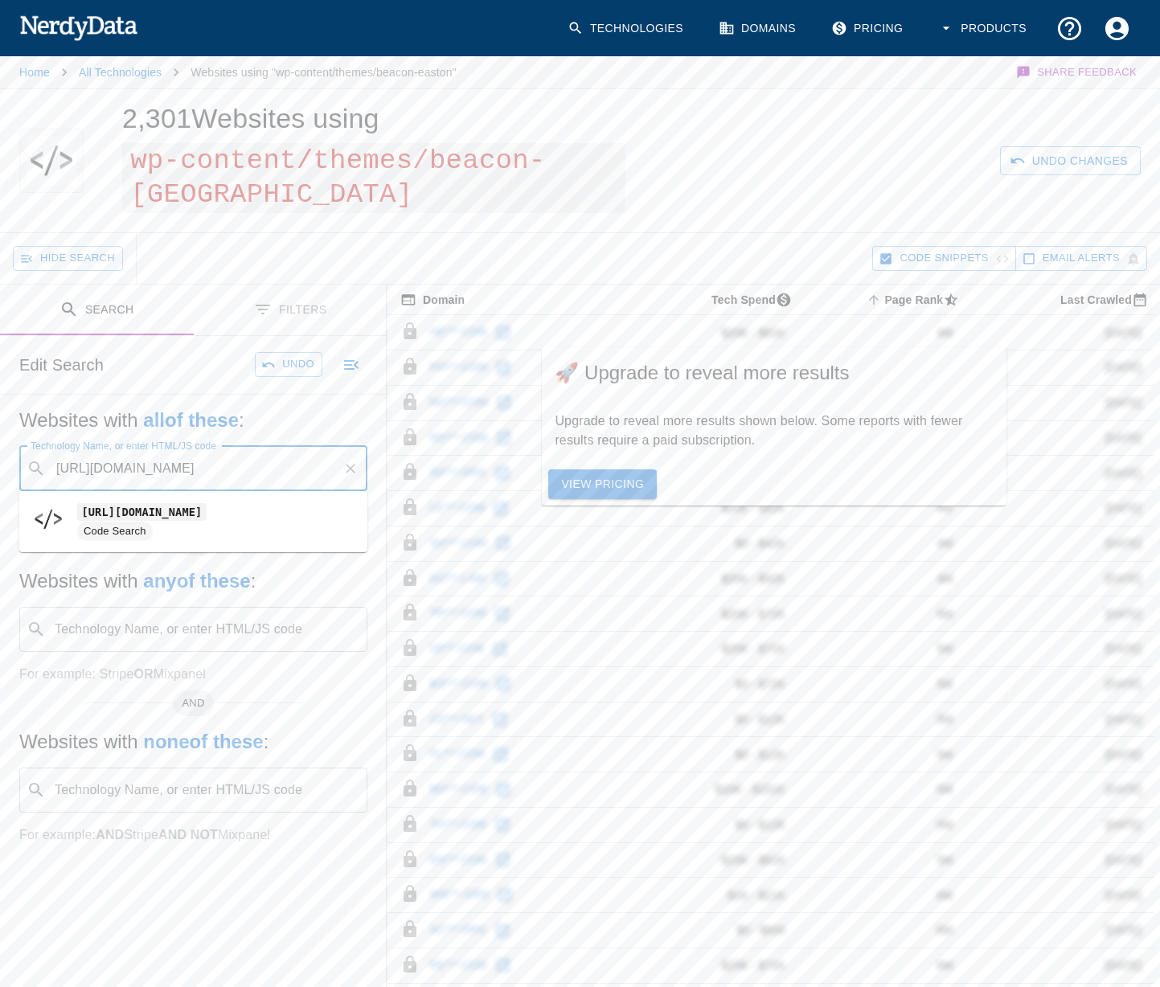
type input "[URL][DOMAIN_NAME]"
click at [291, 357] on button "Search" at bounding box center [282, 364] width 80 height 25
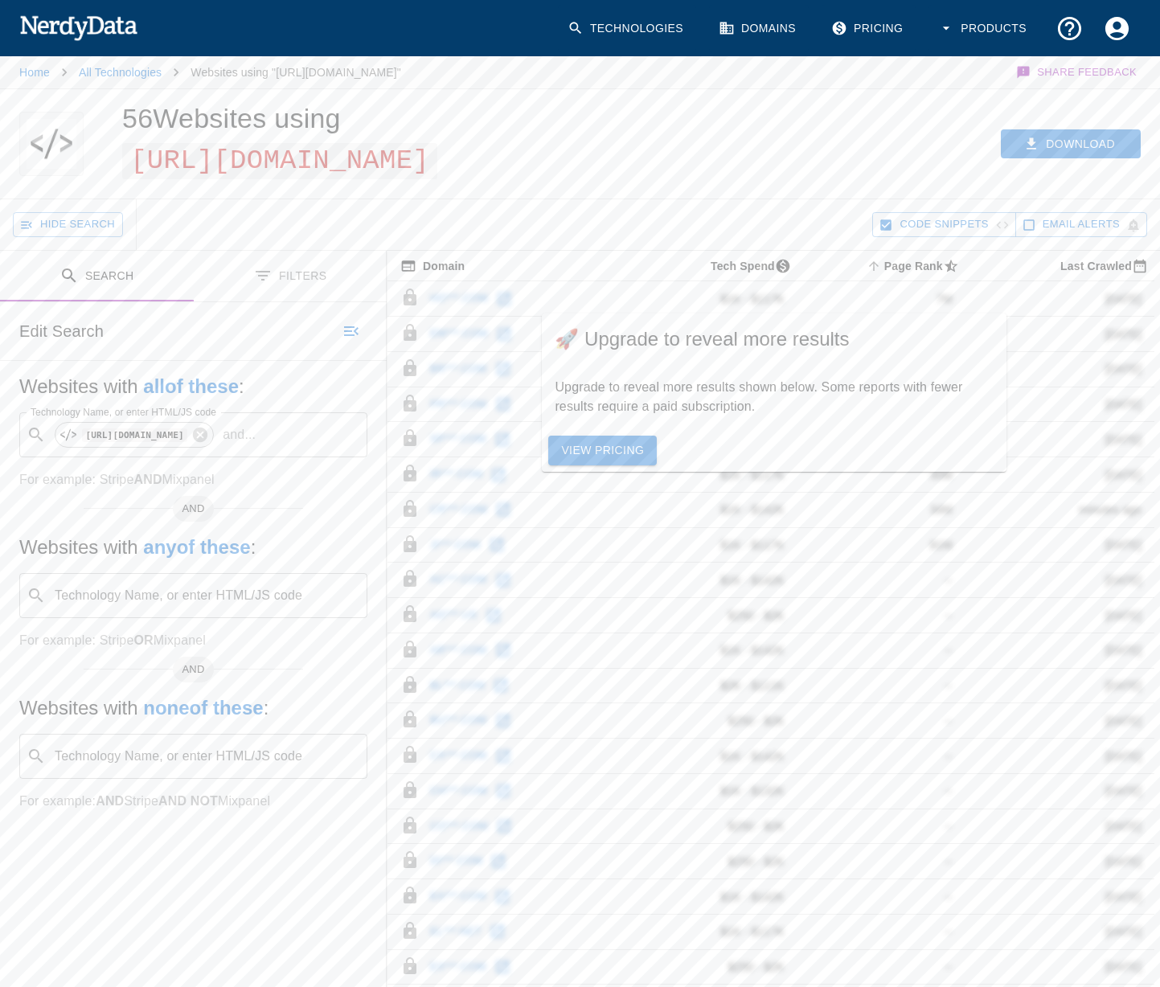
click at [437, 174] on span "[URL][DOMAIN_NAME]" at bounding box center [279, 161] width 315 height 36
drag, startPoint x: 665, startPoint y: 160, endPoint x: 514, endPoint y: 162, distance: 151.1
click at [437, 162] on span "[URL][DOMAIN_NAME]" at bounding box center [279, 161] width 315 height 36
copy span "4wu305uo4"
click at [207, 438] on icon at bounding box center [200, 435] width 14 height 14
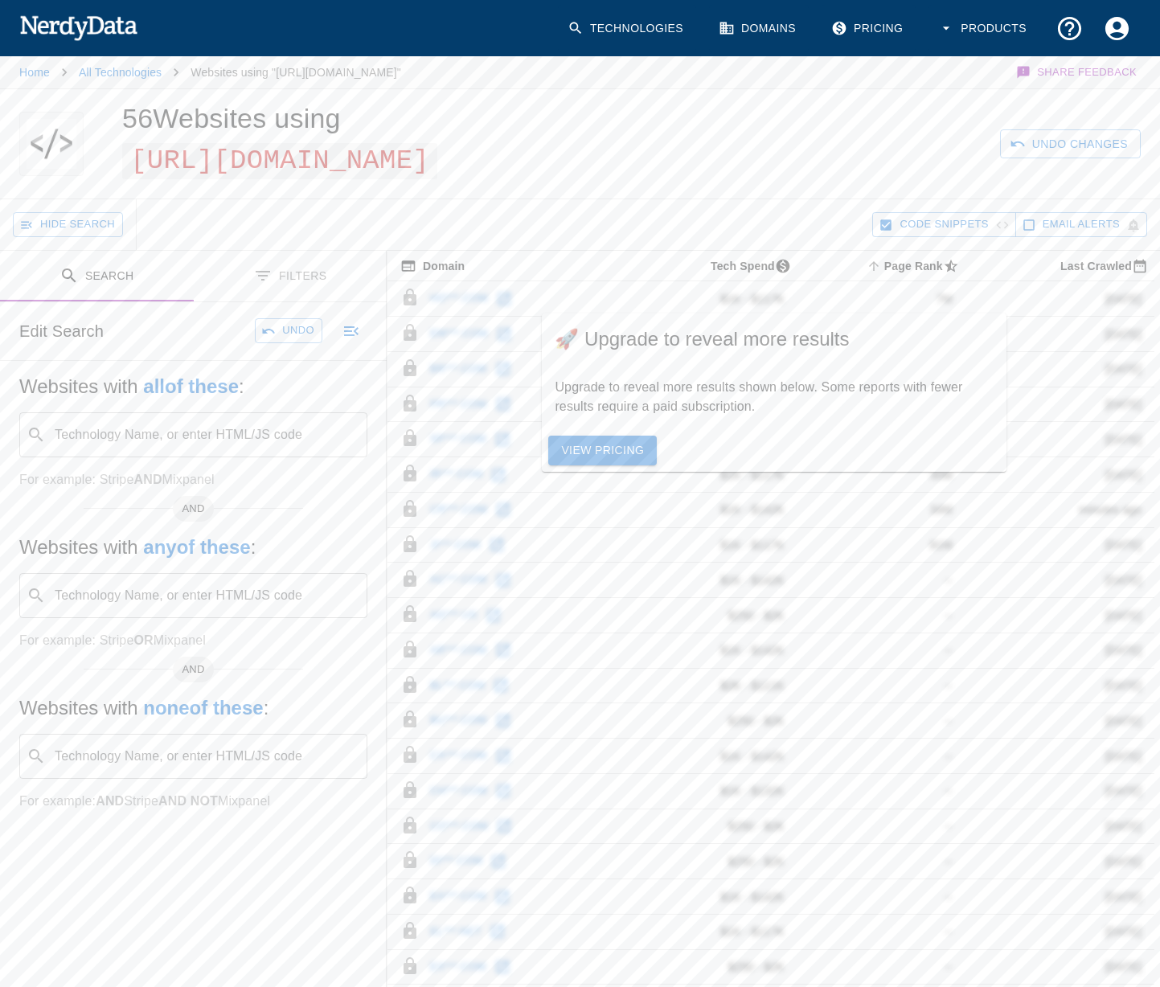
click at [162, 440] on input "Technology Name, or enter HTML/JS code" at bounding box center [206, 435] width 308 height 31
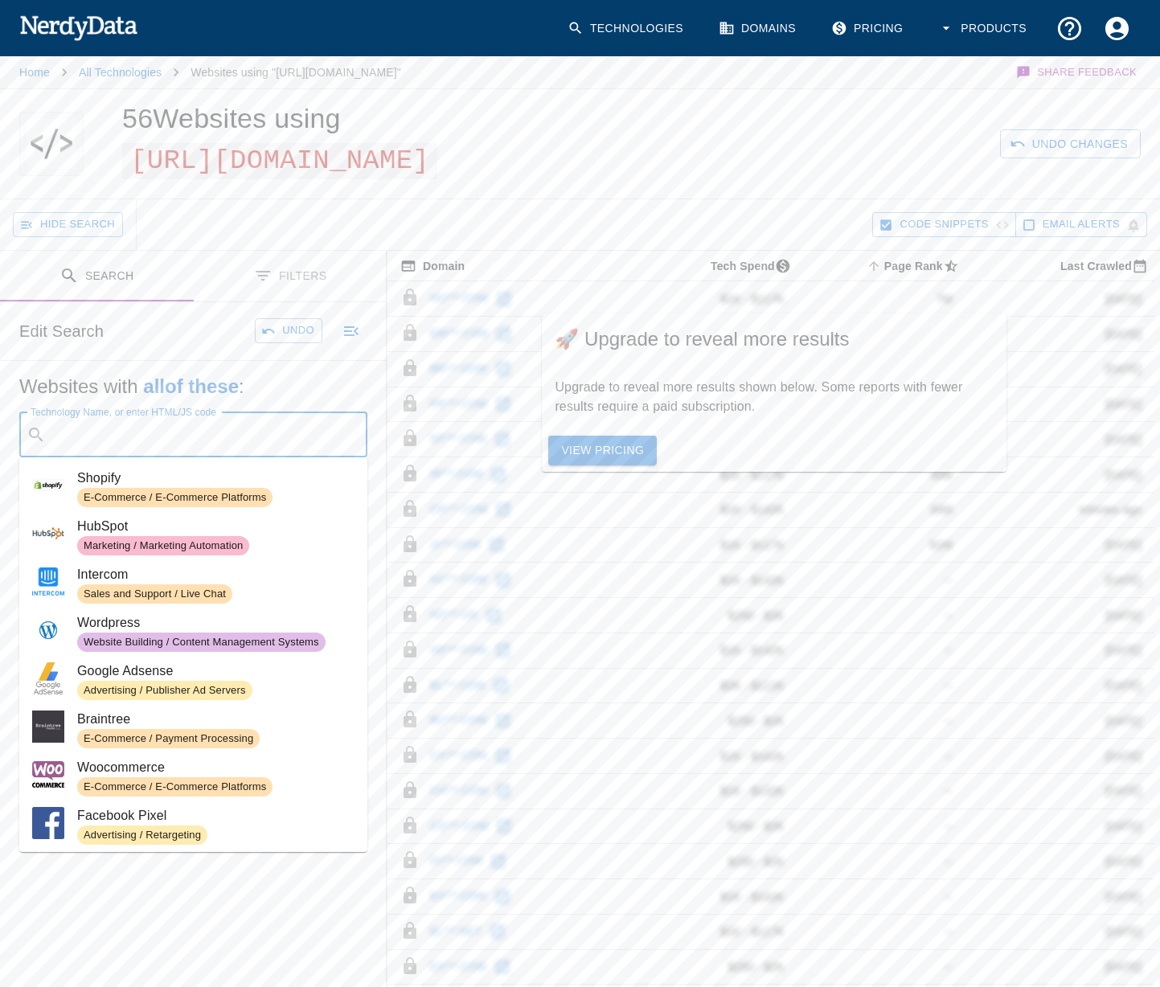
paste input "4wu305uo4"
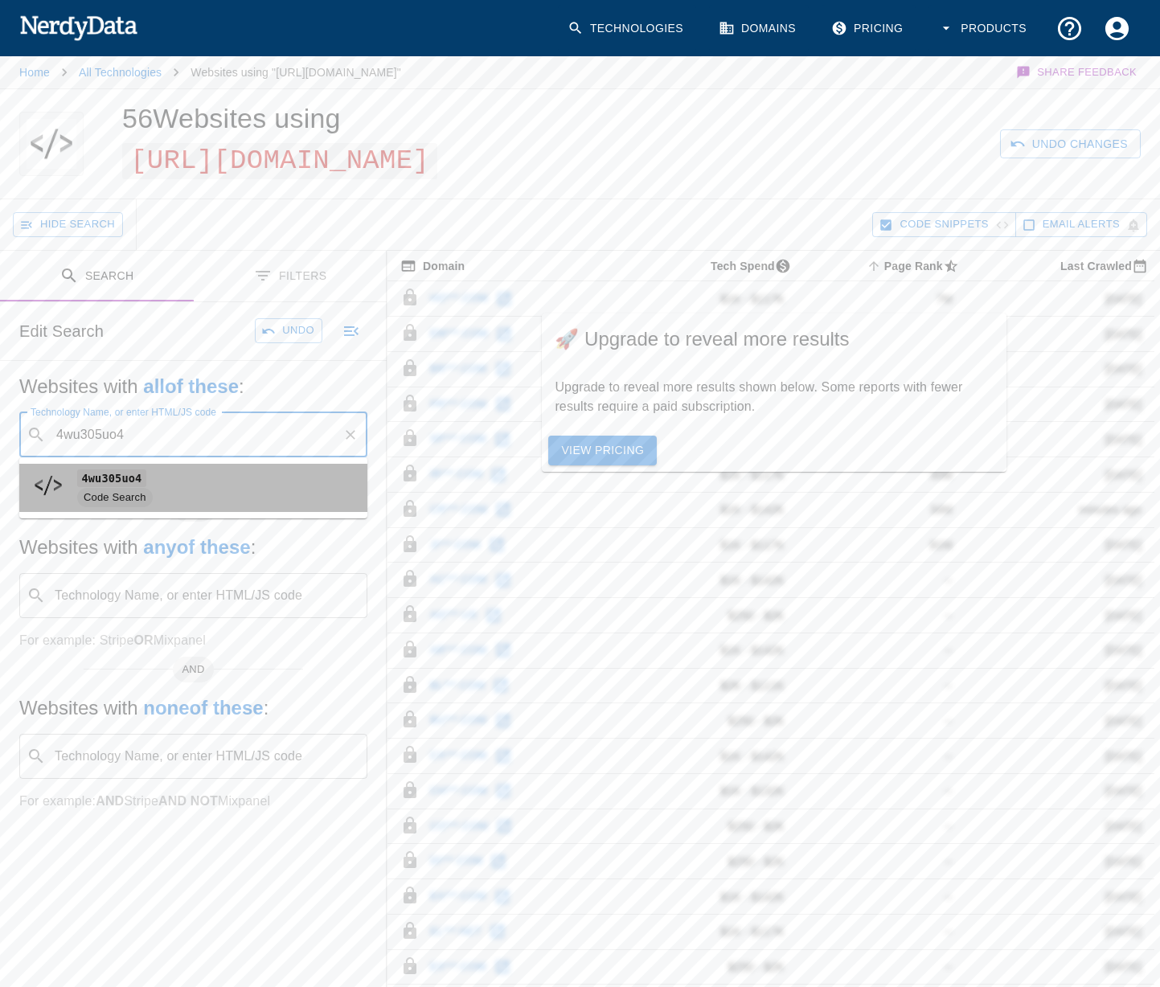
click at [227, 491] on span "Code Search" at bounding box center [215, 497] width 277 height 19
type input "4wu305uo4"
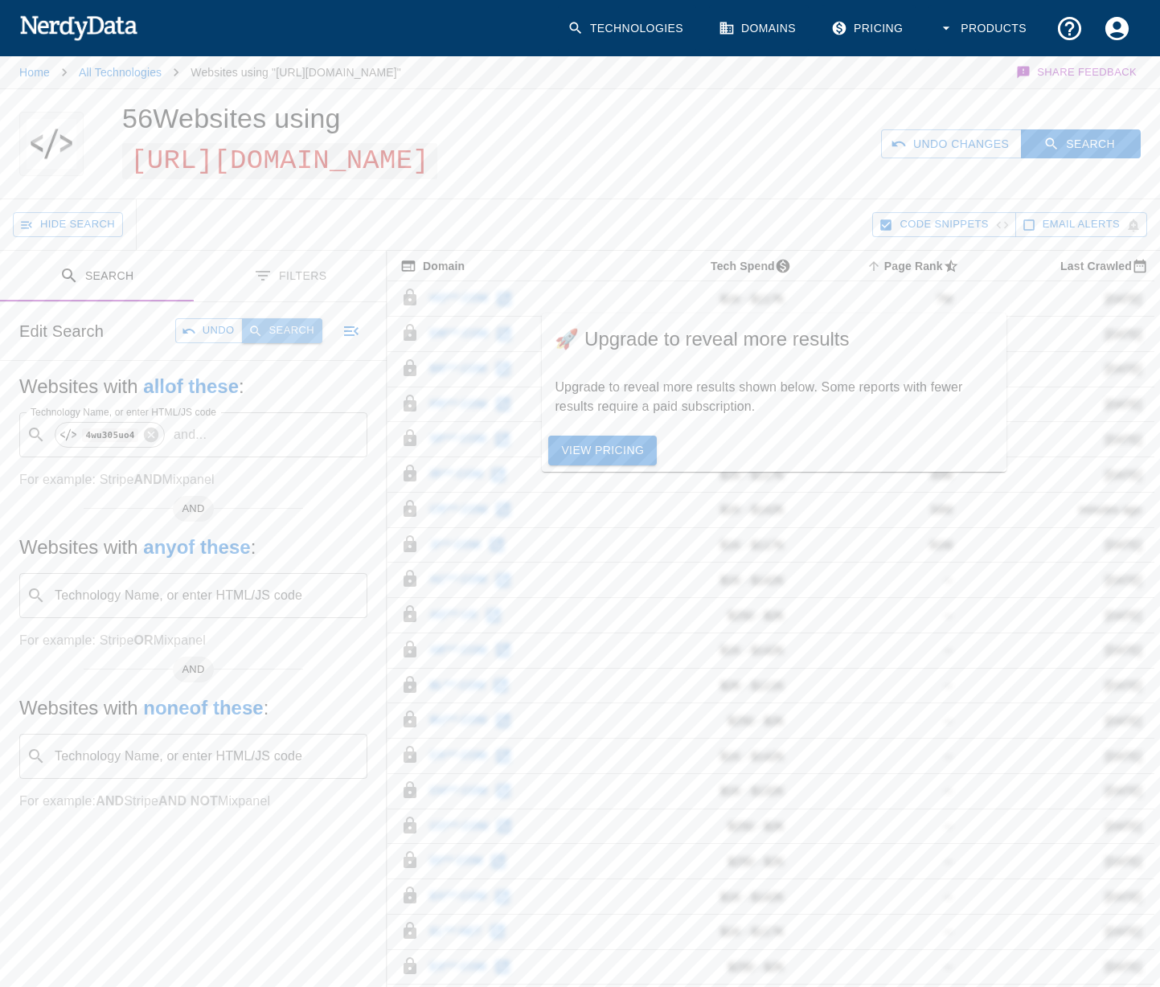
click at [291, 326] on button "Search" at bounding box center [282, 330] width 80 height 25
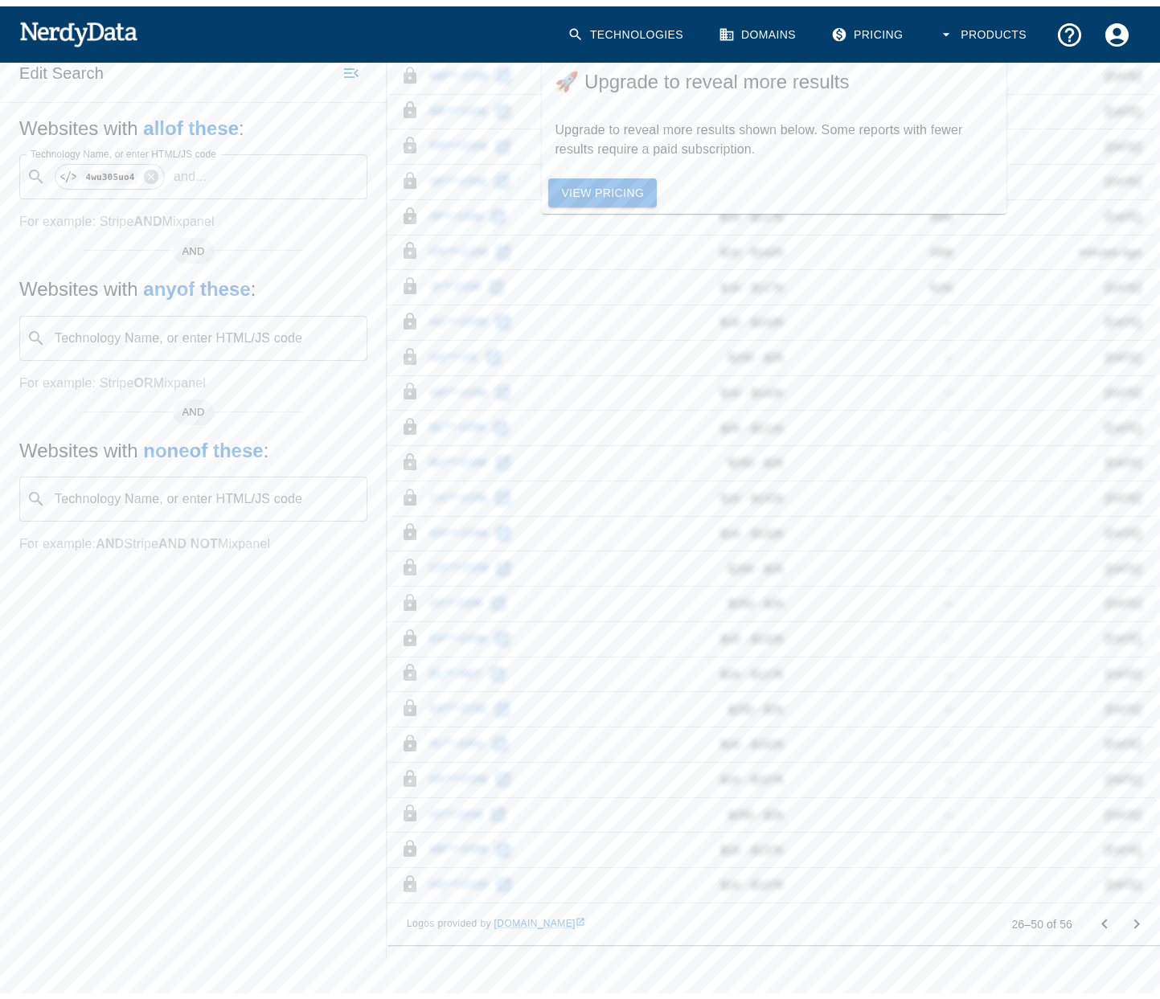
scroll to position [231, 0]
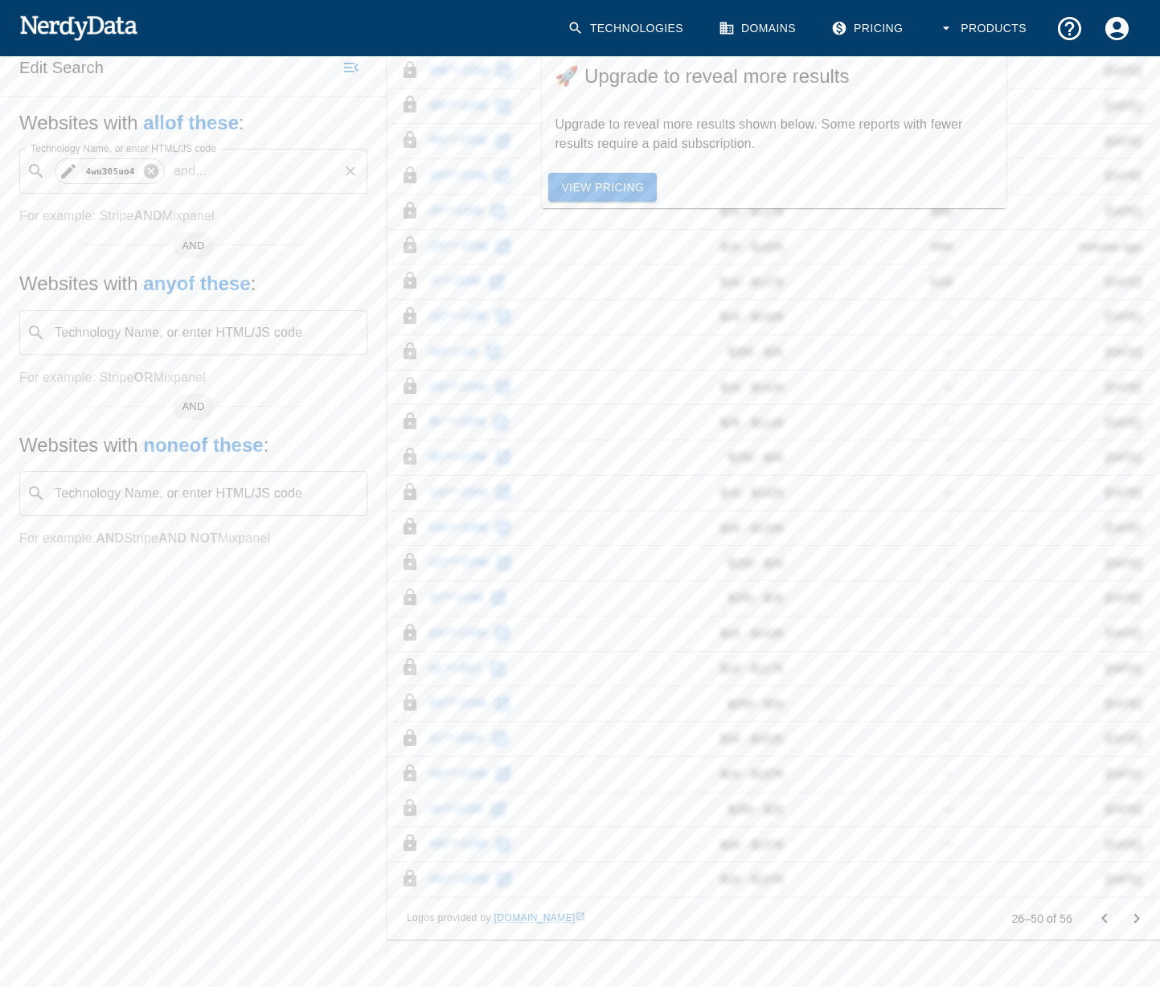
click at [151, 167] on icon at bounding box center [151, 171] width 14 height 14
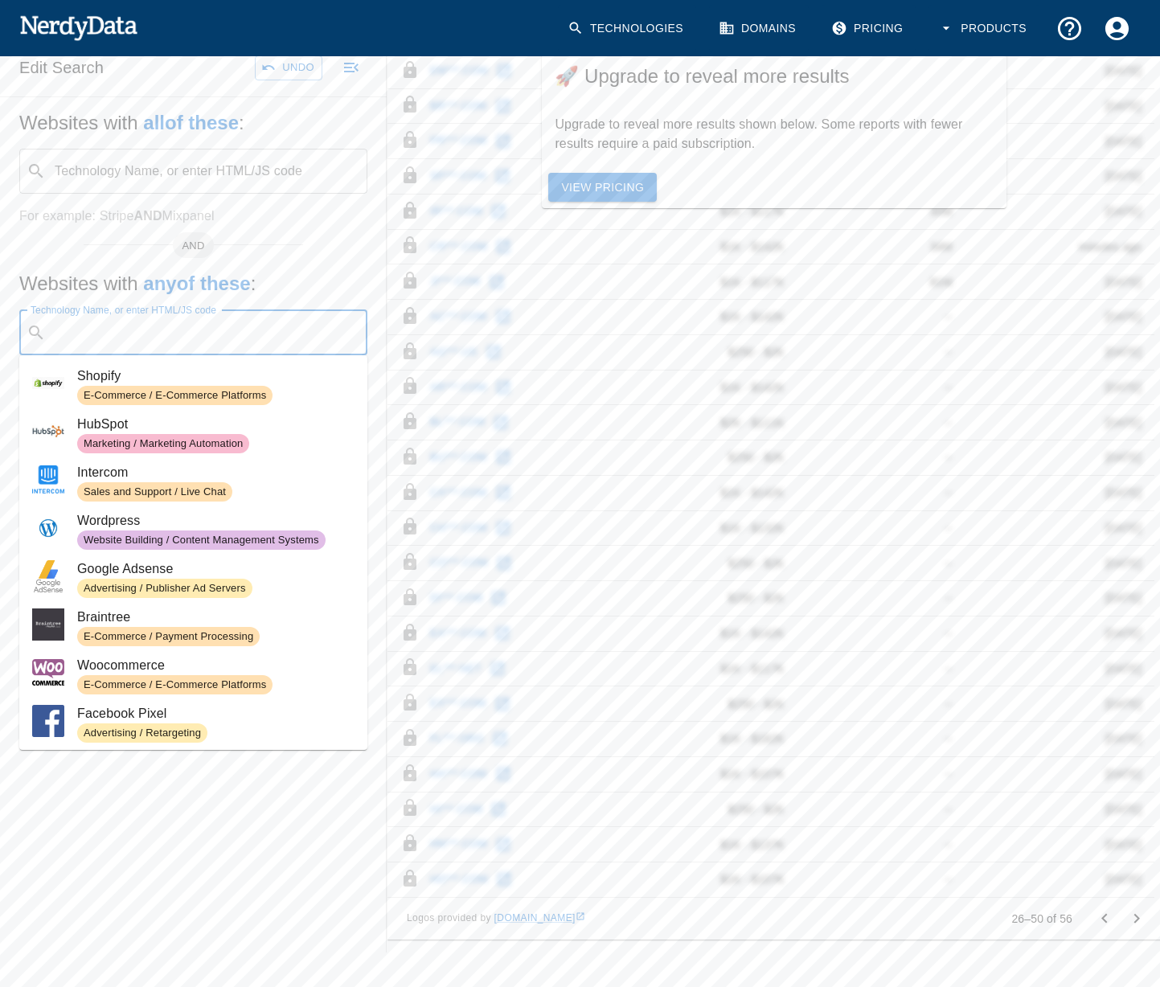
click at [139, 331] on input "Technology Name, or enter HTML/JS code" at bounding box center [206, 332] width 308 height 31
paste input "[URL][DOMAIN_NAME]"
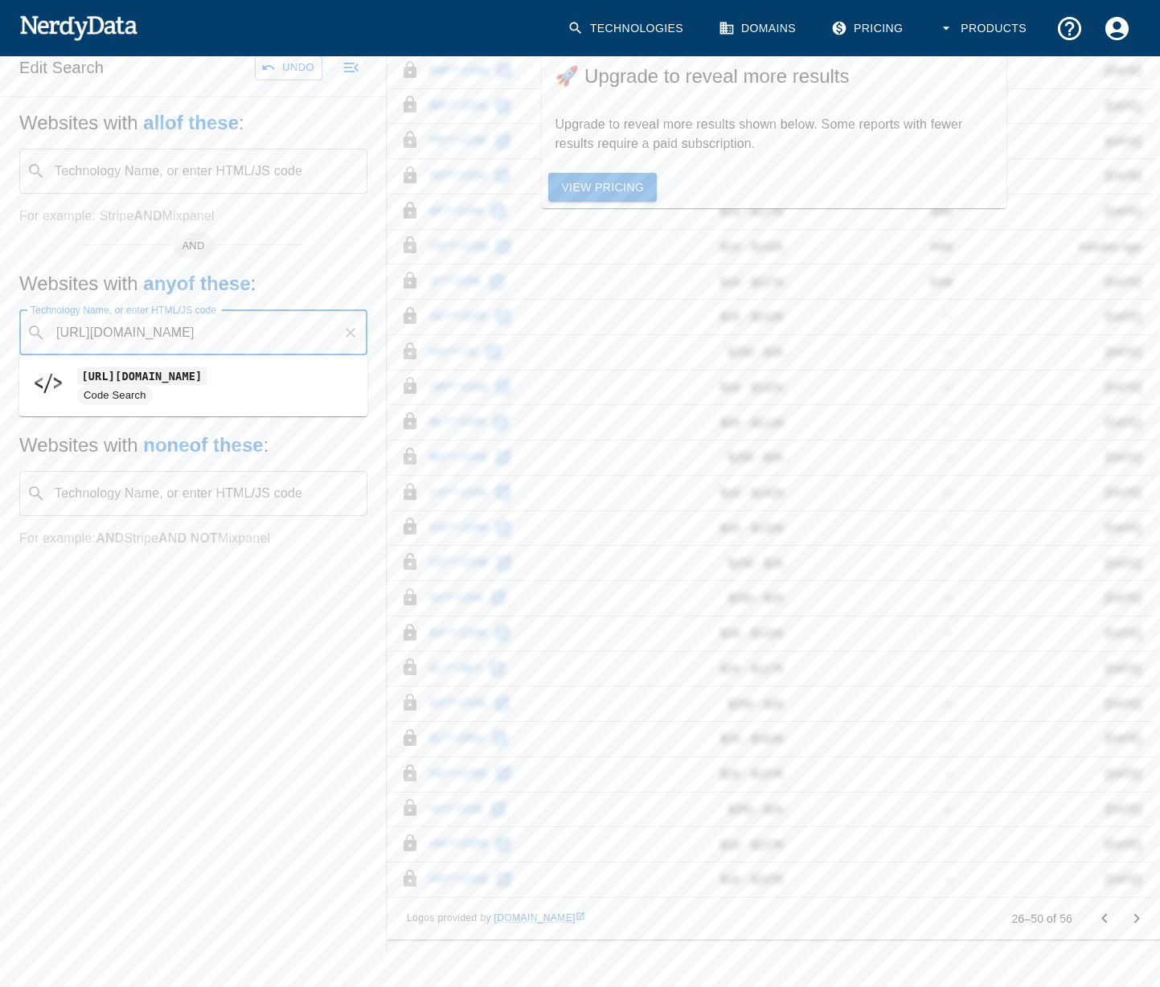
type input "[URL][DOMAIN_NAME]"
click at [264, 76] on button "Search" at bounding box center [282, 67] width 80 height 25
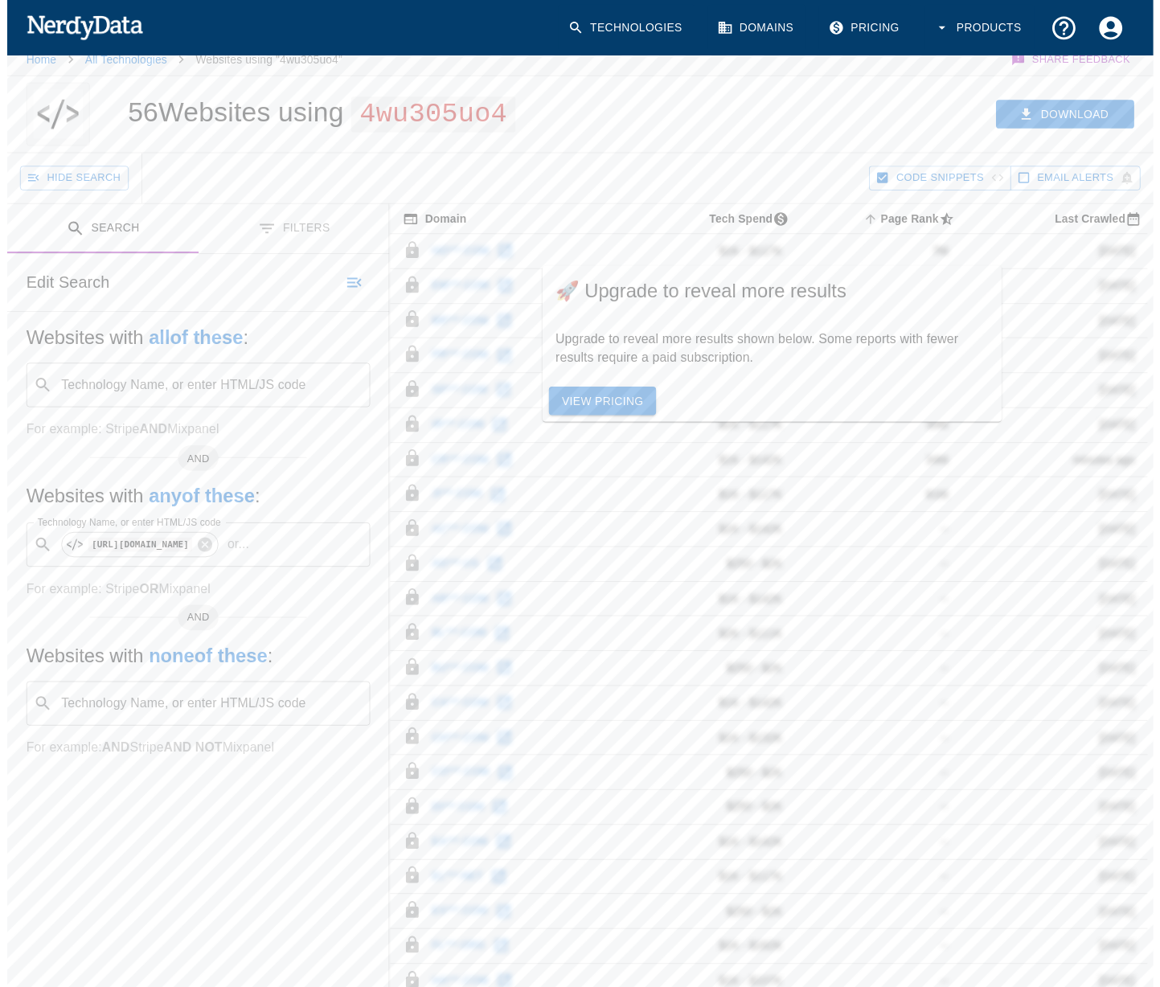
scroll to position [0, 0]
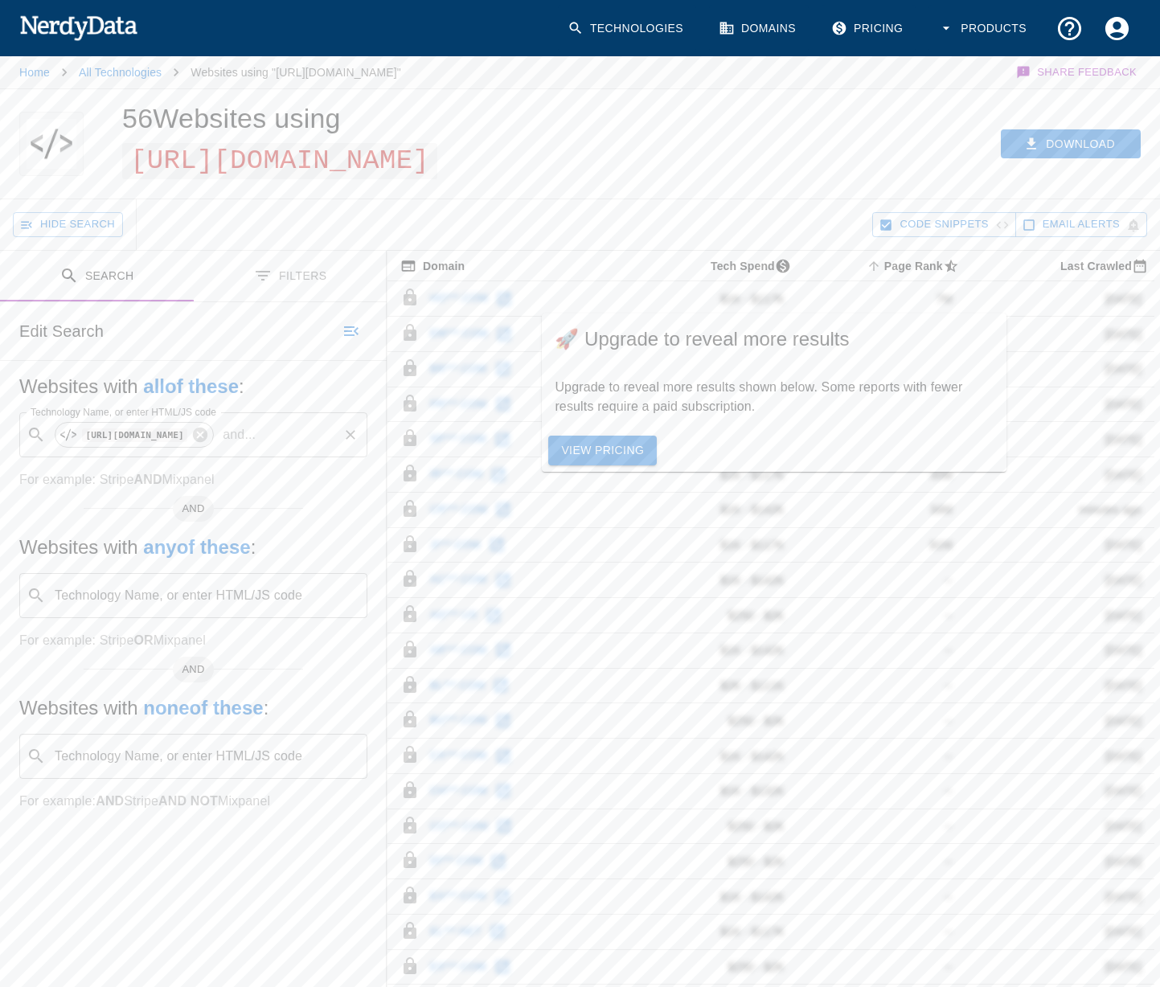
click at [437, 162] on span "[URL][DOMAIN_NAME]" at bounding box center [279, 161] width 315 height 36
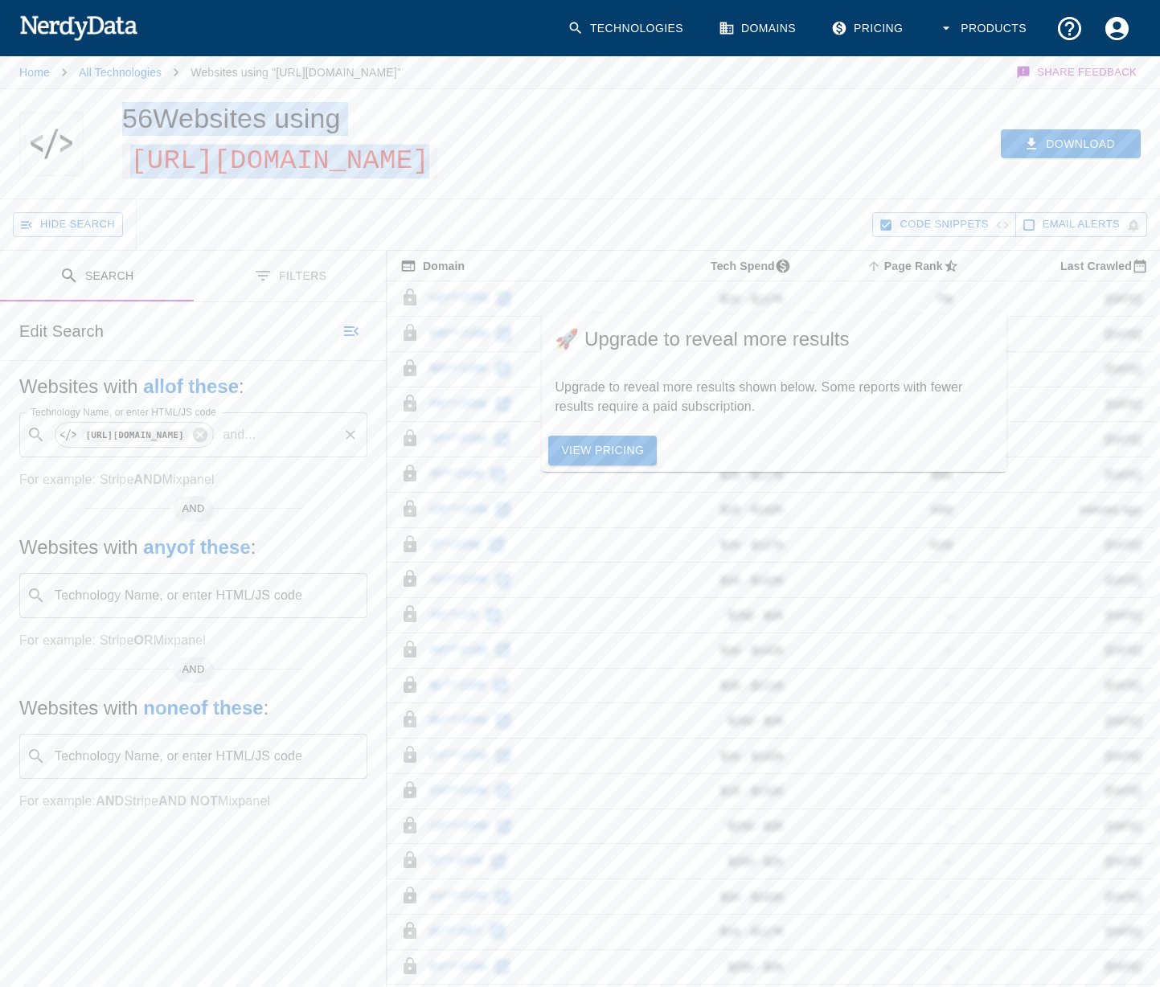
click at [437, 162] on span "[URL][DOMAIN_NAME]" at bounding box center [279, 161] width 315 height 36
click at [706, 155] on div "Download" at bounding box center [896, 143] width 529 height 109
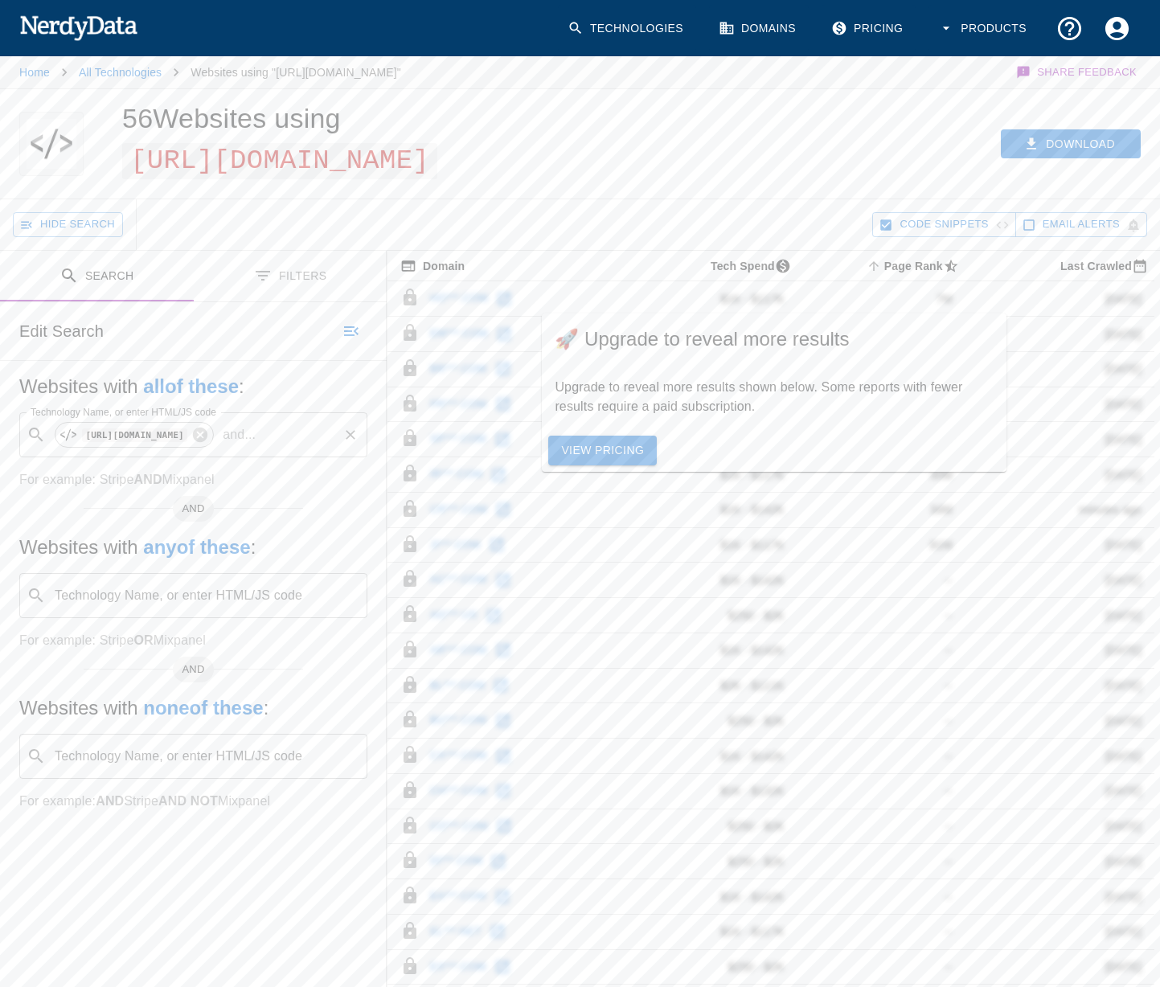
click at [571, 445] on link "View Pricing" at bounding box center [602, 451] width 108 height 30
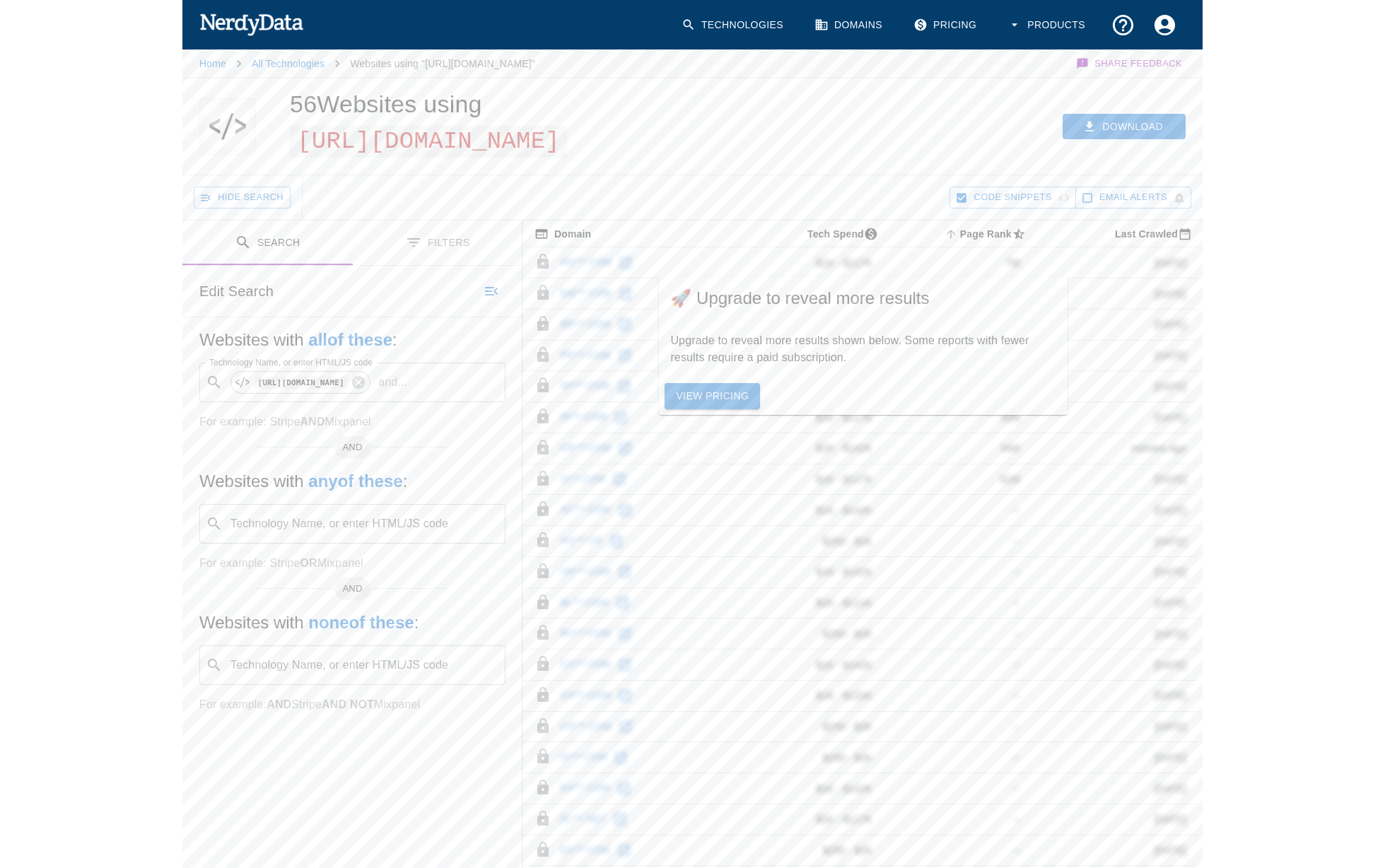
scroll to position [2, 0]
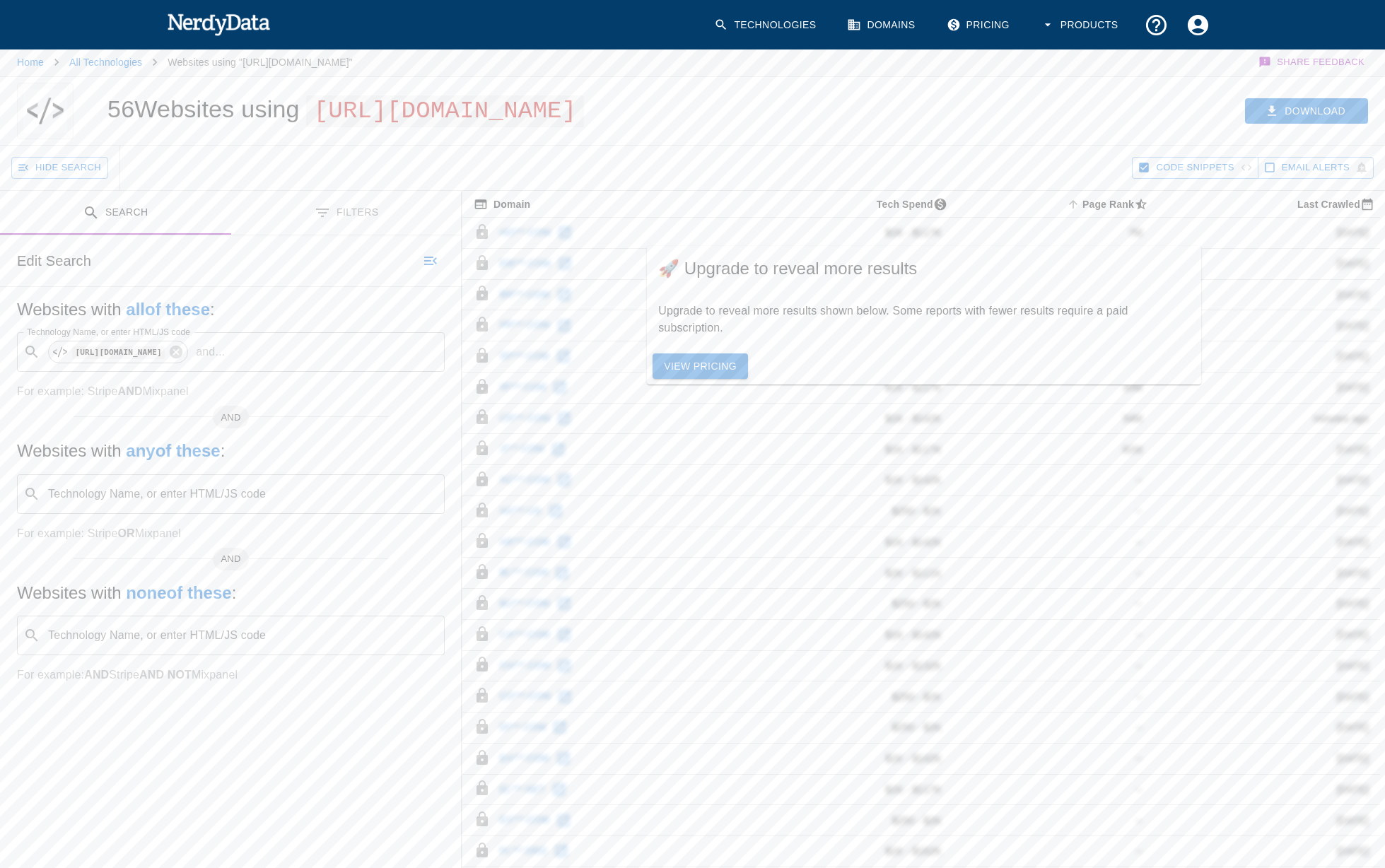
click at [456, 128] on span "[URL][DOMAIN_NAME]" at bounding box center [444, 111] width 277 height 32
click at [722, 145] on div "56 Websites using [URL][DOMAIN_NAME]" at bounding box center [414, 111] width 648 height 68
drag, startPoint x: 597, startPoint y: 140, endPoint x: 112, endPoint y: 134, distance: 485.0
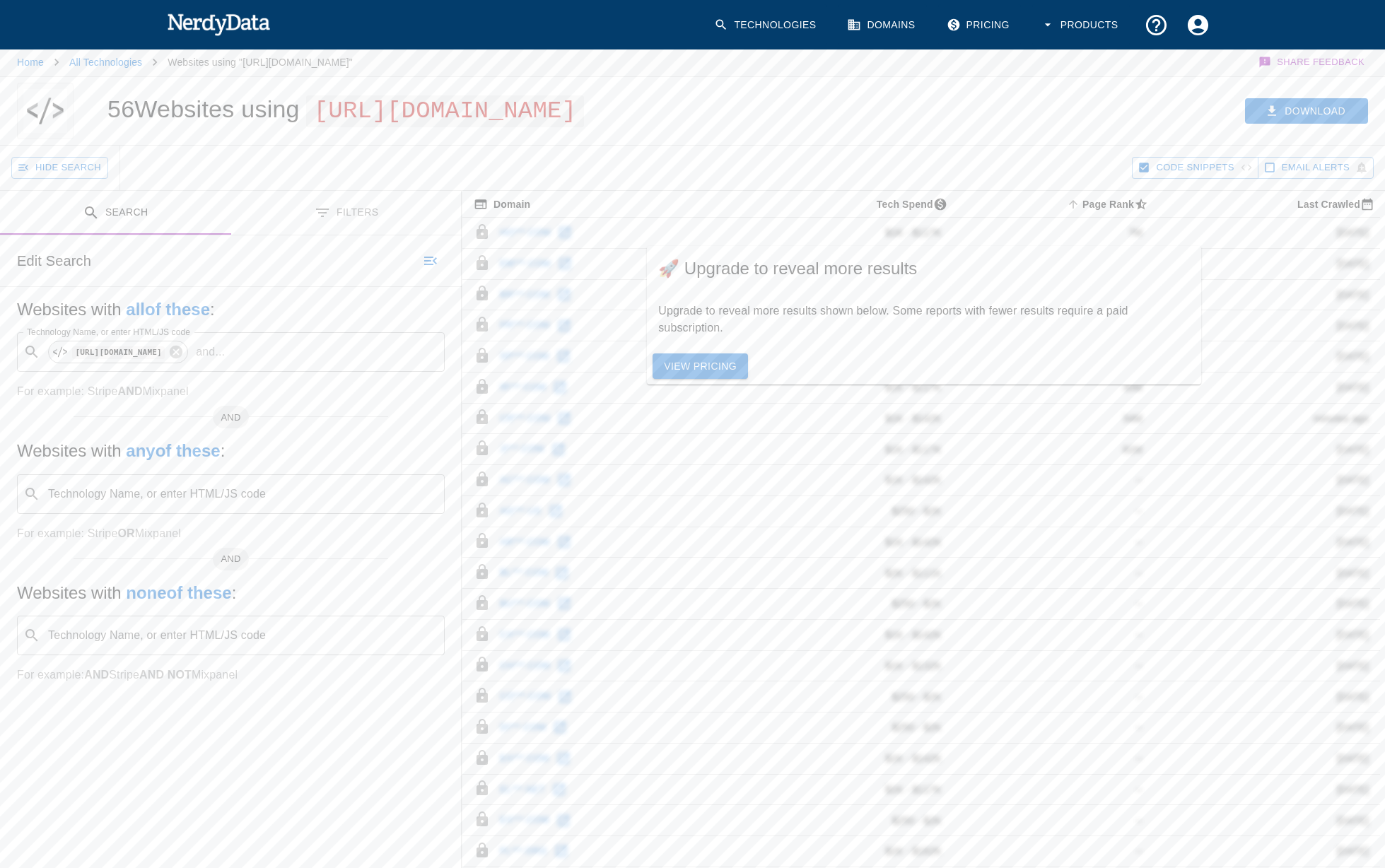
click at [306, 128] on span "[URL][DOMAIN_NAME]" at bounding box center [444, 111] width 277 height 32
copy span "[URL][DOMAIN_NAME]"
click at [369, 128] on span "[URL][DOMAIN_NAME]" at bounding box center [444, 111] width 277 height 32
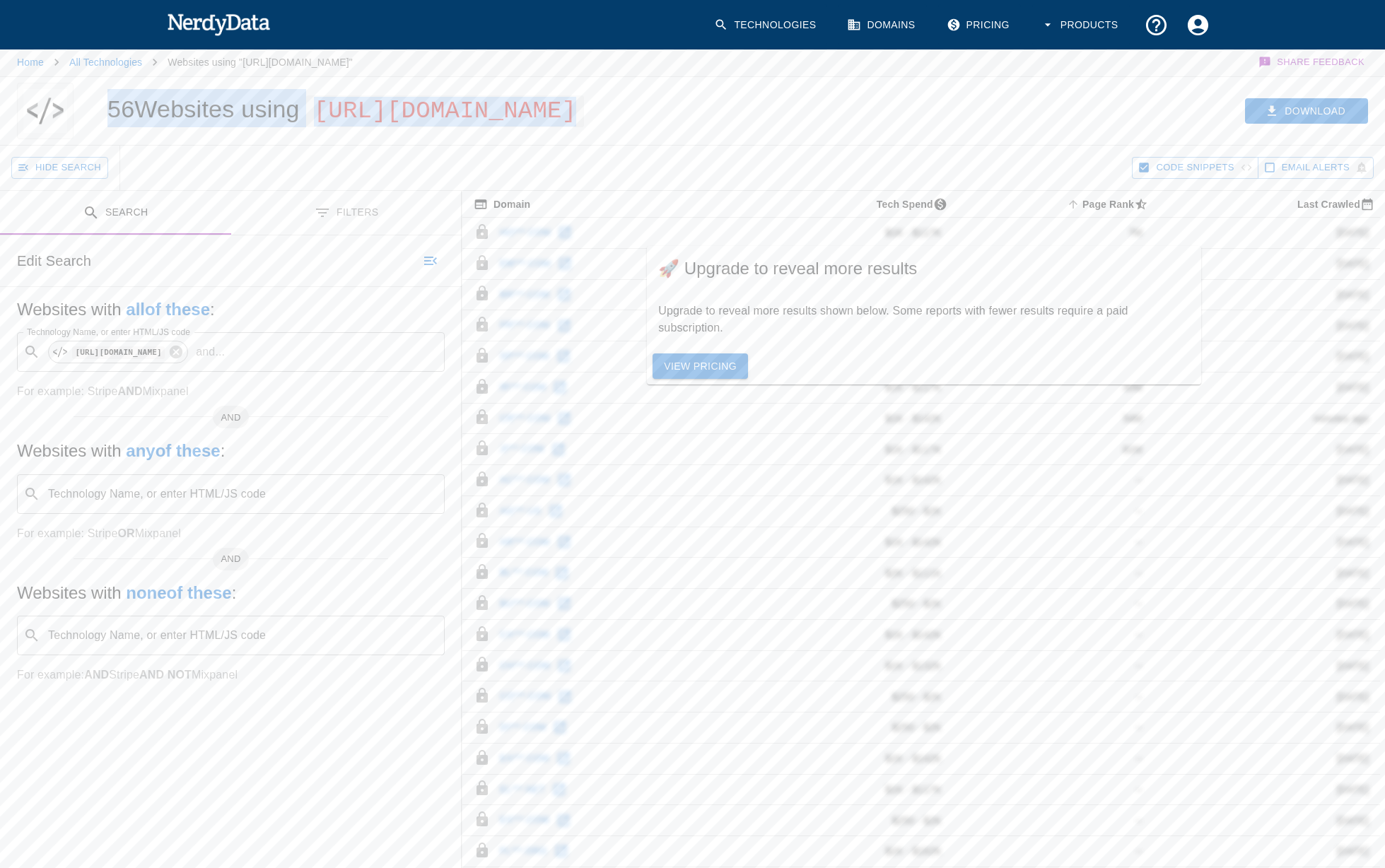
click at [571, 128] on span "[URL][DOMAIN_NAME]" at bounding box center [444, 111] width 277 height 32
drag, startPoint x: 590, startPoint y: 144, endPoint x: 99, endPoint y: 132, distance: 491.1
click at [99, 132] on div "56 Websites using [URL][DOMAIN_NAME]" at bounding box center [414, 111] width 648 height 68
copy span "[URL][DOMAIN_NAME]"
click at [184, 360] on icon at bounding box center [176, 352] width 16 height 16
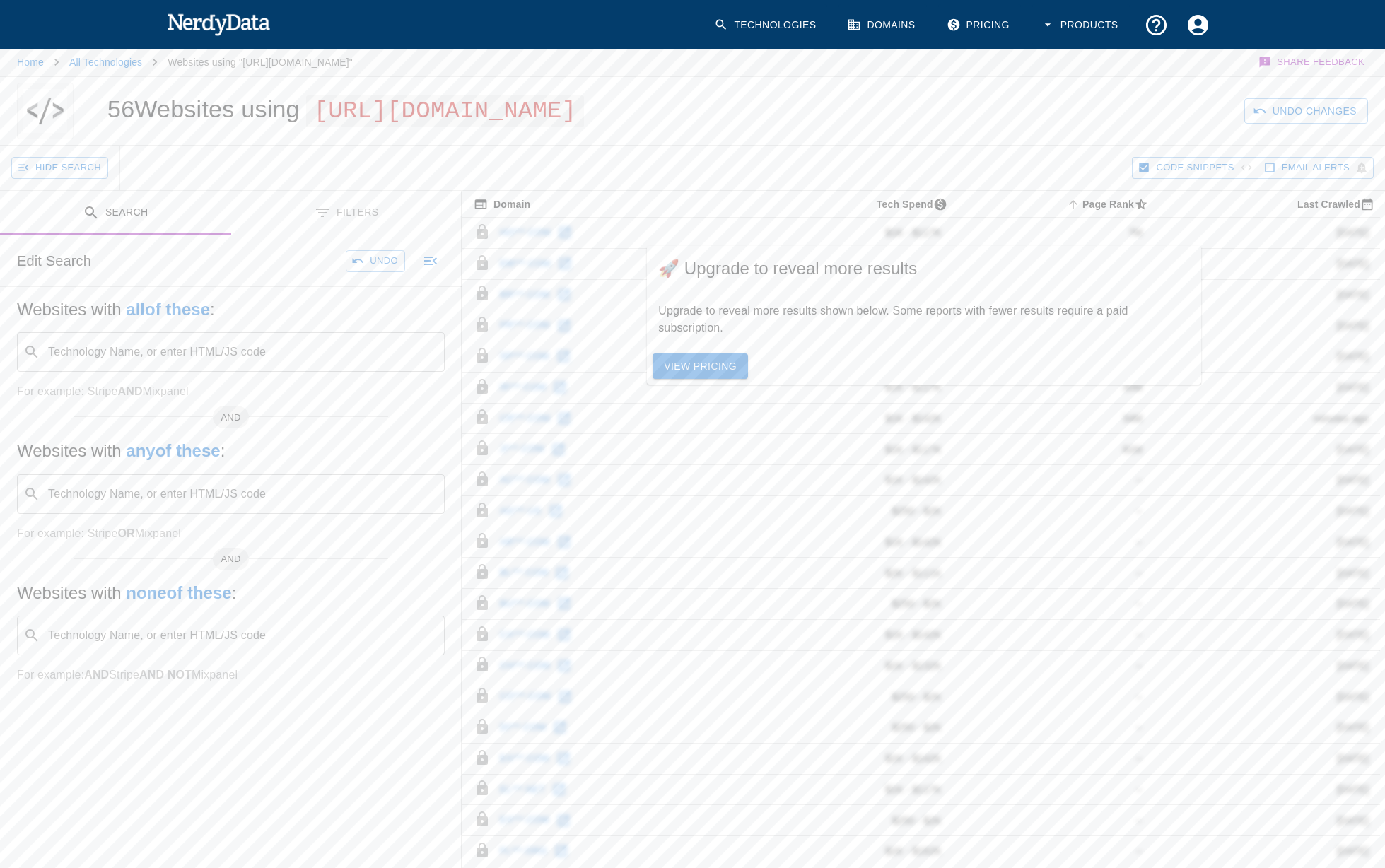
click at [133, 372] on div "​ Technology Name, or enter HTML/JS code" at bounding box center [231, 352] width 428 height 40
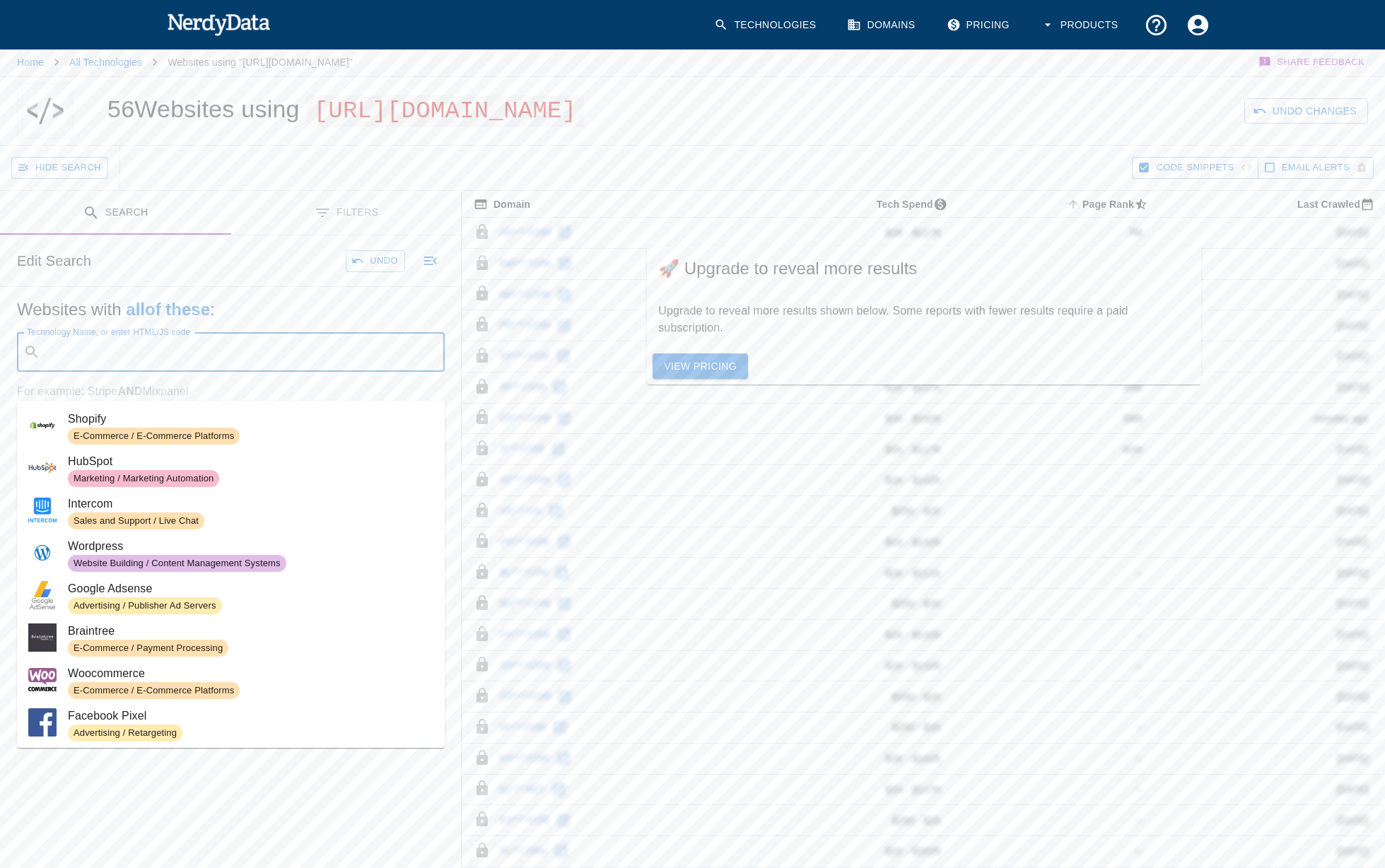
paste input "/rebolt-full-white.png"
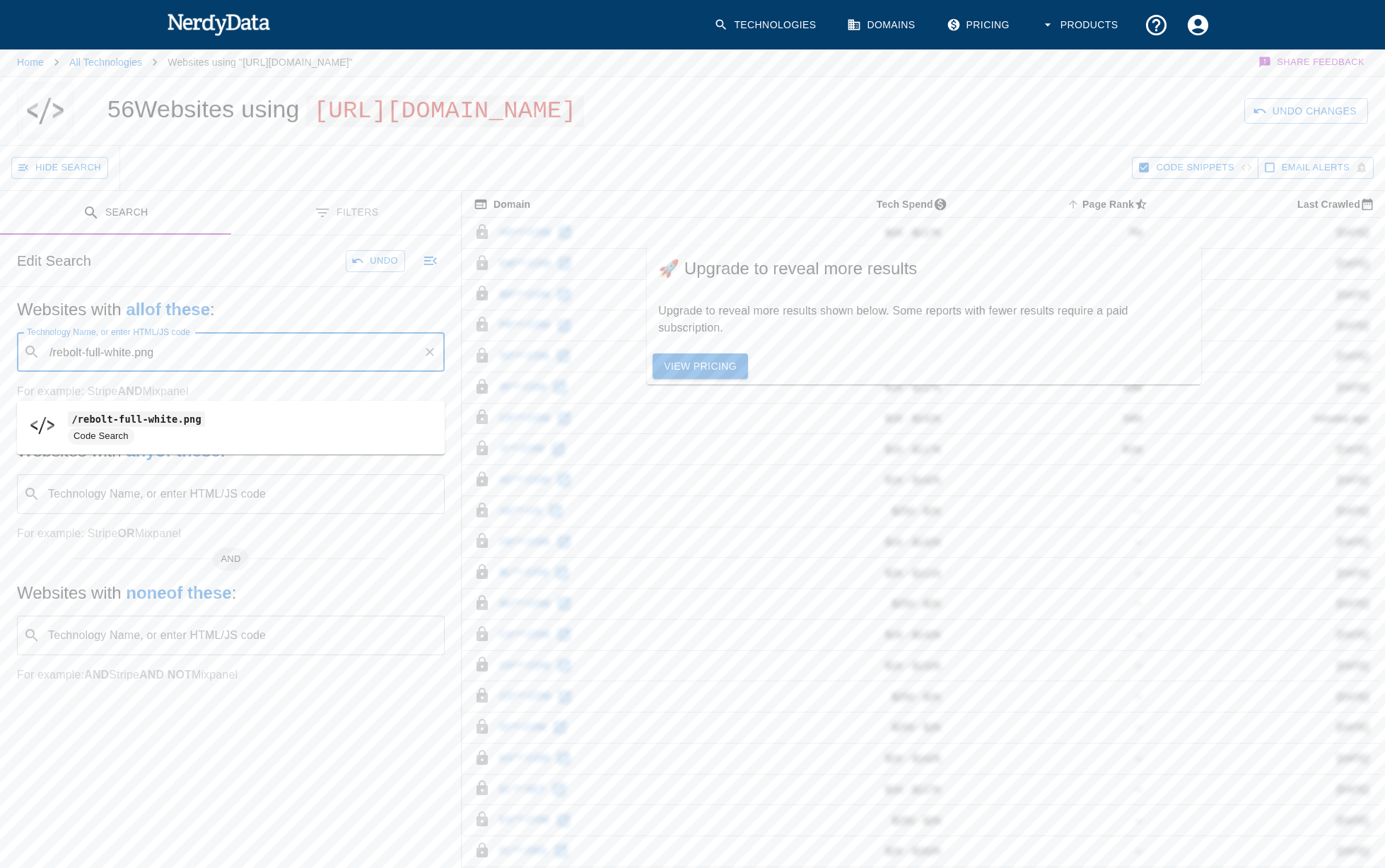
click at [166, 412] on code "/rebolt-full-white.png" at bounding box center [136, 419] width 137 height 15
type input "/rebolt-full-white.png"
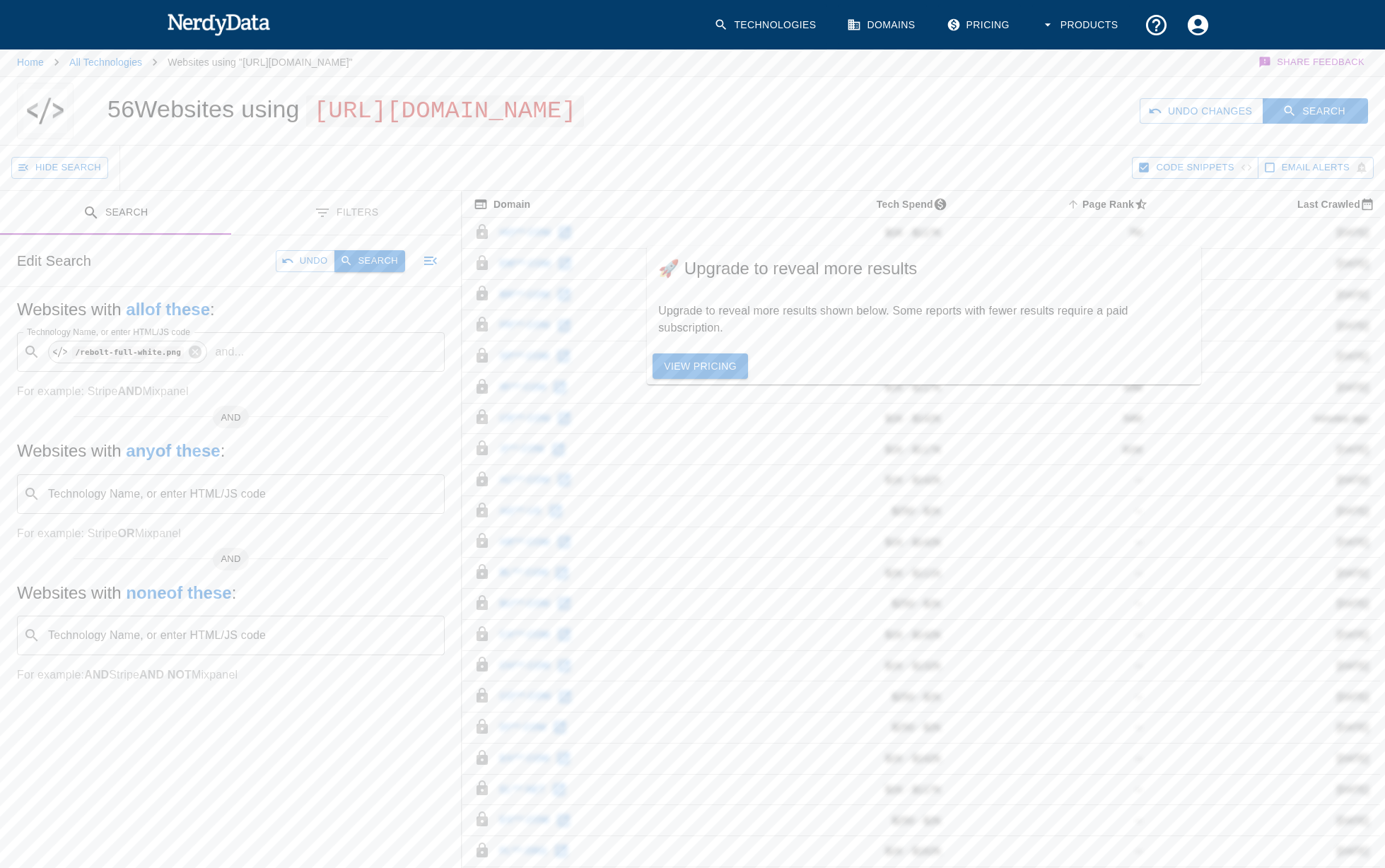
click at [363, 272] on button "Search" at bounding box center [370, 260] width 70 height 22
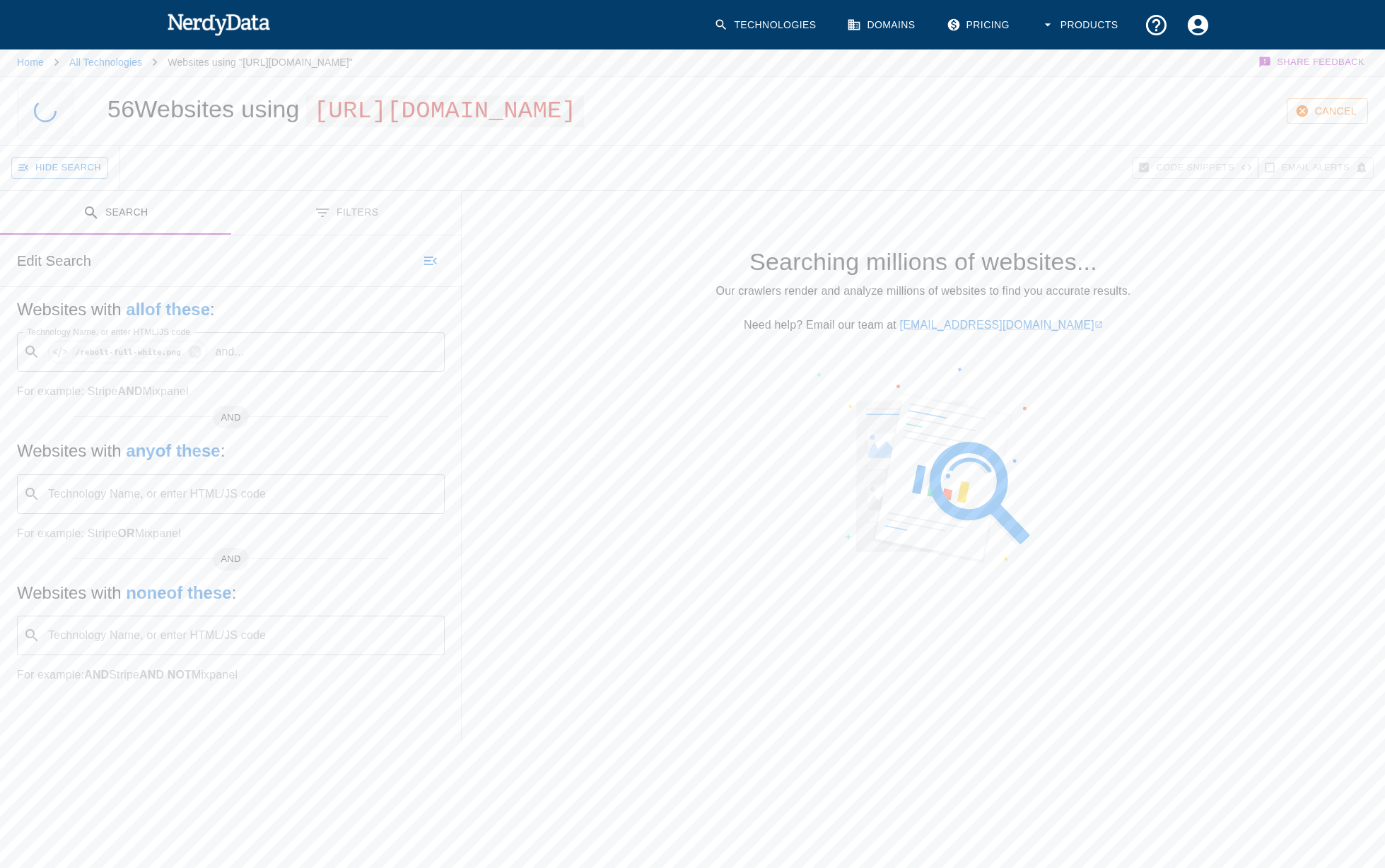
scroll to position [0, 0]
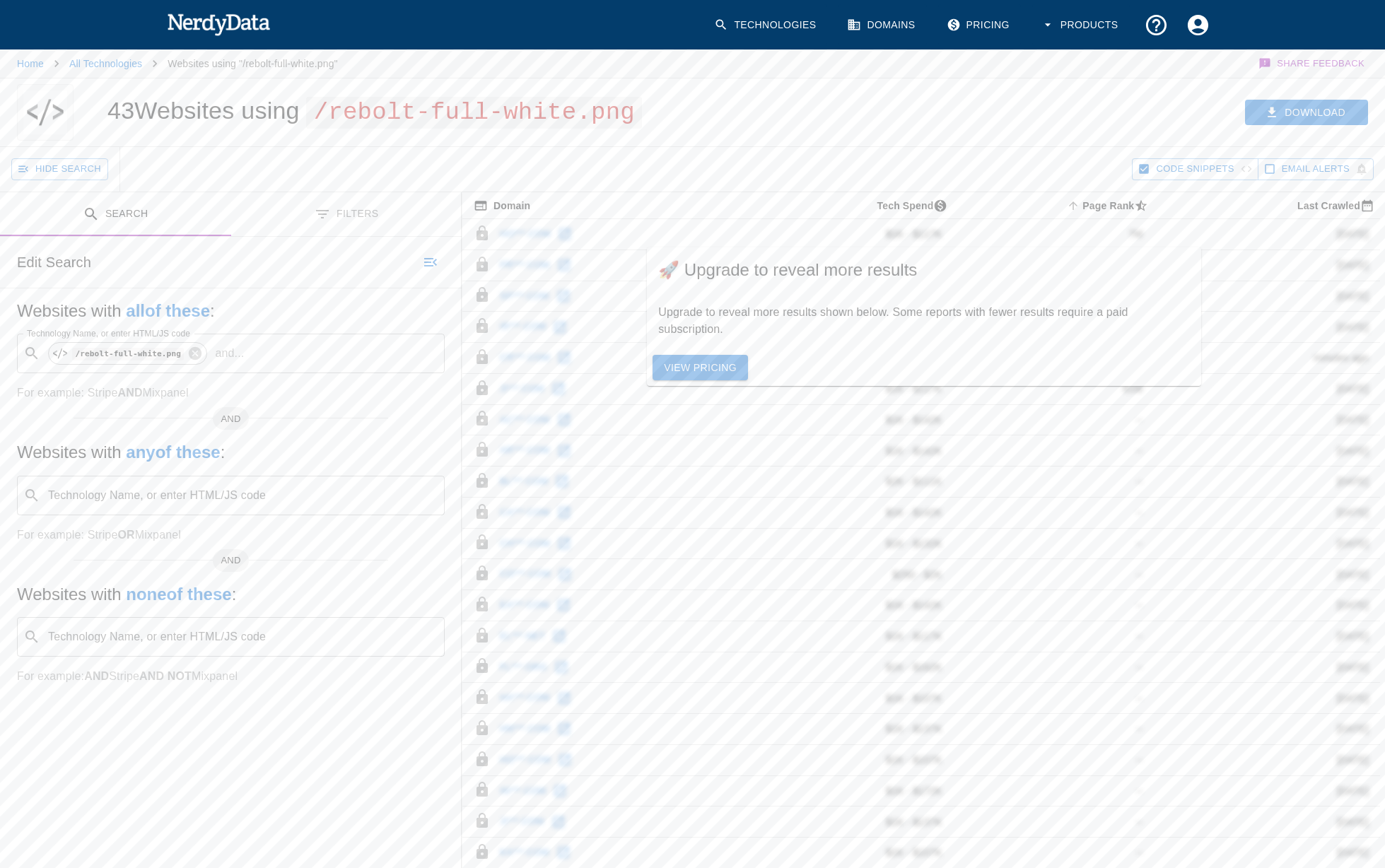
scroll to position [77, 0]
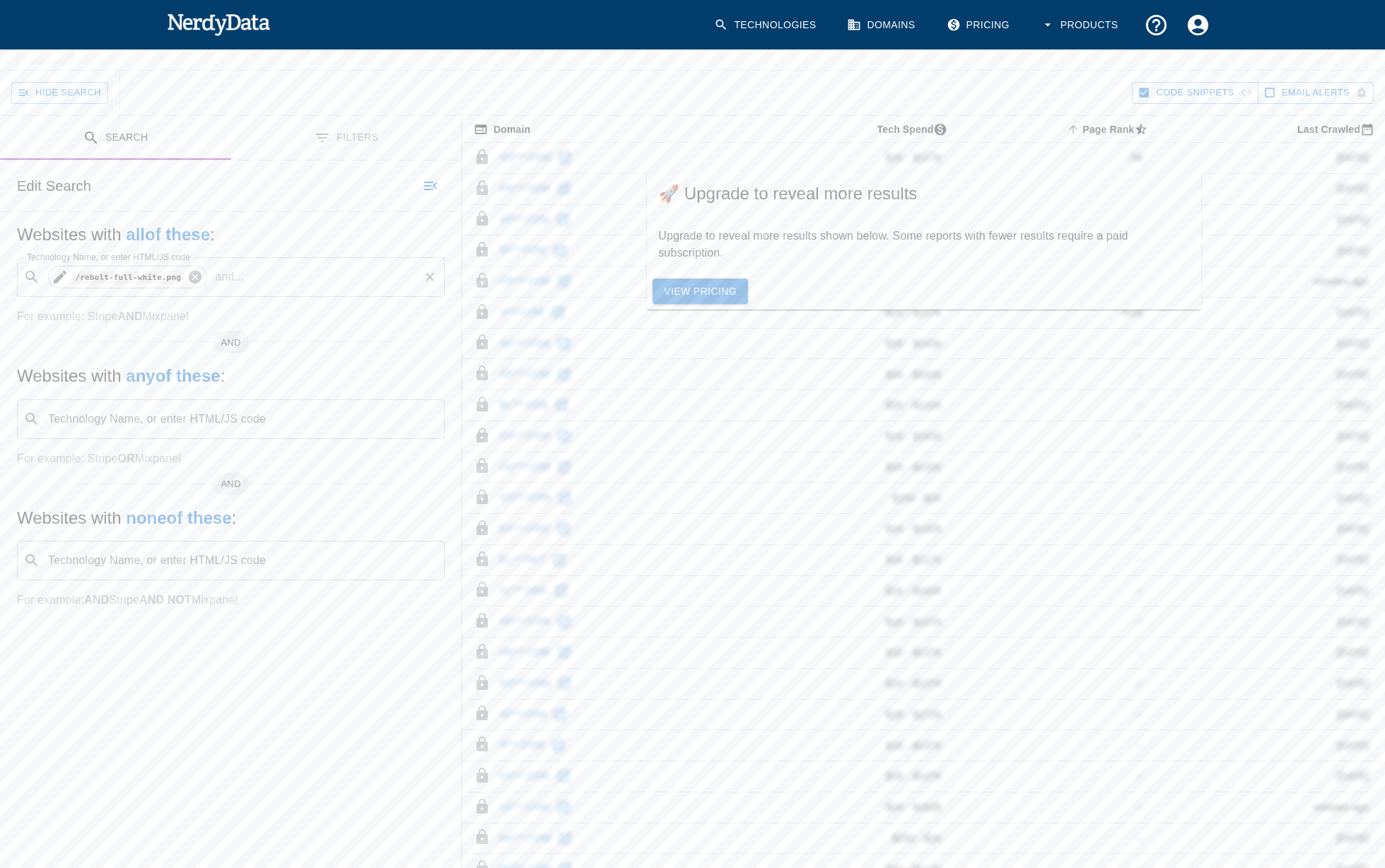
click at [200, 276] on icon at bounding box center [195, 277] width 12 height 12
click at [203, 23] on img at bounding box center [219, 24] width 104 height 28
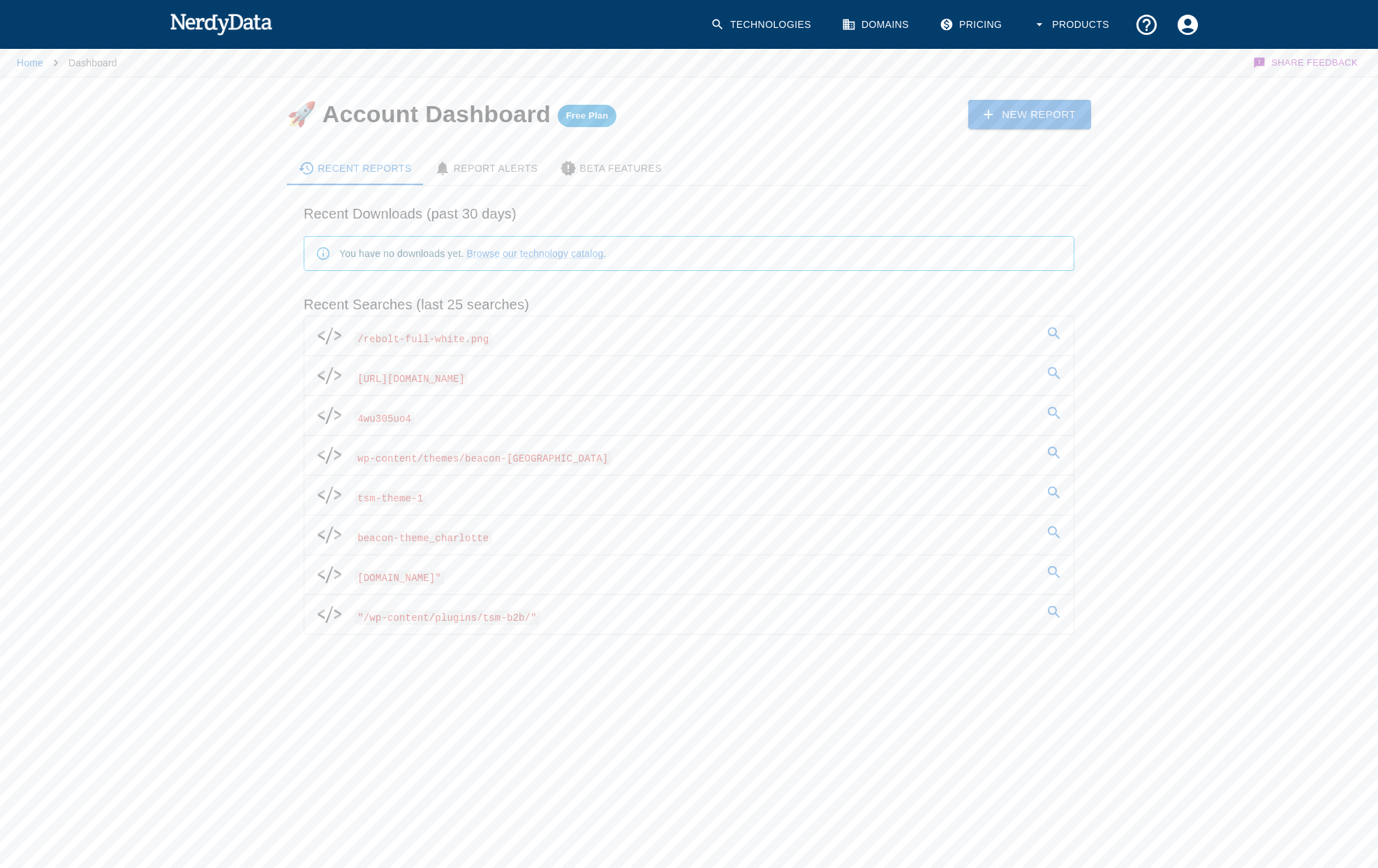
click at [423, 250] on div "You have no downloads yet. Browse our technology catalog ." at bounding box center [473, 253] width 267 height 25
click at [755, 30] on link "Technologies" at bounding box center [762, 24] width 120 height 41
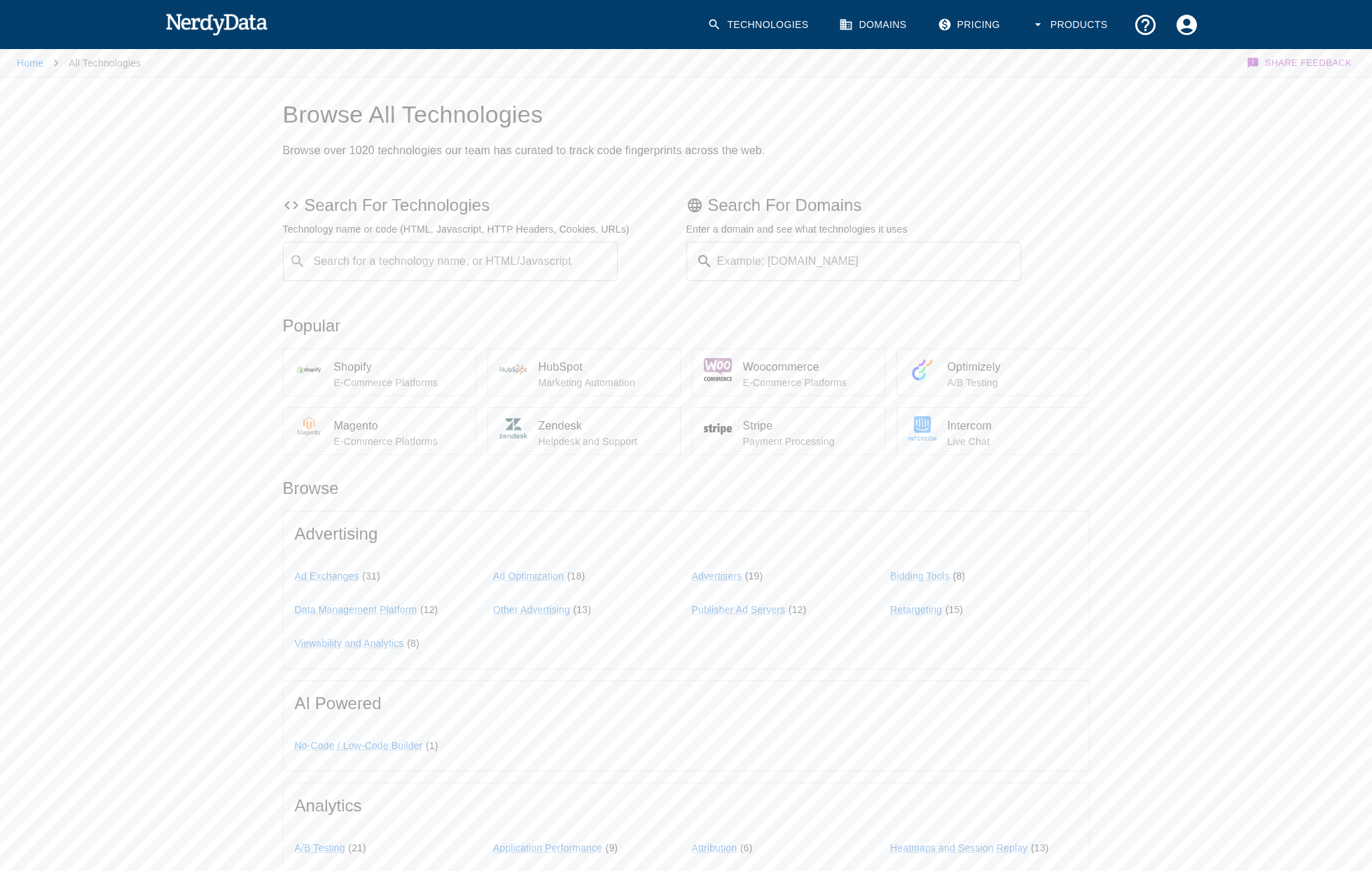
click at [422, 266] on input "Search for a technology name, or HTML/Javascript" at bounding box center [462, 261] width 301 height 27
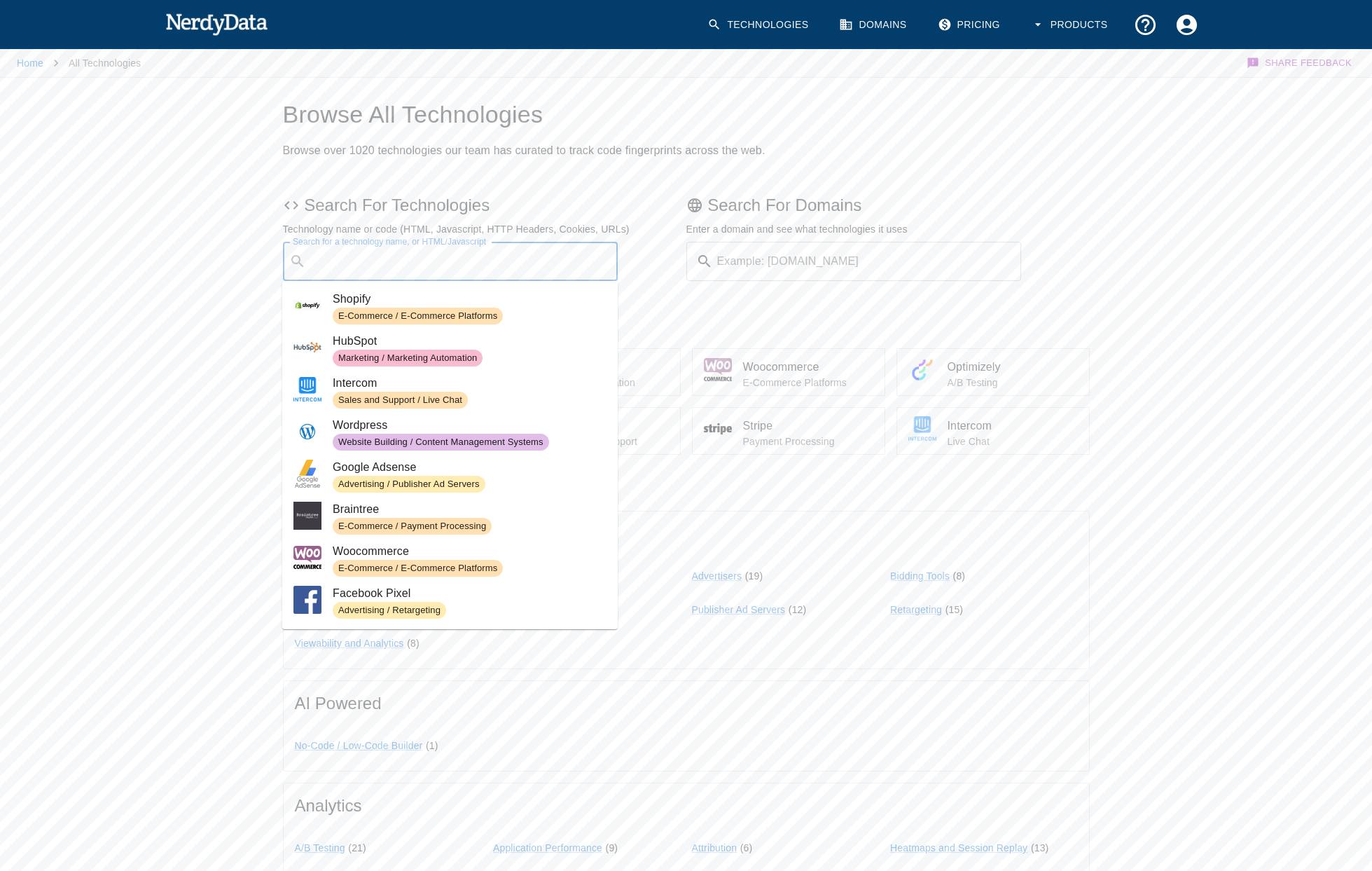
click at [830, 147] on h2 "Browse over 1020 technologies our team has curated to track code fingerprints a…" at bounding box center [687, 151] width 807 height 20
click at [465, 269] on input "Search for a technology name, or HTML/Javascript" at bounding box center [462, 261] width 301 height 27
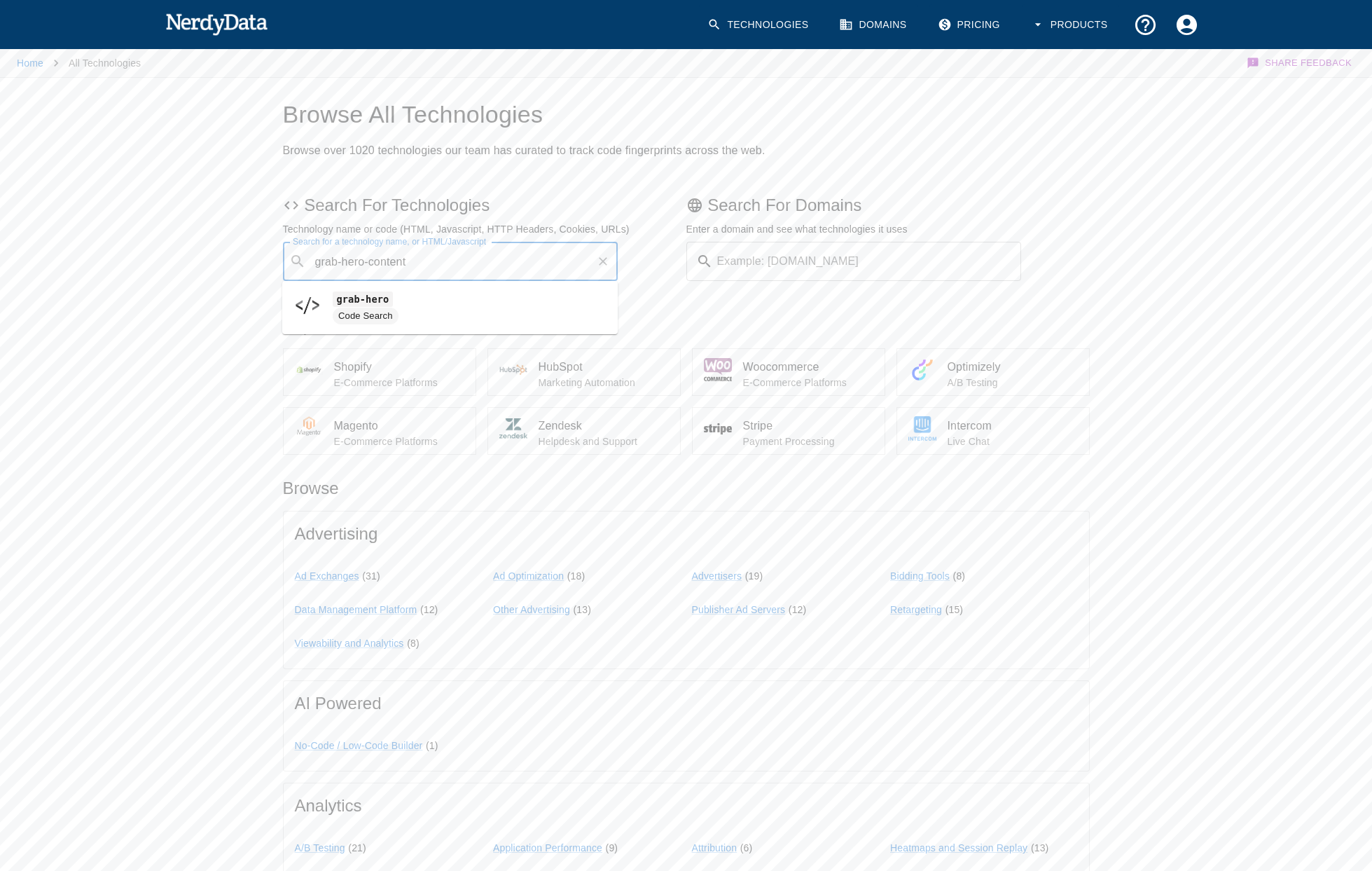
type input "grab-hero-content"
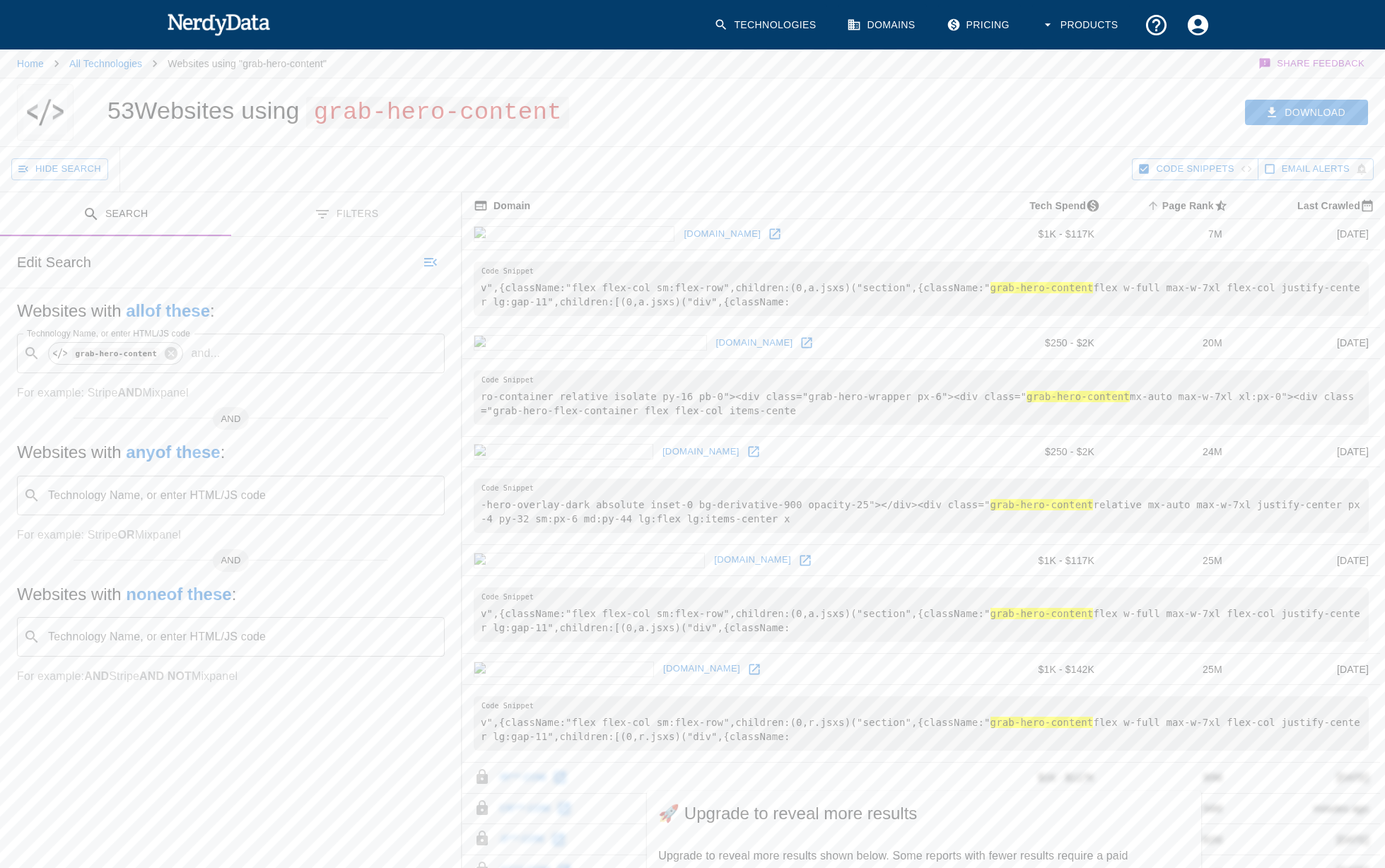
click at [1020, 387] on pre "ro-container relative isolate py-16 pb-0"><div class="grab-hero-wrapper px-6"><…" at bounding box center [920, 398] width 895 height 55
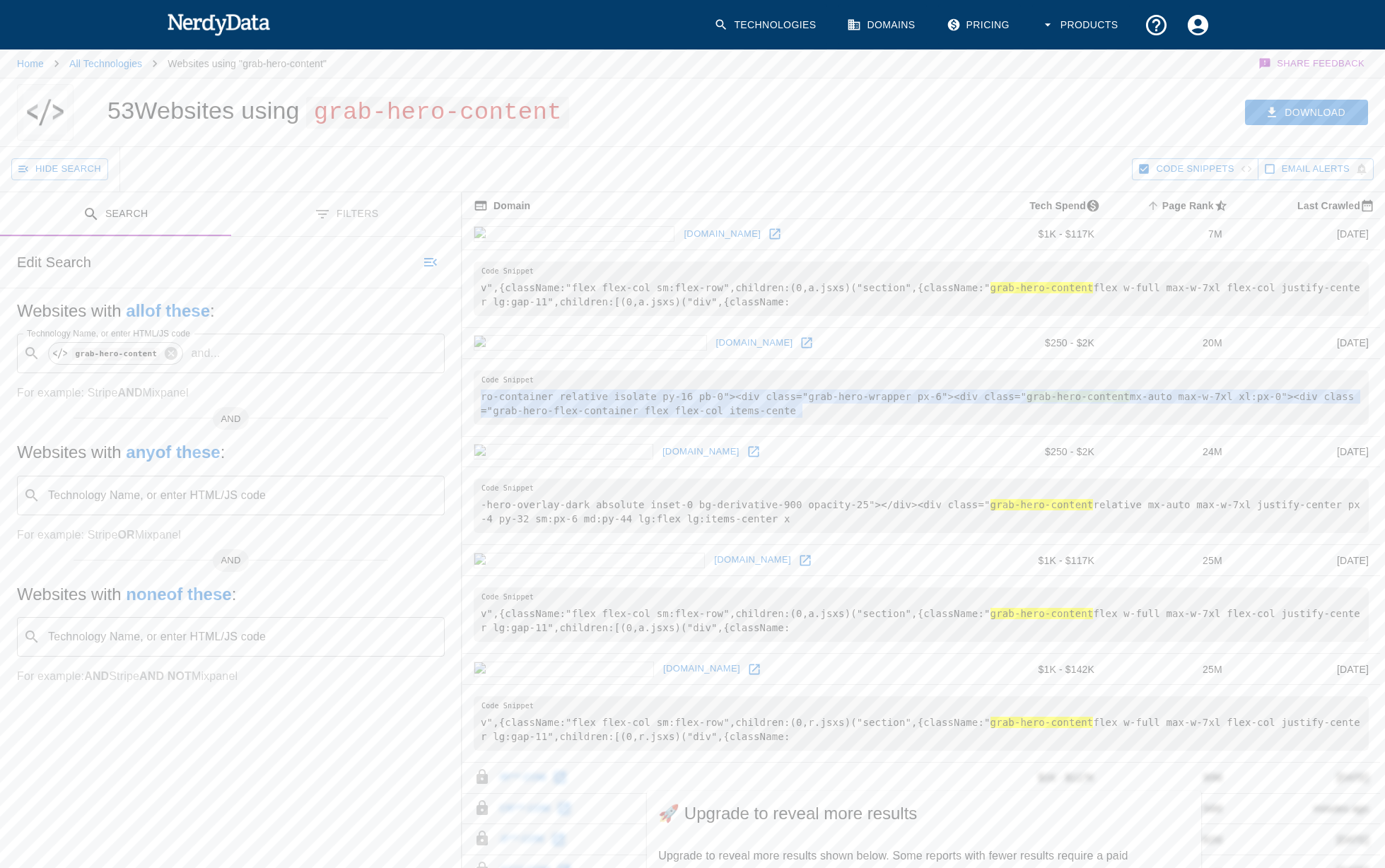
click at [1020, 387] on pre "ro-container relative isolate py-16 pb-0"><div class="grab-hero-wrapper px-6"><…" at bounding box center [920, 398] width 895 height 55
click at [766, 404] on pre "ro-container relative isolate py-16 pb-0"><div class="grab-hero-wrapper px-6"><…" at bounding box center [920, 398] width 895 height 55
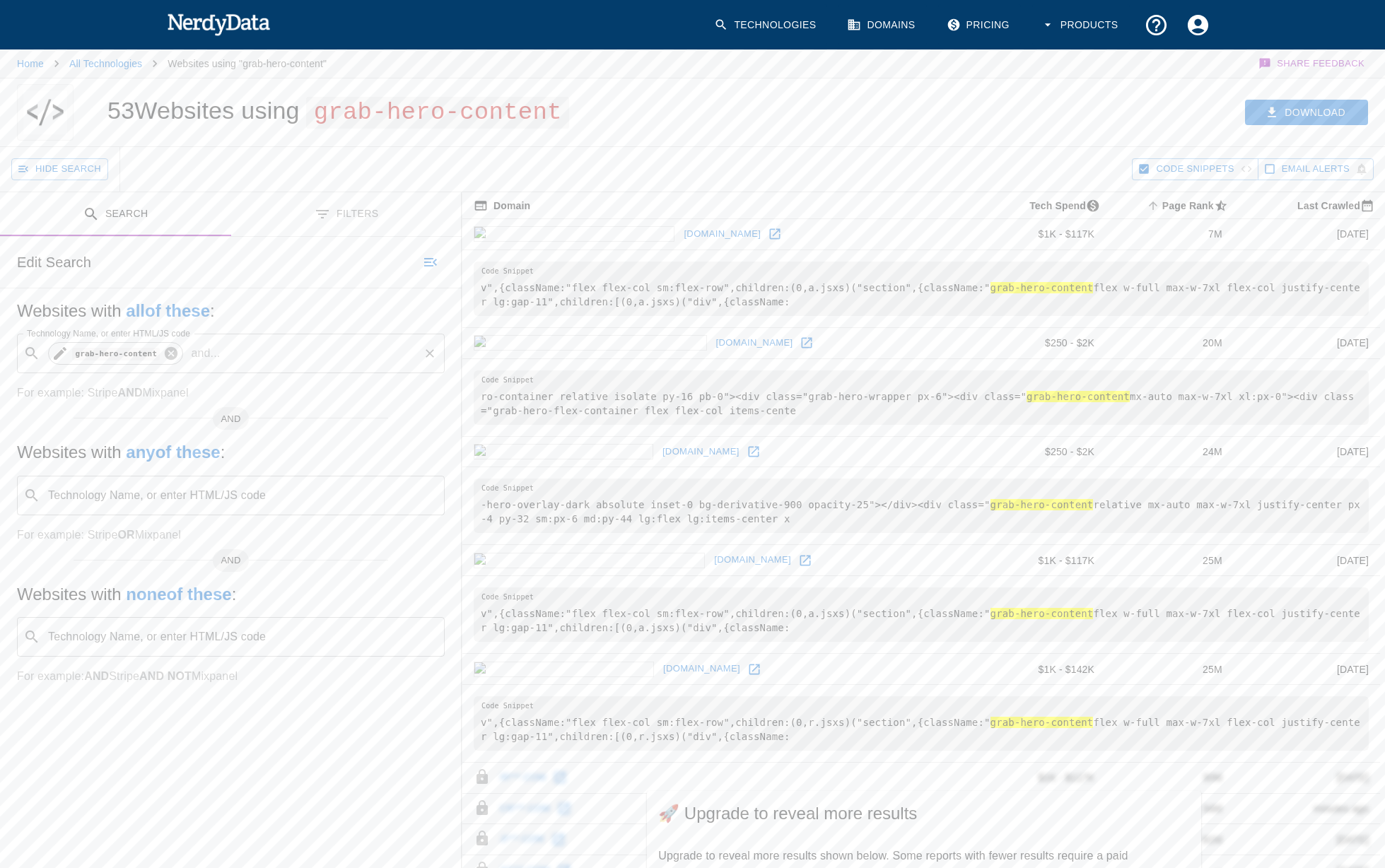
click at [172, 354] on icon at bounding box center [171, 354] width 12 height 12
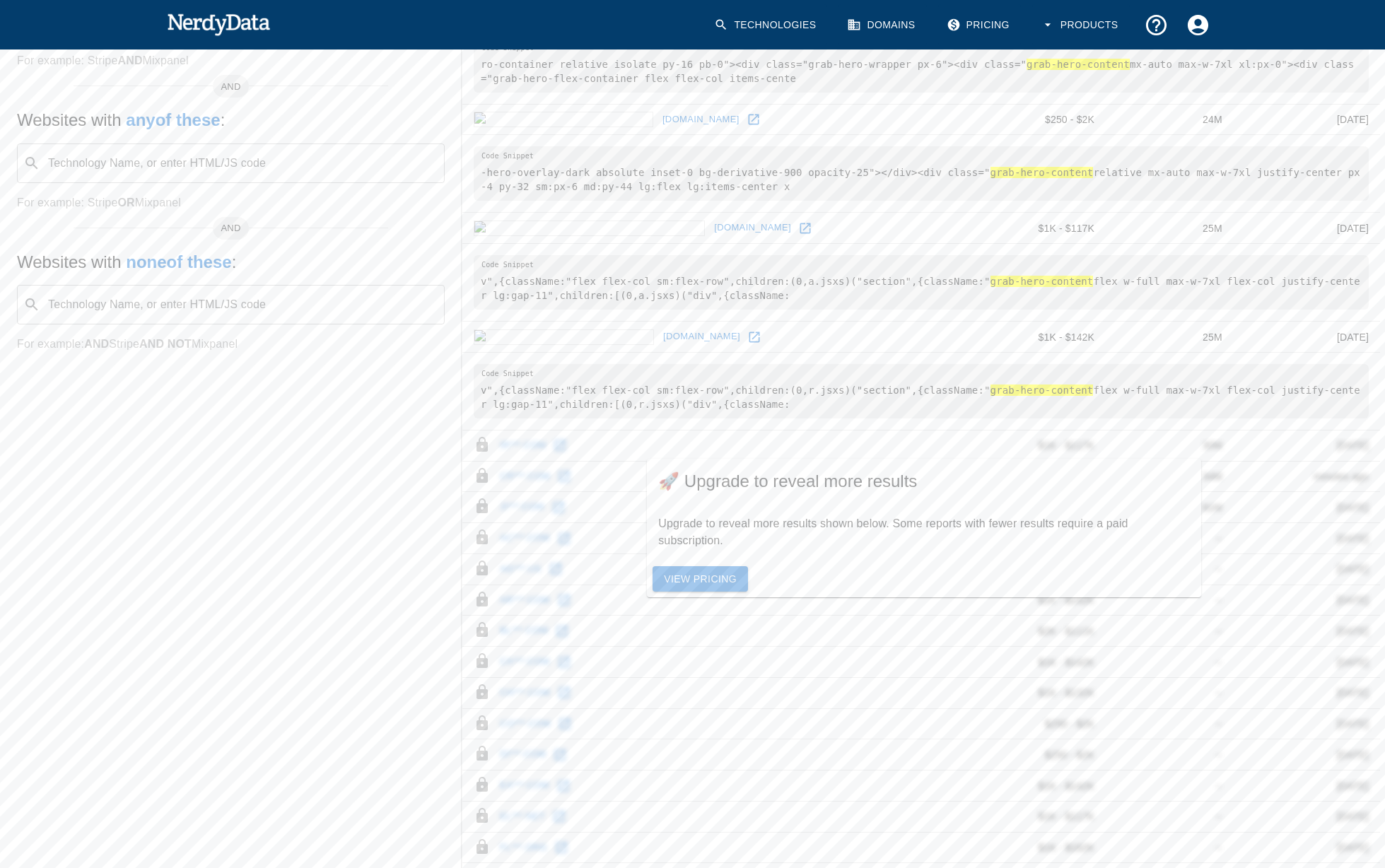
scroll to position [561, 0]
